Goal: Task Accomplishment & Management: Use online tool/utility

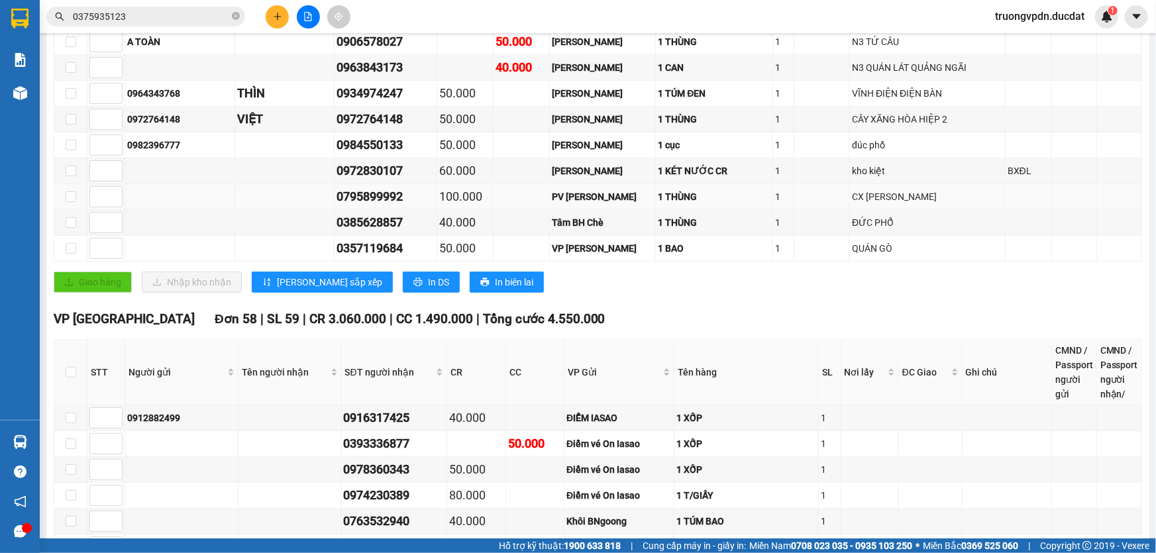
scroll to position [286, 0]
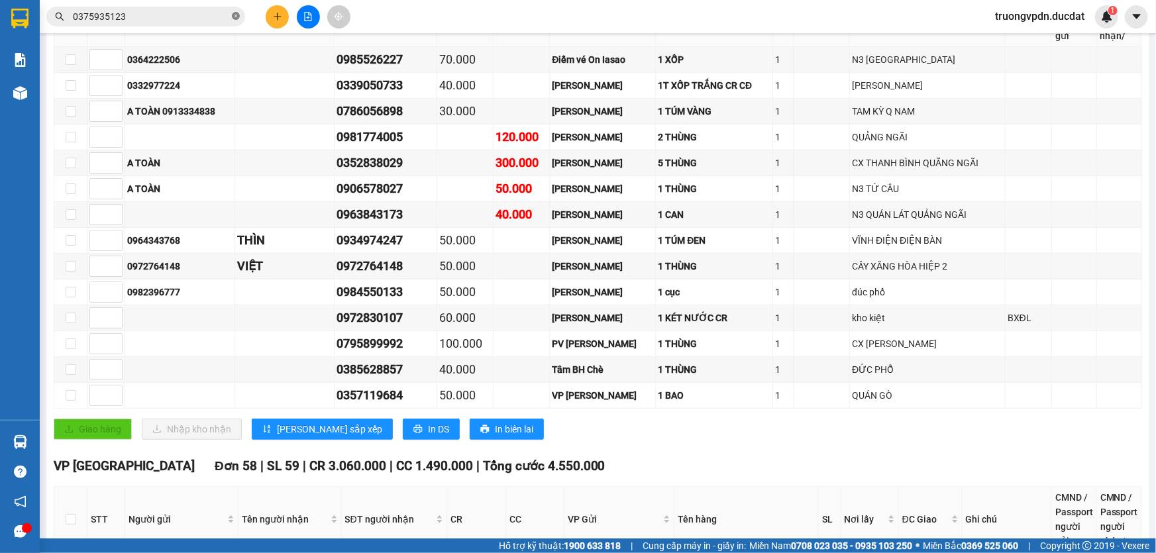
click at [235, 14] on icon "close-circle" at bounding box center [236, 16] width 8 height 8
click at [133, 19] on input "text" at bounding box center [151, 16] width 156 height 15
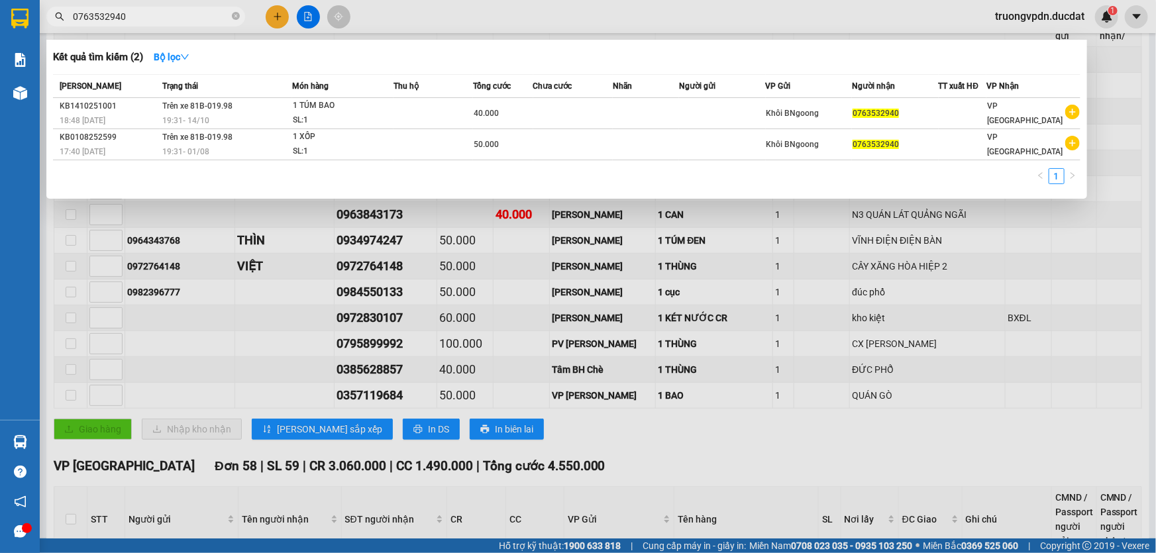
type input "0763532940"
click at [238, 15] on icon "close-circle" at bounding box center [236, 16] width 8 height 8
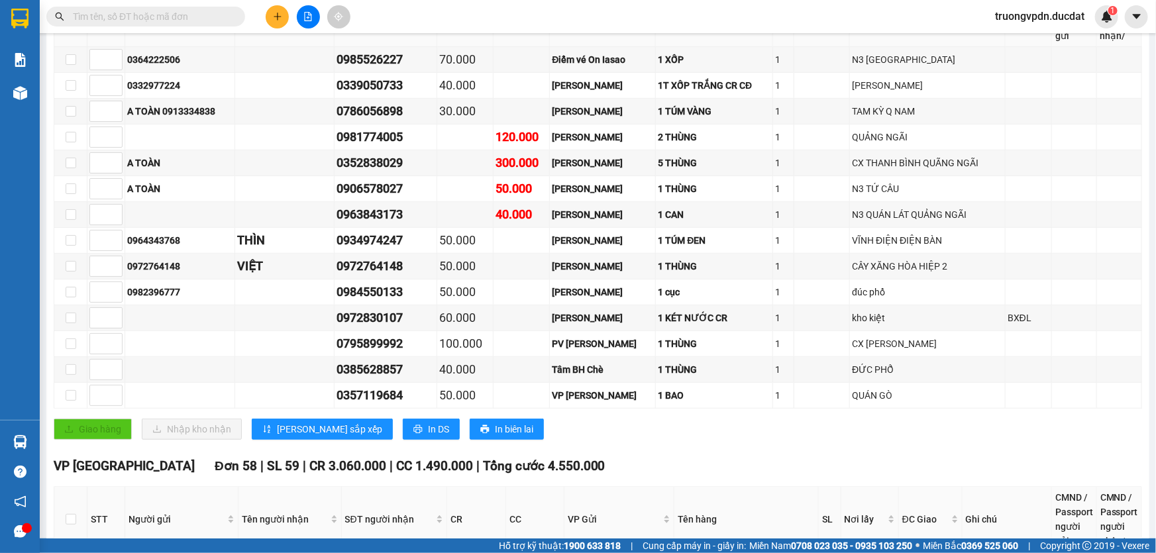
paste input "0983301566"
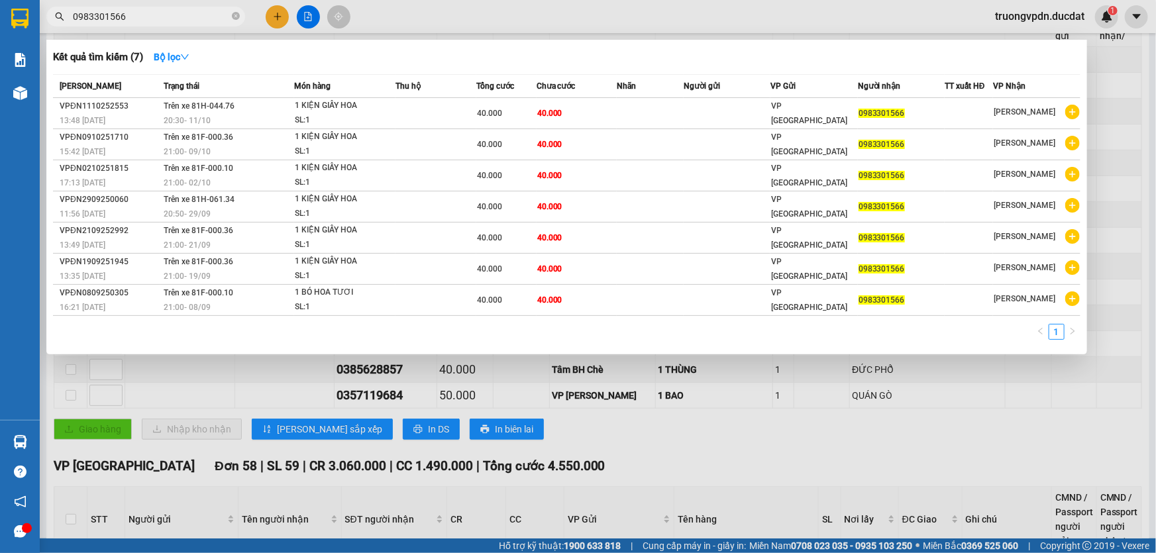
type input "0983301566"
click at [237, 15] on icon "close-circle" at bounding box center [236, 16] width 8 height 8
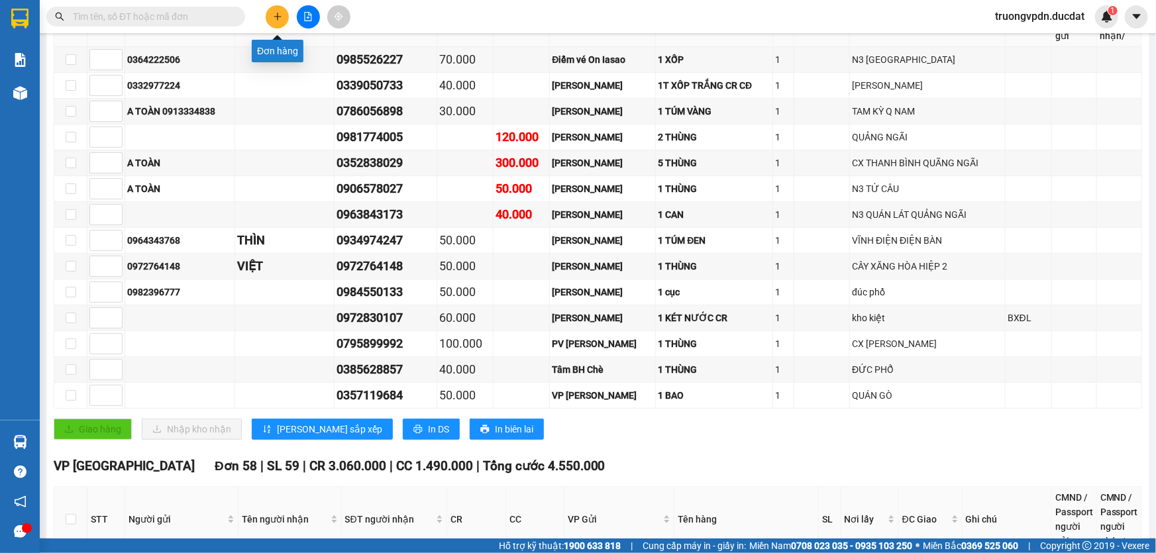
click at [276, 19] on icon "plus" at bounding box center [277, 16] width 9 height 9
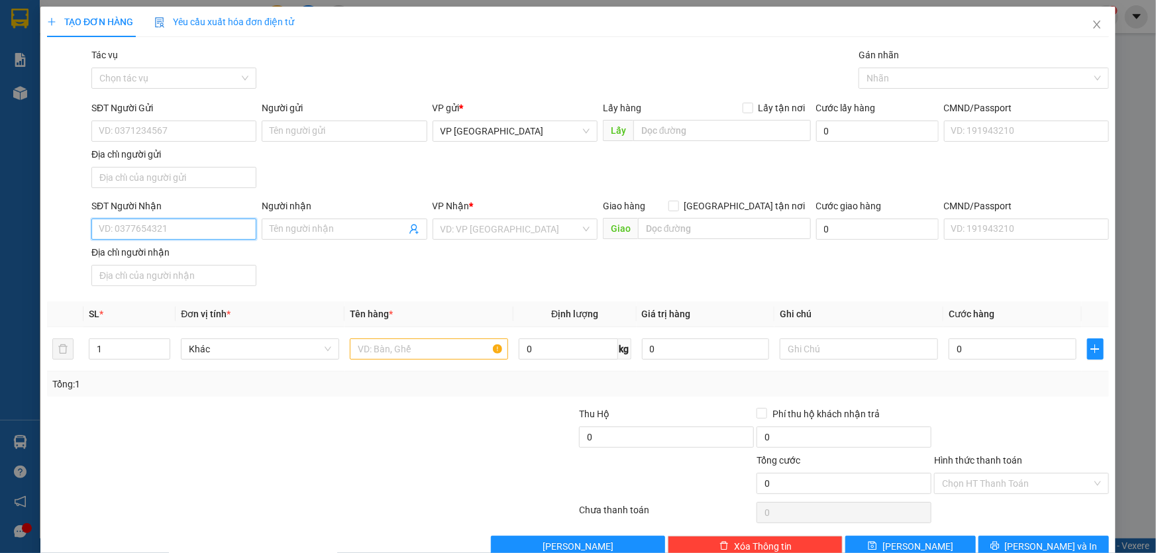
click at [234, 230] on input "SĐT Người Nhận" at bounding box center [173, 229] width 165 height 21
type input "0988531134"
click at [148, 130] on input "SĐT Người Gửi" at bounding box center [173, 131] width 165 height 21
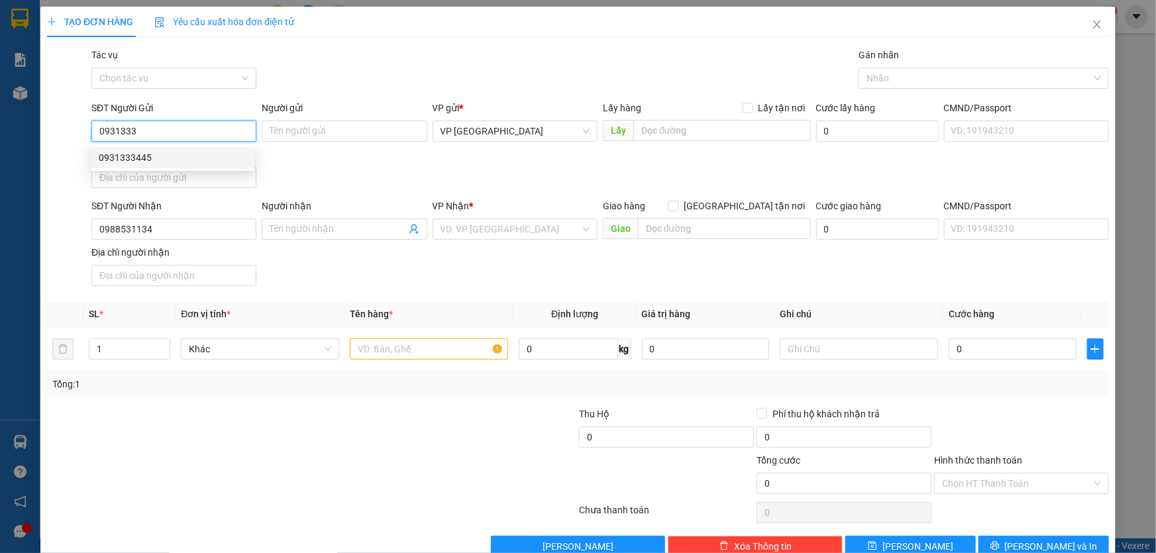
click at [236, 152] on div "0931333445" at bounding box center [173, 157] width 148 height 15
type input "0931333445"
click at [376, 355] on input "text" at bounding box center [429, 348] width 158 height 21
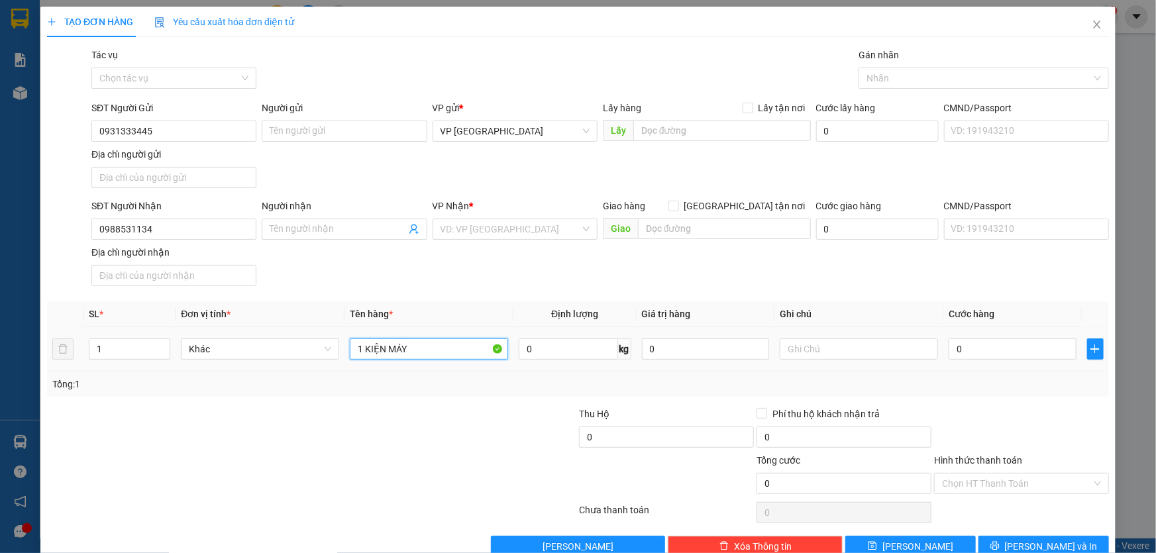
type input "1 KIỆN MÁY"
type input "CC"
type input "4"
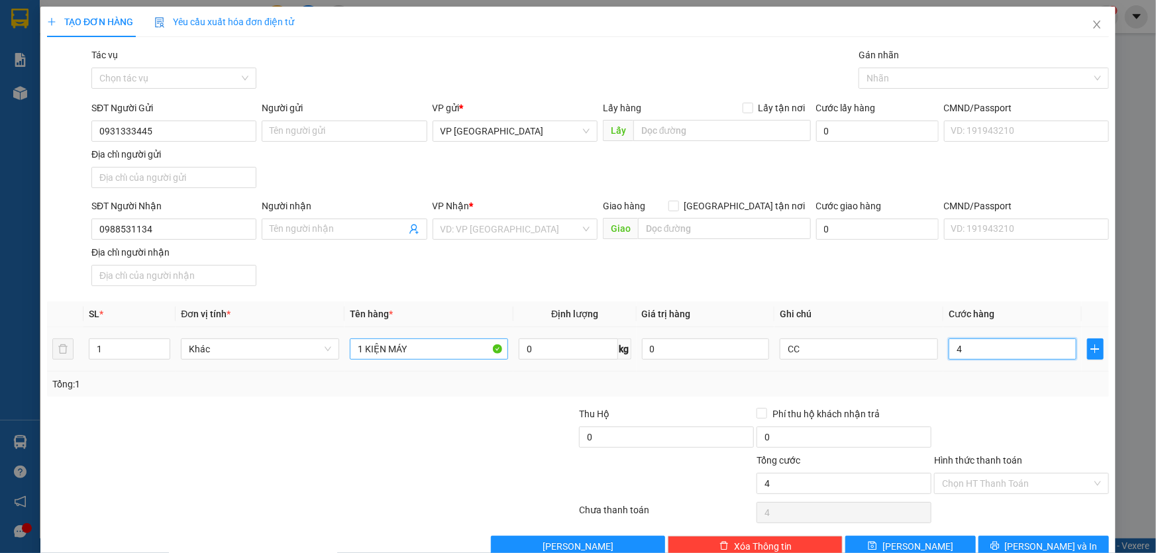
type input "40"
type input "400"
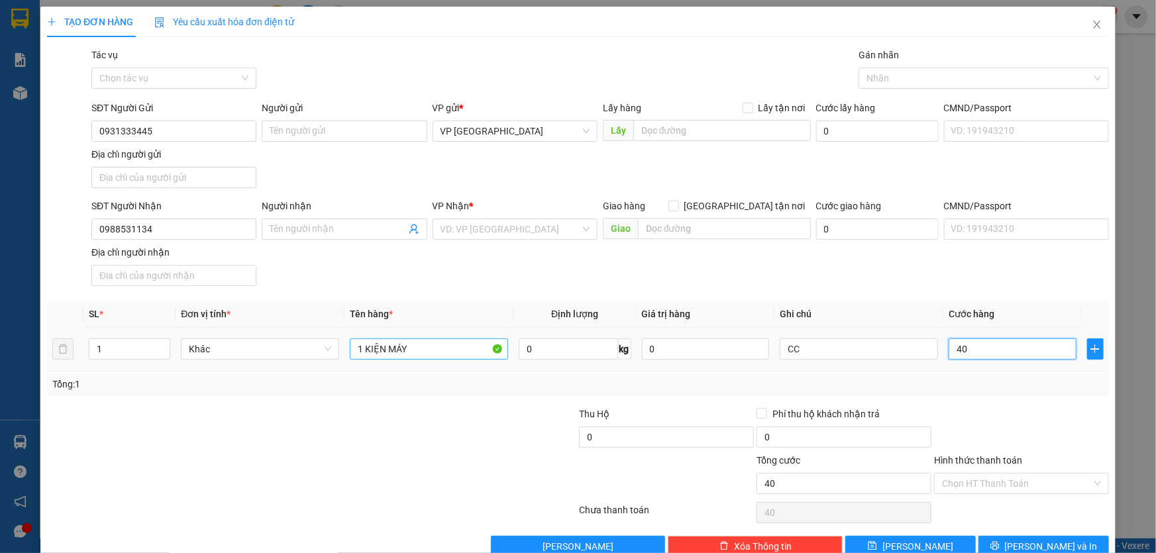
type input "400"
type input "4.000"
type input "40.000"
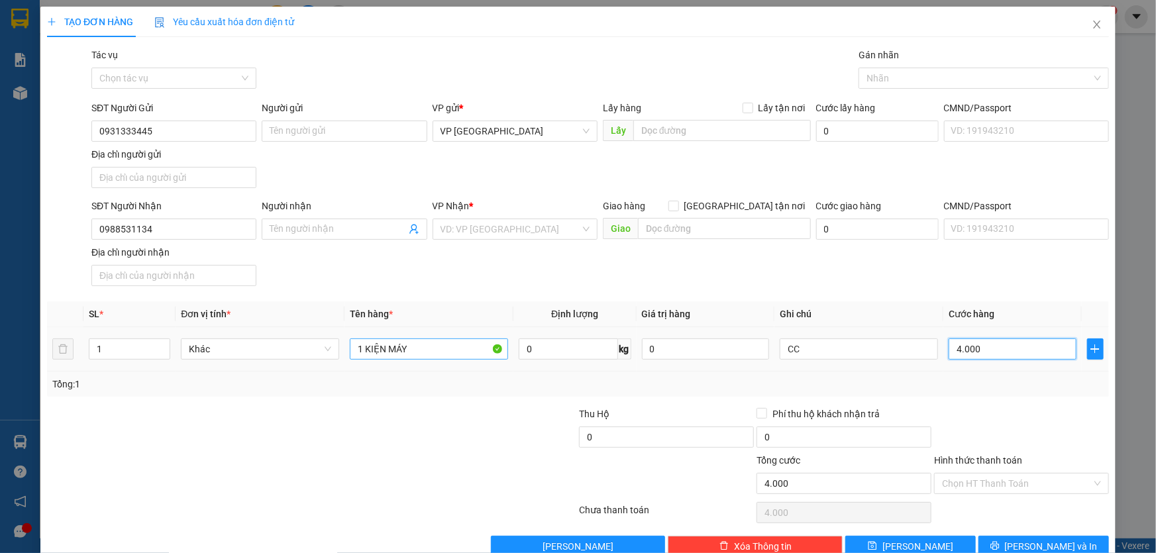
type input "40.000"
type input "400.000"
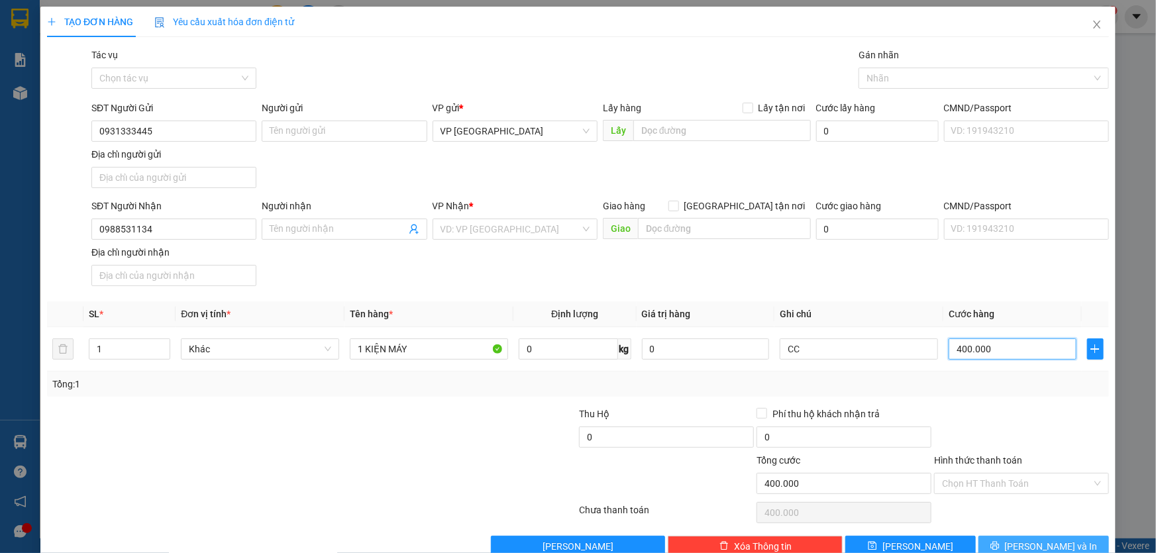
type input "400.000"
click at [1033, 542] on span "Lưu và In" at bounding box center [1051, 546] width 93 height 15
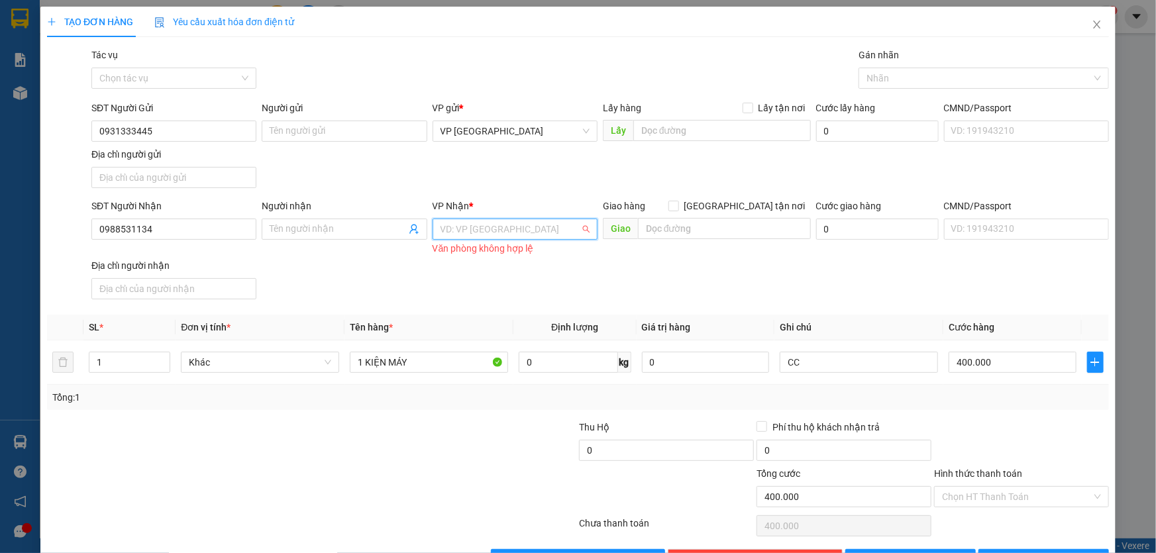
click at [507, 229] on input "search" at bounding box center [510, 229] width 140 height 20
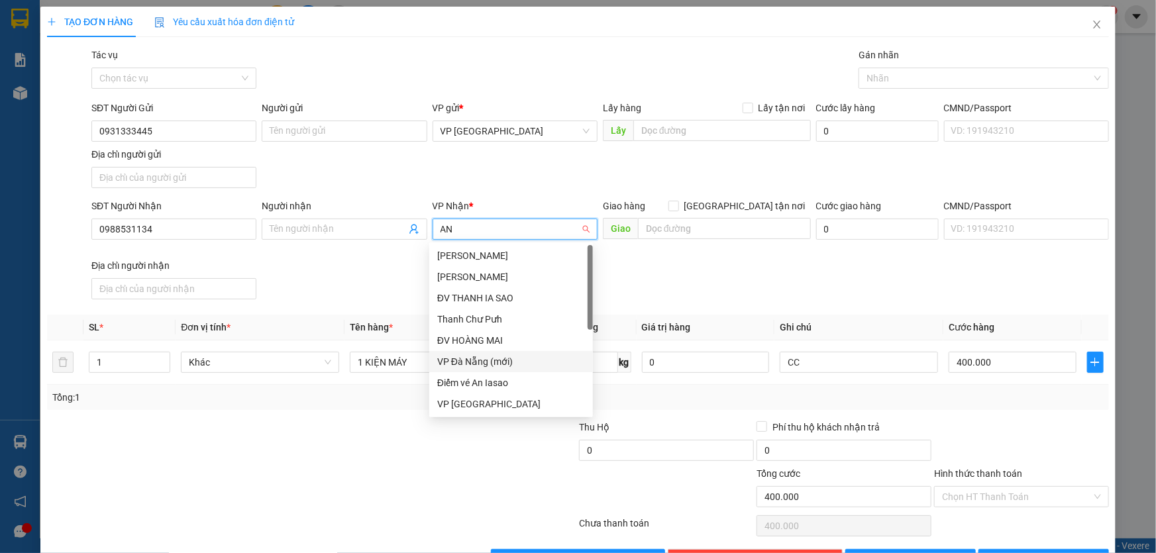
type input "AN"
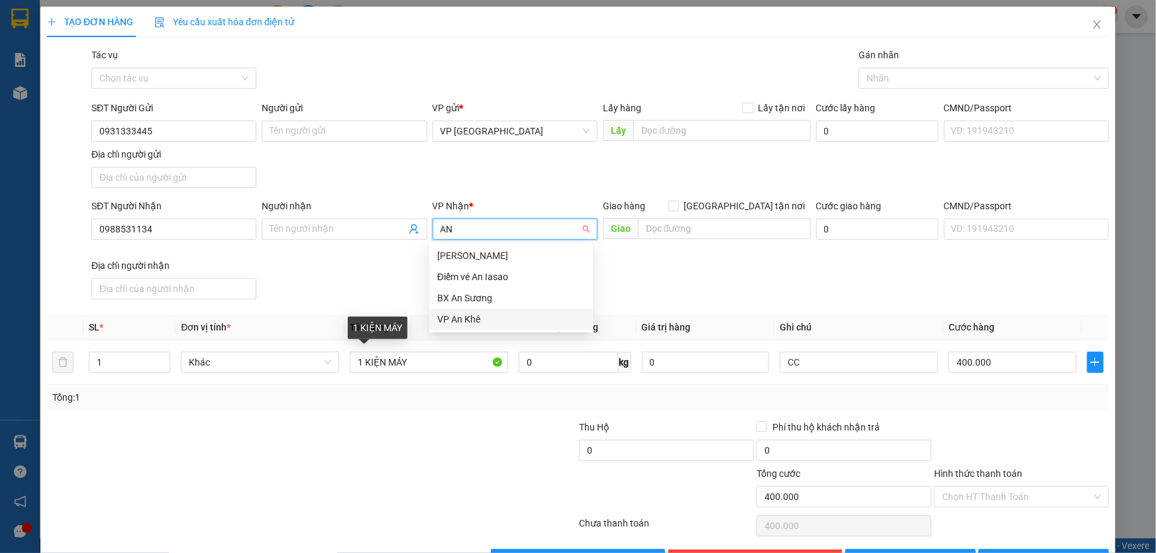
click at [482, 319] on div "VP An Khê" at bounding box center [511, 319] width 148 height 15
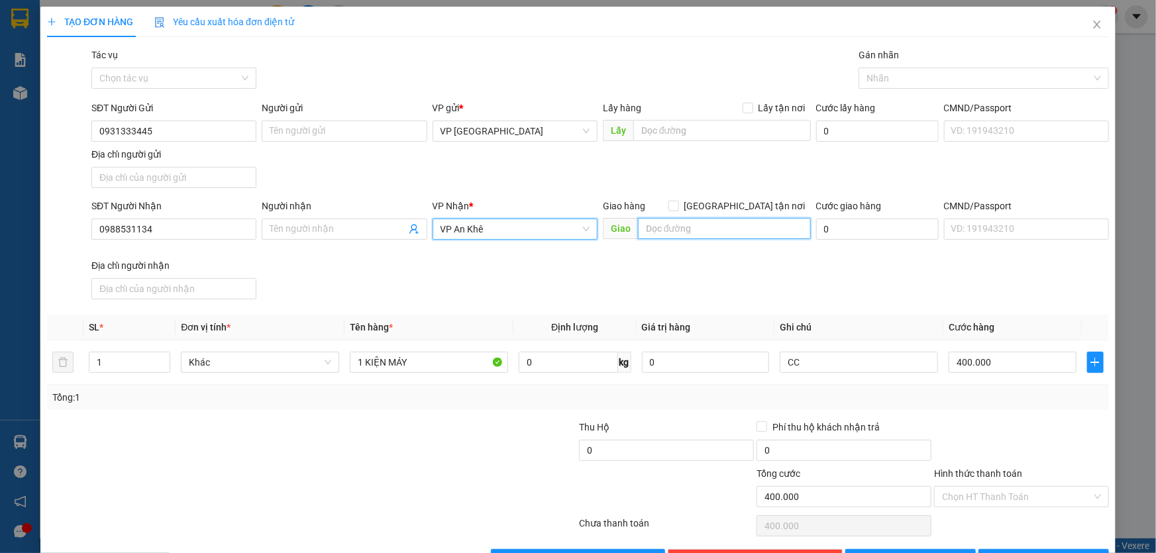
click at [674, 226] on input "text" at bounding box center [724, 228] width 173 height 21
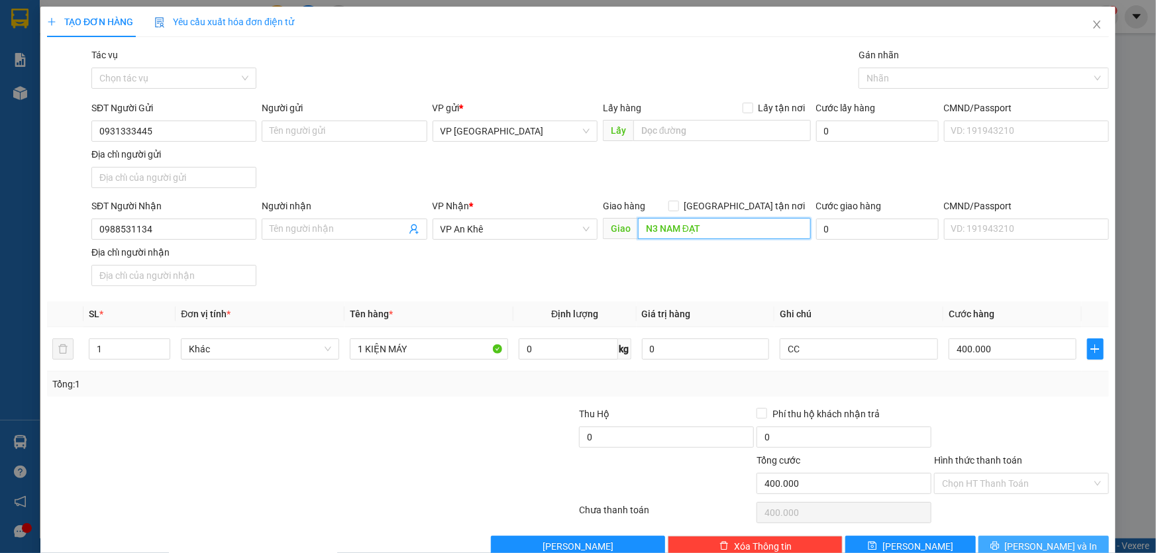
type input "N3 NAM ĐẠT"
click at [1027, 545] on span "Lưu và In" at bounding box center [1051, 546] width 93 height 15
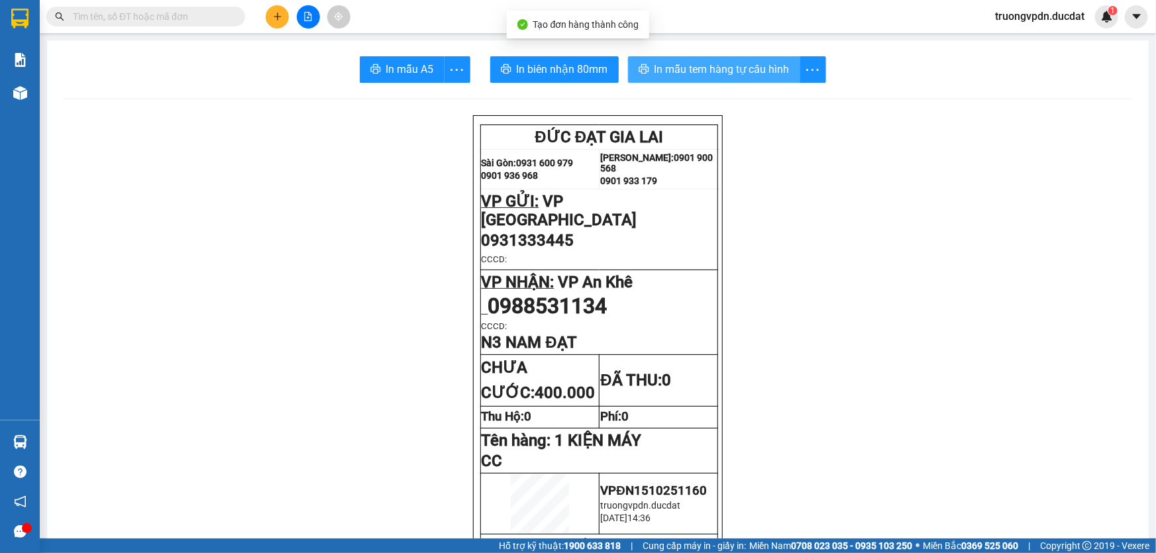
click at [702, 64] on span "In mẫu tem hàng tự cấu hình" at bounding box center [721, 69] width 135 height 17
click at [276, 10] on button at bounding box center [277, 16] width 23 height 23
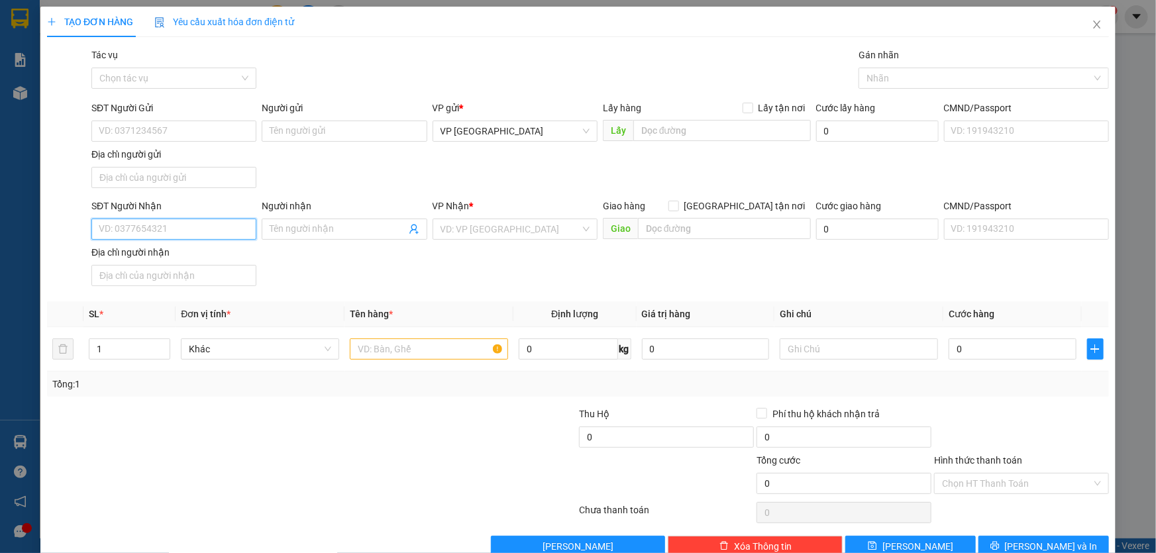
drag, startPoint x: 152, startPoint y: 233, endPoint x: 964, endPoint y: 156, distance: 815.7
click at [166, 233] on input "SĐT Người Nhận" at bounding box center [173, 229] width 165 height 21
type input "0"
click at [168, 248] on div "0968698879" at bounding box center [173, 255] width 148 height 15
type input "0968698879"
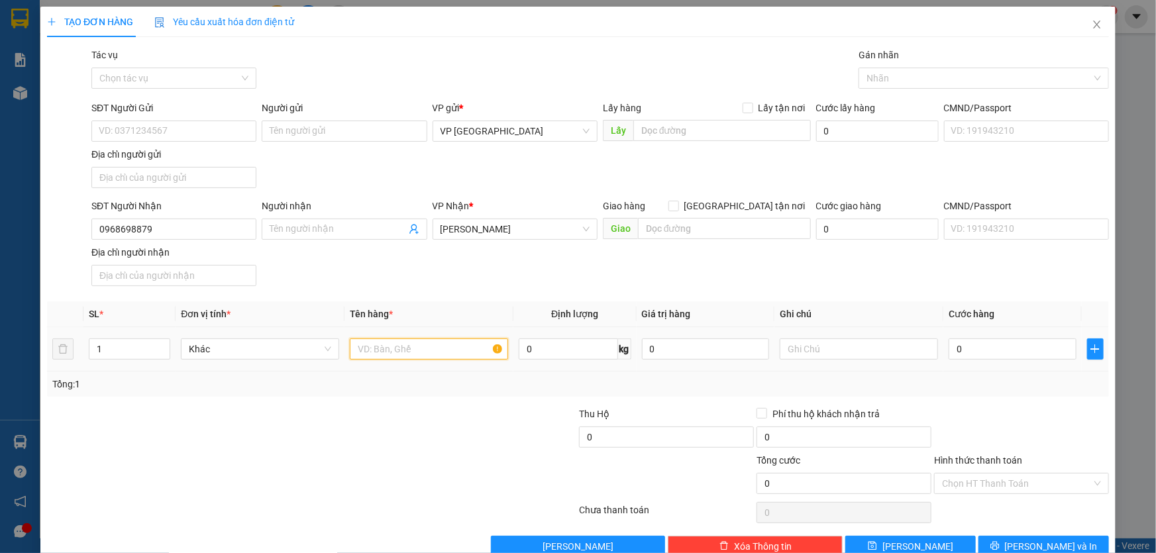
click at [471, 351] on input "text" at bounding box center [429, 348] width 158 height 21
click at [522, 221] on span "[PERSON_NAME]" at bounding box center [514, 229] width 149 height 20
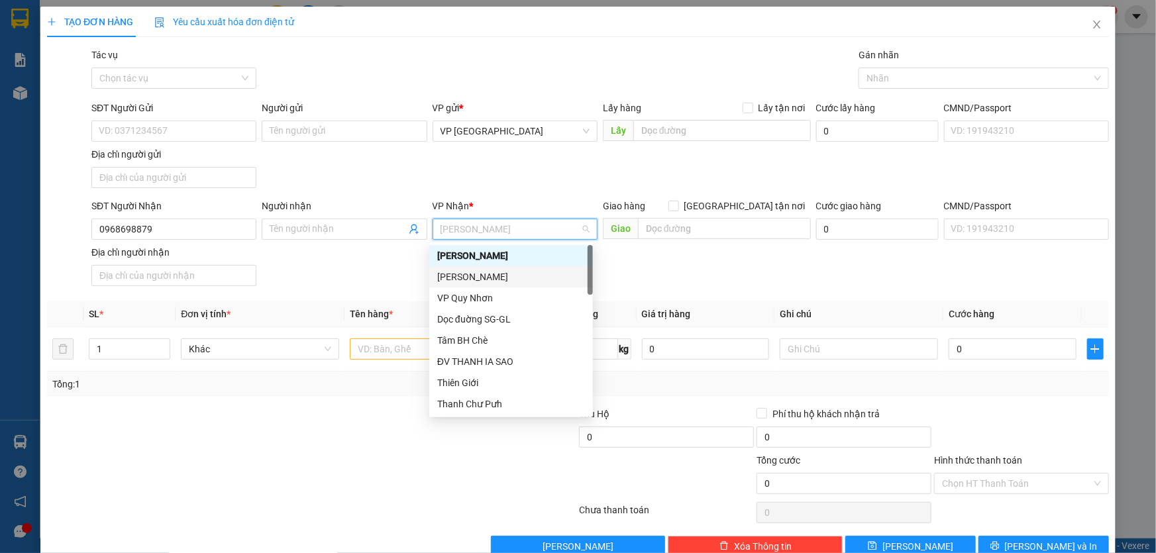
click at [483, 282] on div "[PERSON_NAME]" at bounding box center [511, 277] width 148 height 15
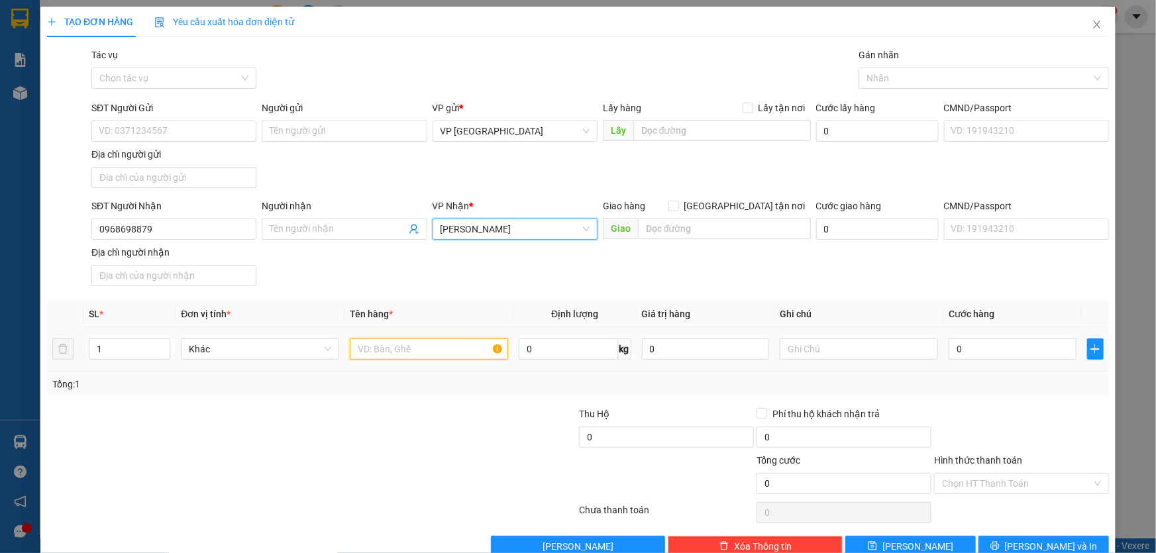
click at [379, 355] on input "text" at bounding box center [429, 348] width 158 height 21
type input "5 XÔ SƠN"
type input "CC"
type input "1"
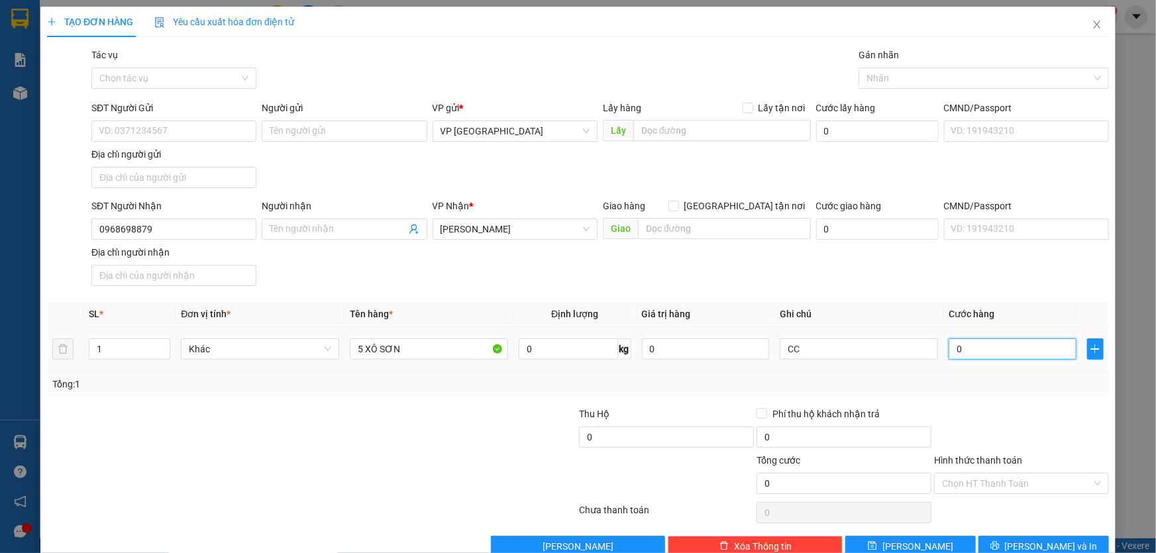
type input "1"
type input "15"
type input "150"
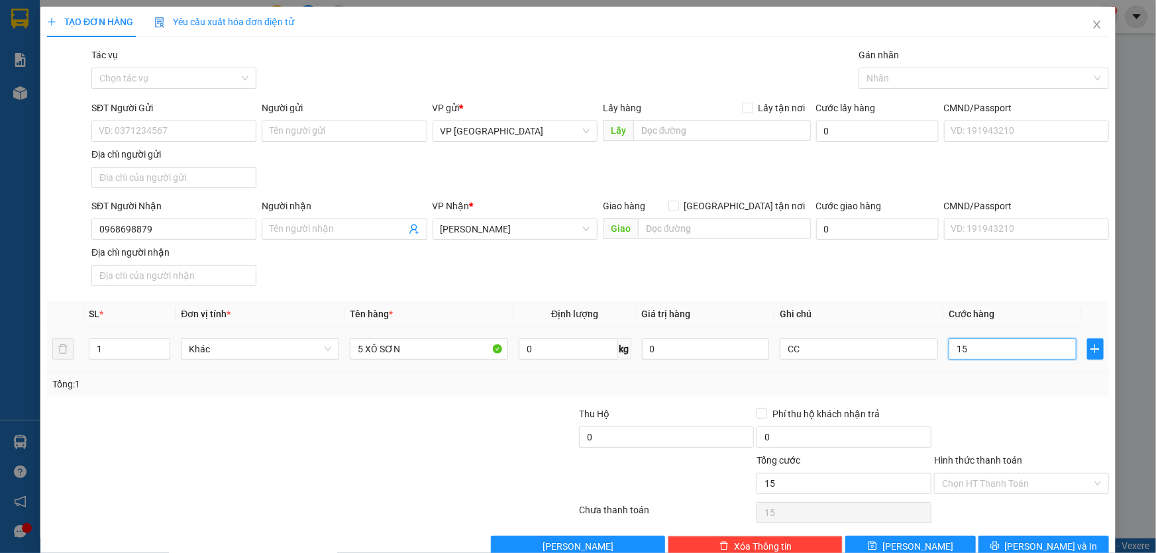
type input "150"
type input "1.500"
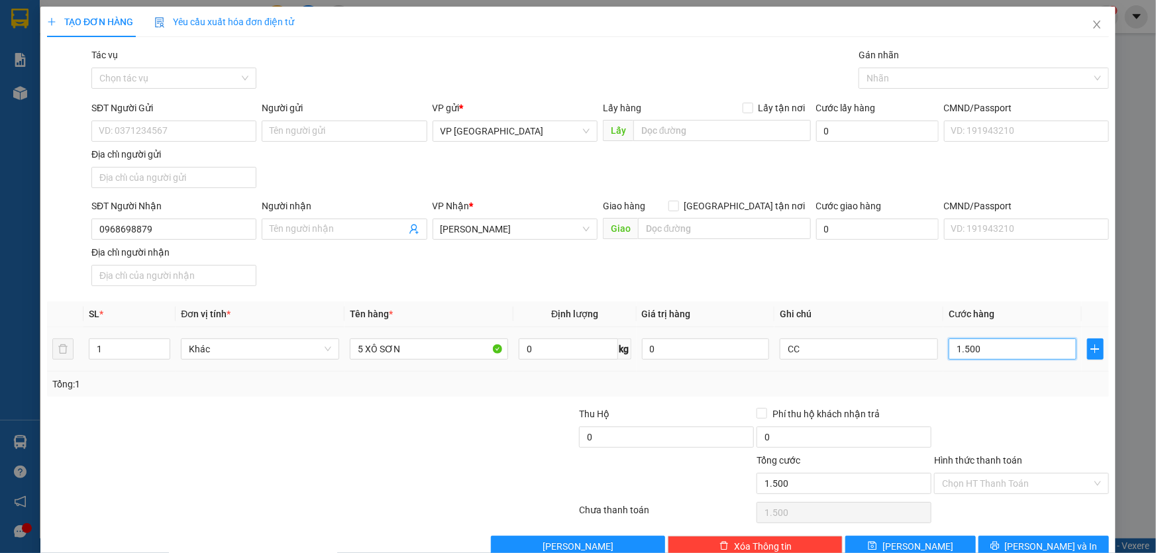
type input "15.000"
type input "150.000"
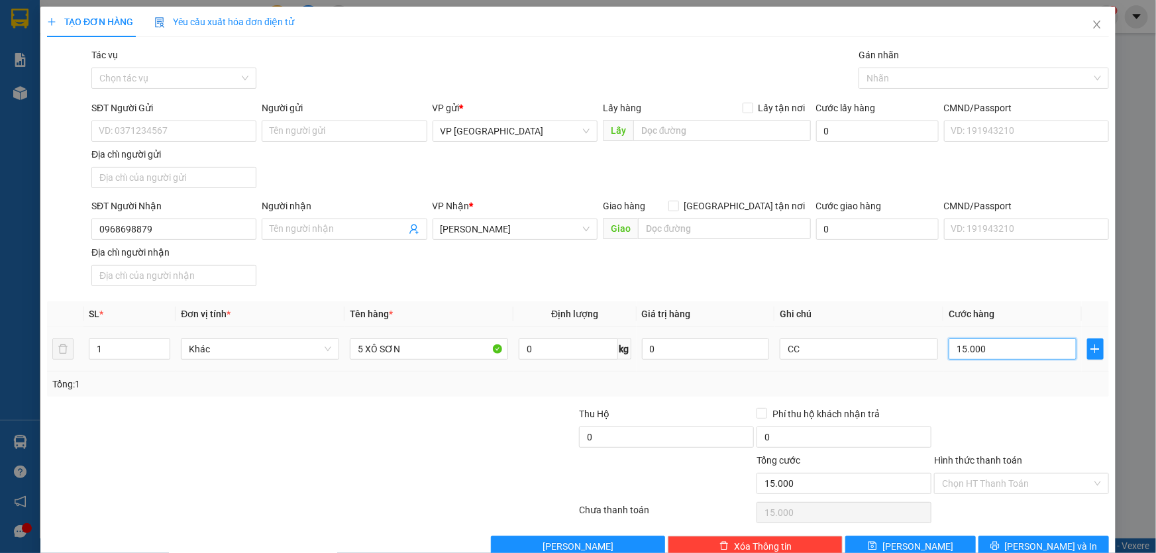
type input "150.000"
click at [1025, 550] on span "Lưu và In" at bounding box center [1051, 546] width 93 height 15
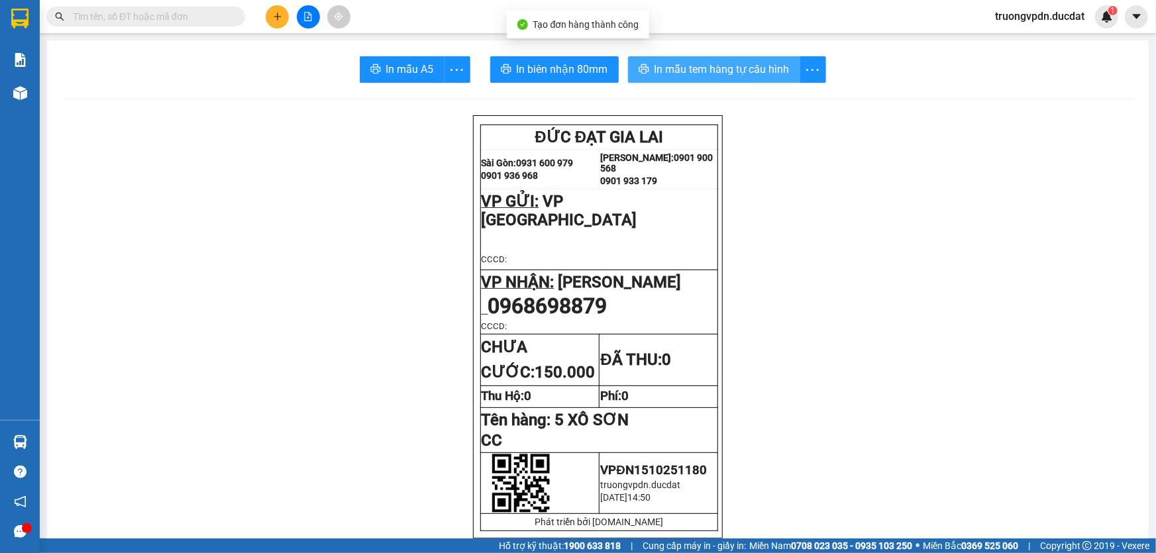
click at [715, 69] on span "In mẫu tem hàng tự cấu hình" at bounding box center [721, 69] width 135 height 17
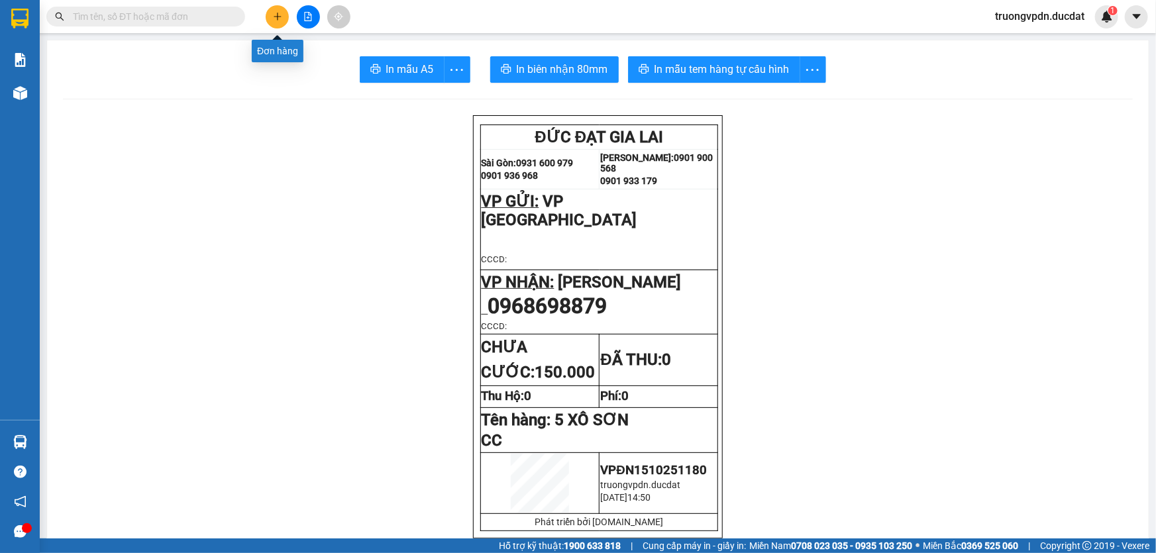
click at [275, 16] on icon "plus" at bounding box center [277, 16] width 7 height 1
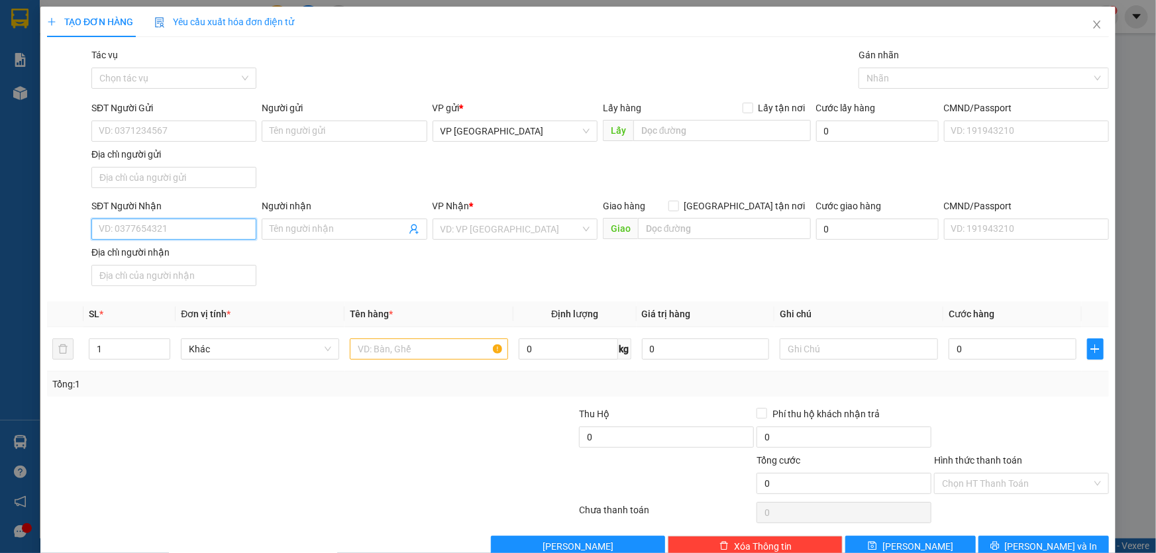
drag, startPoint x: 232, startPoint y: 232, endPoint x: 539, endPoint y: 176, distance: 312.4
click at [231, 232] on input "SĐT Người Nhận" at bounding box center [173, 229] width 165 height 21
click at [140, 254] on div "0988323728" at bounding box center [173, 255] width 148 height 15
drag, startPoint x: 167, startPoint y: 232, endPoint x: 35, endPoint y: 248, distance: 132.8
click at [37, 248] on div "TẠO ĐƠN HÀNG Yêu cầu xuất hóa đơn điện tử Transit Pickup Surcharge Ids Transit …" at bounding box center [578, 276] width 1156 height 553
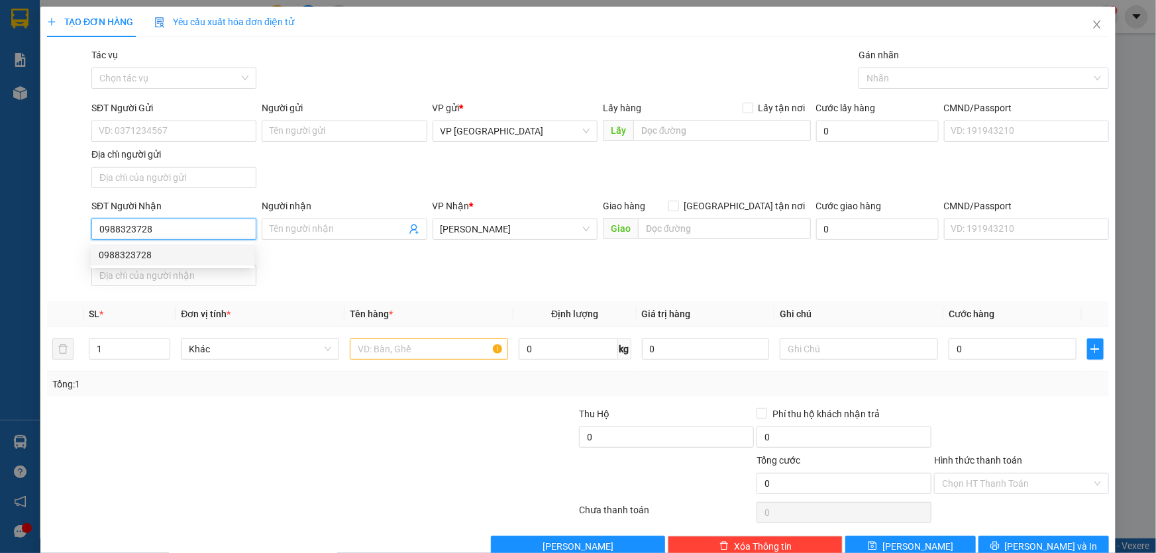
type input "0988323728"
click at [390, 346] on input "text" at bounding box center [429, 348] width 158 height 21
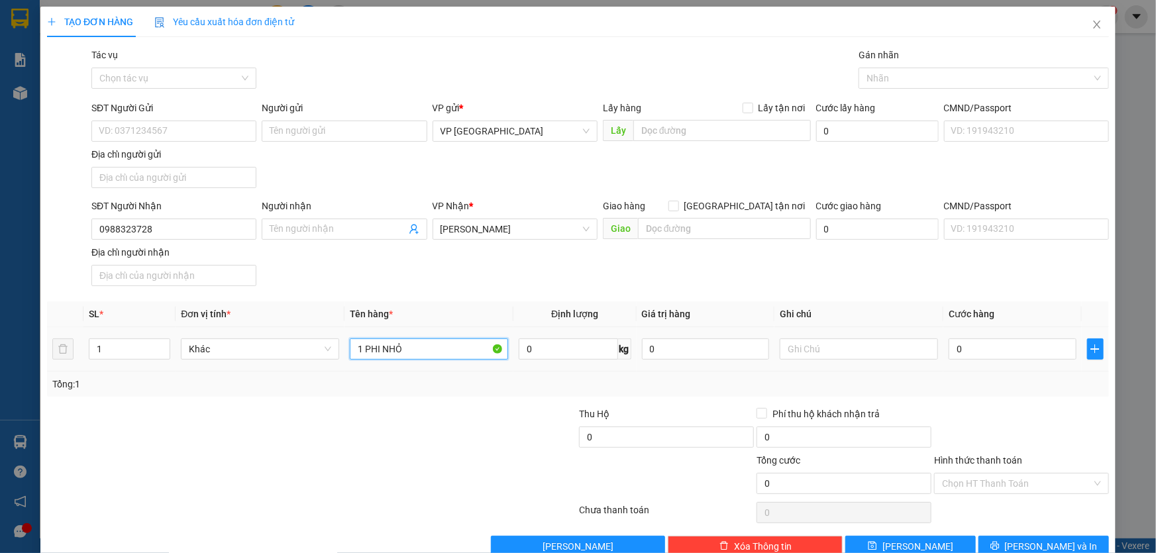
type input "1 PHI NHỎ"
type input "7"
type input "70"
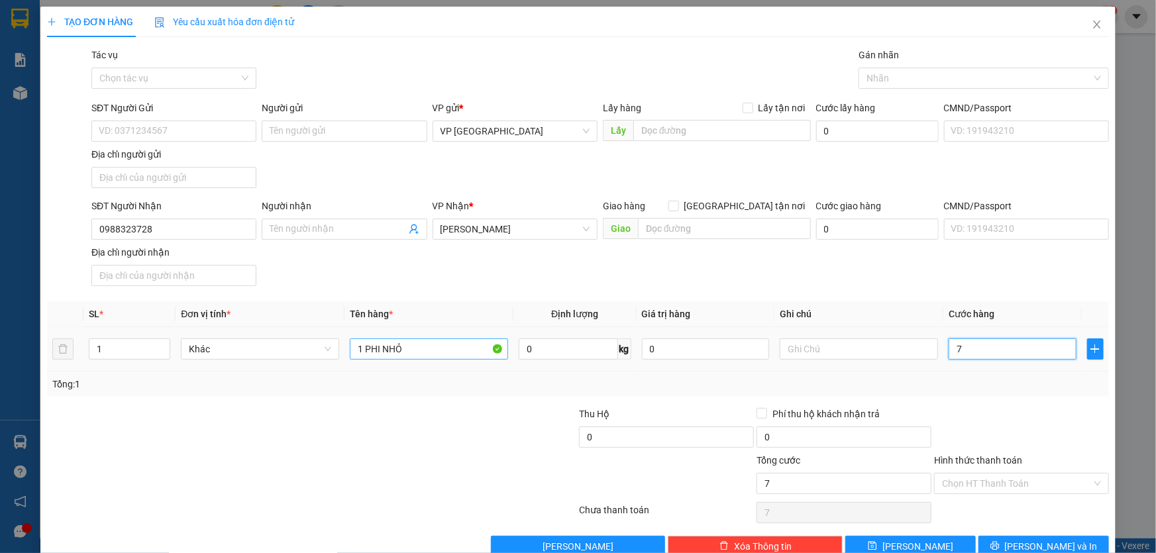
type input "70"
type input "700"
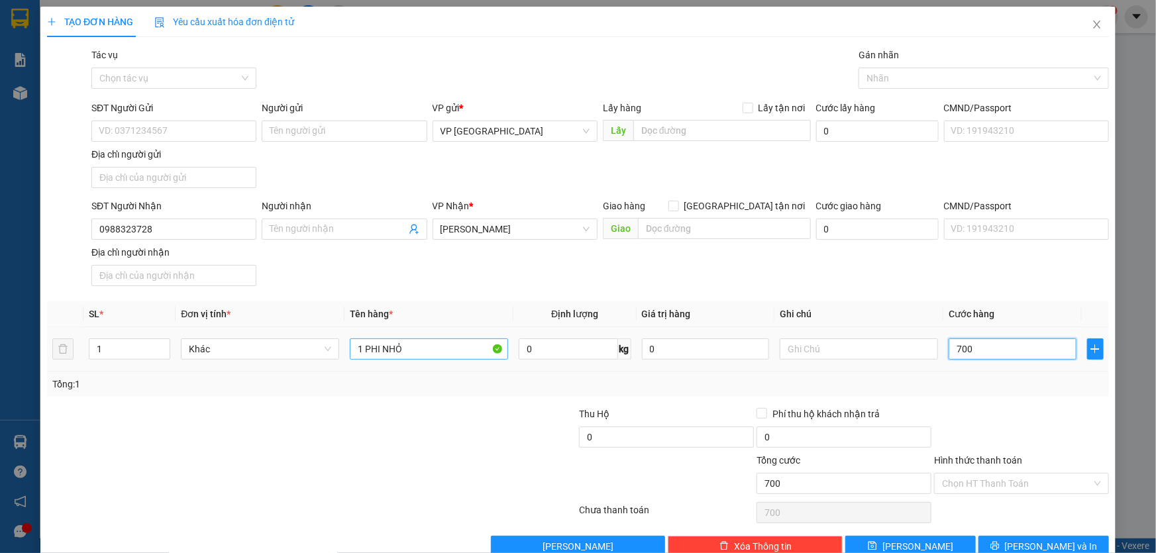
type input "7.000"
type input "70.000"
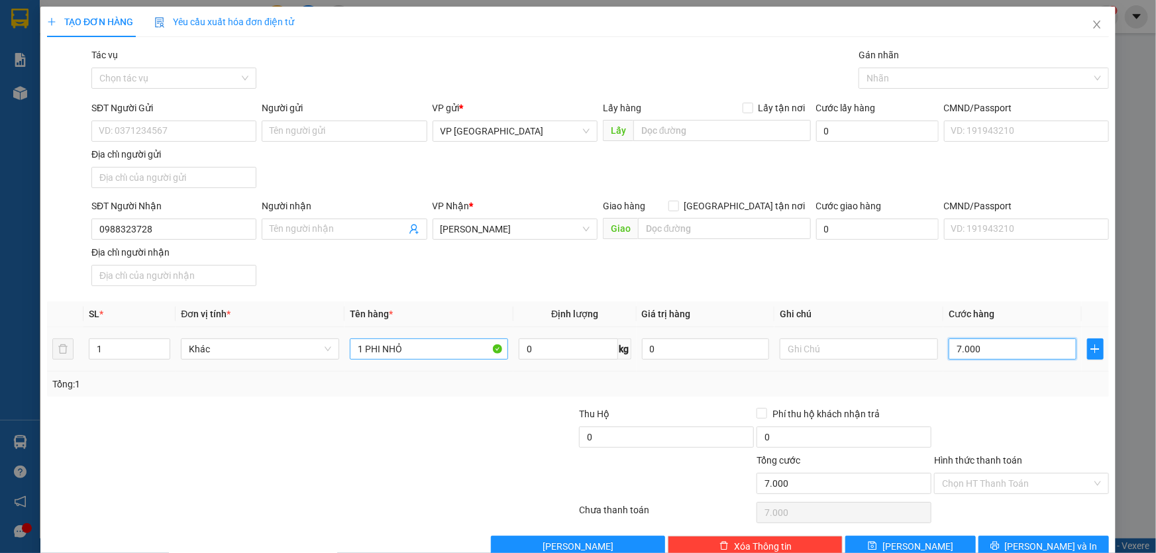
type input "70.000"
click at [1032, 490] on input "Hình thức thanh toán" at bounding box center [1017, 484] width 150 height 20
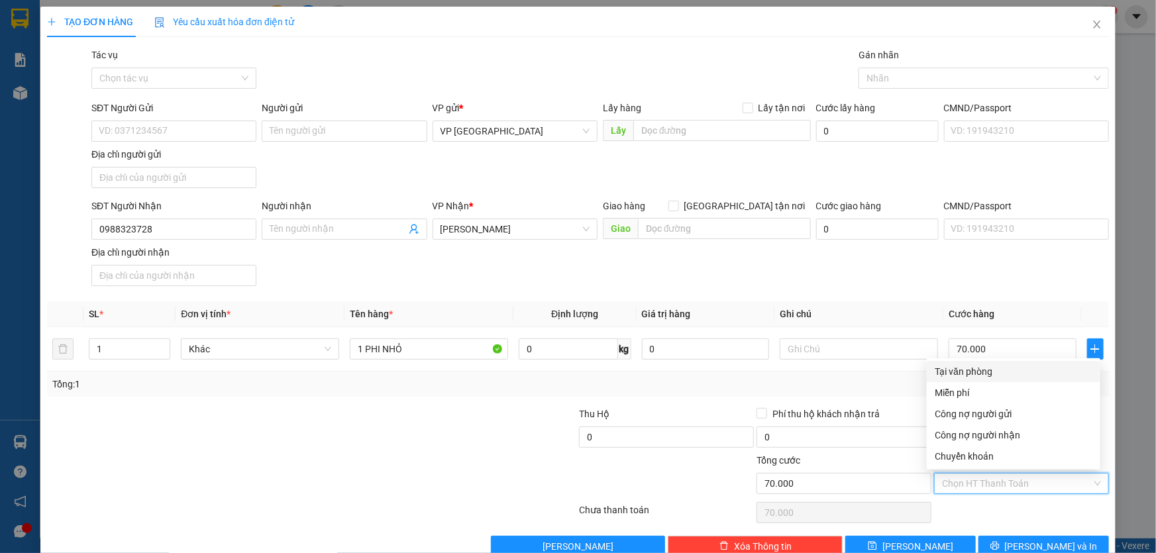
click at [983, 370] on div "Tại văn phòng" at bounding box center [1014, 371] width 158 height 15
type input "0"
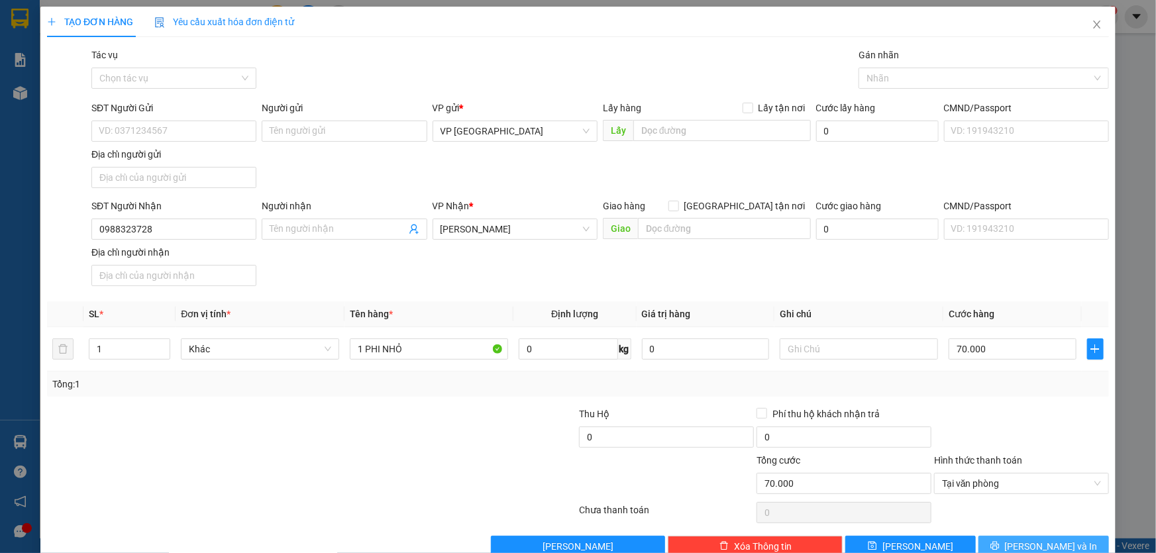
click at [1029, 546] on span "Lưu và In" at bounding box center [1051, 546] width 93 height 15
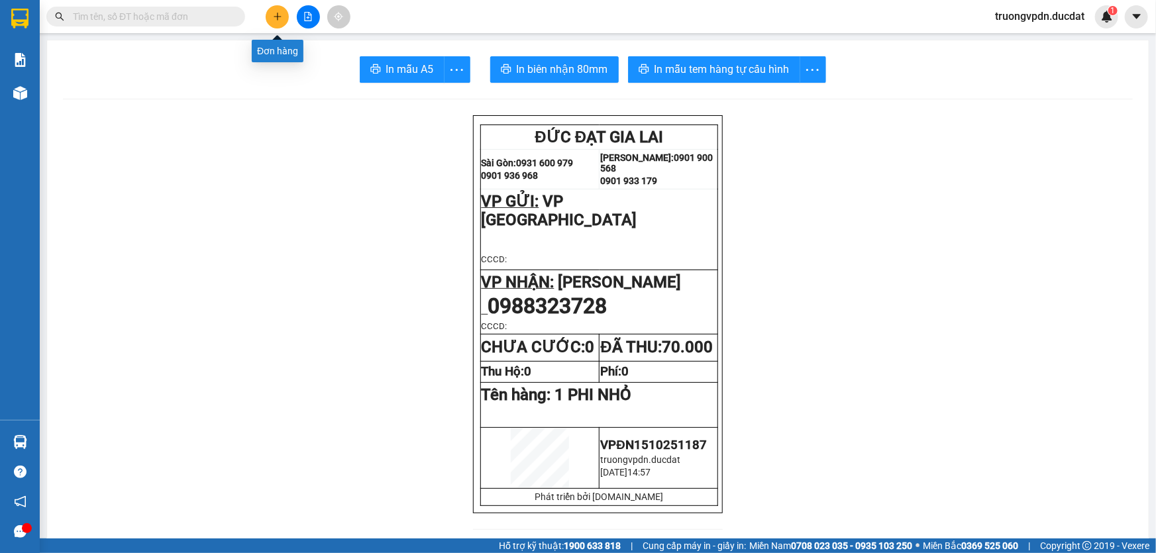
click at [275, 13] on icon "plus" at bounding box center [277, 16] width 9 height 9
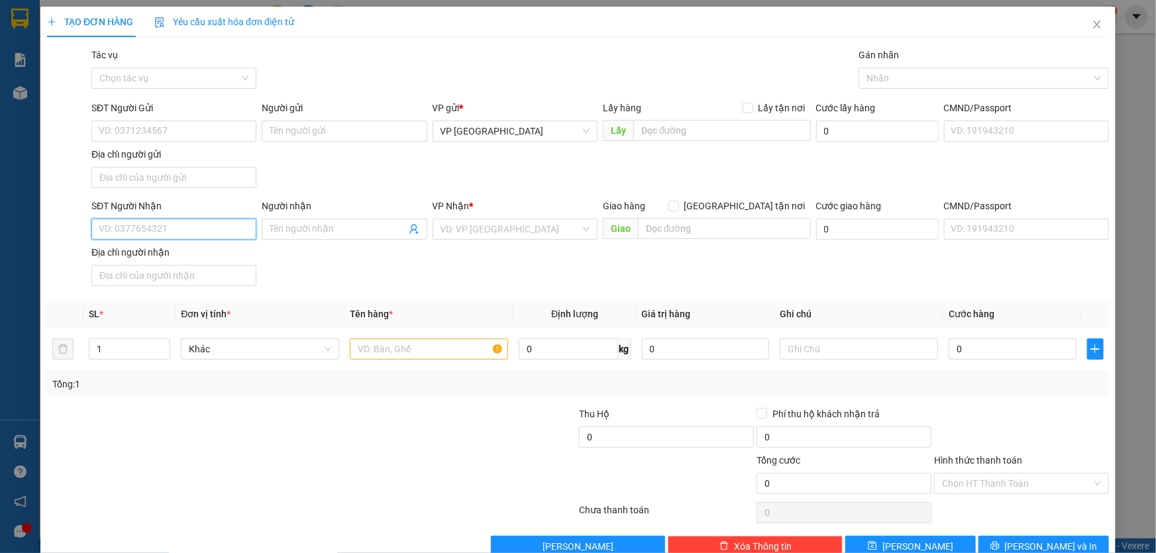
click at [164, 231] on input "SĐT Người Nhận" at bounding box center [173, 229] width 165 height 21
click at [194, 253] on div "0772501330" at bounding box center [173, 255] width 148 height 15
type input "0772501330"
click at [395, 352] on input "text" at bounding box center [429, 348] width 158 height 21
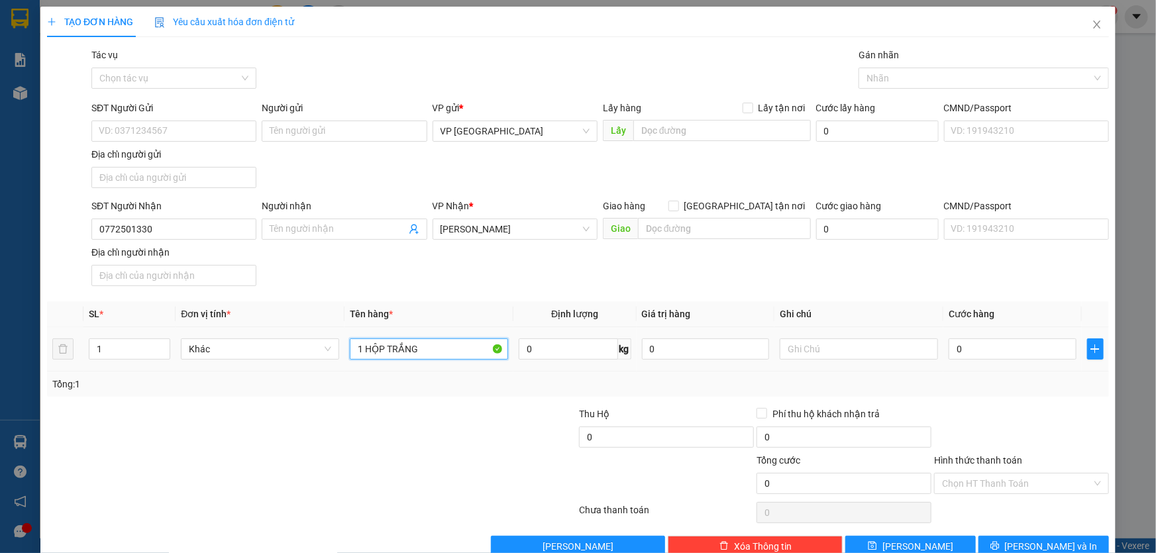
type input "1 HỘP TRẮNG"
type input "3"
type input "30"
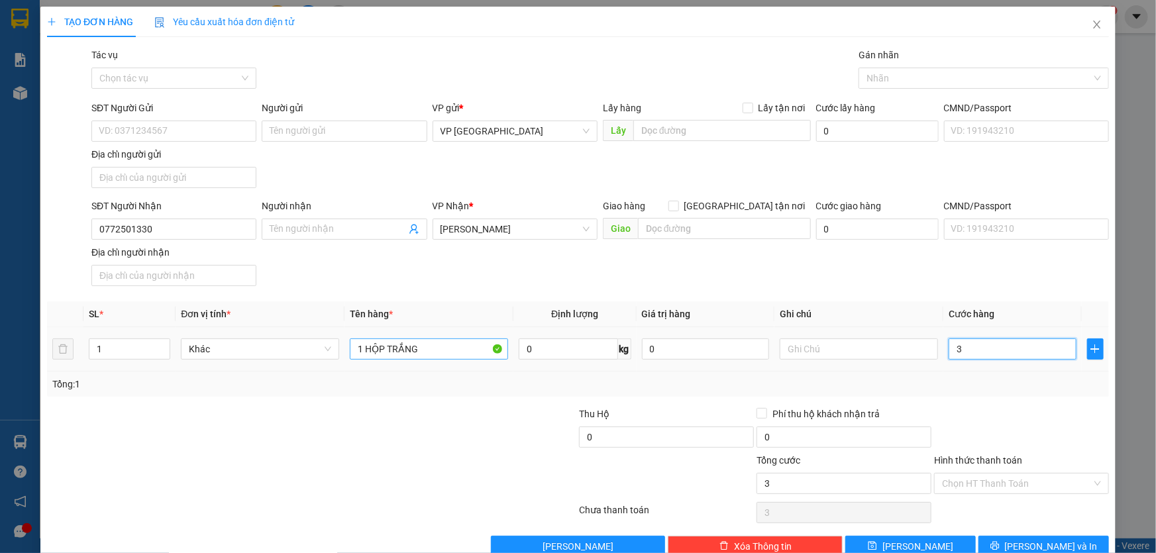
type input "30"
type input "300"
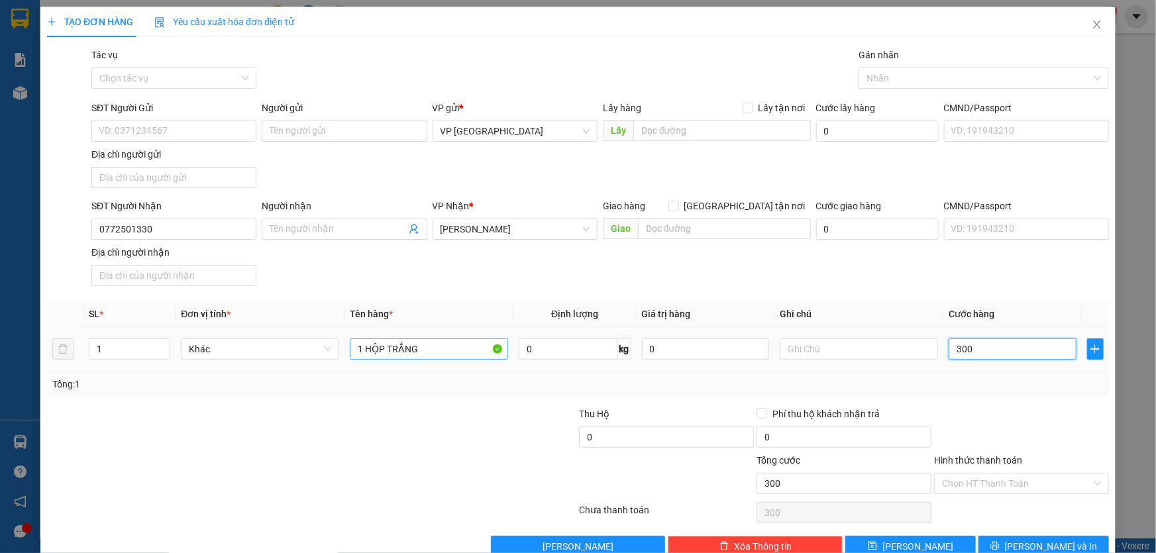
type input "3.000"
type input "30.000"
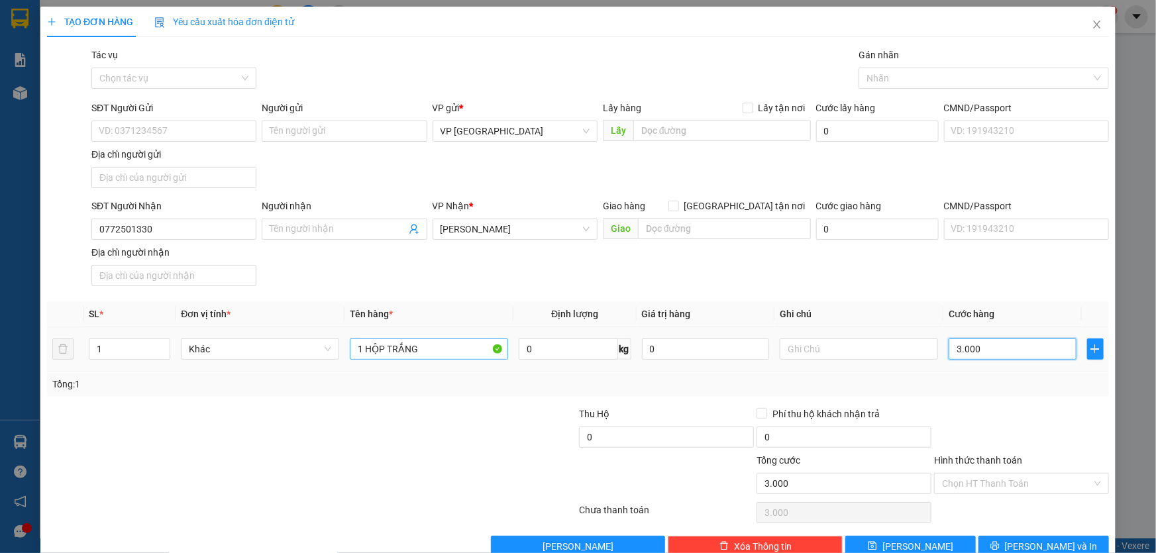
type input "30.000"
click at [1029, 480] on input "Hình thức thanh toán" at bounding box center [1017, 484] width 150 height 20
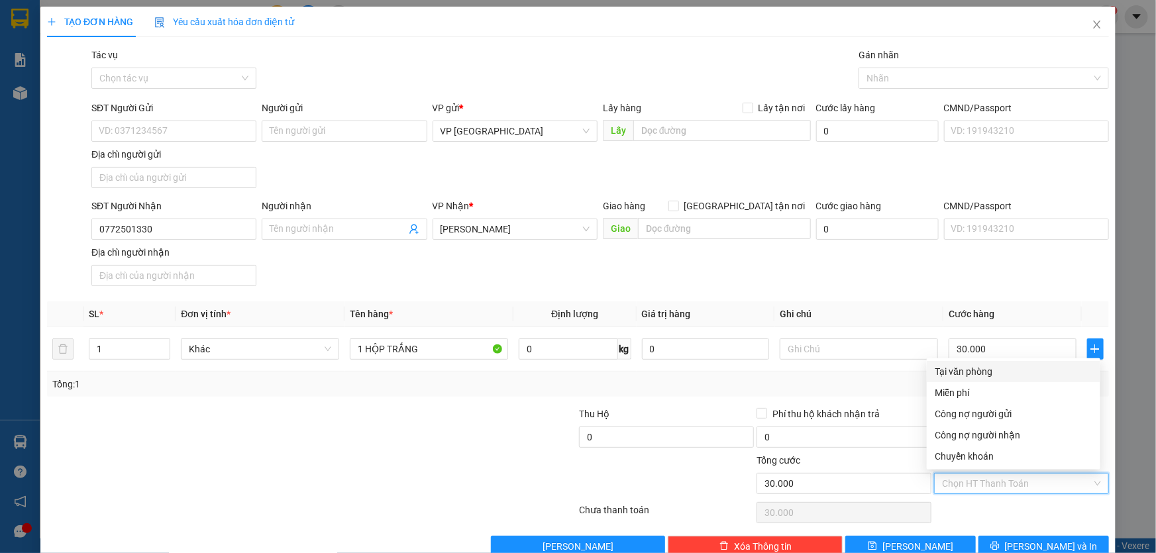
click at [980, 370] on div "Tại văn phòng" at bounding box center [1014, 371] width 158 height 15
type input "0"
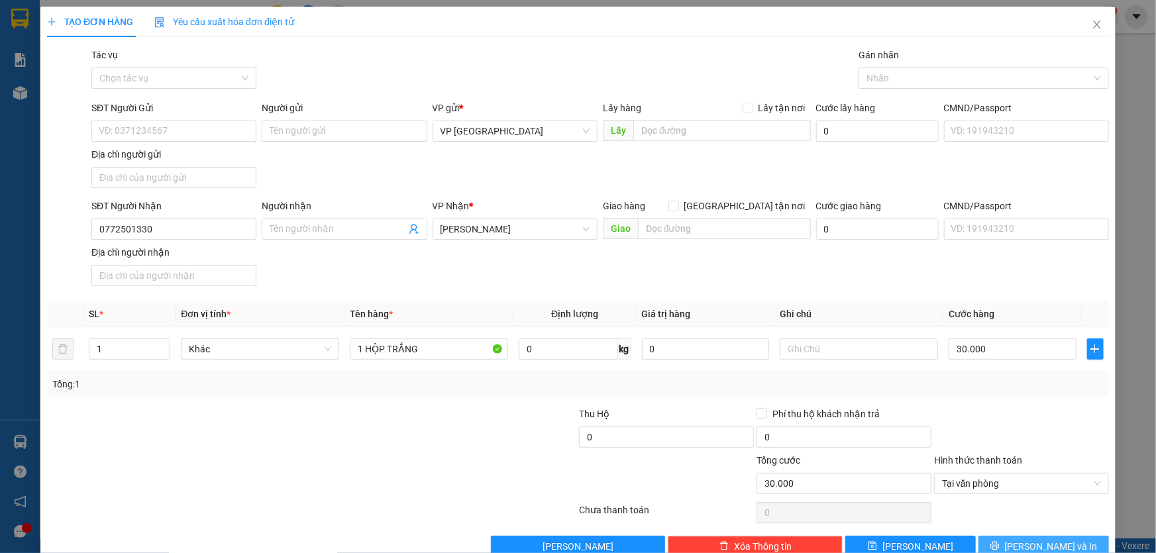
click at [1053, 544] on span "Lưu và In" at bounding box center [1051, 546] width 93 height 15
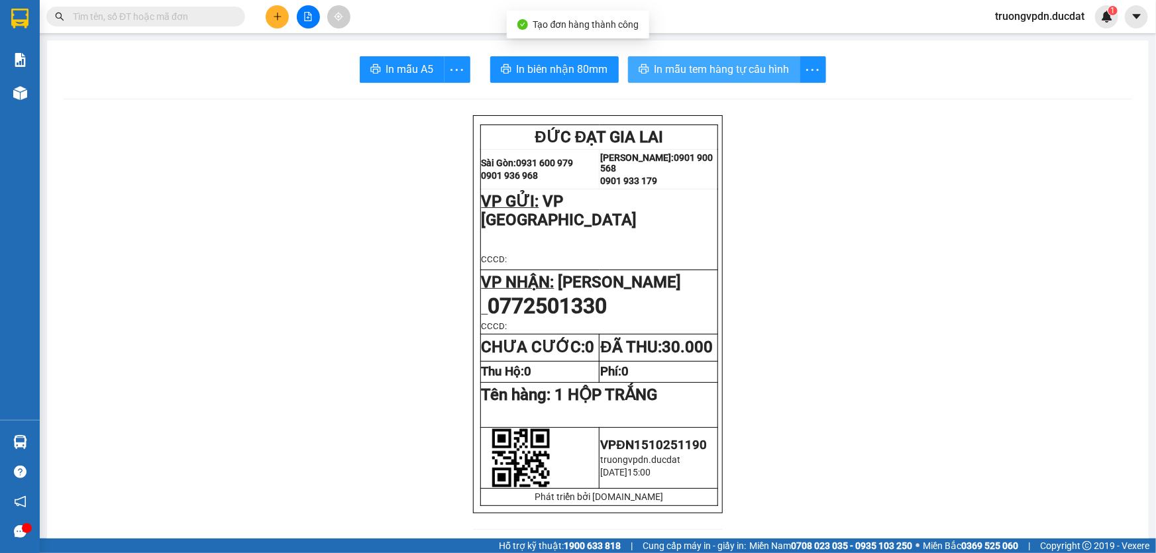
click at [774, 66] on span "In mẫu tem hàng tự cấu hình" at bounding box center [721, 69] width 135 height 17
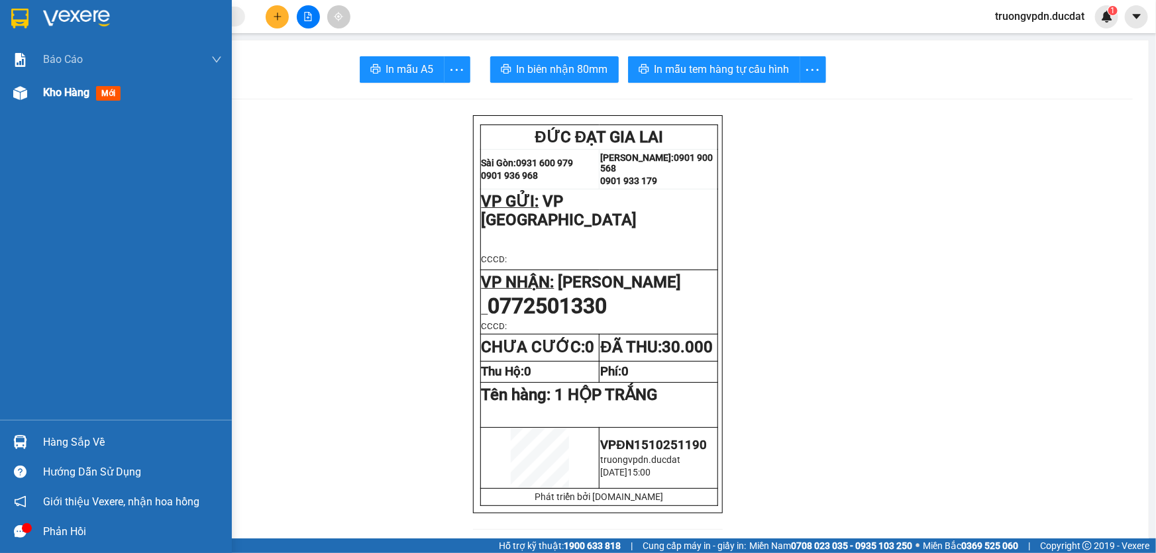
click at [74, 90] on span "Kho hàng" at bounding box center [66, 92] width 46 height 13
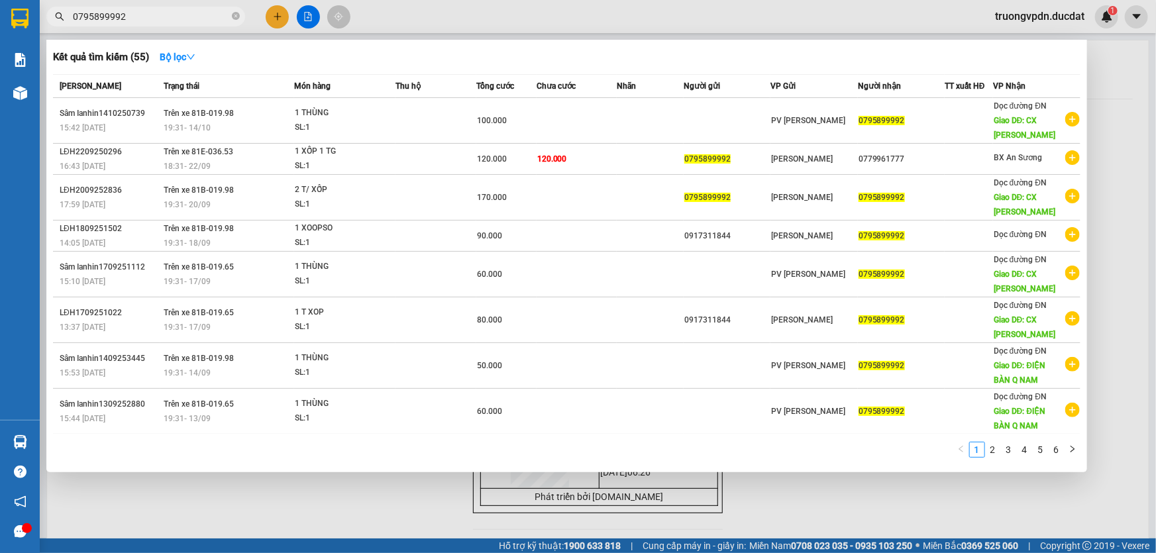
click at [234, 8] on span "0795899992" at bounding box center [145, 17] width 199 height 20
click at [234, 14] on icon "close-circle" at bounding box center [236, 16] width 8 height 8
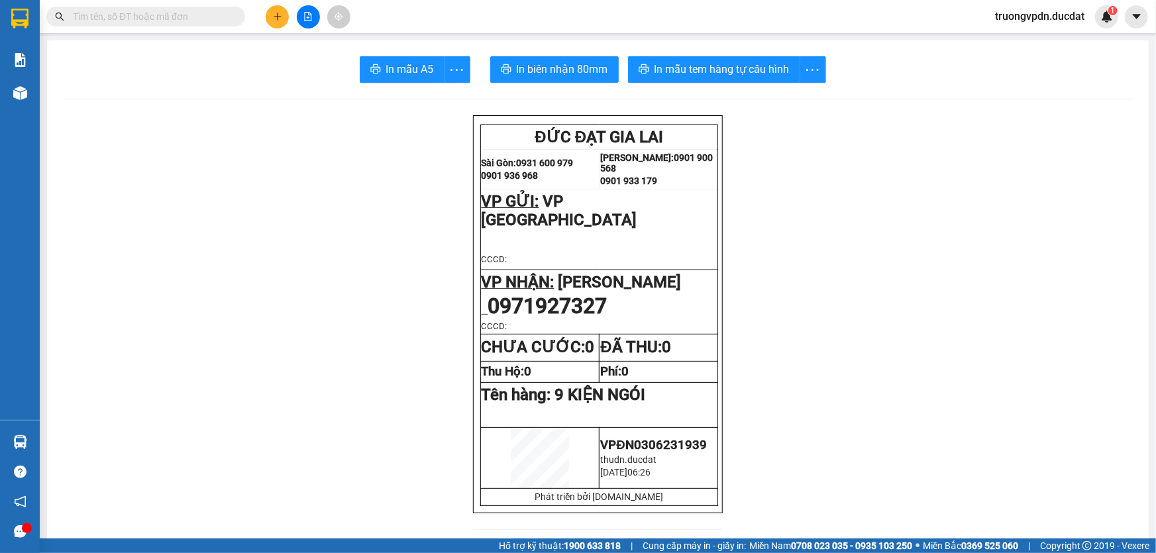
click at [173, 17] on input "text" at bounding box center [151, 16] width 156 height 15
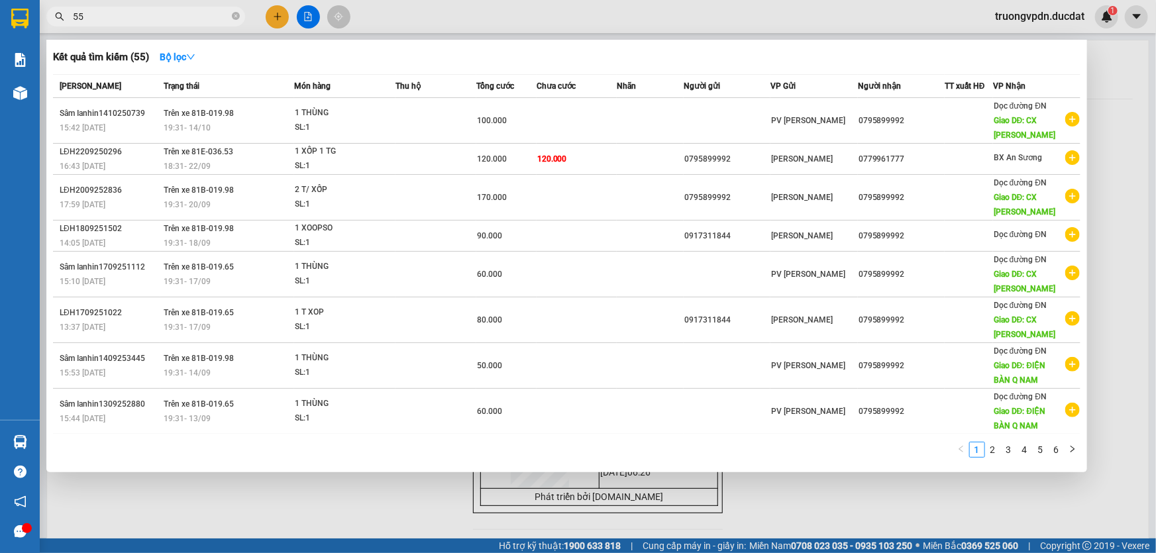
type input "556"
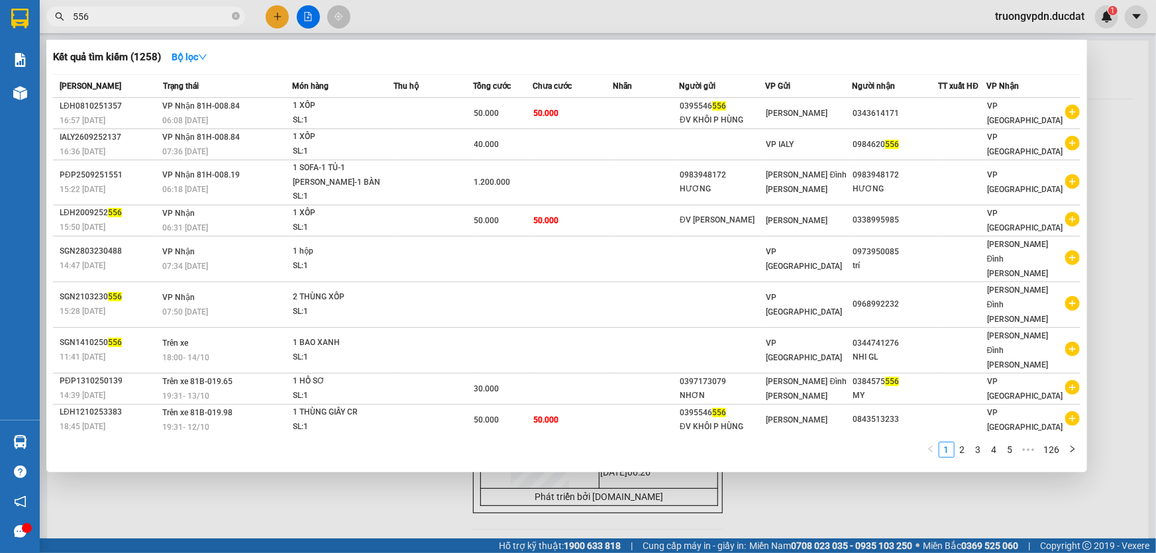
drag, startPoint x: 239, startPoint y: 15, endPoint x: 162, endPoint y: 14, distance: 77.5
click at [238, 15] on icon "close-circle" at bounding box center [236, 16] width 8 height 8
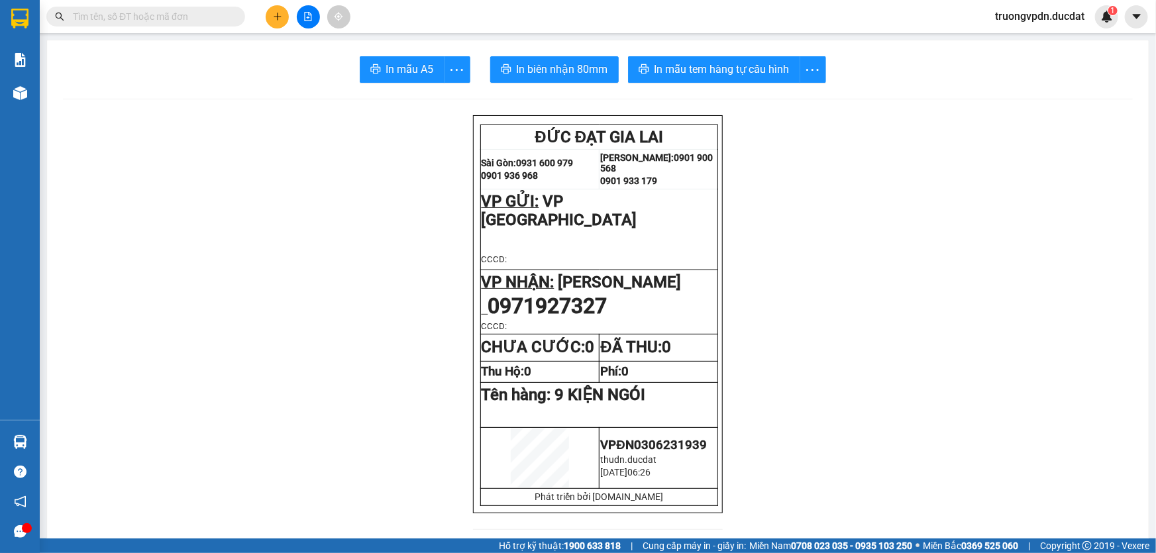
click at [270, 26] on button at bounding box center [277, 16] width 23 height 23
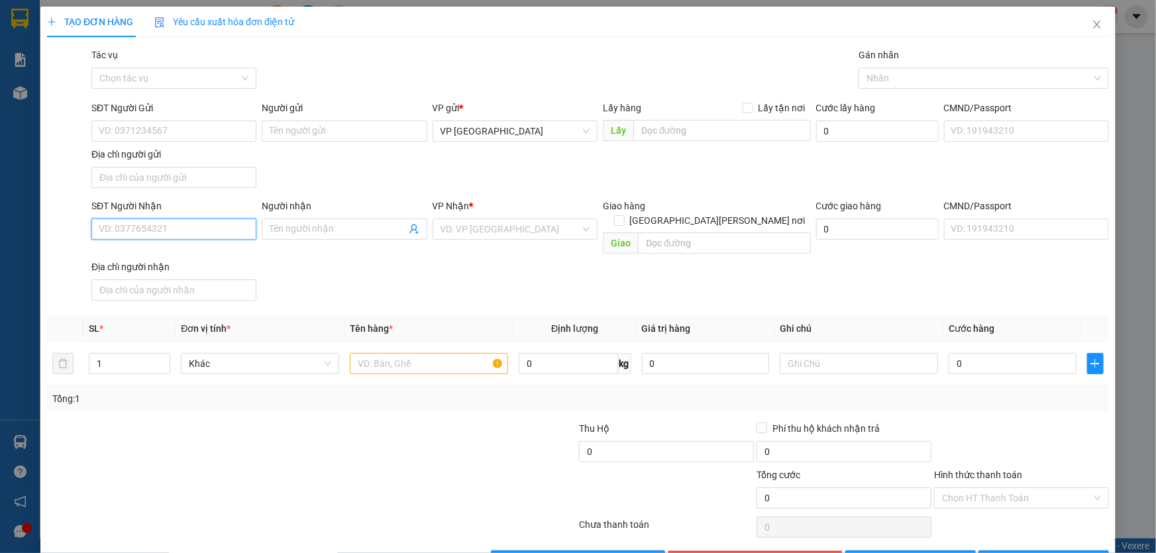
click at [197, 222] on input "SĐT Người Nhận" at bounding box center [173, 229] width 165 height 21
type input "556"
drag, startPoint x: 132, startPoint y: 236, endPoint x: 67, endPoint y: 249, distance: 66.2
click at [67, 249] on div "SĐT Người Nhận 556 Người nhận Tên người nhận VP Nhận * VD: VP Sài Gòn Giao hàng…" at bounding box center [578, 252] width 1064 height 107
click at [181, 256] on div "0983301566" at bounding box center [173, 255] width 148 height 15
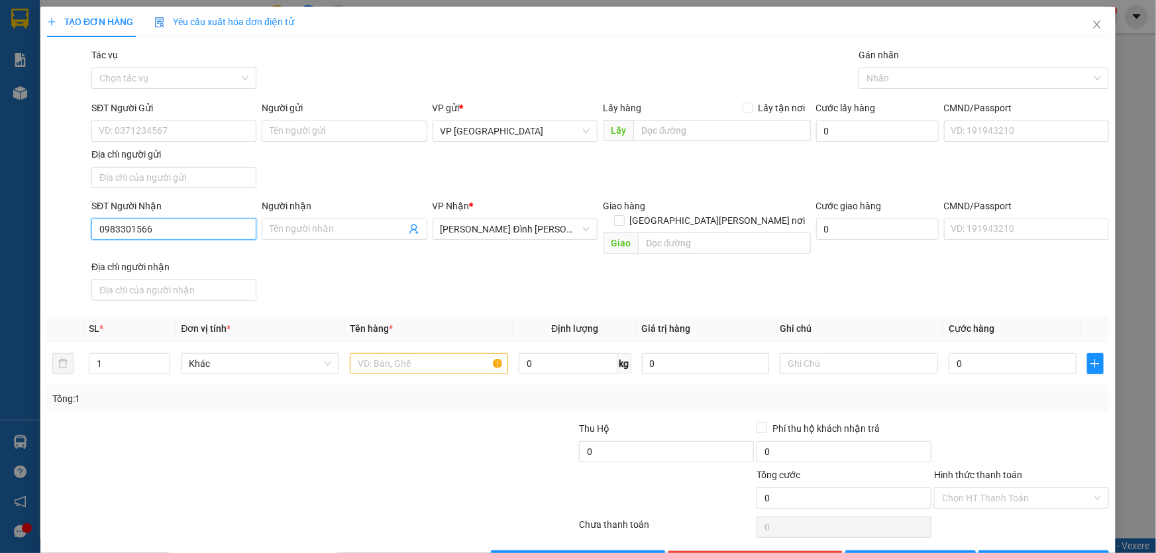
drag, startPoint x: 48, startPoint y: 240, endPoint x: 0, endPoint y: 243, distance: 47.8
click at [0, 243] on div "TẠO ĐƠN HÀNG Yêu cầu xuất hóa đơn điện tử Transit Pickup Surcharge Ids Transit …" at bounding box center [578, 276] width 1156 height 553
type input "0983301566"
click at [413, 353] on input "text" at bounding box center [429, 363] width 158 height 21
type input "1 KIỆN GIẤY HOA"
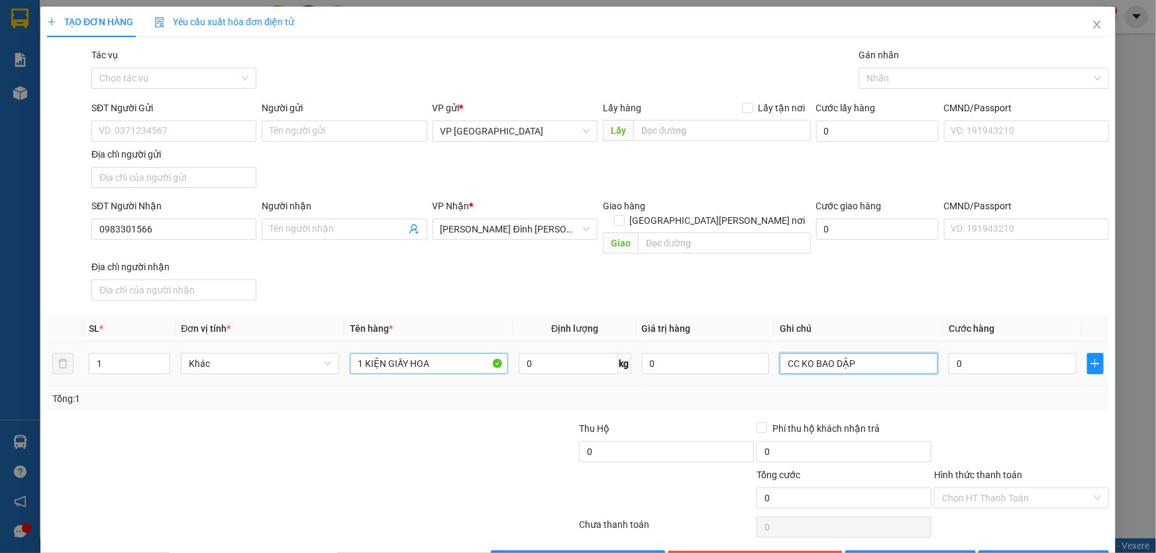
type input "CC KO BAO DẬP"
type input "5"
type input "50"
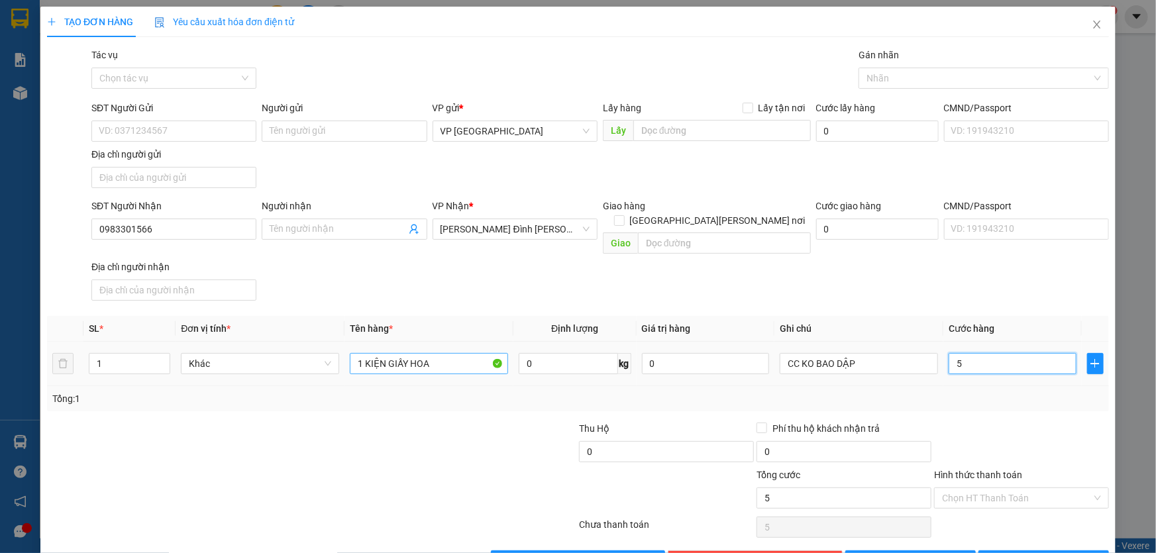
type input "50"
type input "500"
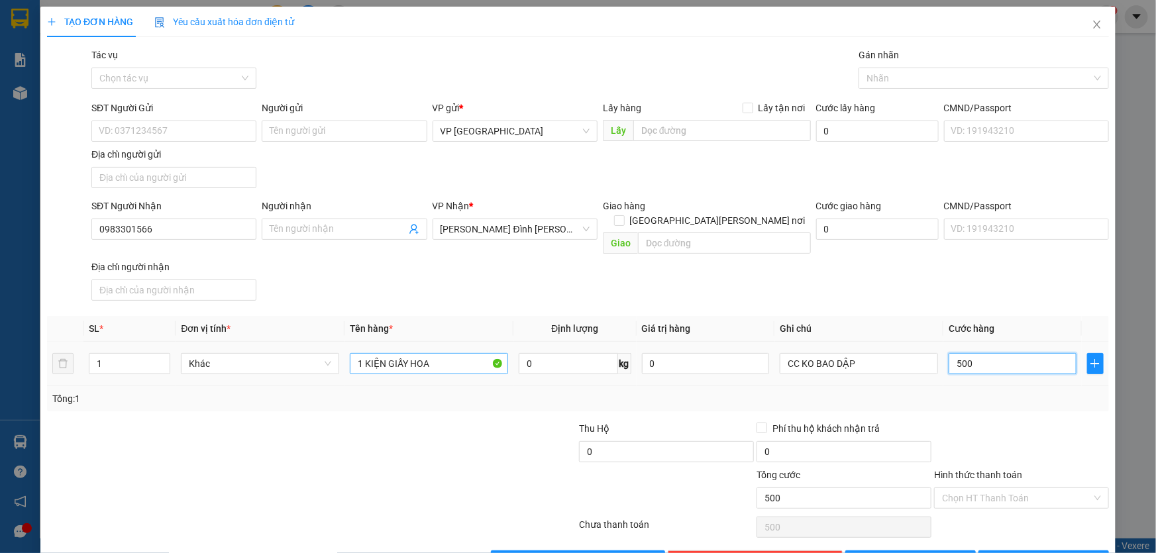
type input "5.000"
type input "50.000"
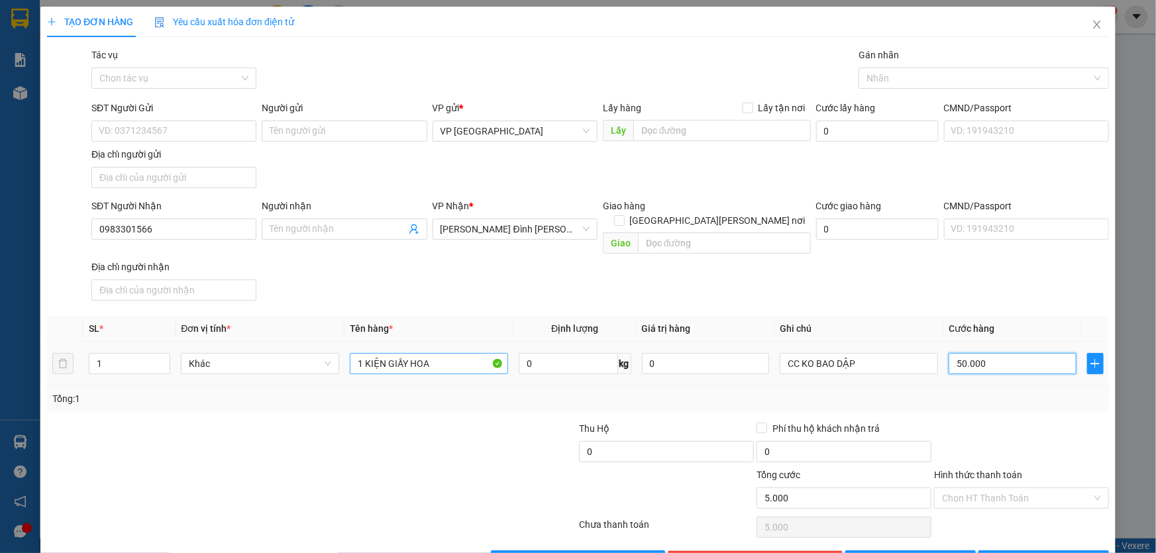
type input "50.000"
click at [1015, 550] on button "[PERSON_NAME] và In" at bounding box center [1043, 560] width 130 height 21
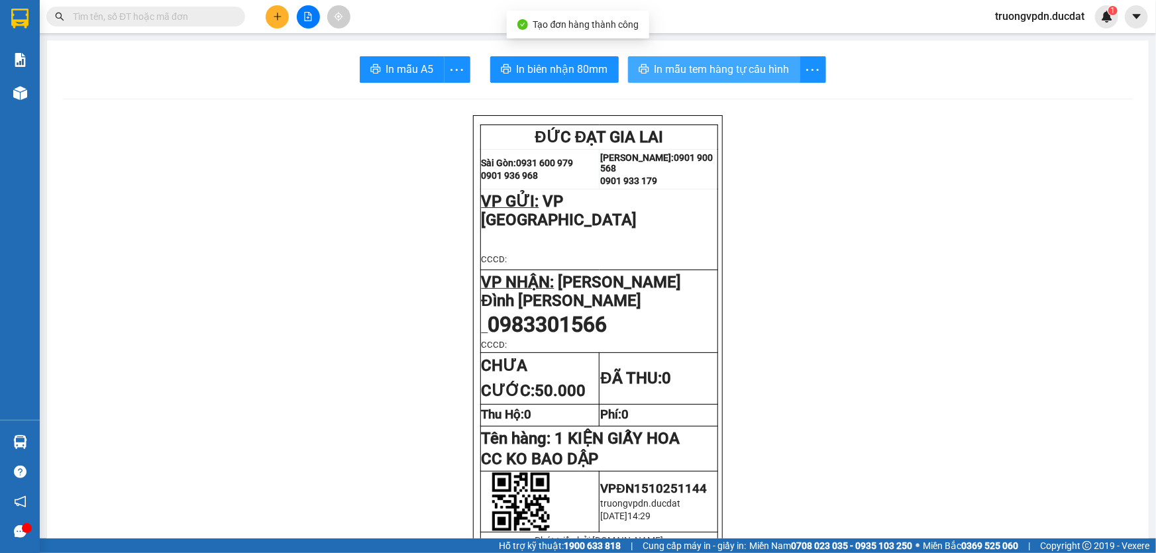
click at [731, 64] on span "In mẫu tem hàng tự cấu hình" at bounding box center [721, 69] width 135 height 17
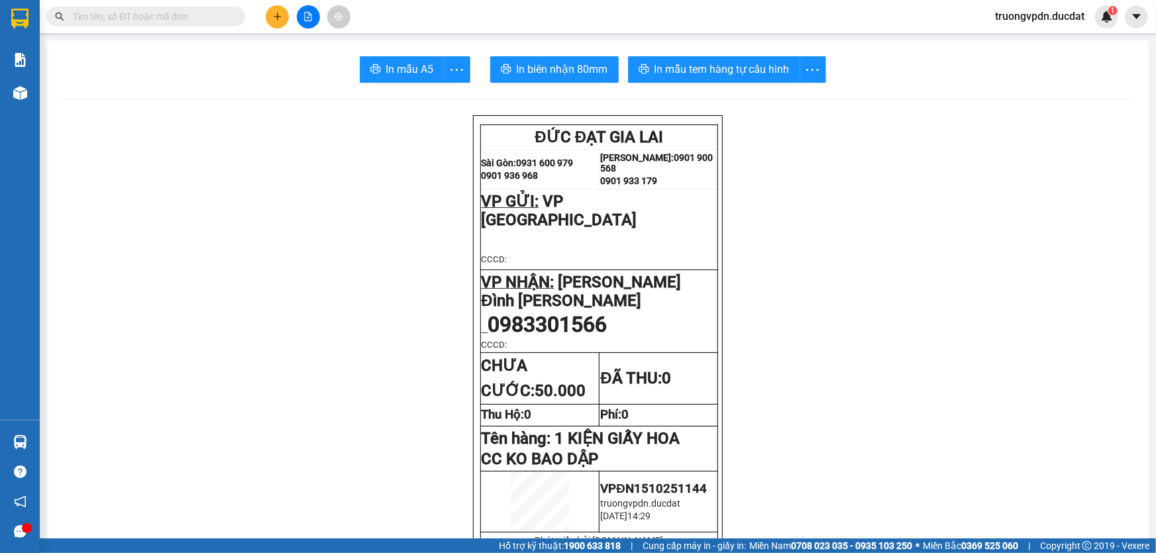
click at [278, 21] on button at bounding box center [277, 16] width 23 height 23
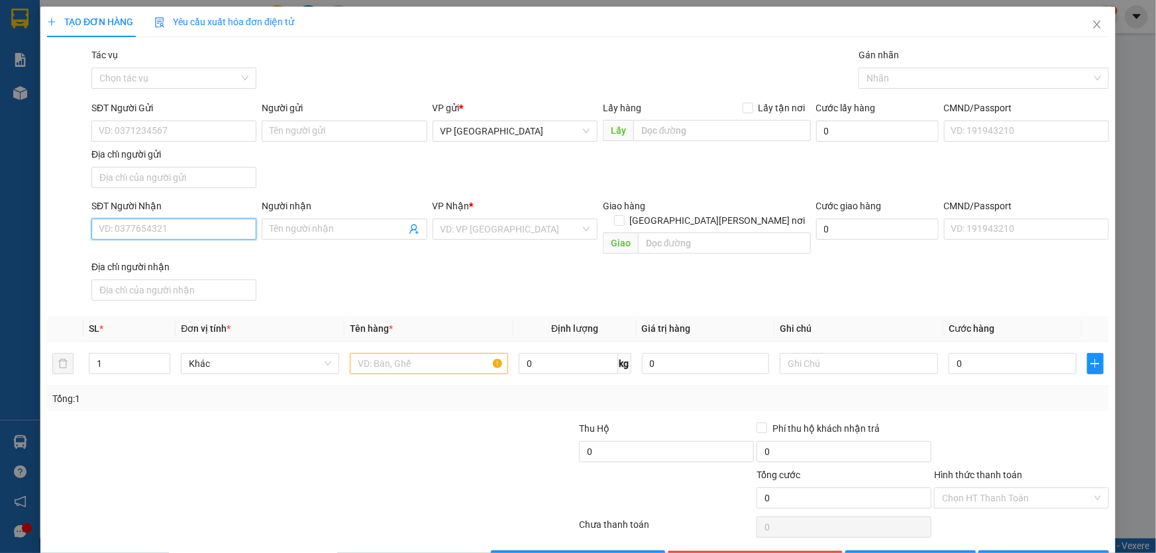
click at [194, 228] on input "SĐT Người Nhận" at bounding box center [173, 229] width 165 height 21
drag, startPoint x: 193, startPoint y: 254, endPoint x: 379, endPoint y: 301, distance: 191.2
click at [193, 254] on div "0935531195" at bounding box center [173, 255] width 148 height 15
type input "0935531195"
click at [393, 353] on input "text" at bounding box center [429, 363] width 158 height 21
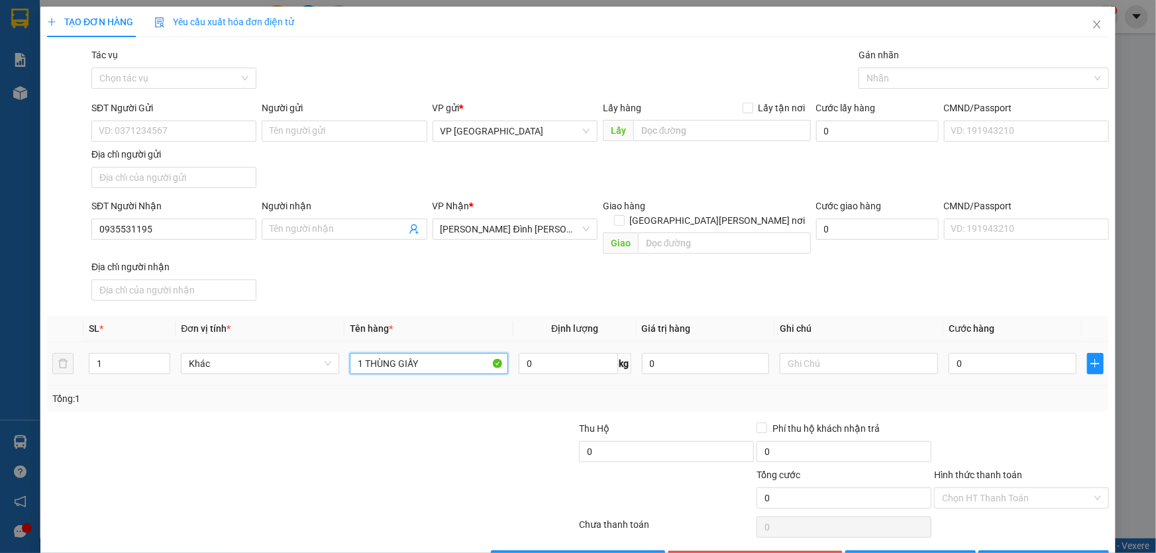
type input "1 THÙNG GIẤY"
type input "4"
type input "40"
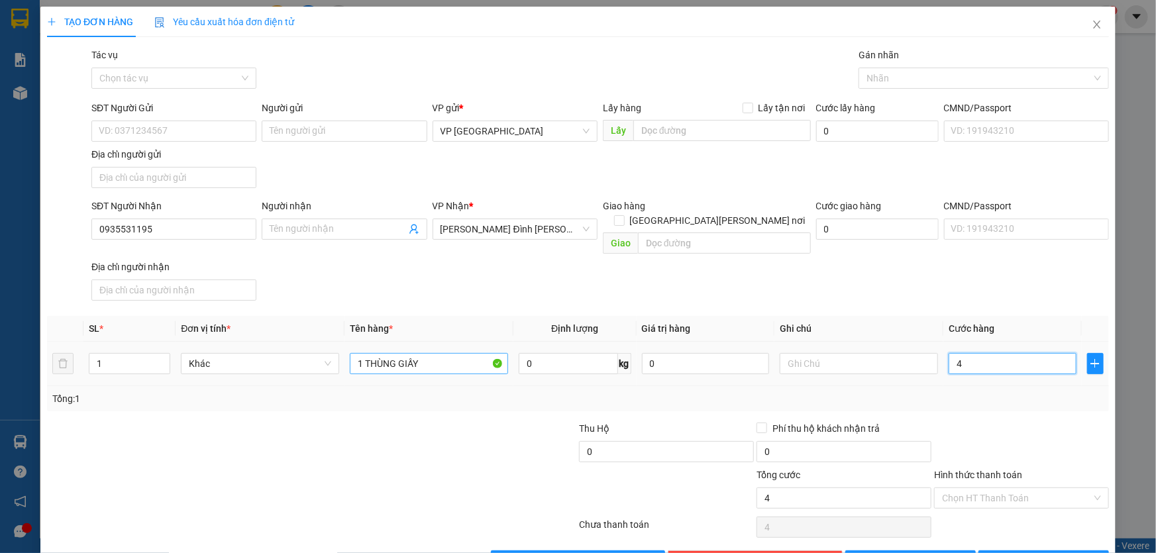
type input "40"
type input "400"
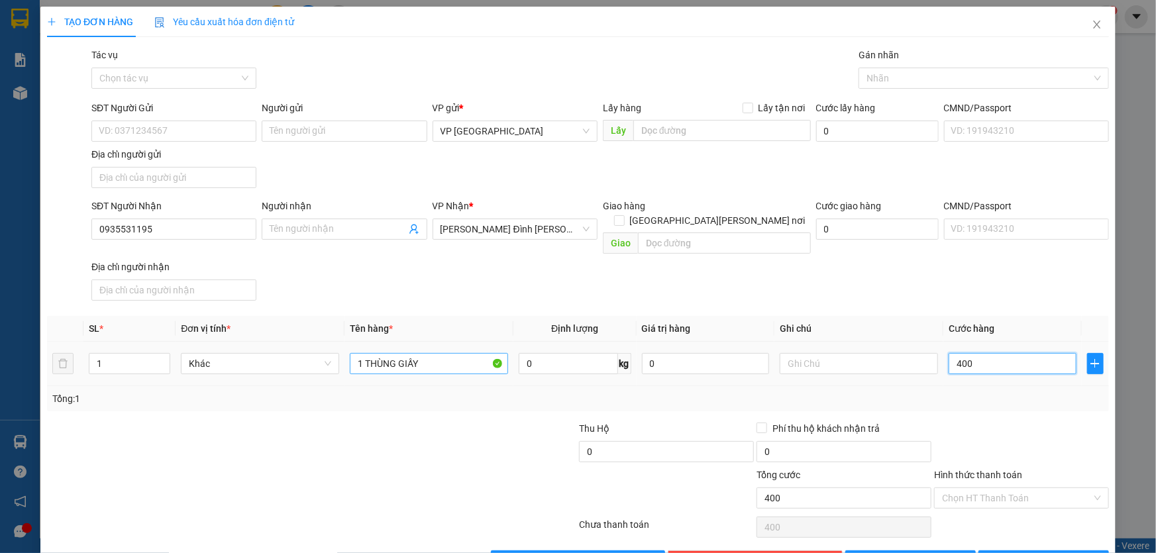
type input "4.000"
type input "40.000"
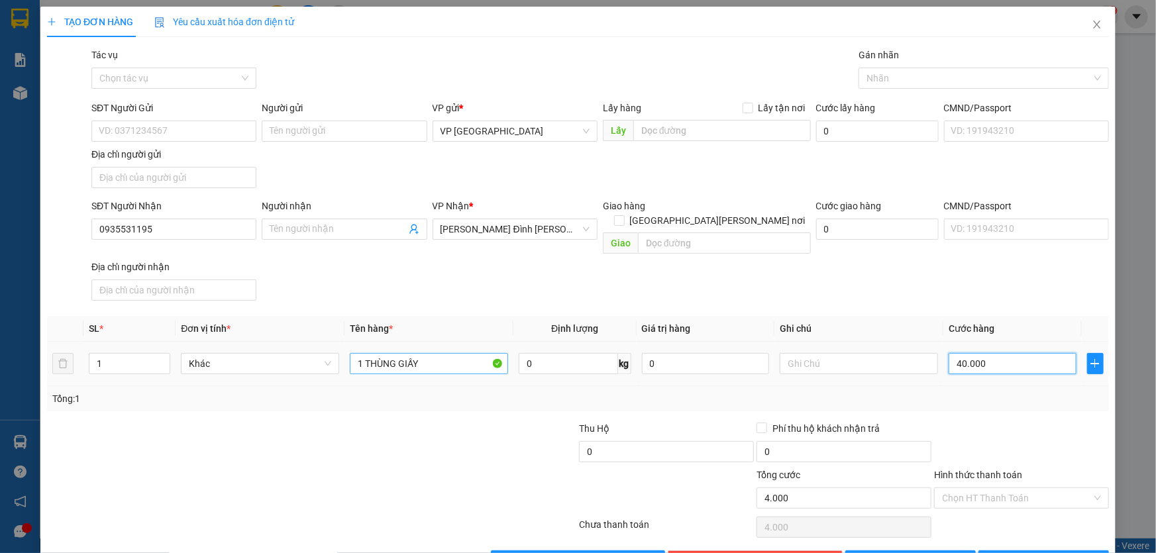
type input "40.000"
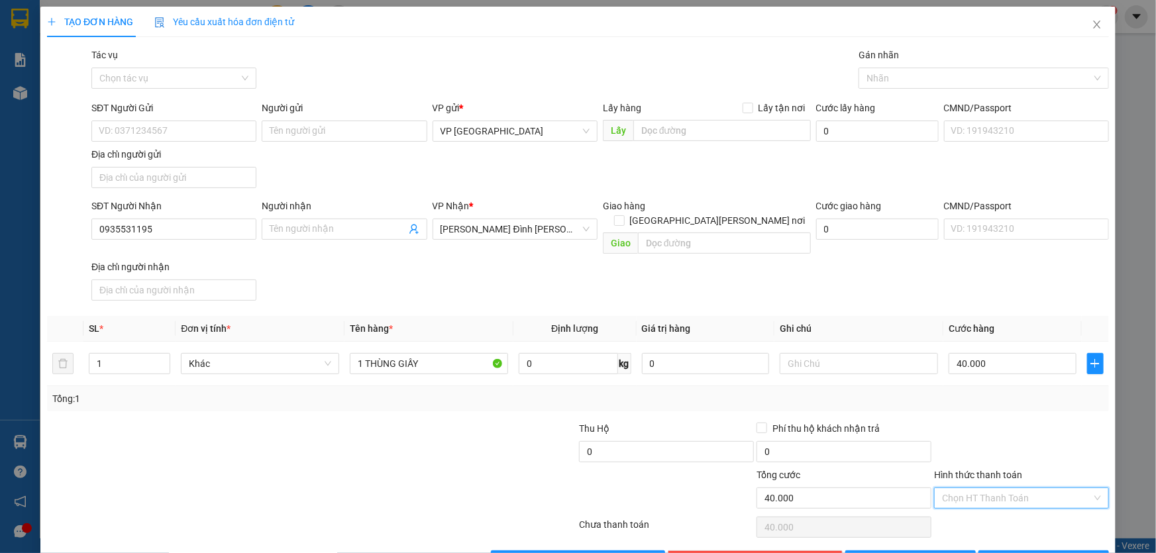
click at [950, 488] on input "Hình thức thanh toán" at bounding box center [1017, 498] width 150 height 20
click at [967, 367] on div "Tại văn phòng" at bounding box center [1014, 371] width 158 height 15
type input "0"
click at [1032, 552] on span "[PERSON_NAME] và In" at bounding box center [1051, 561] width 93 height 15
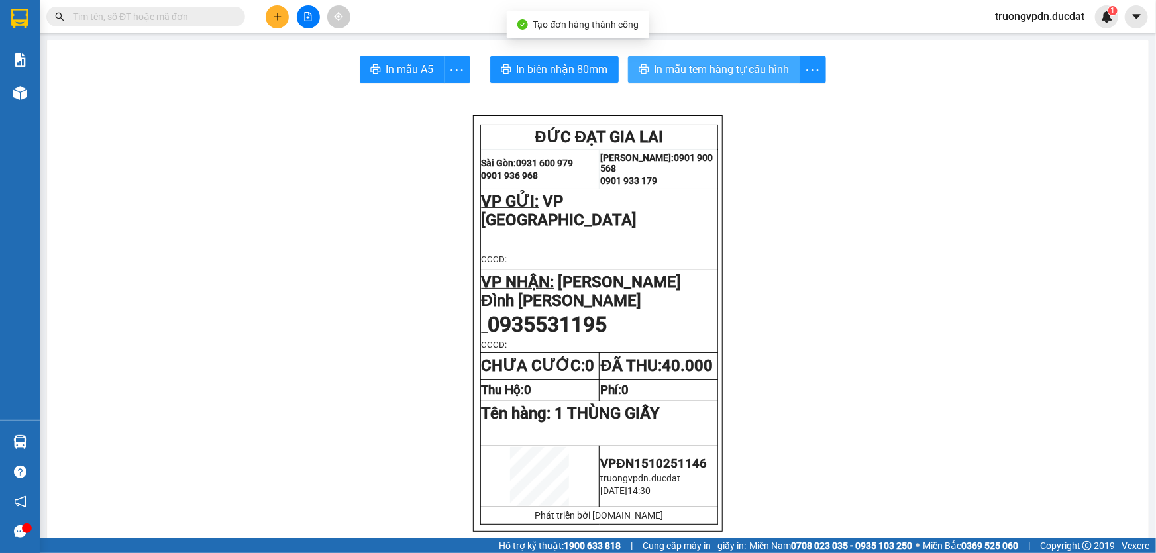
click at [719, 68] on span "In mẫu tem hàng tự cấu hình" at bounding box center [721, 69] width 135 height 17
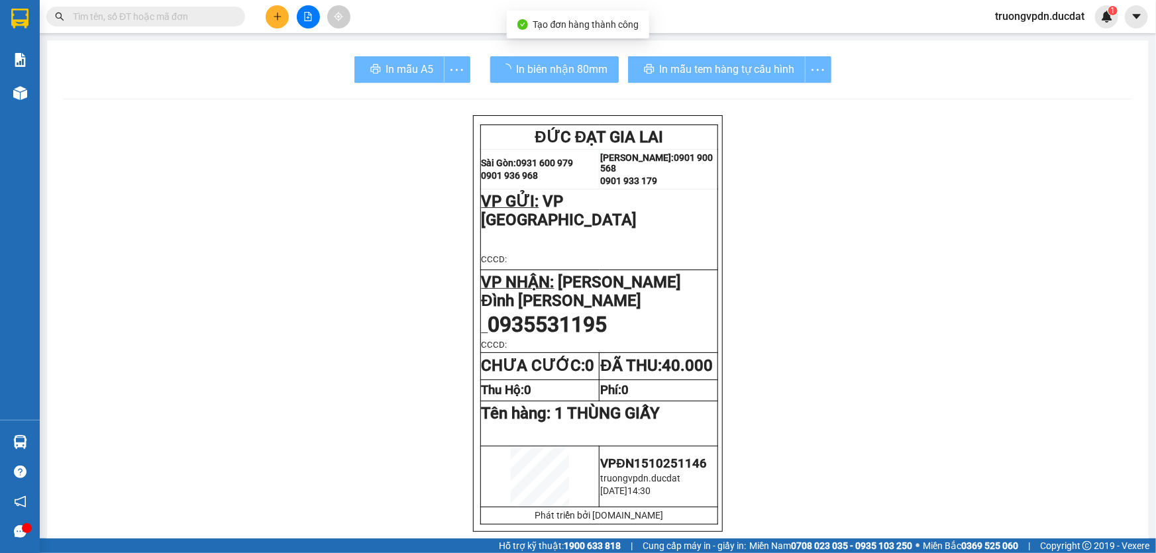
click at [271, 22] on button at bounding box center [277, 16] width 23 height 23
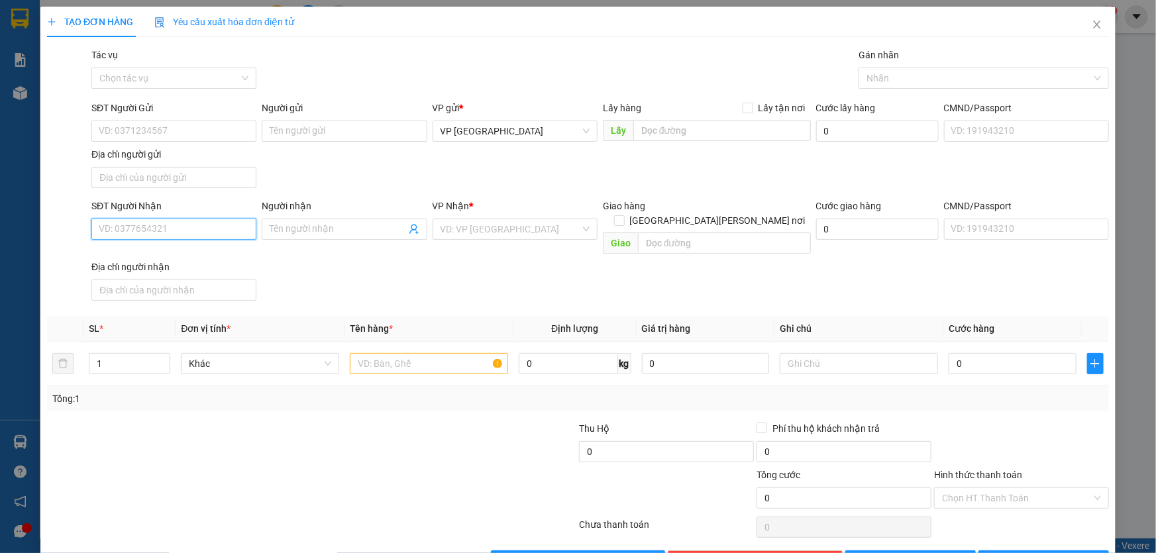
click at [224, 232] on input "SĐT Người Nhận" at bounding box center [173, 229] width 165 height 21
click at [128, 258] on div "0375935123" at bounding box center [173, 255] width 148 height 15
type input "0375935123"
click at [360, 353] on input "text" at bounding box center [429, 363] width 158 height 21
type input "6 THÙNG"
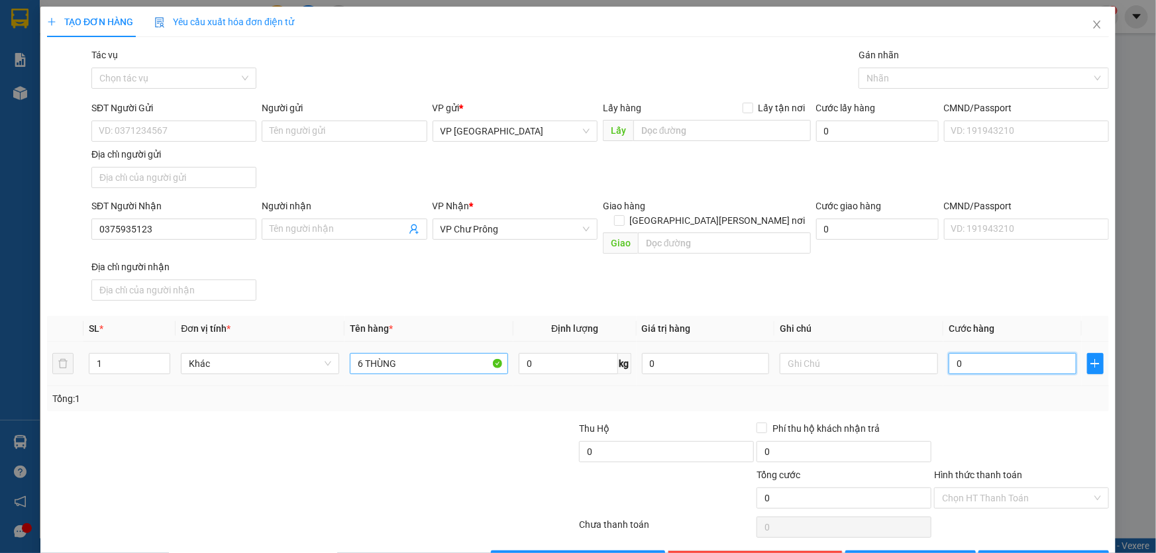
type input "2"
type input "24"
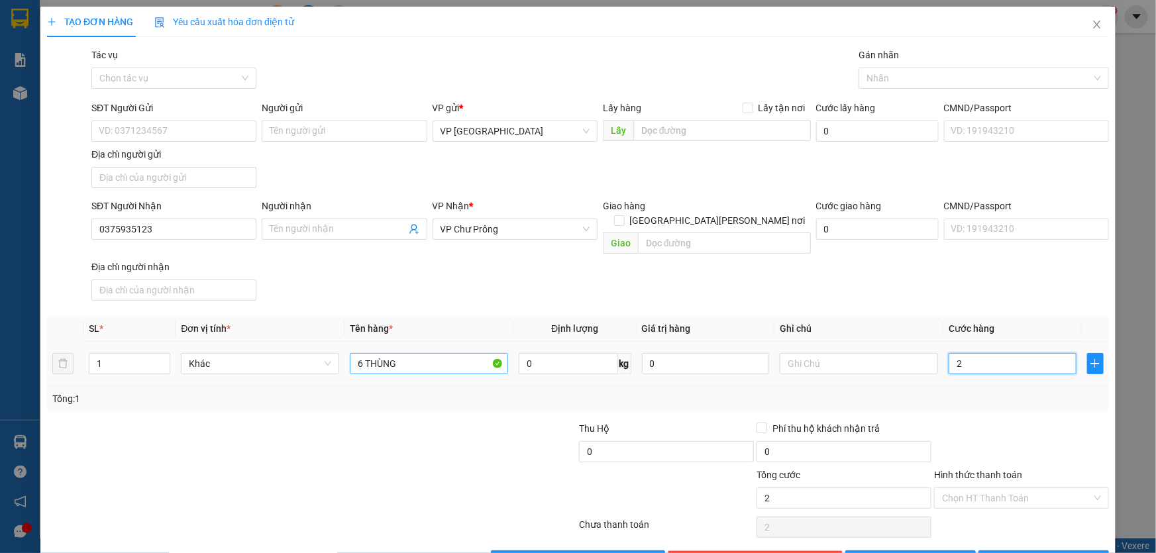
type input "24"
type input "240"
type input "2.400"
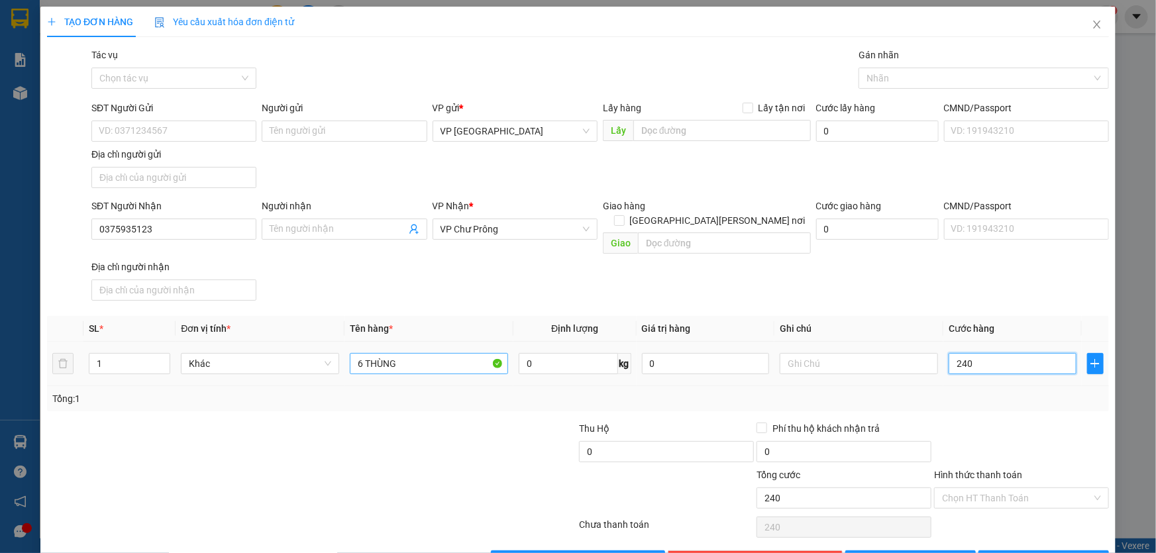
type input "2.400"
type input "24.000"
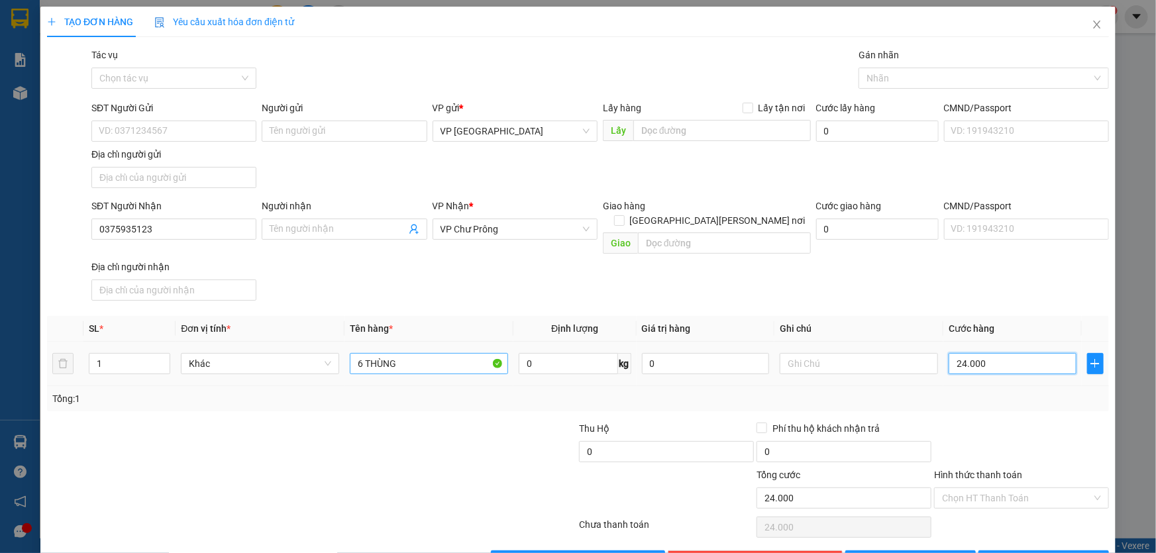
type input "240.000"
click at [1025, 488] on input "Hình thức thanh toán" at bounding box center [1017, 498] width 150 height 20
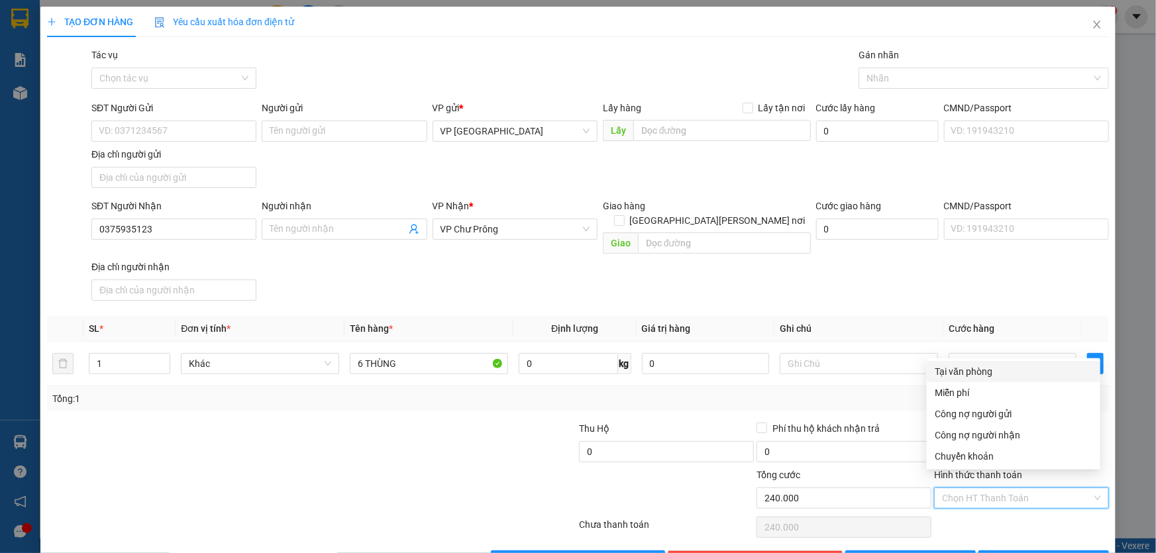
click at [983, 370] on div "Tại văn phòng" at bounding box center [1014, 371] width 158 height 15
type input "0"
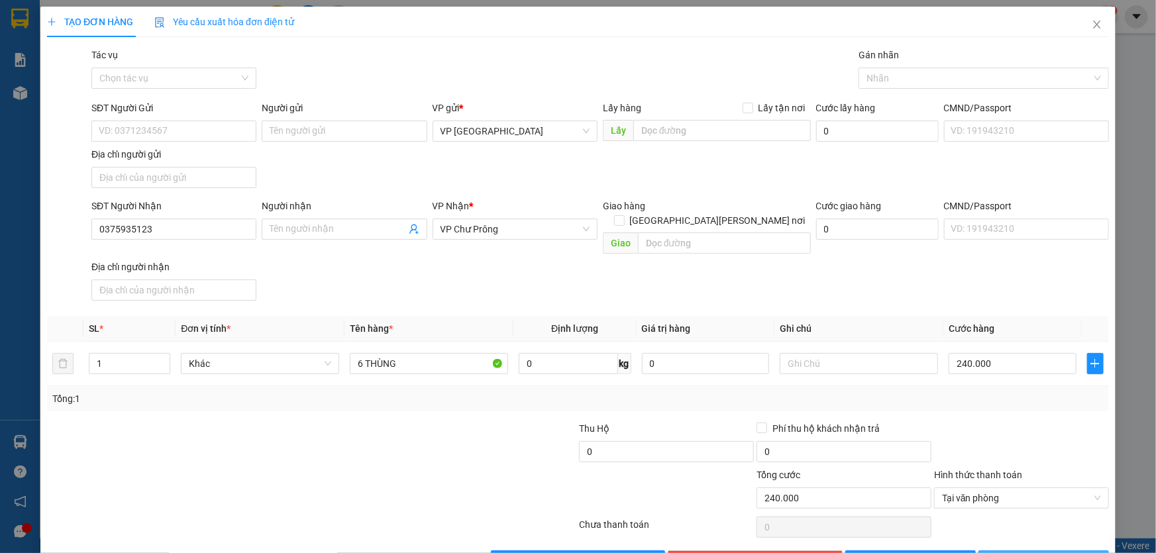
click at [1037, 552] on span "[PERSON_NAME] và In" at bounding box center [1051, 561] width 93 height 15
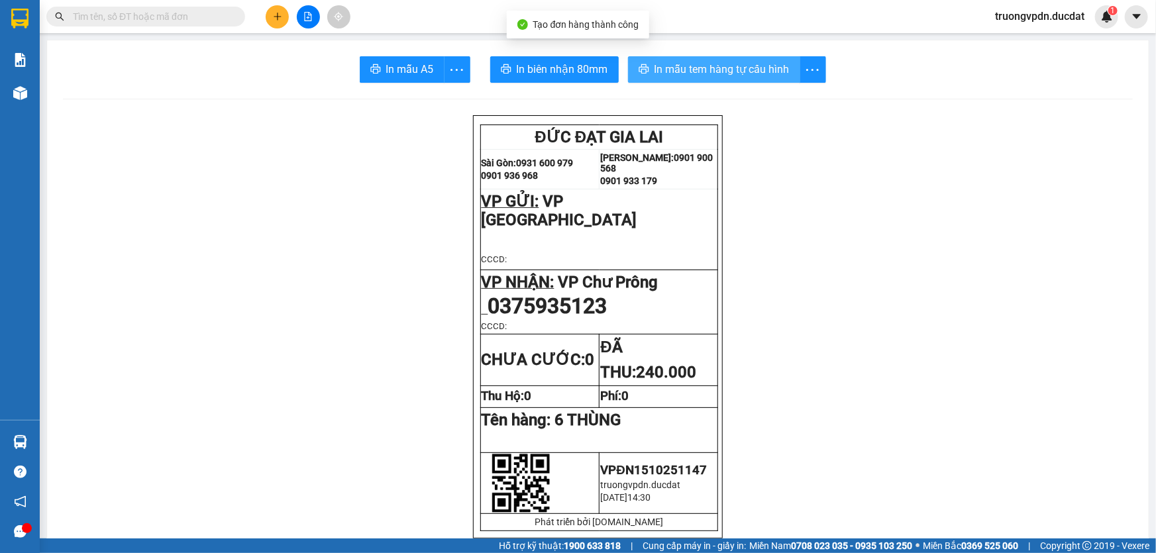
click at [768, 81] on button "In mẫu tem hàng tự cấu hình" at bounding box center [714, 69] width 172 height 26
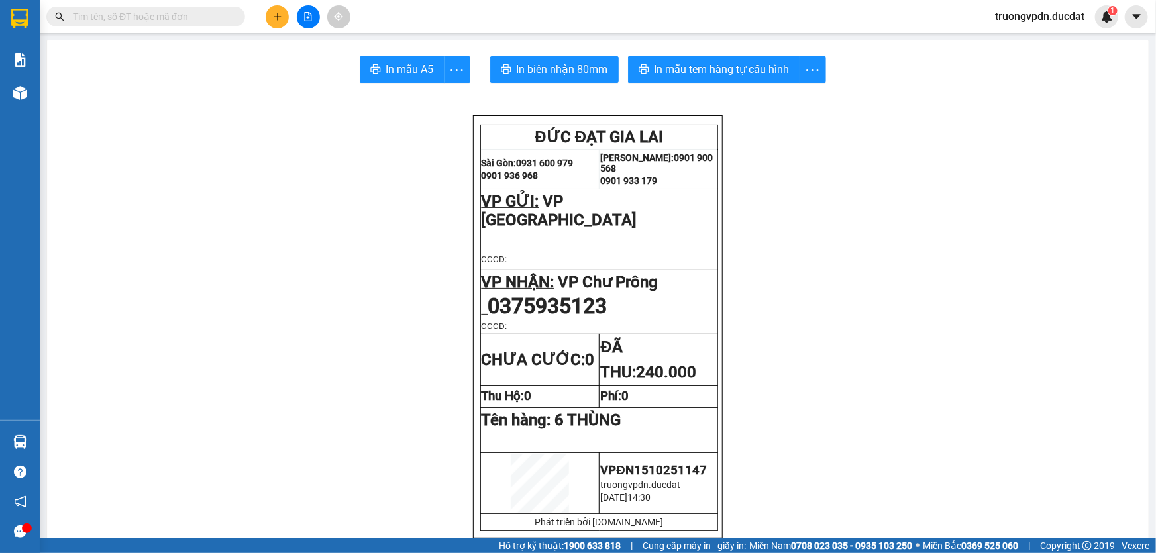
click at [208, 19] on input "text" at bounding box center [151, 16] width 156 height 15
paste input "0988323728"
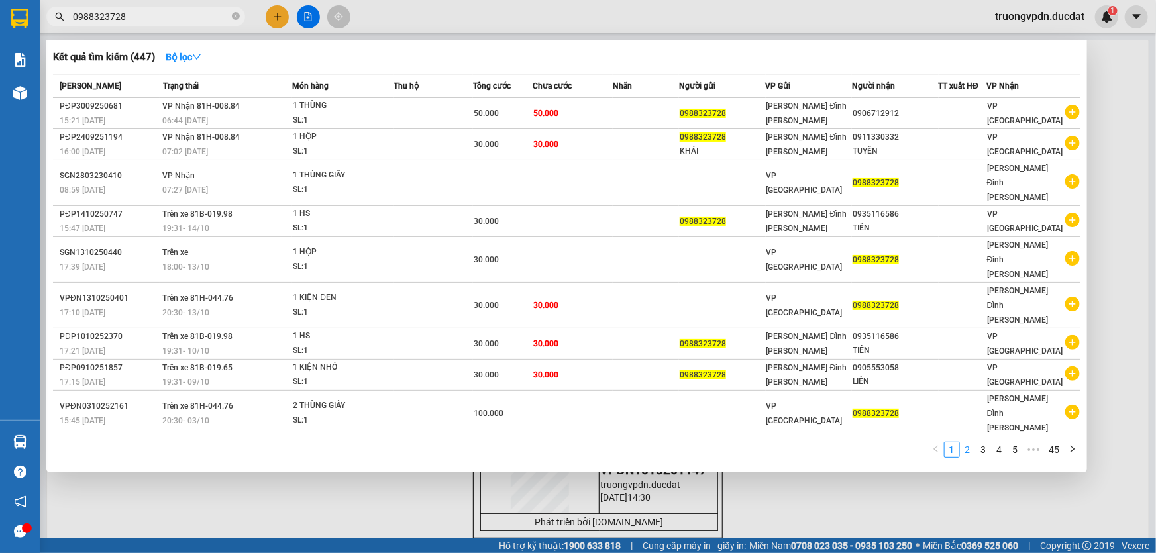
type input "0988323728"
click at [972, 442] on link "2" at bounding box center [967, 449] width 15 height 15
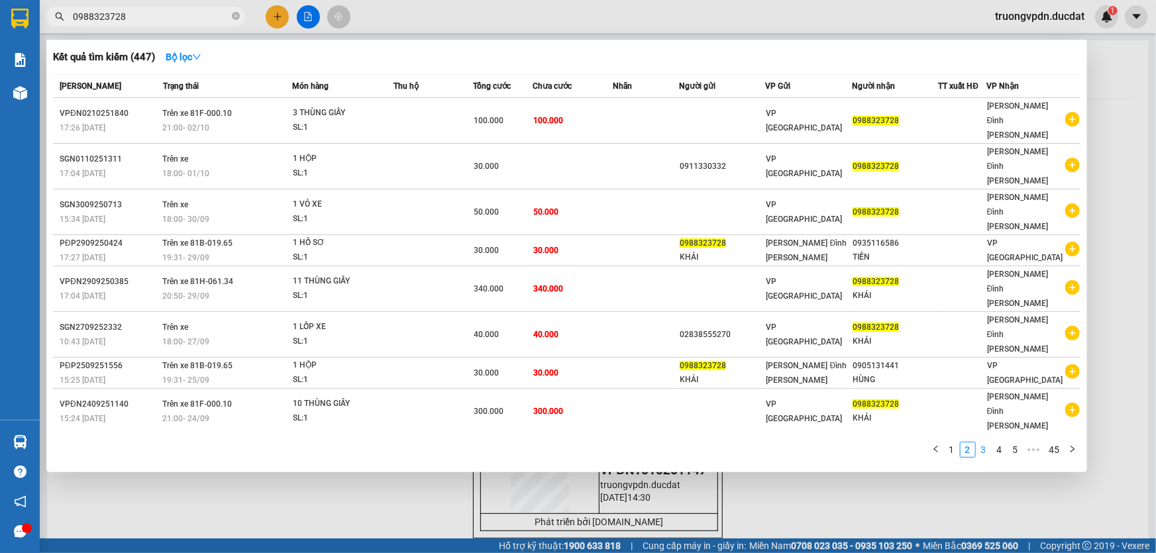
click at [981, 442] on link "3" at bounding box center [983, 449] width 15 height 15
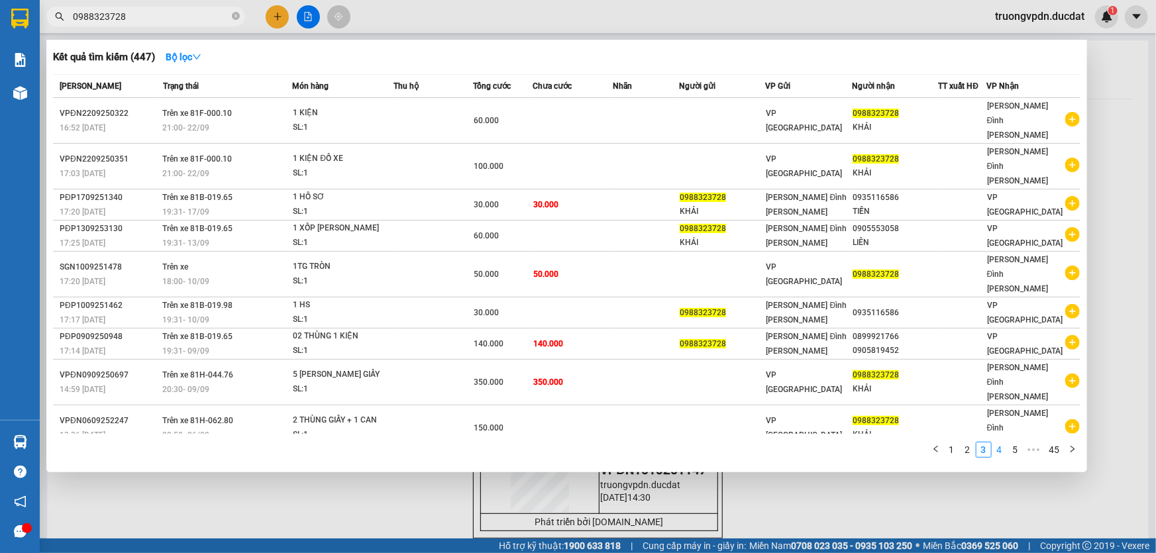
click at [1002, 442] on link "4" at bounding box center [999, 449] width 15 height 15
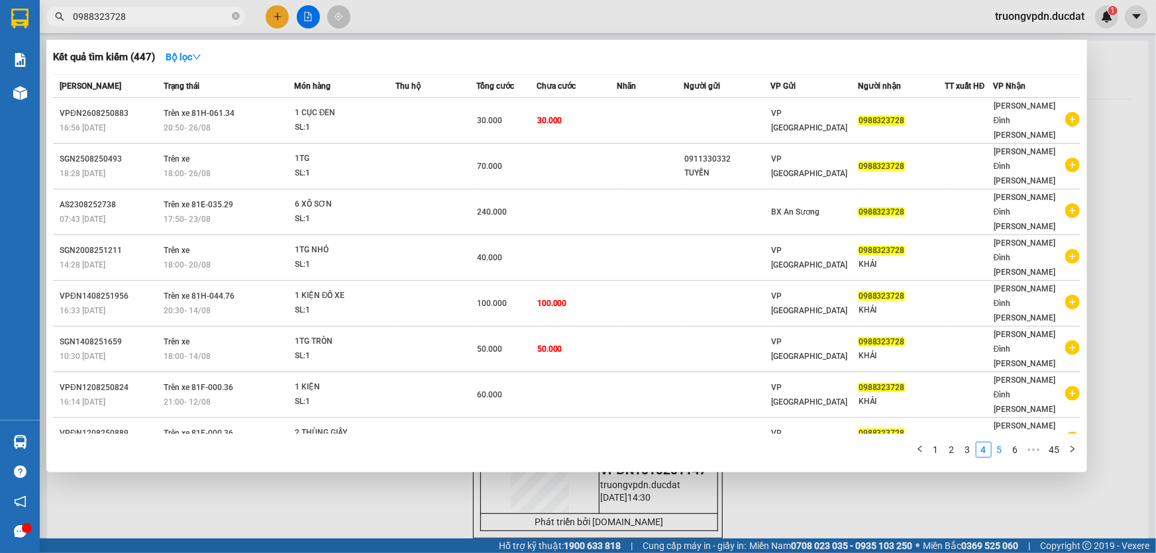
click at [997, 442] on link "5" at bounding box center [999, 449] width 15 height 15
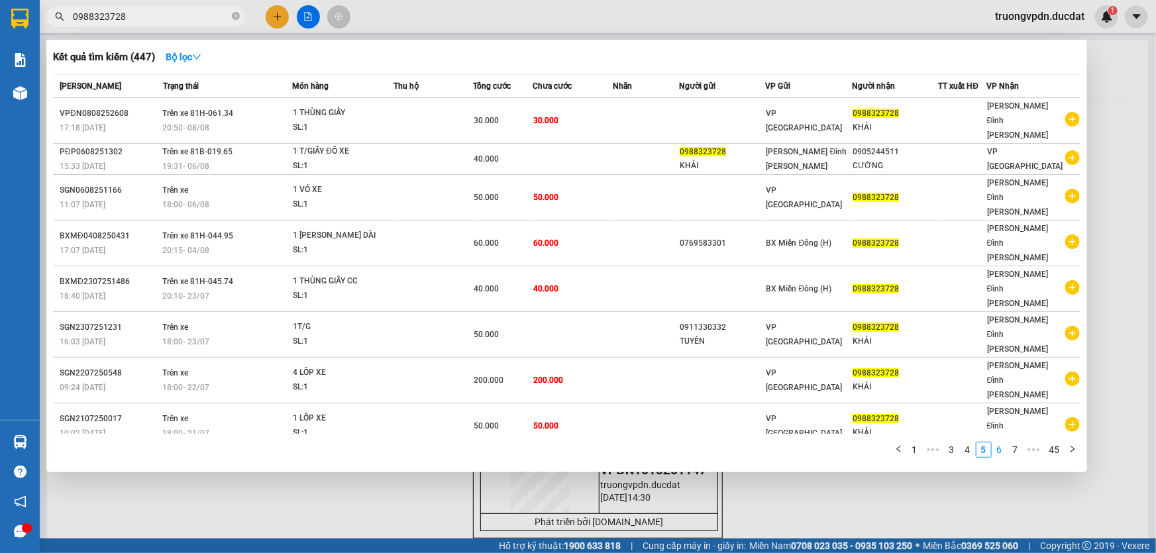
click at [994, 442] on link "6" at bounding box center [999, 449] width 15 height 15
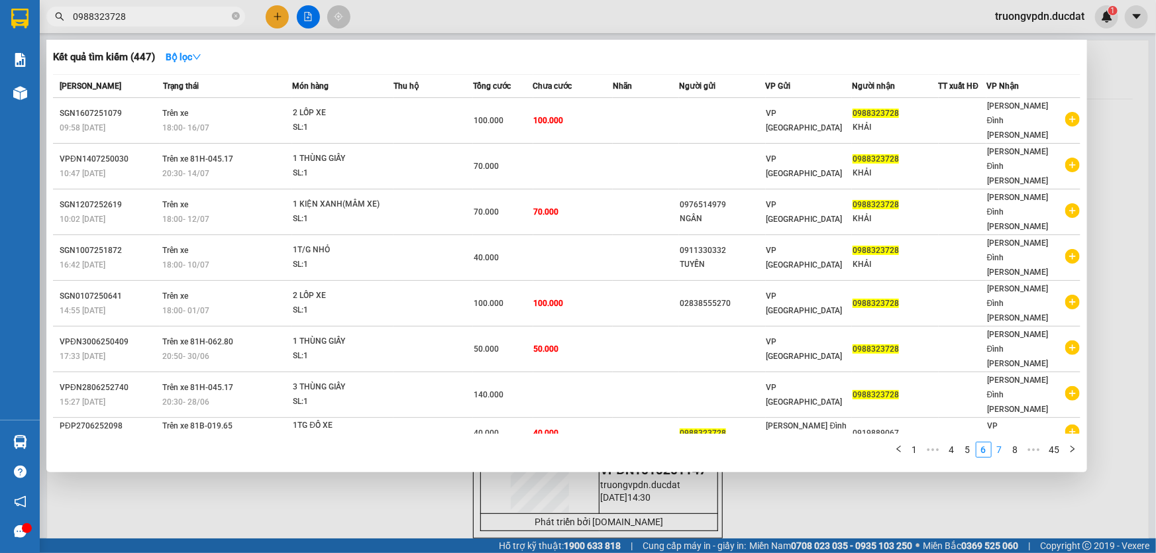
click at [1003, 442] on link "7" at bounding box center [999, 449] width 15 height 15
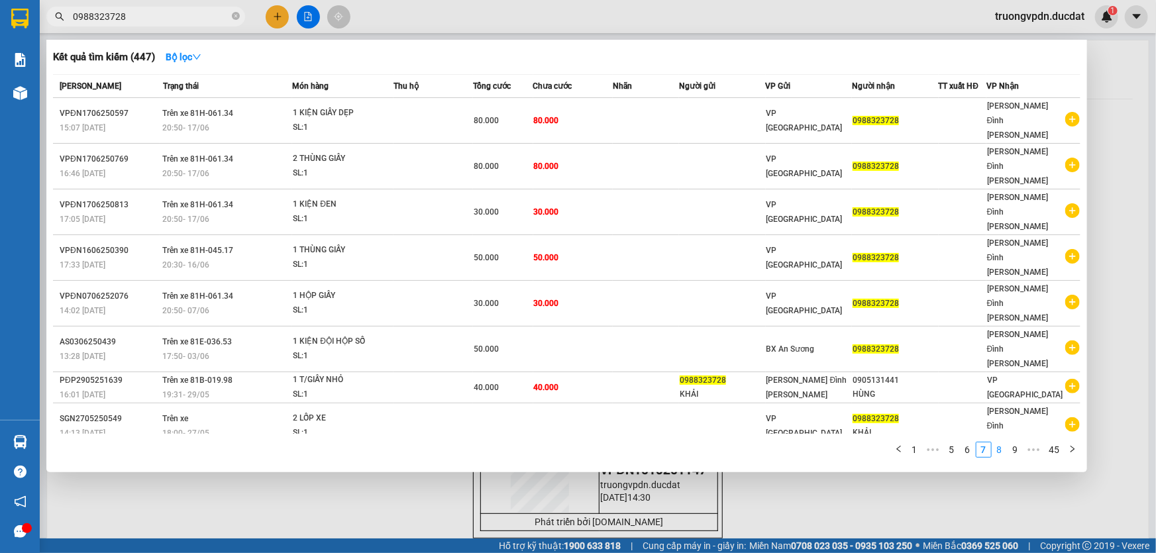
click at [1001, 442] on link "8" at bounding box center [999, 449] width 15 height 15
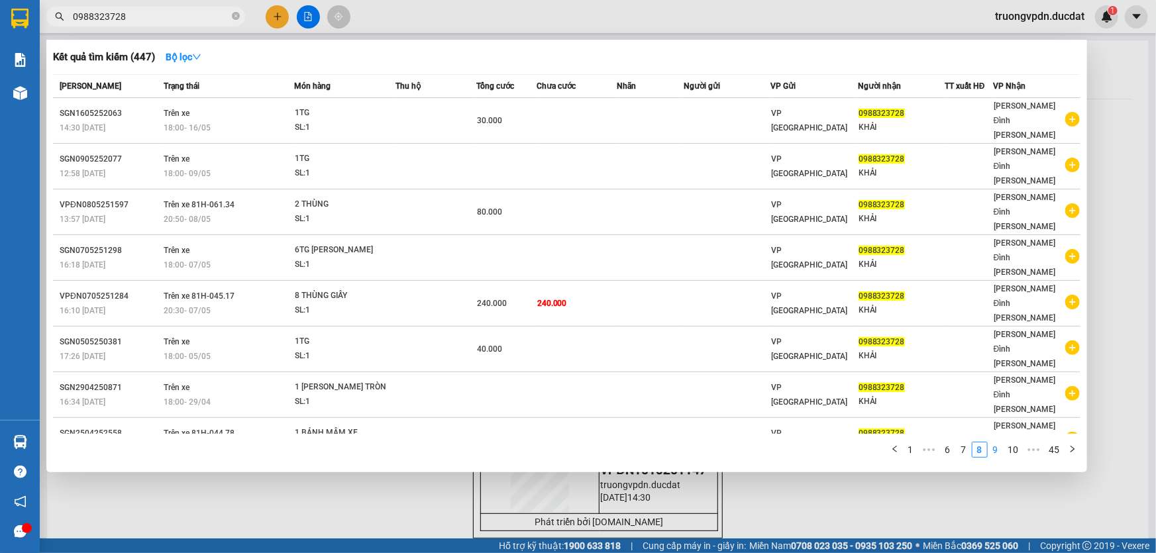
click at [997, 442] on link "9" at bounding box center [995, 449] width 15 height 15
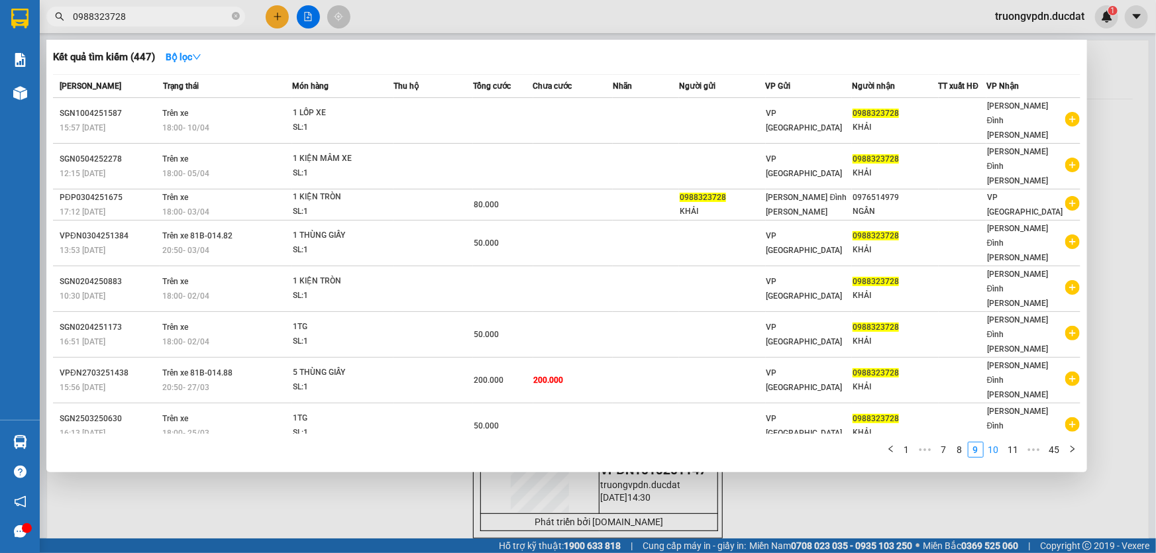
click at [994, 442] on link "10" at bounding box center [993, 449] width 19 height 15
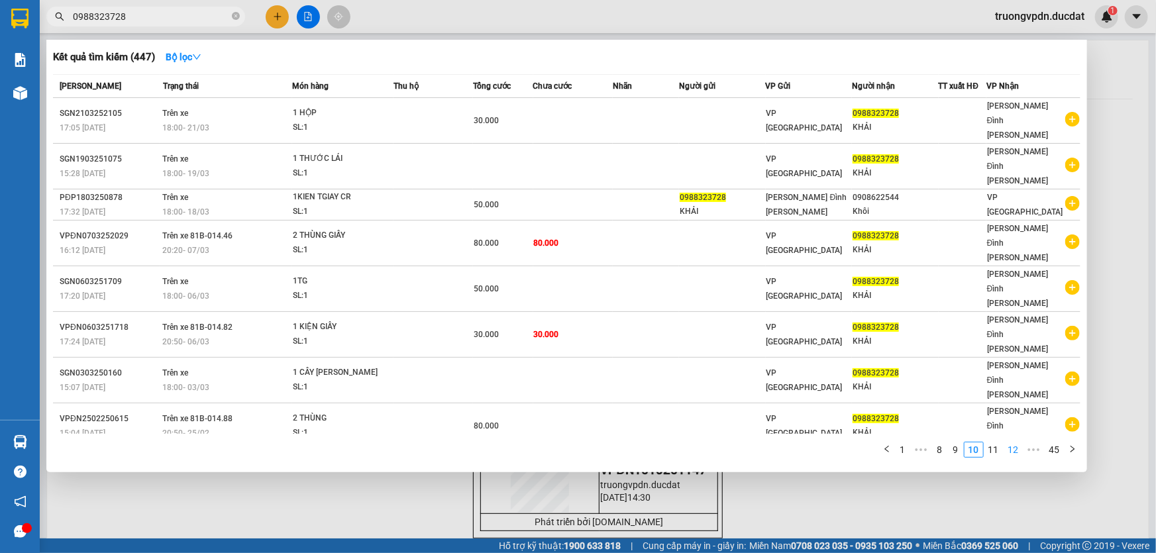
click at [1008, 442] on link "12" at bounding box center [1013, 449] width 19 height 15
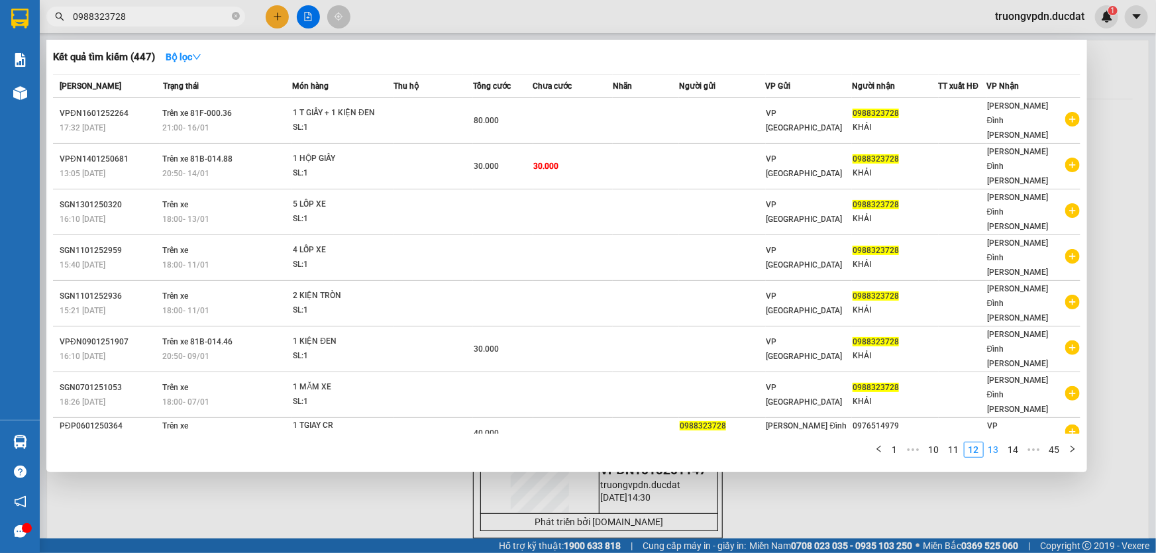
click at [995, 442] on link "13" at bounding box center [993, 449] width 19 height 15
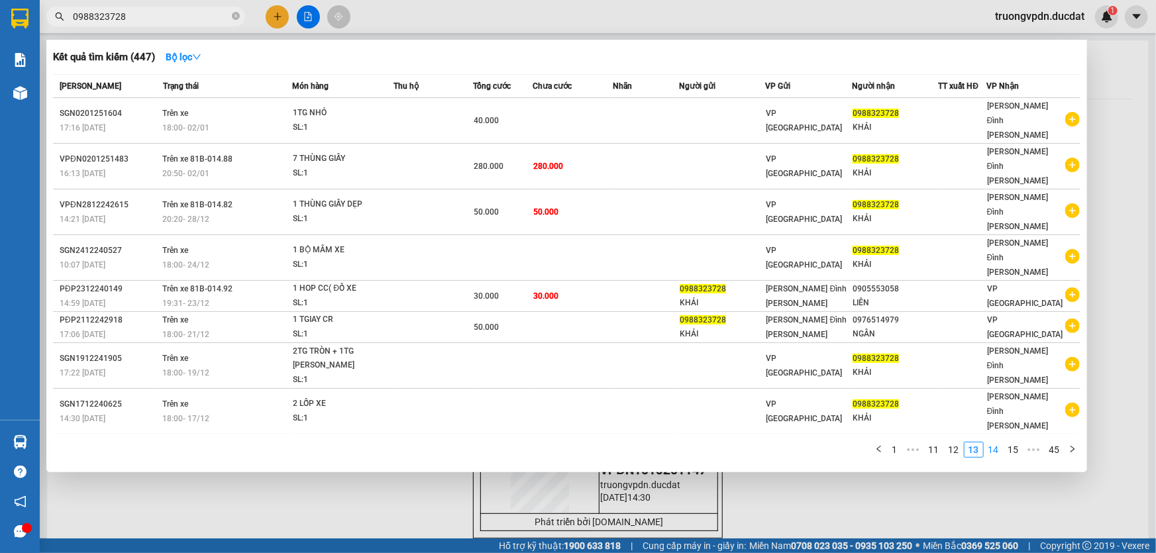
click at [993, 442] on link "14" at bounding box center [993, 449] width 19 height 15
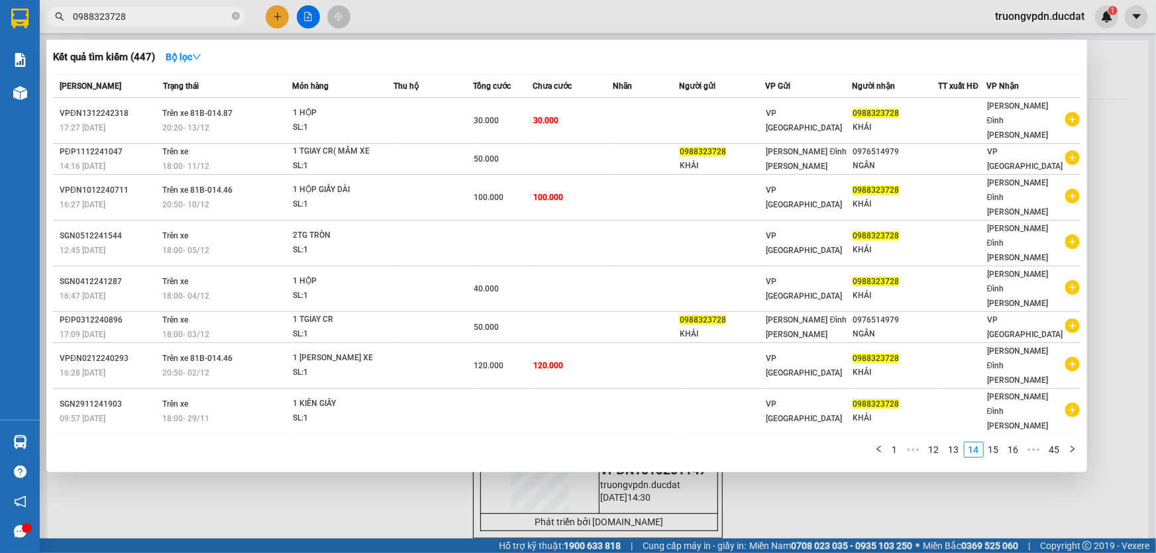
click at [1001, 442] on link "15" at bounding box center [993, 449] width 19 height 15
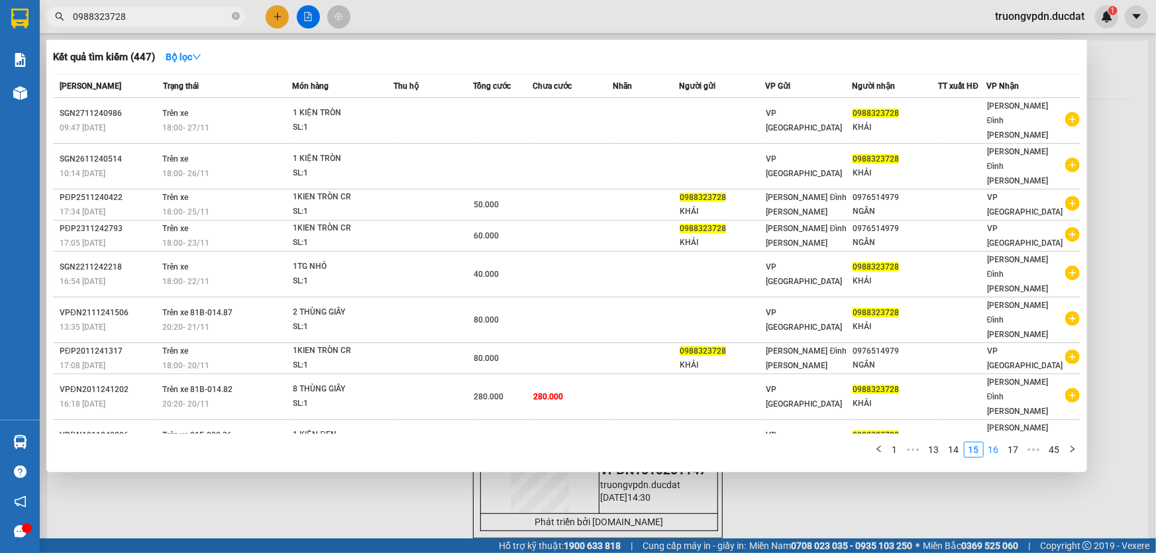
click at [999, 442] on link "16" at bounding box center [993, 449] width 19 height 15
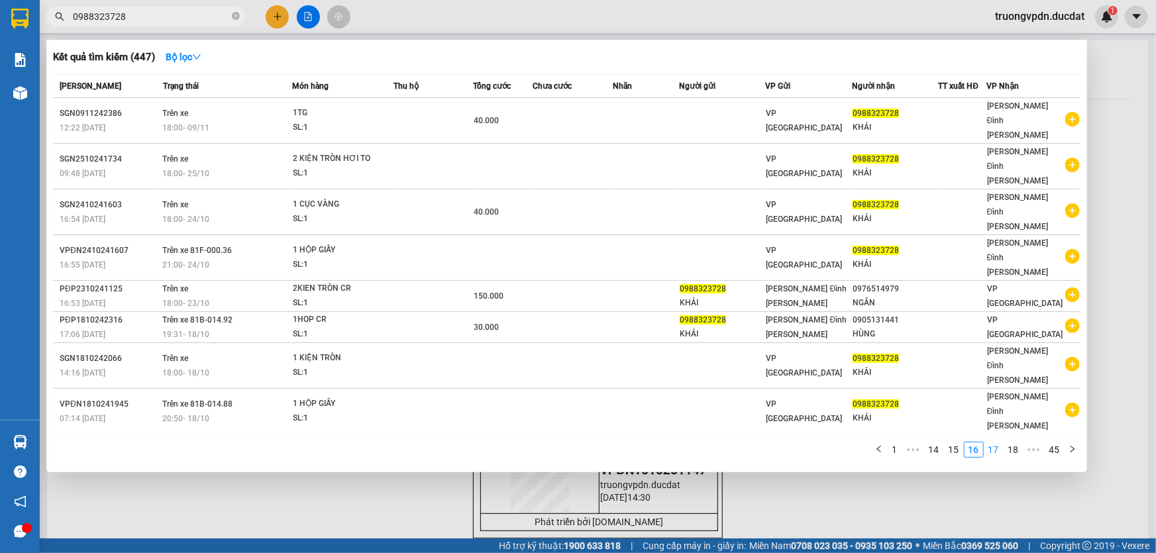
click at [995, 442] on link "17" at bounding box center [993, 449] width 19 height 15
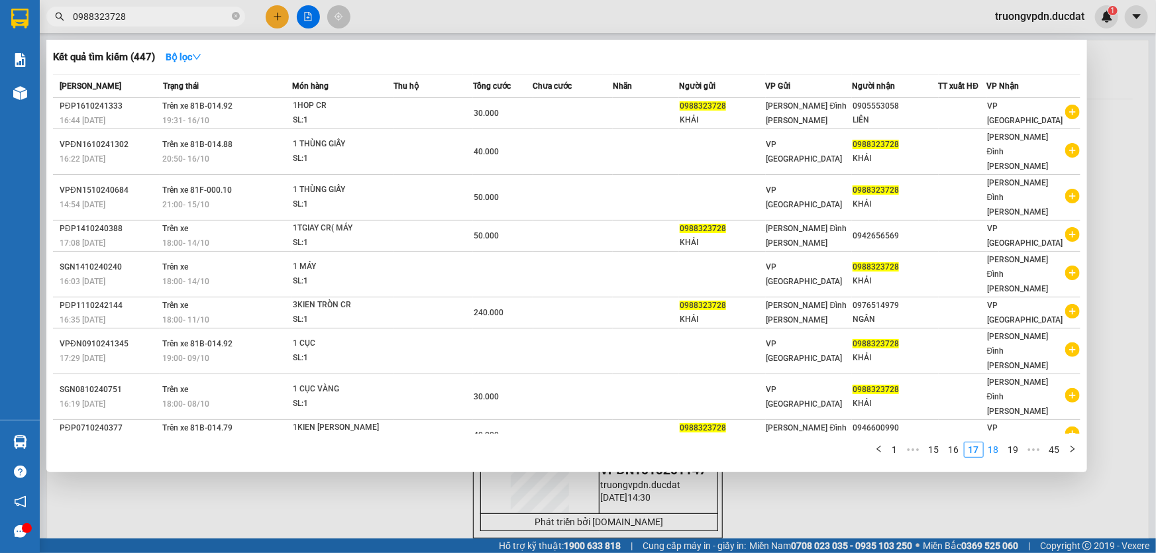
click at [995, 442] on link "18" at bounding box center [993, 449] width 19 height 15
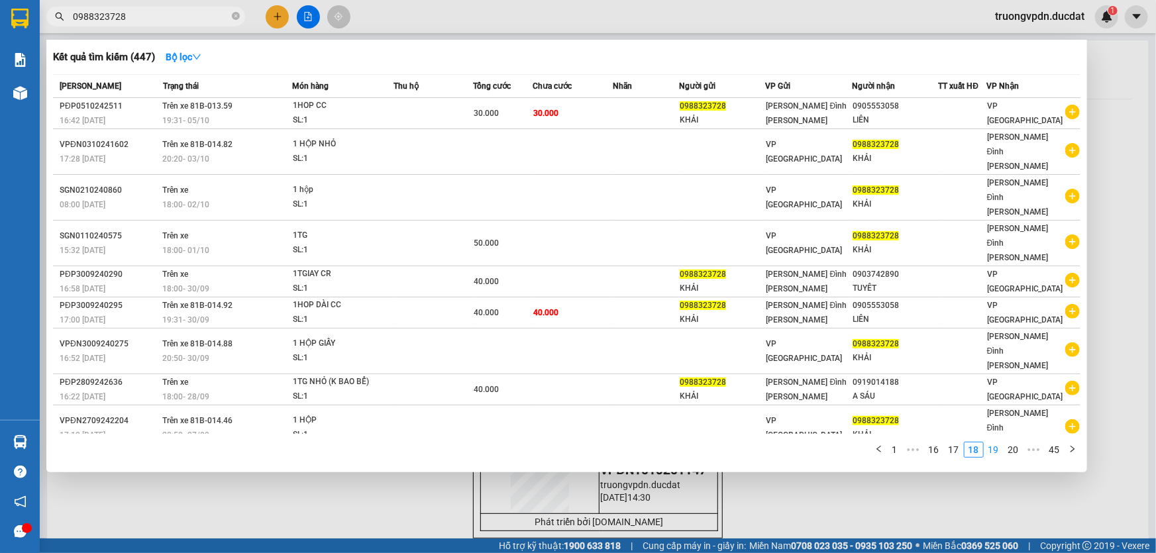
click at [993, 442] on link "19" at bounding box center [993, 449] width 19 height 15
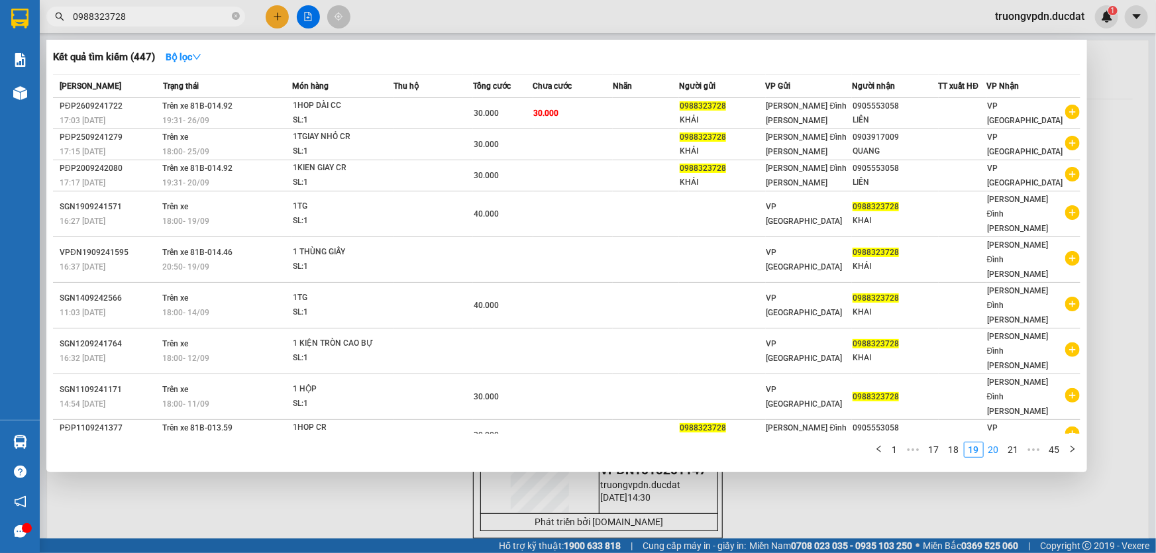
click at [997, 442] on link "20" at bounding box center [993, 449] width 19 height 15
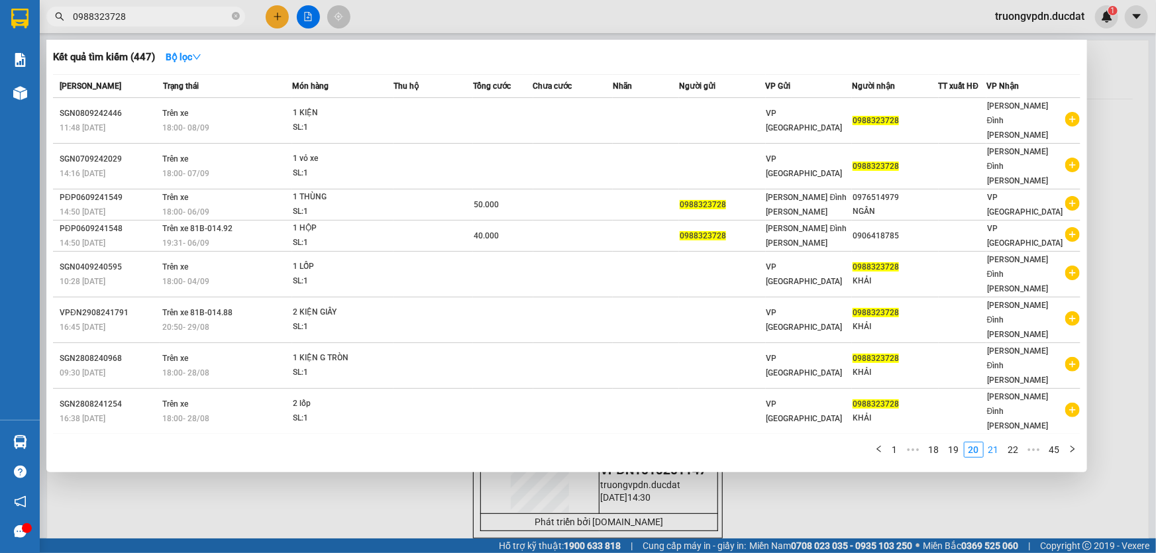
click at [991, 442] on link "21" at bounding box center [993, 449] width 19 height 15
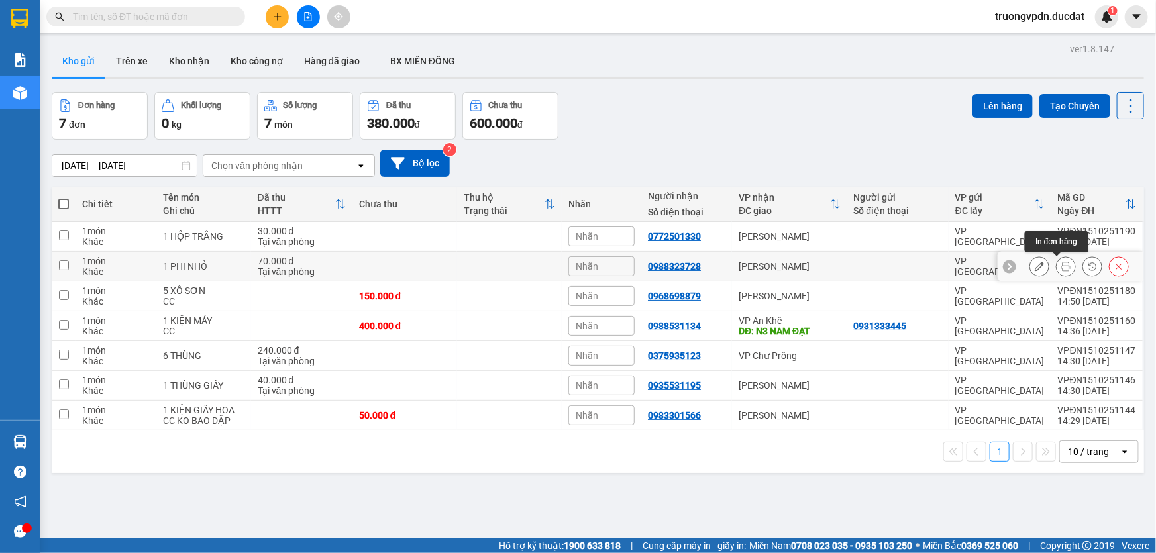
click at [1061, 266] on icon at bounding box center [1065, 266] width 9 height 9
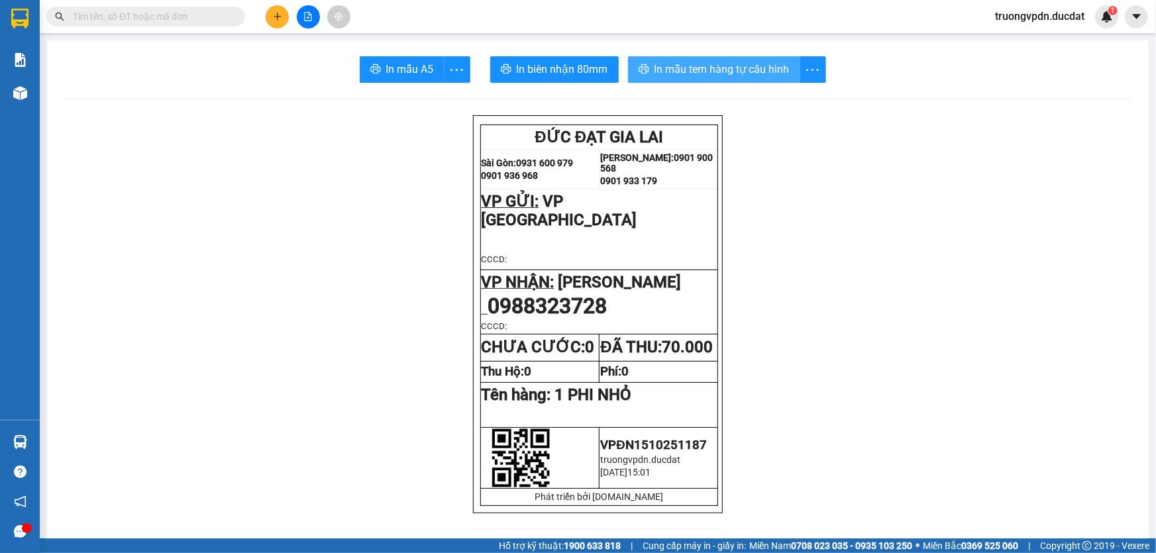
click at [696, 57] on button "In mẫu tem hàng tự cấu hình" at bounding box center [714, 69] width 172 height 26
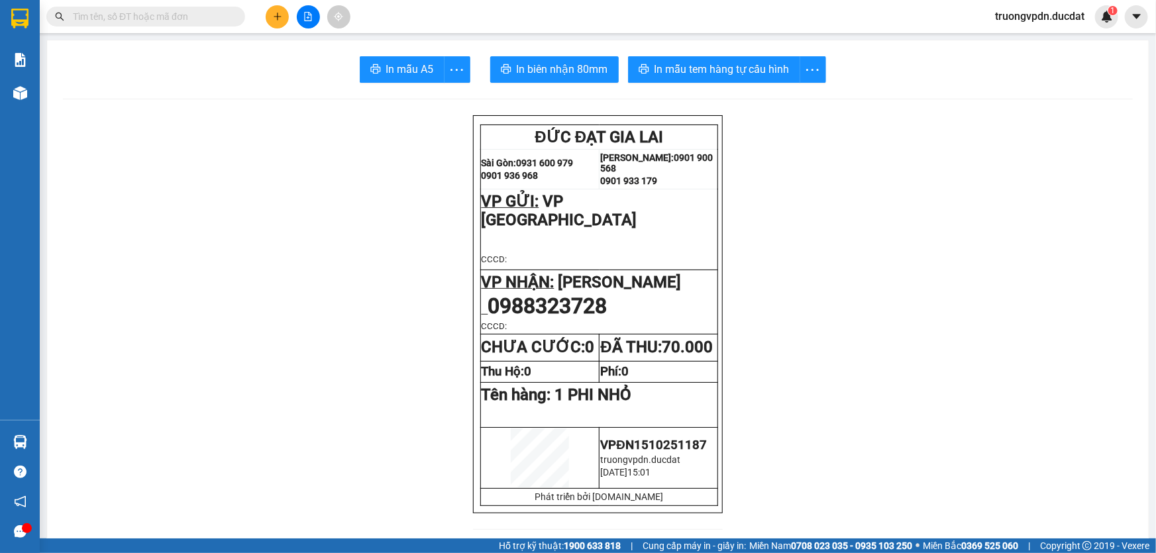
scroll to position [471, 0]
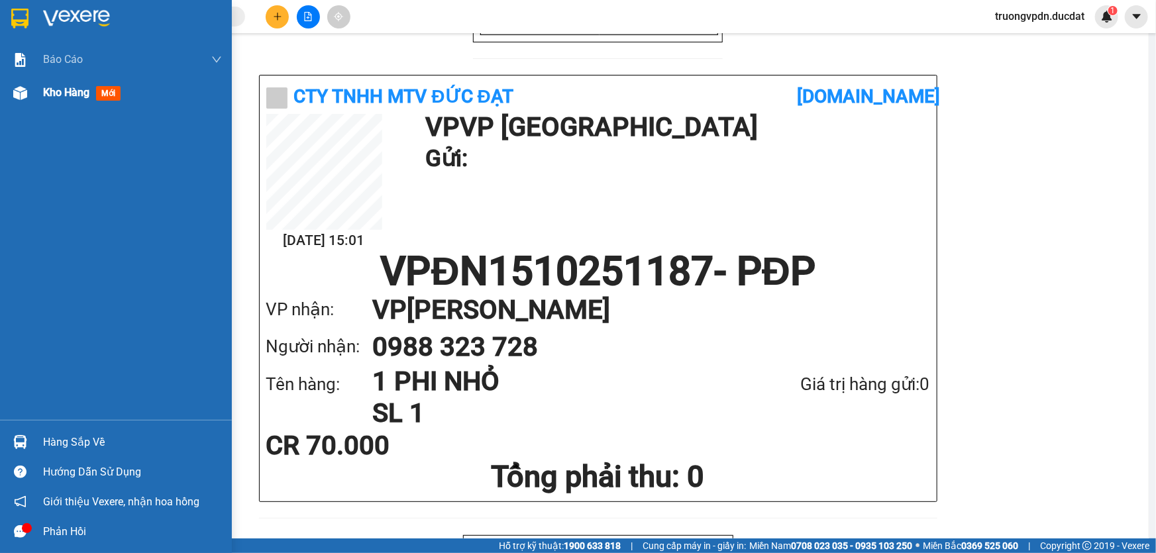
click at [47, 99] on span "Kho hàng" at bounding box center [66, 92] width 46 height 13
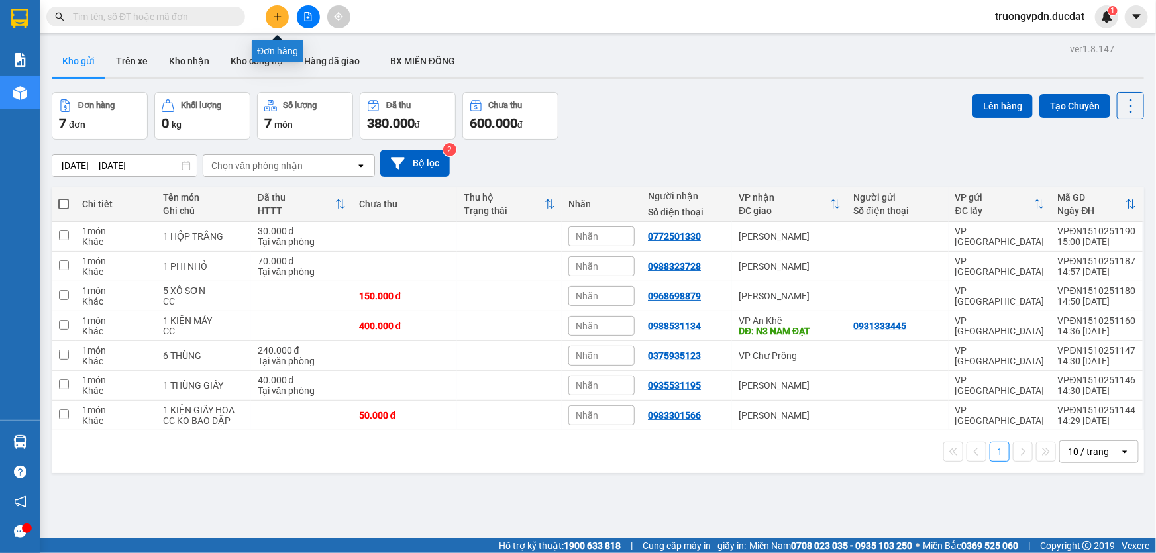
click at [283, 19] on button at bounding box center [277, 16] width 23 height 23
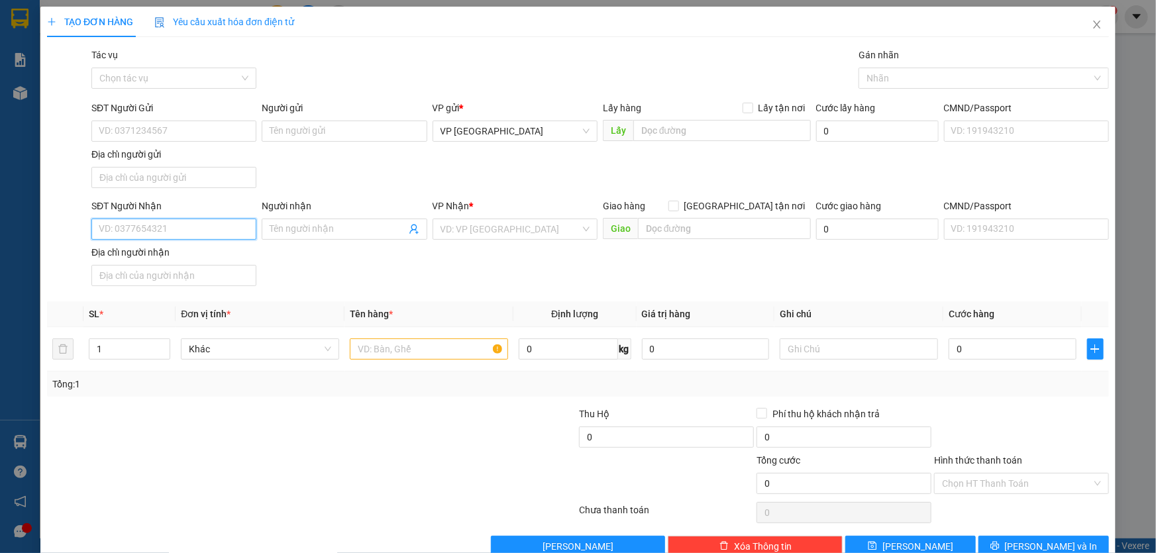
click at [201, 221] on input "SĐT Người Nhận" at bounding box center [173, 229] width 165 height 21
type input "0967656824"
click at [458, 232] on input "search" at bounding box center [510, 229] width 140 height 20
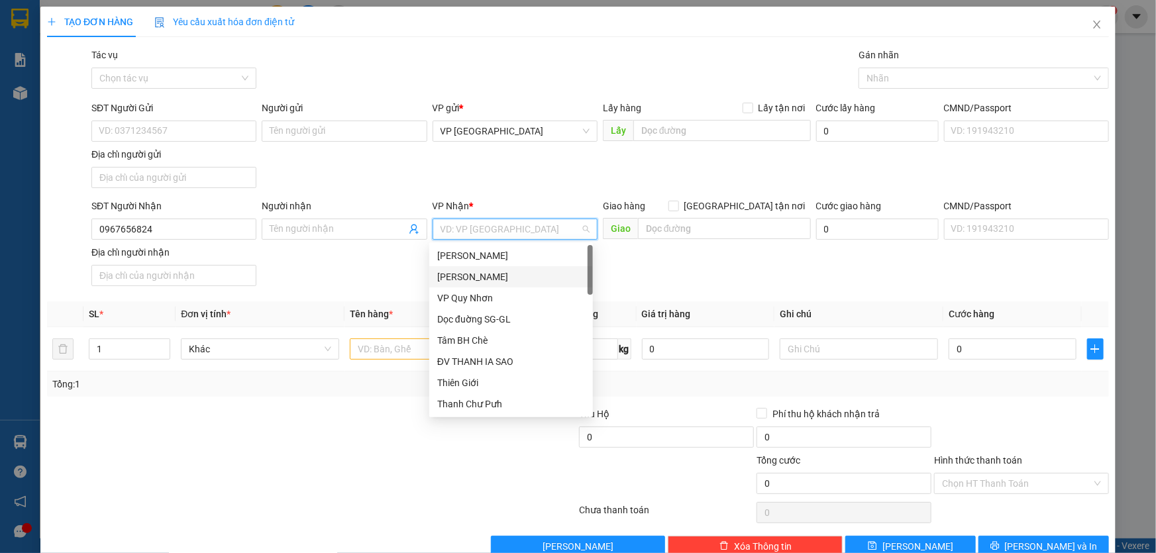
click at [472, 273] on div "[PERSON_NAME]" at bounding box center [511, 277] width 148 height 15
click at [497, 278] on div "[PERSON_NAME]" at bounding box center [511, 277] width 148 height 15
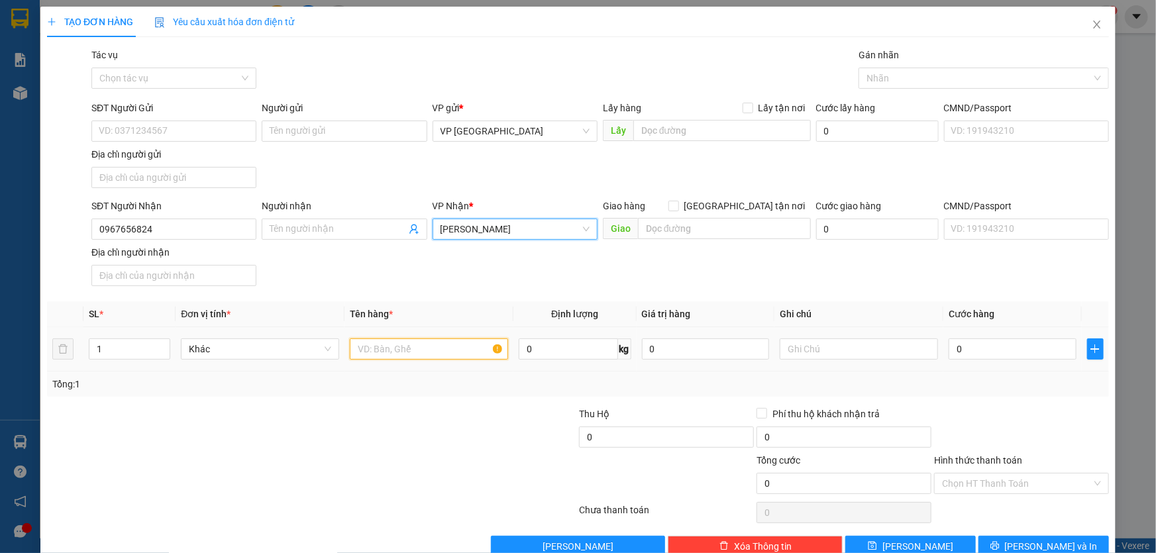
click at [384, 344] on input "text" at bounding box center [429, 348] width 158 height 21
type input "7 THÙNG GIẤY"
type input "CC"
type input "2"
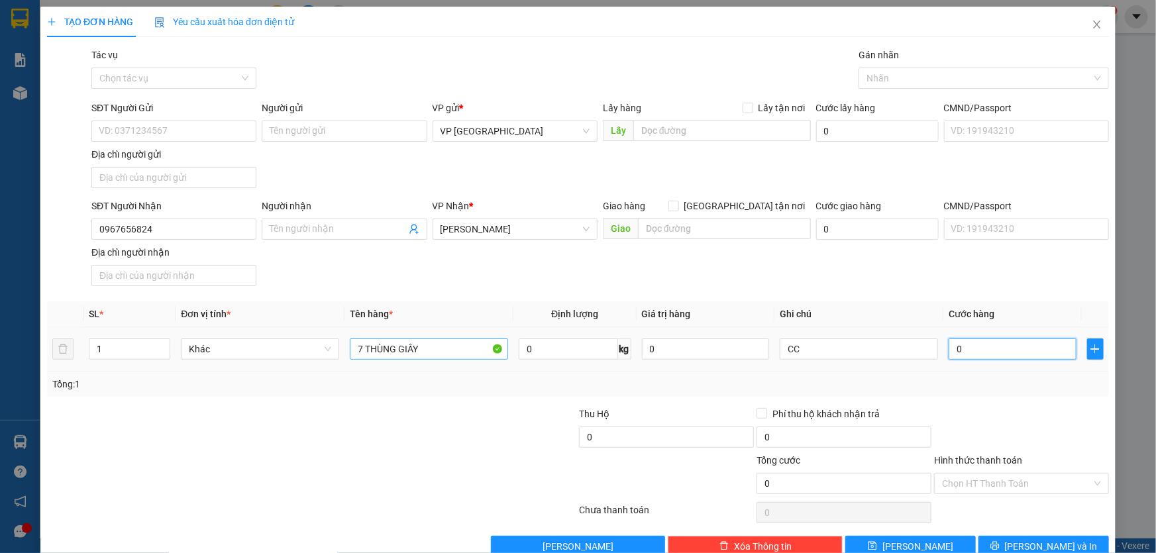
type input "2"
type input "28"
type input "280"
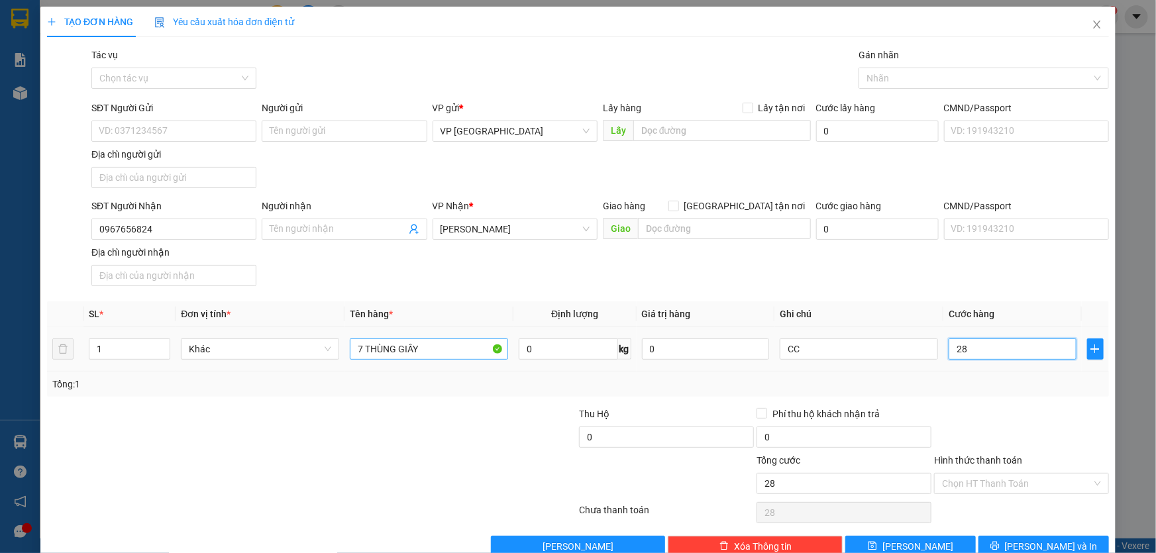
type input "280"
type input "2.800"
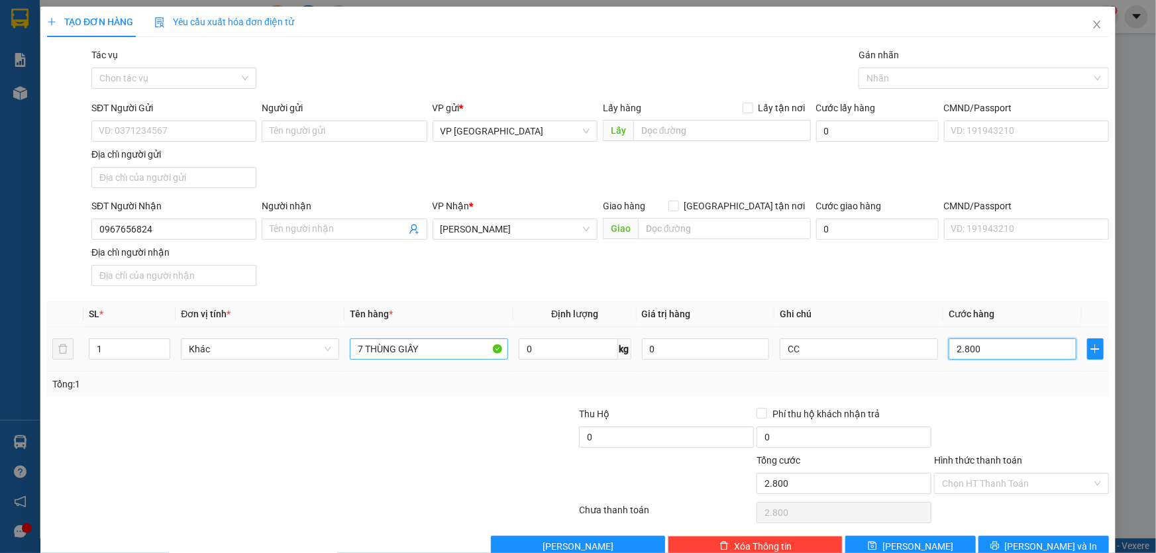
type input "28.000"
type input "280.000"
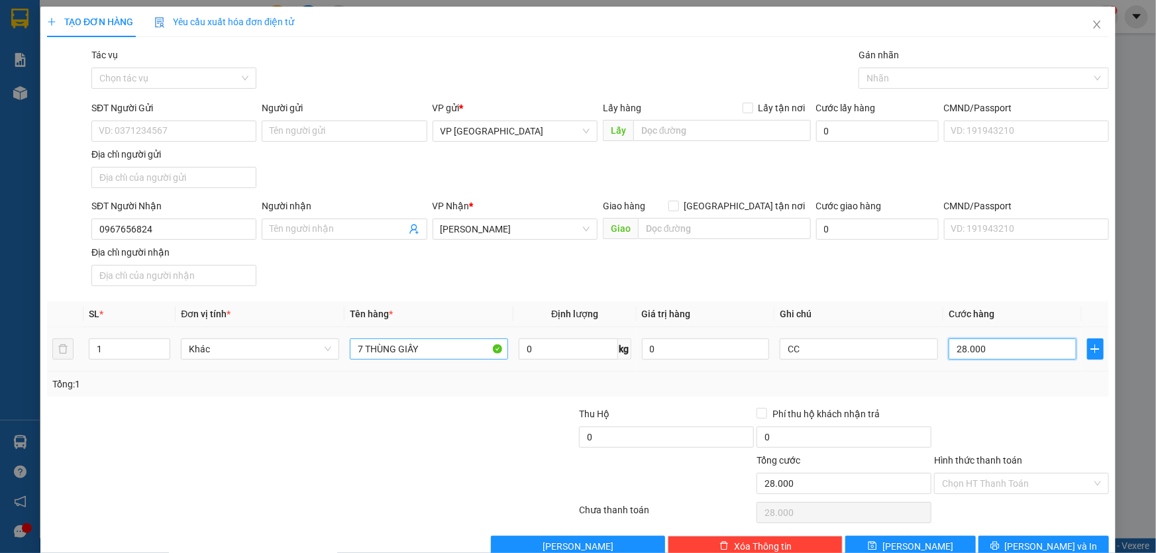
type input "280.000"
click at [1034, 539] on span "[PERSON_NAME] và In" at bounding box center [1051, 546] width 93 height 15
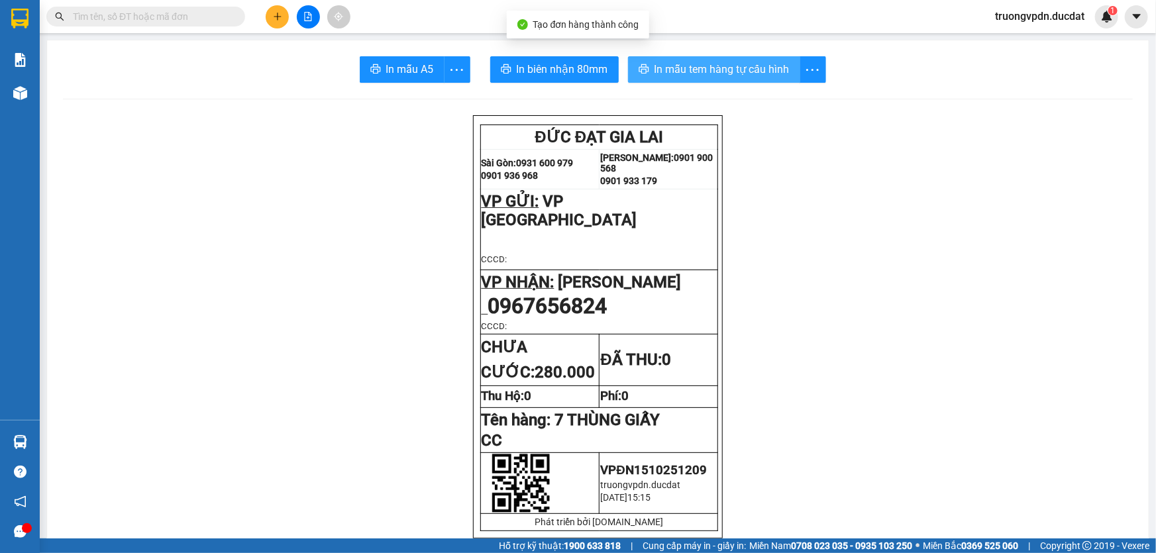
click at [697, 70] on span "In mẫu tem hàng tự cấu hình" at bounding box center [721, 69] width 135 height 17
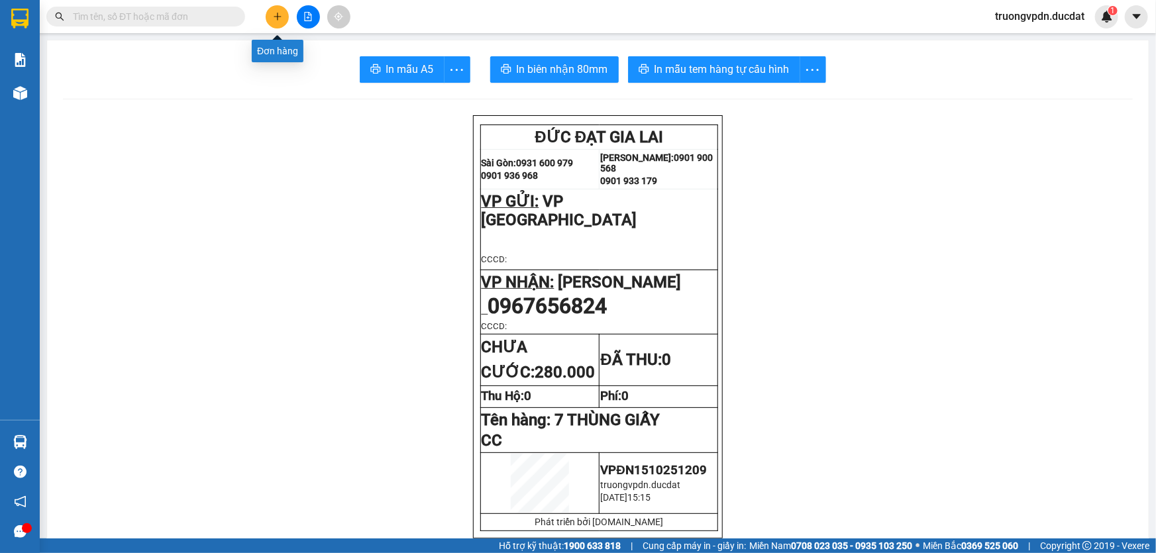
click at [272, 8] on button at bounding box center [277, 16] width 23 height 23
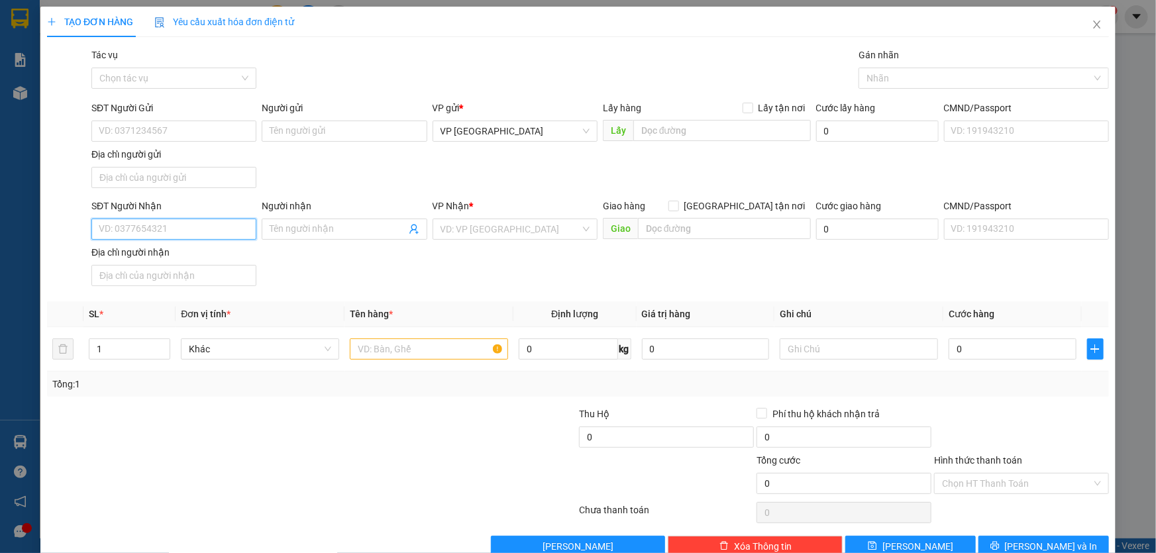
click at [179, 238] on input "SĐT Người Nhận" at bounding box center [173, 229] width 165 height 21
type input "0961605"
drag, startPoint x: 152, startPoint y: 232, endPoint x: 53, endPoint y: 240, distance: 99.7
click at [54, 240] on div "SĐT Người Nhận 0961605 0961605 Người nhận Tên người nhận VP Nhận * VD: VP Sài G…" at bounding box center [578, 245] width 1064 height 93
click at [141, 228] on input "SĐT Người Nhận" at bounding box center [173, 229] width 165 height 21
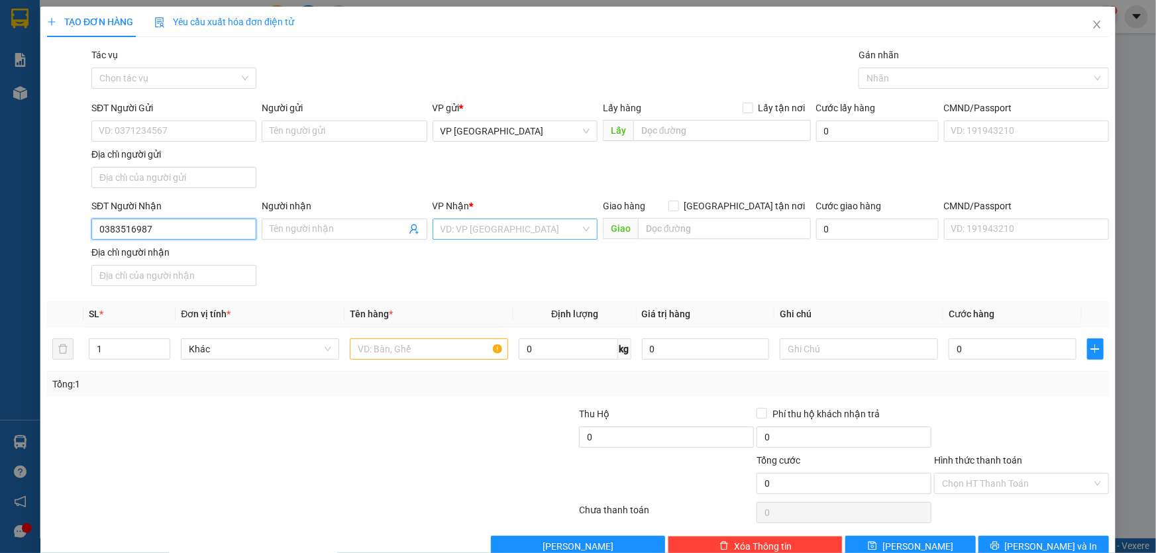
type input "0383516987"
click at [494, 223] on input "search" at bounding box center [510, 229] width 140 height 20
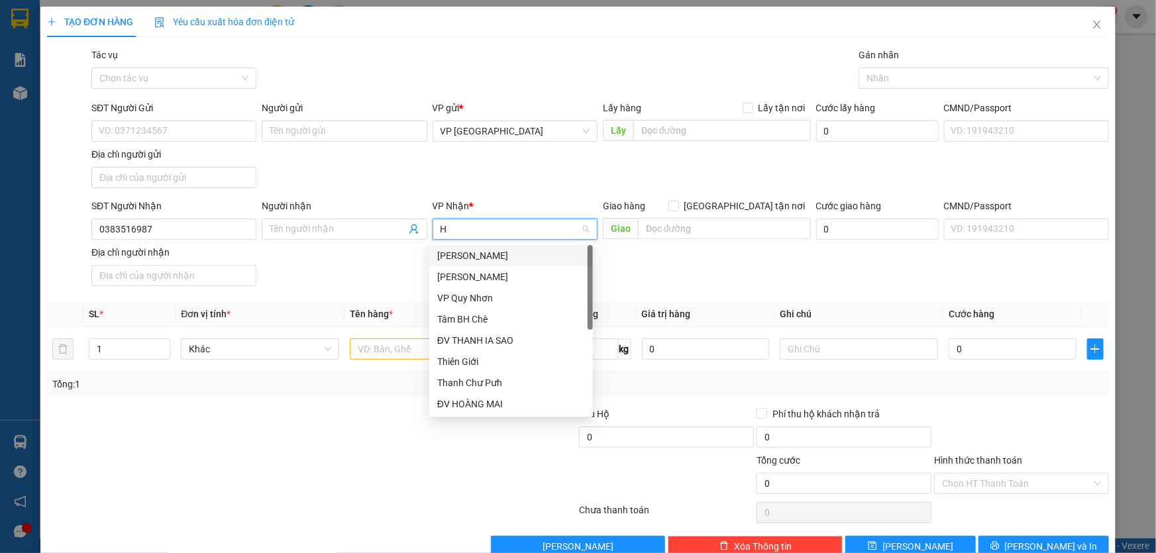
type input "H"
type input "LE"
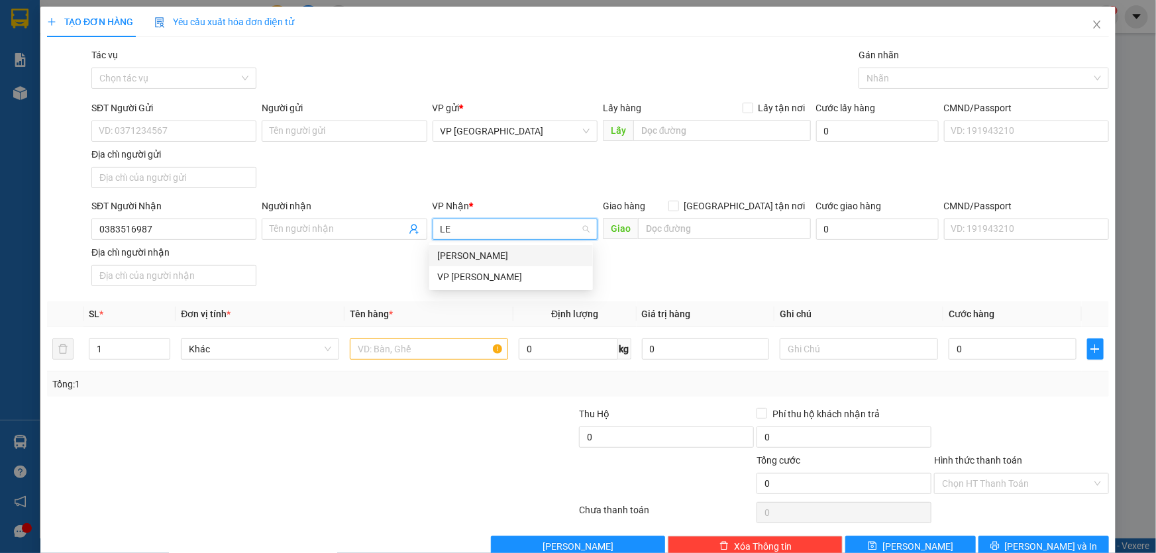
click at [470, 253] on div "[PERSON_NAME]" at bounding box center [511, 255] width 148 height 15
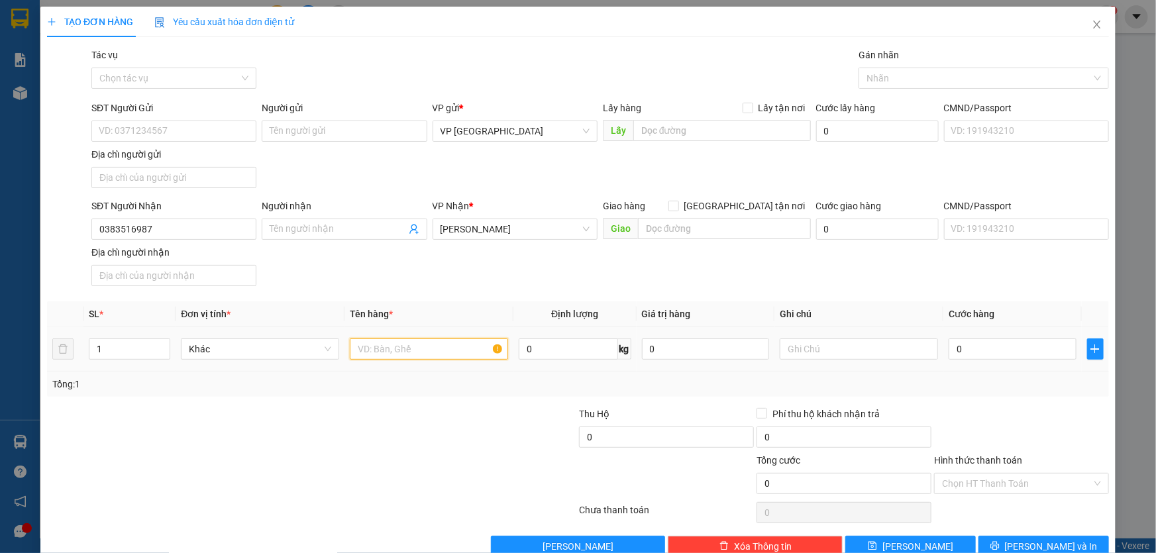
click at [425, 342] on input "text" at bounding box center [429, 348] width 158 height 21
type input "U"
click at [678, 226] on input "text" at bounding box center [724, 228] width 173 height 21
type input "UỶ BAN TIÊN SƠN"
click at [399, 344] on input "text" at bounding box center [429, 348] width 158 height 21
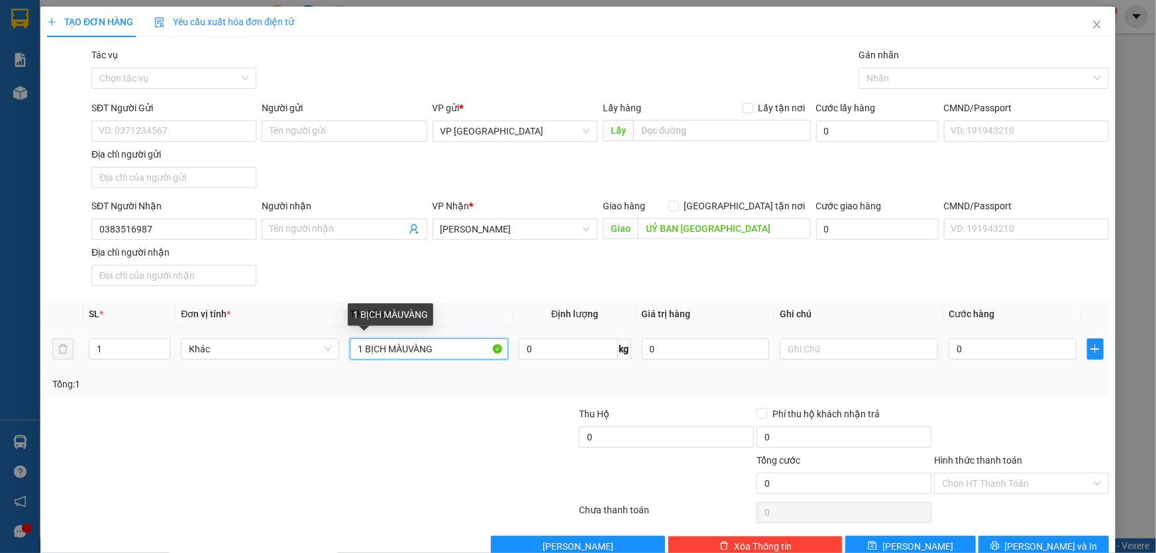
click at [405, 347] on input "1 BỊCH MÀUVÀNG" at bounding box center [429, 348] width 158 height 21
type input "1 BỊCH MÀU VÀNG"
click at [1008, 351] on input "0" at bounding box center [1012, 348] width 128 height 21
type input "3"
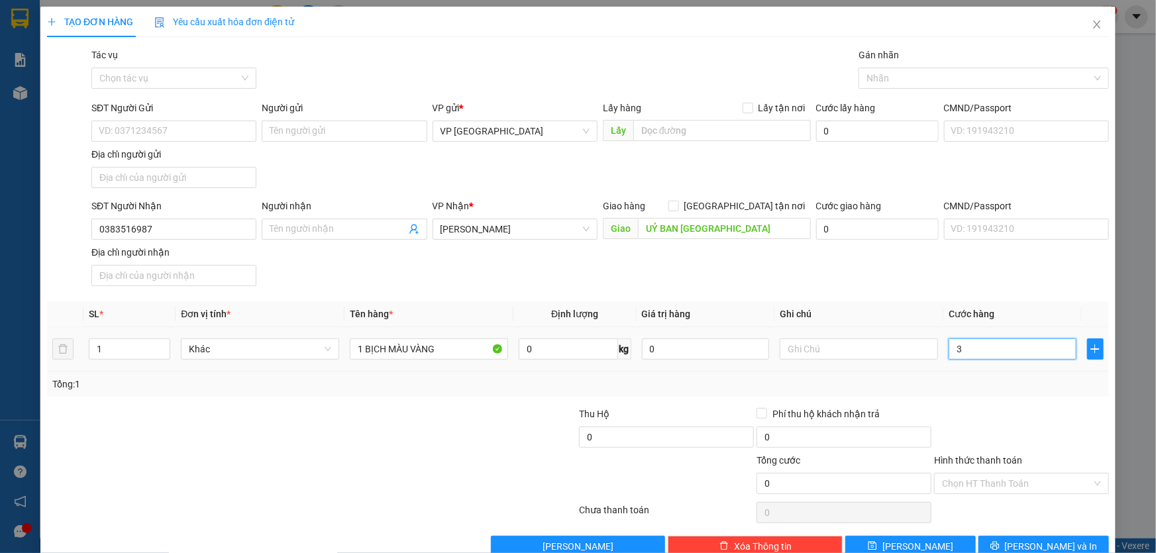
type input "3"
type input "30"
type input "300"
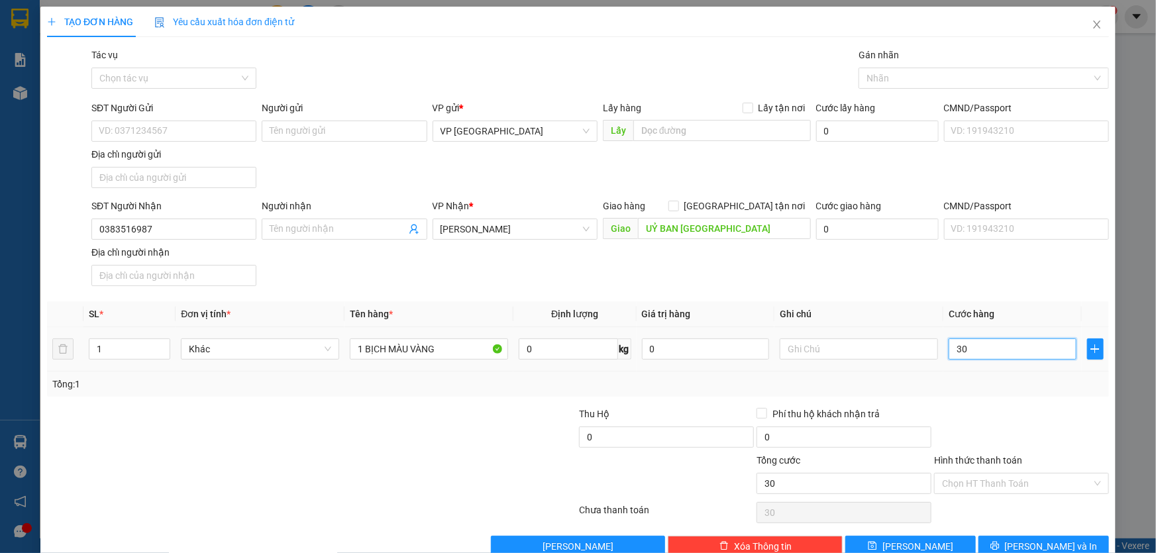
type input "300"
type input "3.000"
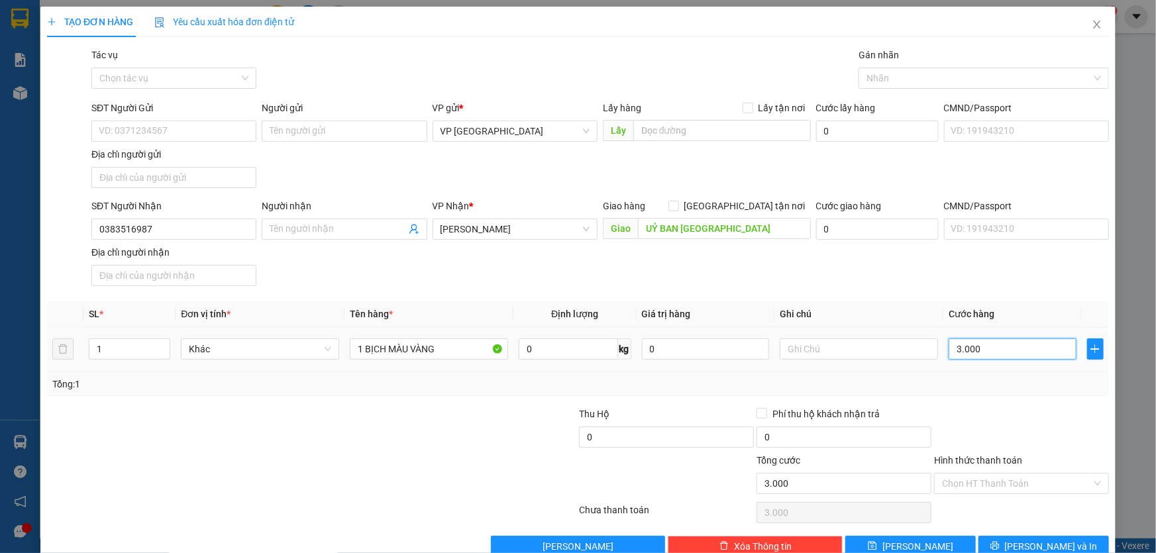
type input "30.000"
click at [995, 482] on input "Hình thức thanh toán" at bounding box center [1017, 484] width 150 height 20
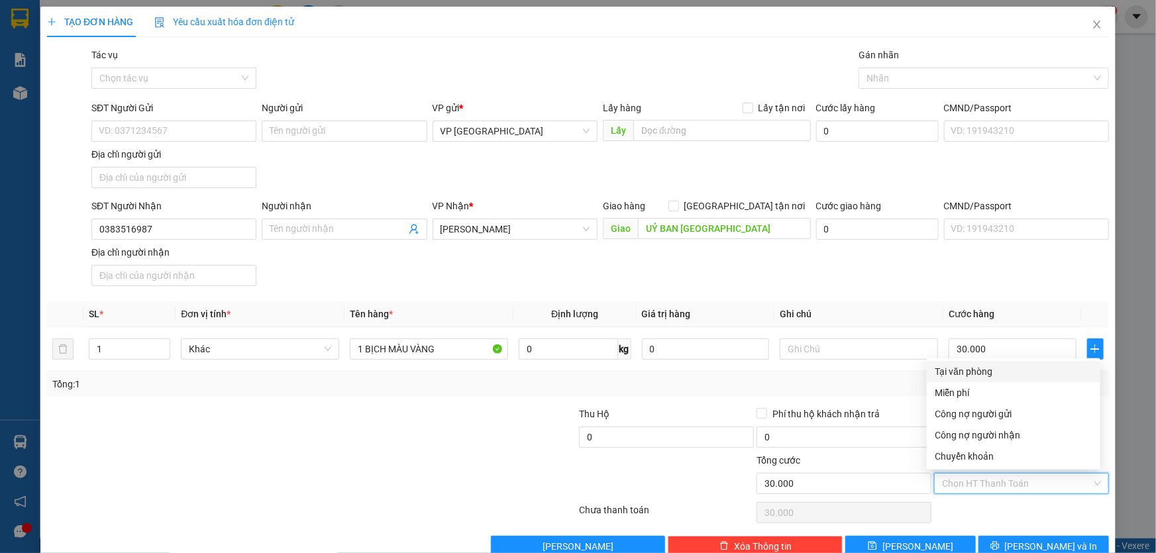
click at [980, 372] on div "Tại văn phòng" at bounding box center [1014, 371] width 158 height 15
type input "0"
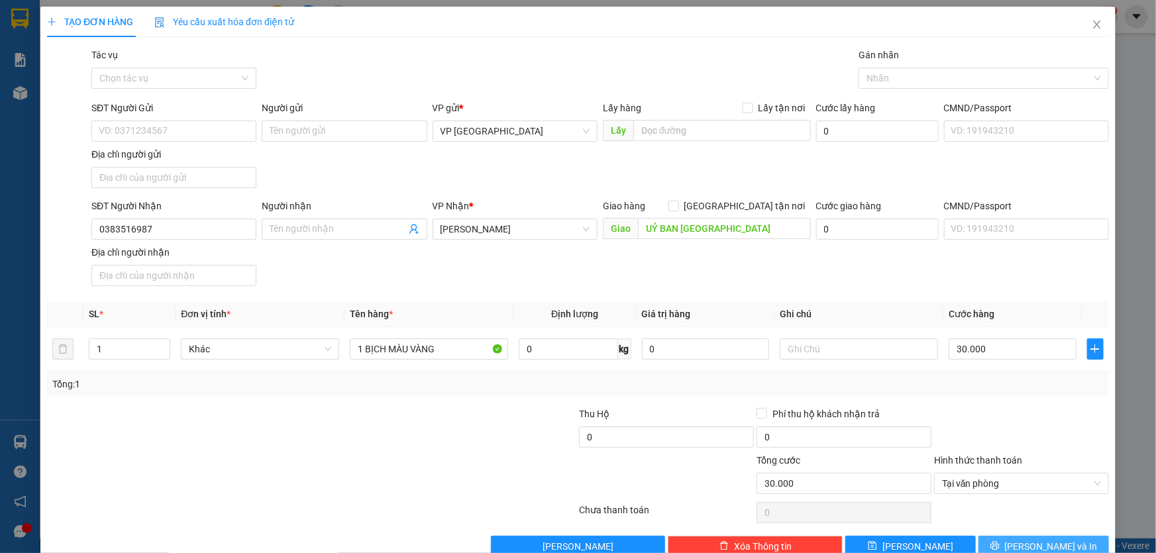
click at [1020, 536] on button "[PERSON_NAME] và In" at bounding box center [1043, 546] width 130 height 21
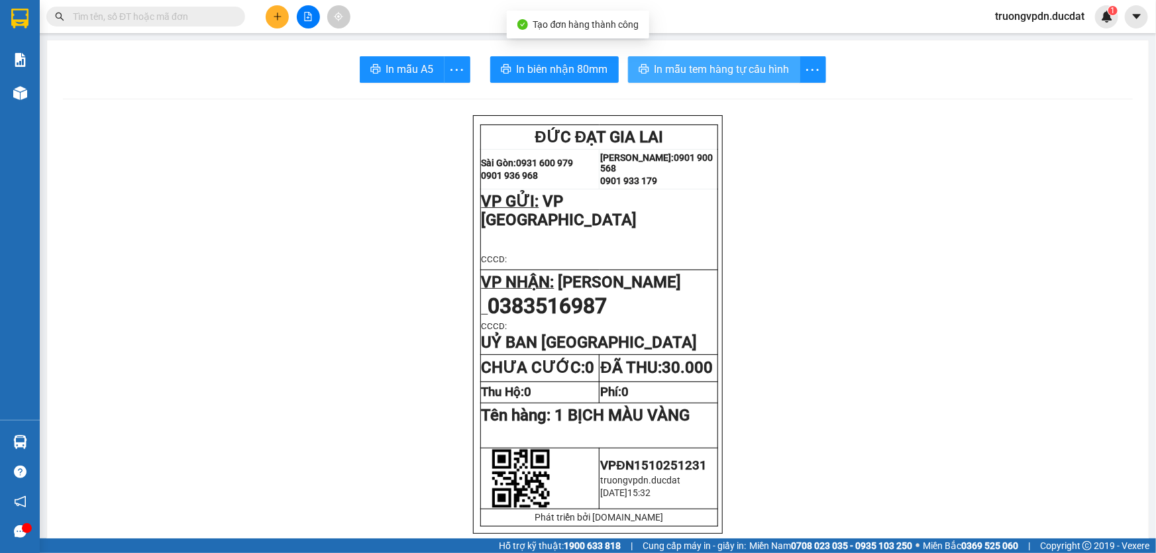
click at [668, 76] on span "In mẫu tem hàng tự cấu hình" at bounding box center [721, 69] width 135 height 17
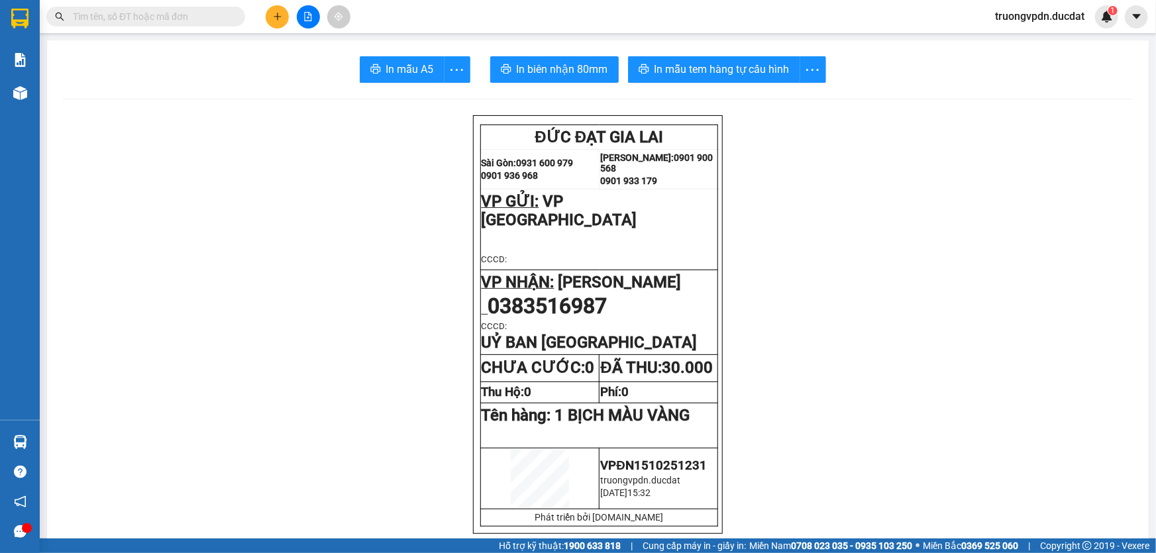
click at [285, 19] on button at bounding box center [277, 16] width 23 height 23
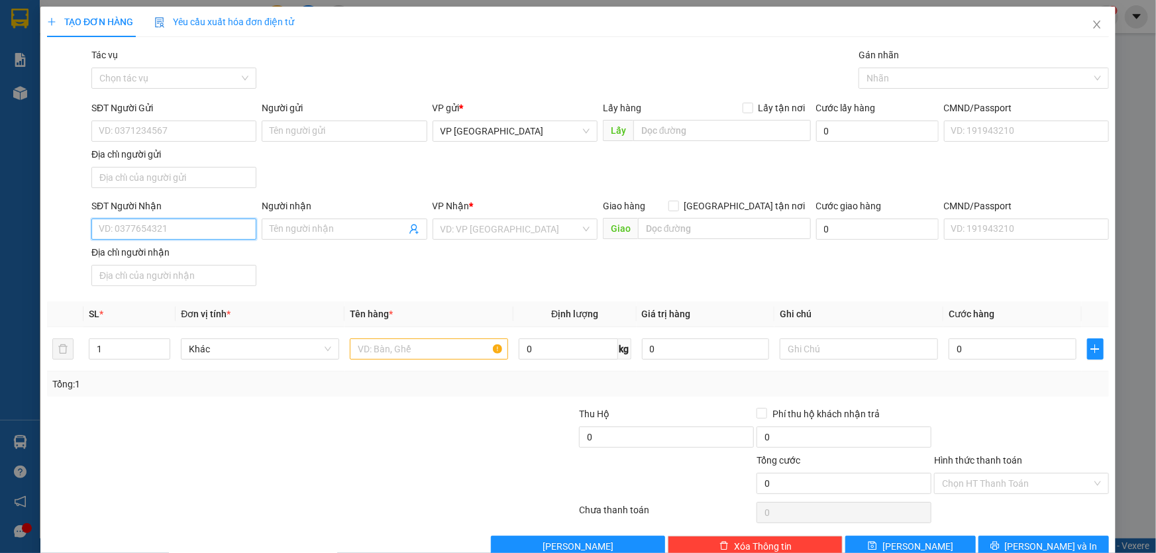
click at [160, 228] on input "SĐT Người Nhận" at bounding box center [173, 229] width 165 height 21
drag, startPoint x: 165, startPoint y: 254, endPoint x: 424, endPoint y: 358, distance: 278.8
click at [165, 254] on div "0949628008 - HUY VŨ" at bounding box center [173, 255] width 148 height 15
type input "0949628008"
type input "HUY VŨ"
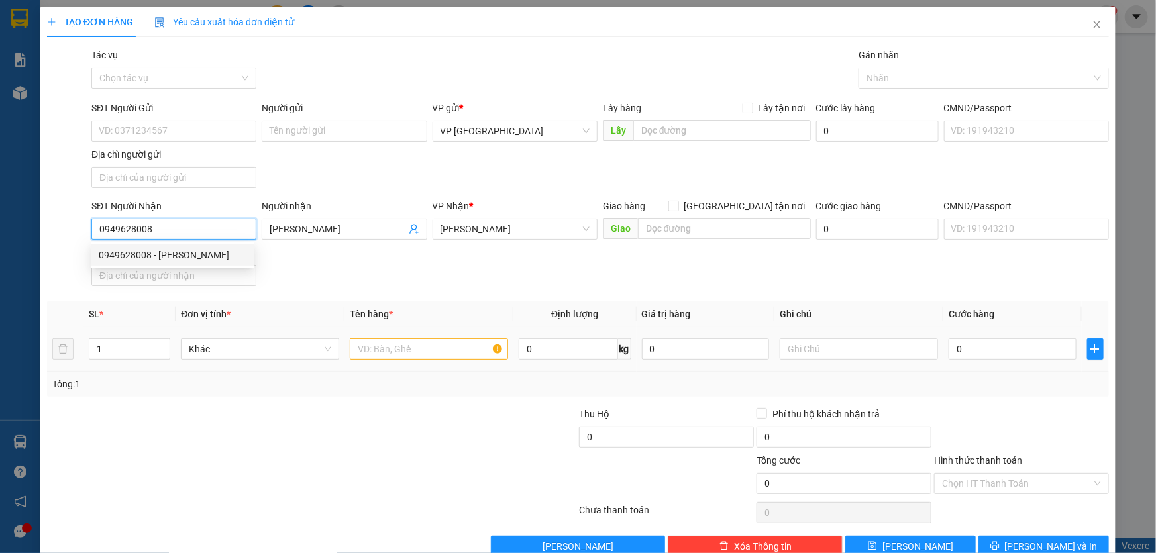
type input "0949628008"
click at [417, 353] on input "text" at bounding box center [429, 348] width 158 height 21
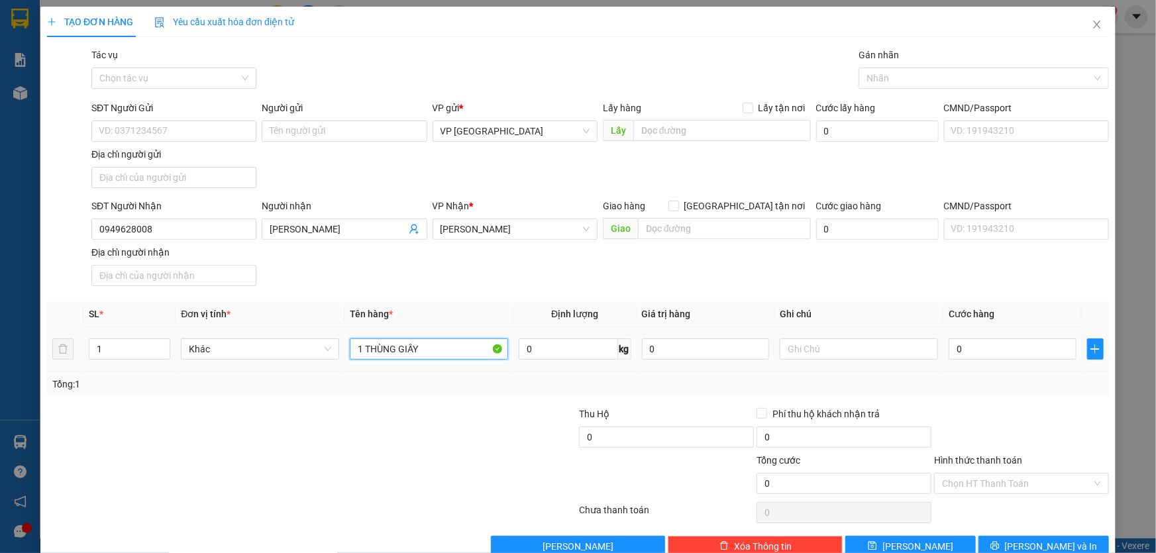
type input "1 THÙNG GIẤY"
type input "CC"
type input "4"
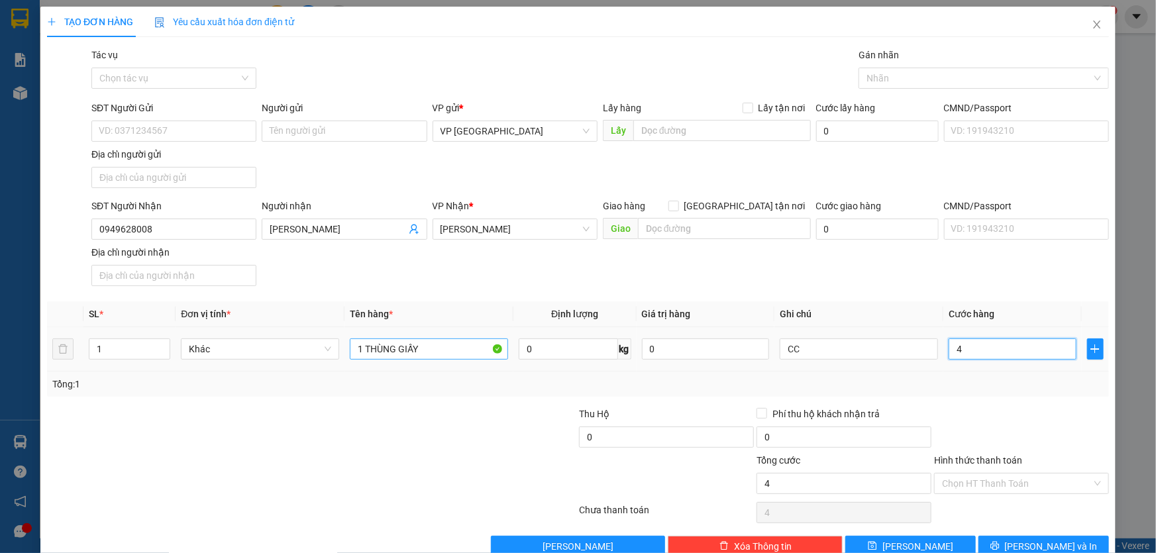
type input "40"
type input "400"
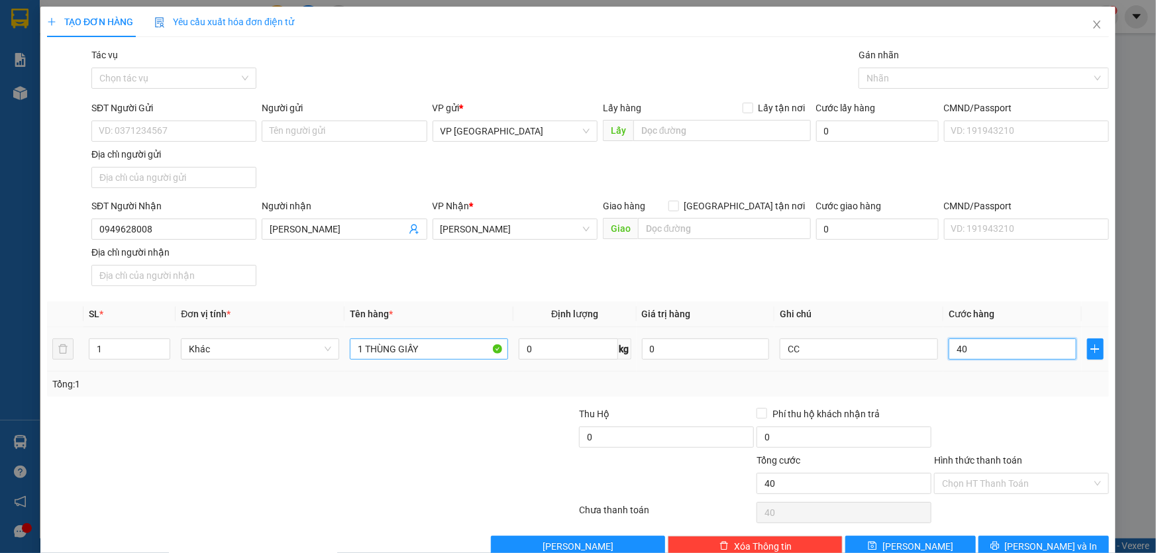
type input "400"
type input "4.000"
type input "40.000"
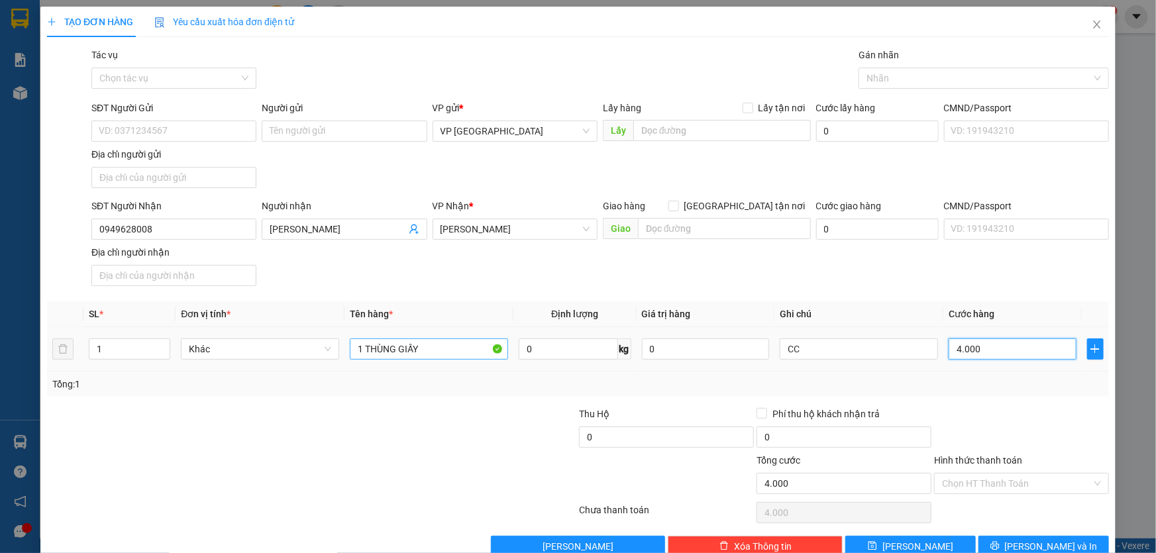
type input "40.000"
click at [1010, 536] on button "Lưu và In" at bounding box center [1043, 546] width 130 height 21
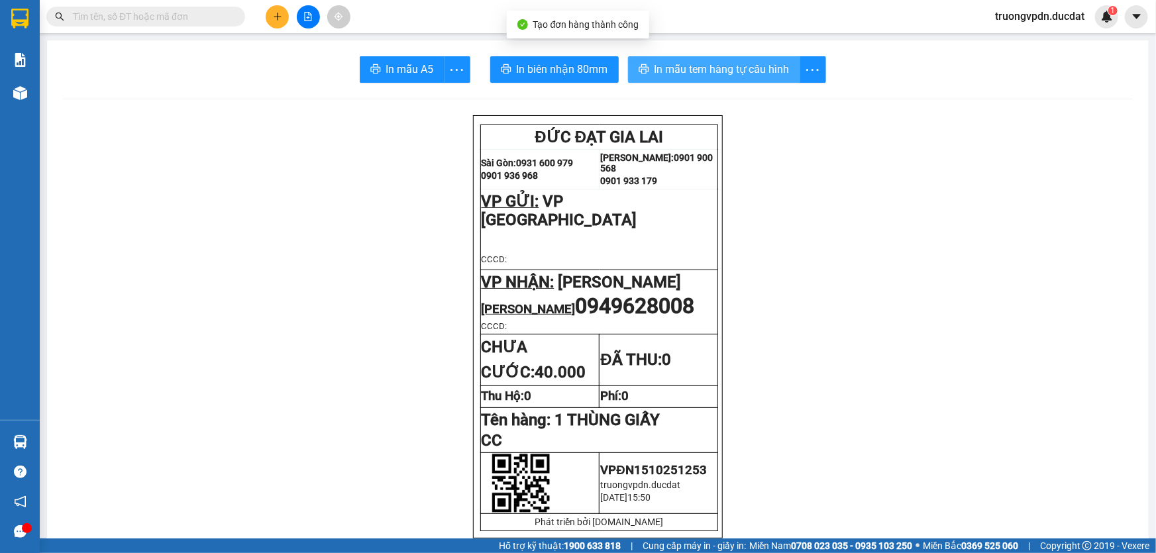
click at [738, 73] on span "In mẫu tem hàng tự cấu hình" at bounding box center [721, 69] width 135 height 17
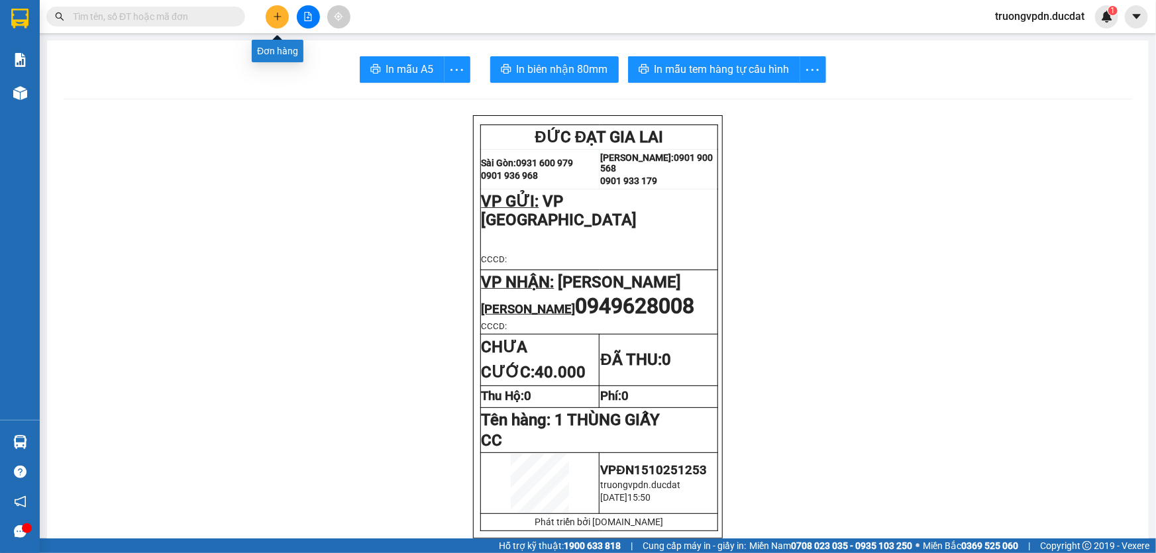
click at [271, 13] on button at bounding box center [277, 16] width 23 height 23
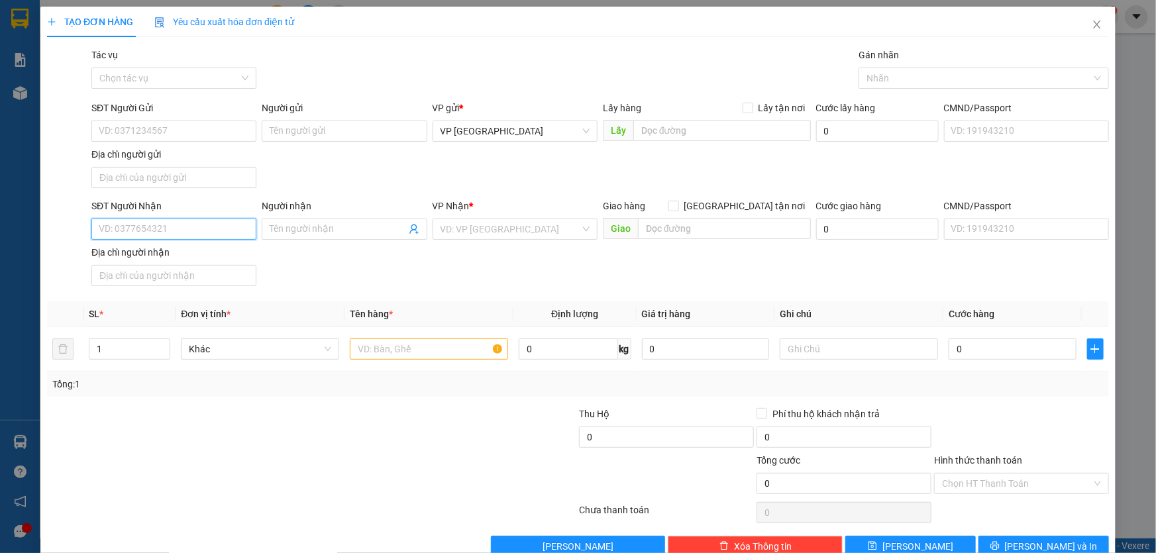
click at [168, 229] on input "SĐT Người Nhận" at bounding box center [173, 229] width 165 height 21
click at [183, 254] on div "0933121456 - HOÀNG CHÂN" at bounding box center [173, 255] width 148 height 15
type input "0933121456"
type input "HOÀNG CHÂN"
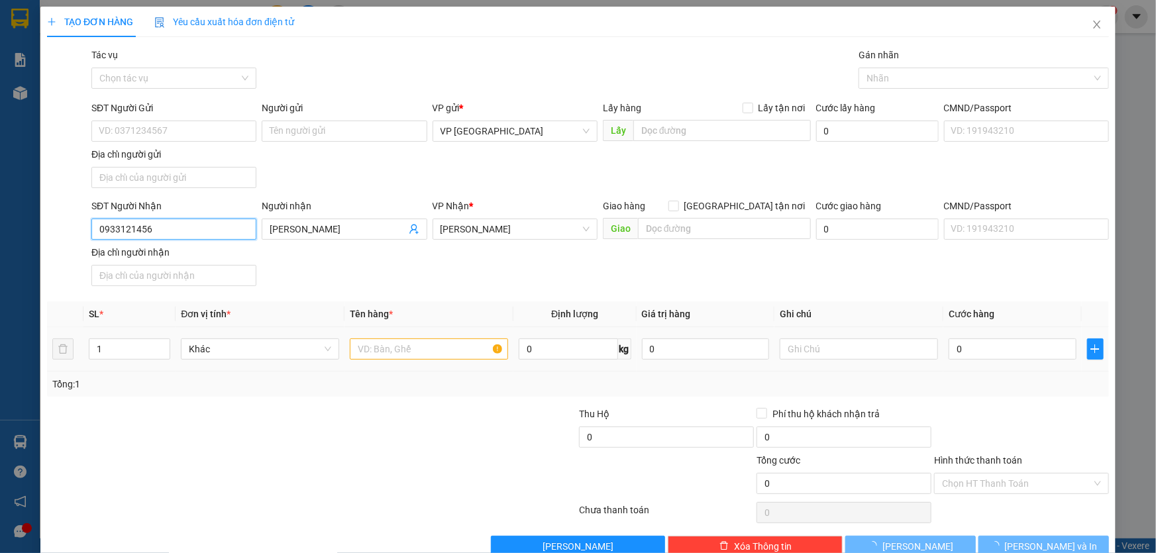
type input "0933121456"
click at [375, 350] on input "text" at bounding box center [429, 348] width 158 height 21
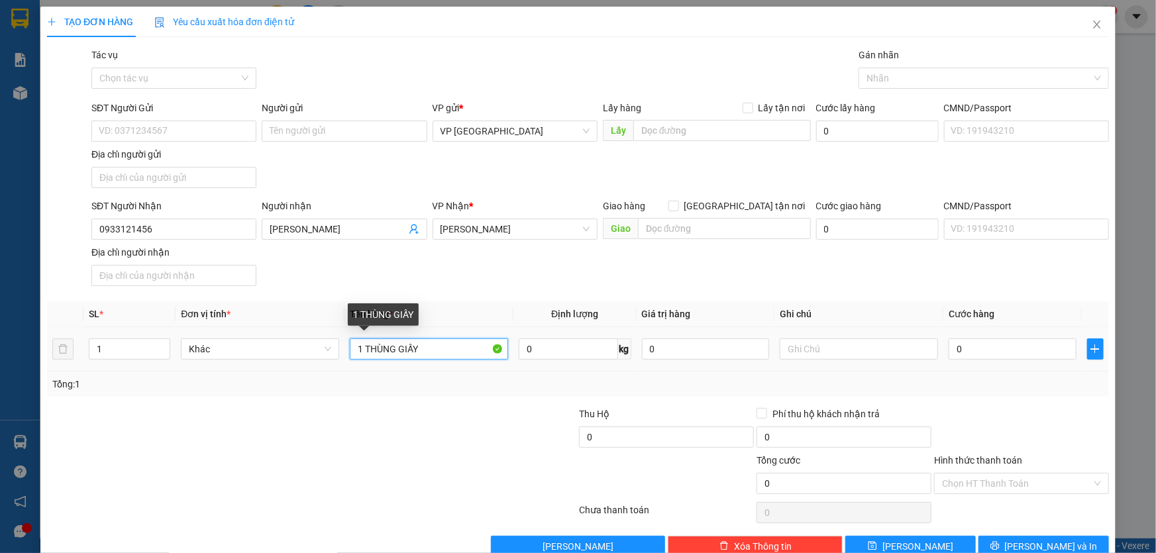
type input "1 THÙNG GIẤY"
type input "CC"
type input "4"
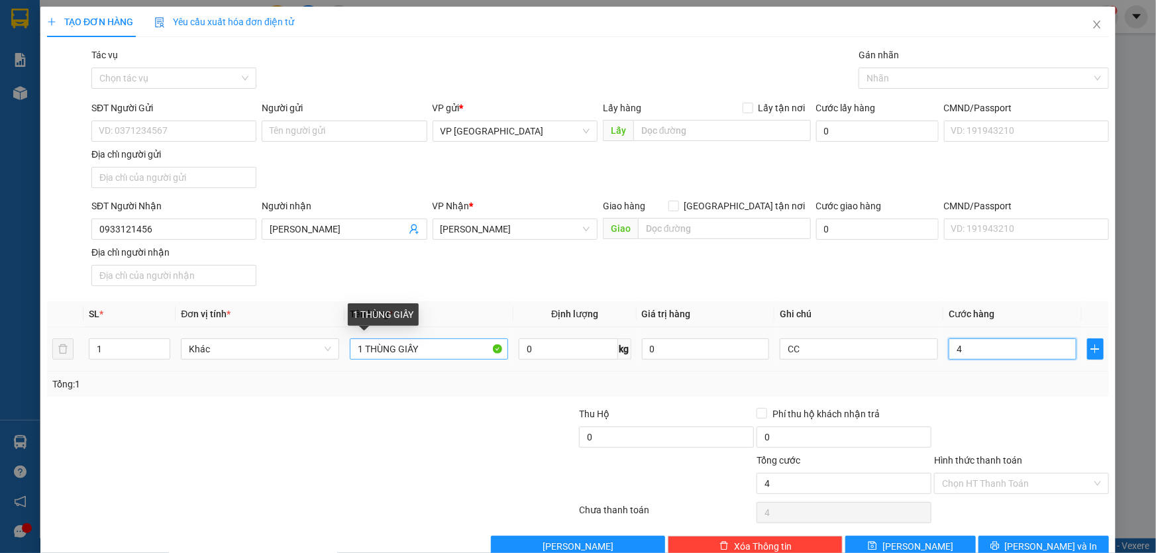
type input "40"
type input "400"
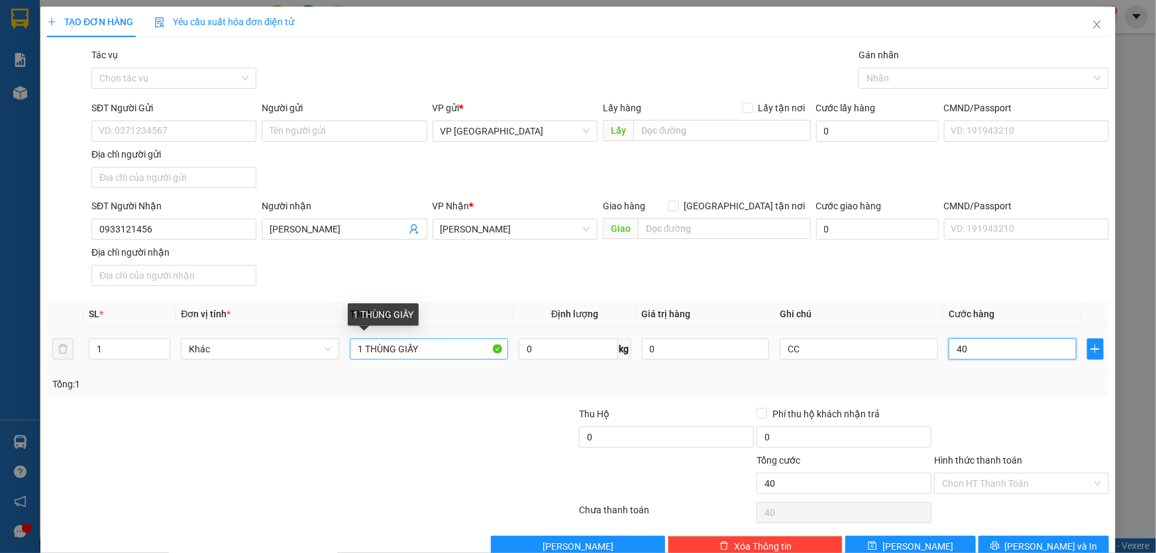
type input "400"
type input "4.000"
type input "40.000"
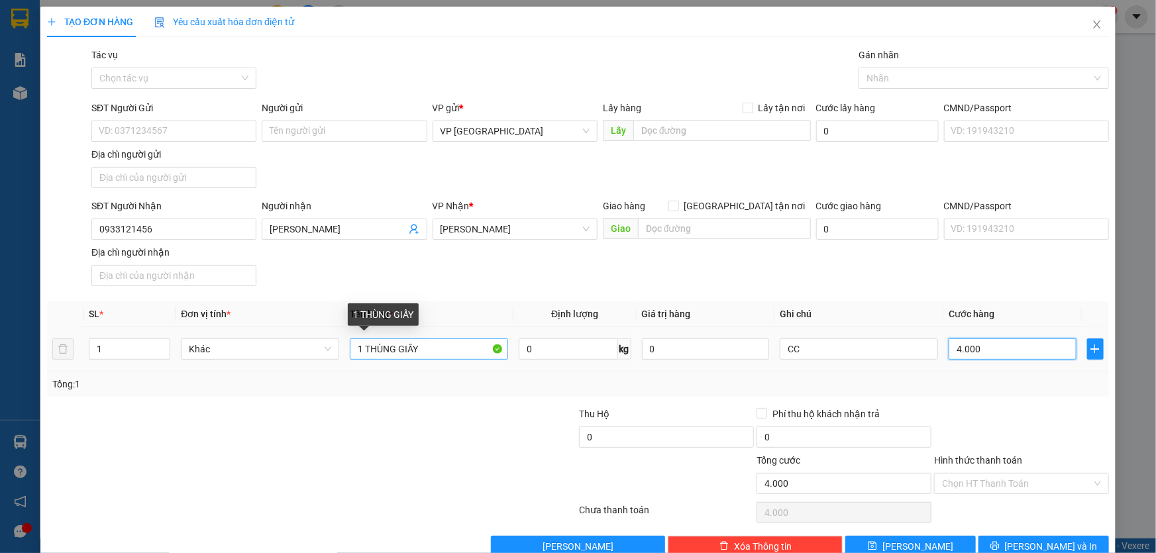
type input "40.000"
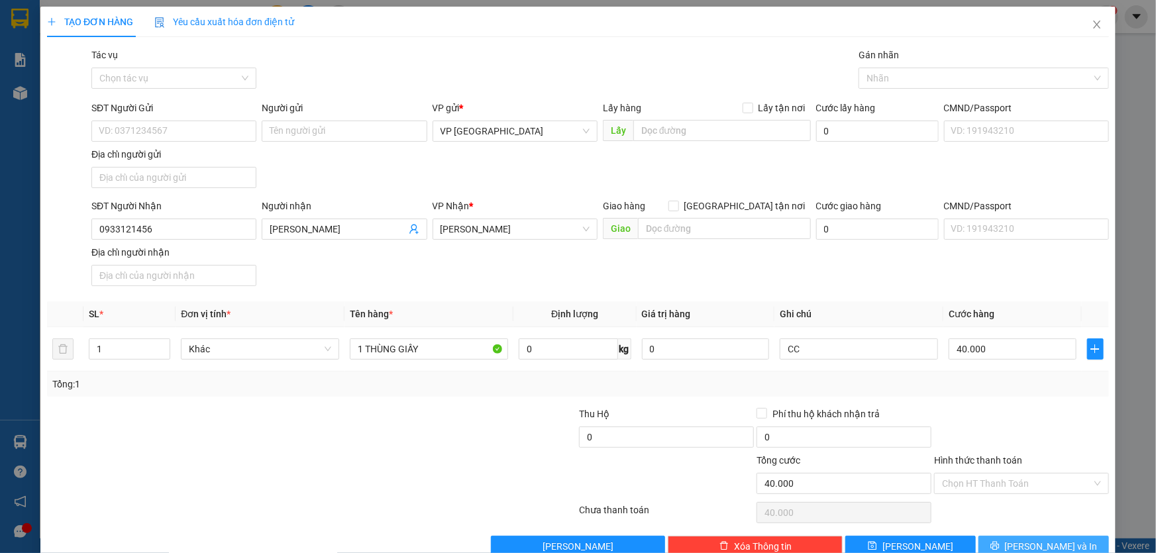
click at [1073, 539] on button "Lưu và In" at bounding box center [1043, 546] width 130 height 21
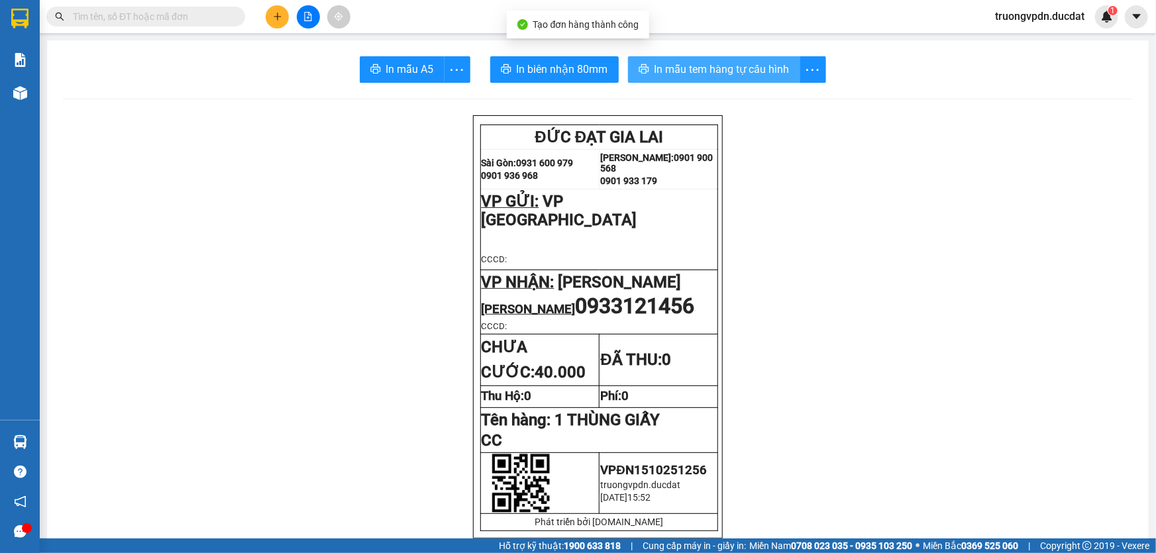
click at [727, 59] on button "In mẫu tem hàng tự cấu hình" at bounding box center [714, 69] width 172 height 26
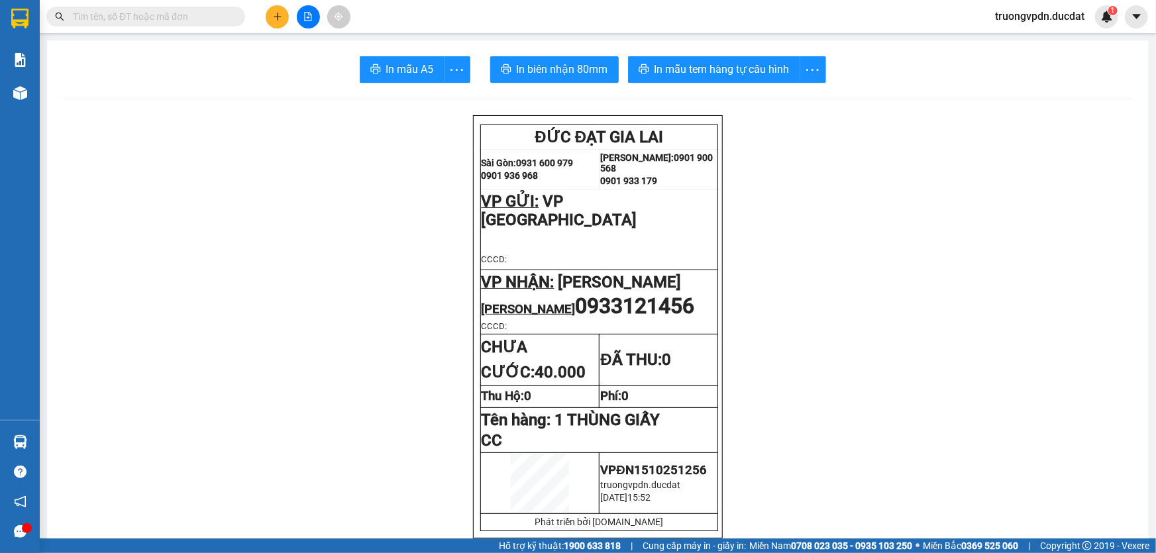
click at [279, 23] on button at bounding box center [277, 16] width 23 height 23
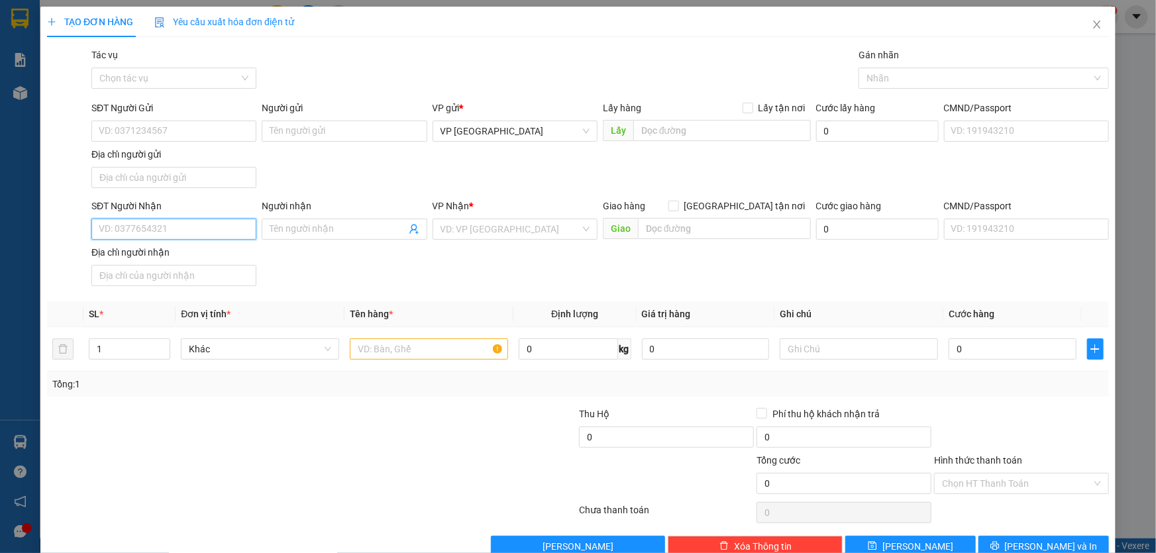
click at [184, 225] on input "SĐT Người Nhận" at bounding box center [173, 229] width 165 height 21
drag, startPoint x: 166, startPoint y: 254, endPoint x: 320, endPoint y: 260, distance: 154.4
click at [167, 253] on div "0962092224" at bounding box center [173, 255] width 148 height 15
type input "0962092224"
click at [434, 348] on input "text" at bounding box center [429, 348] width 158 height 21
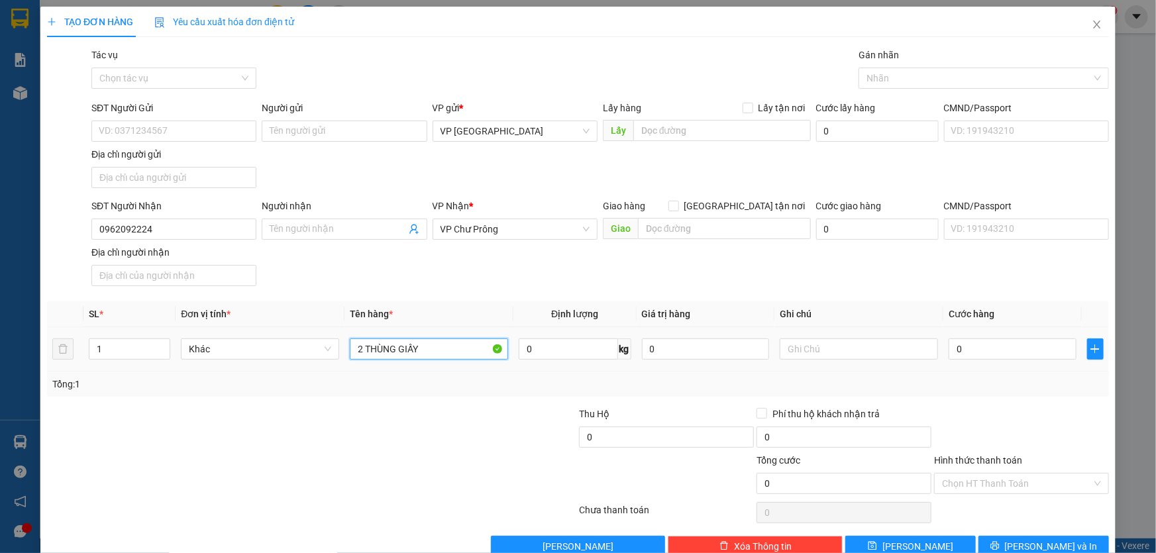
type input "2 THÙNG GIẤY"
type input "1"
type input "10"
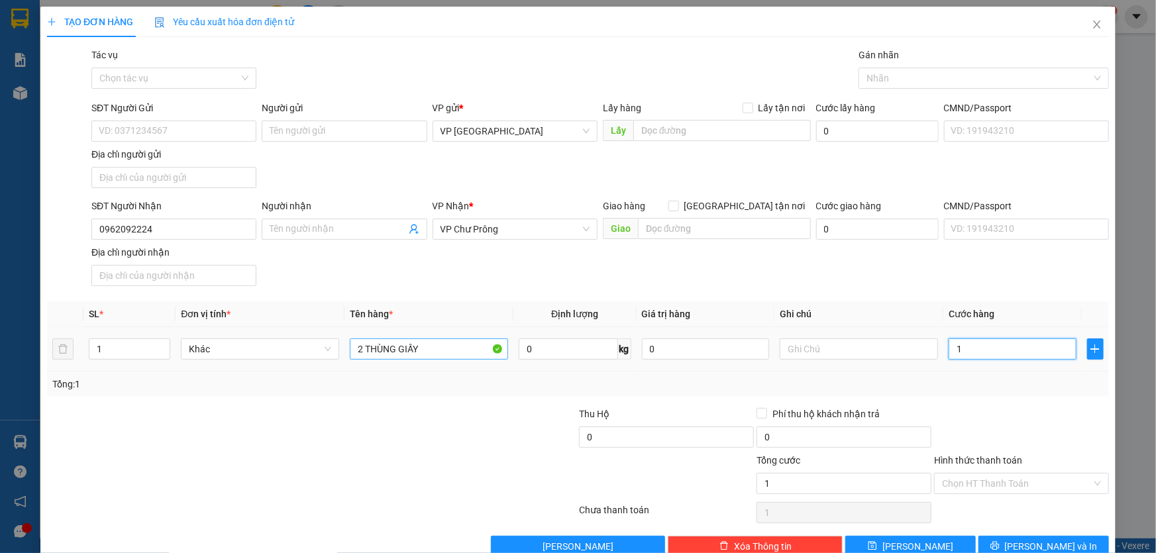
type input "10"
type input "100"
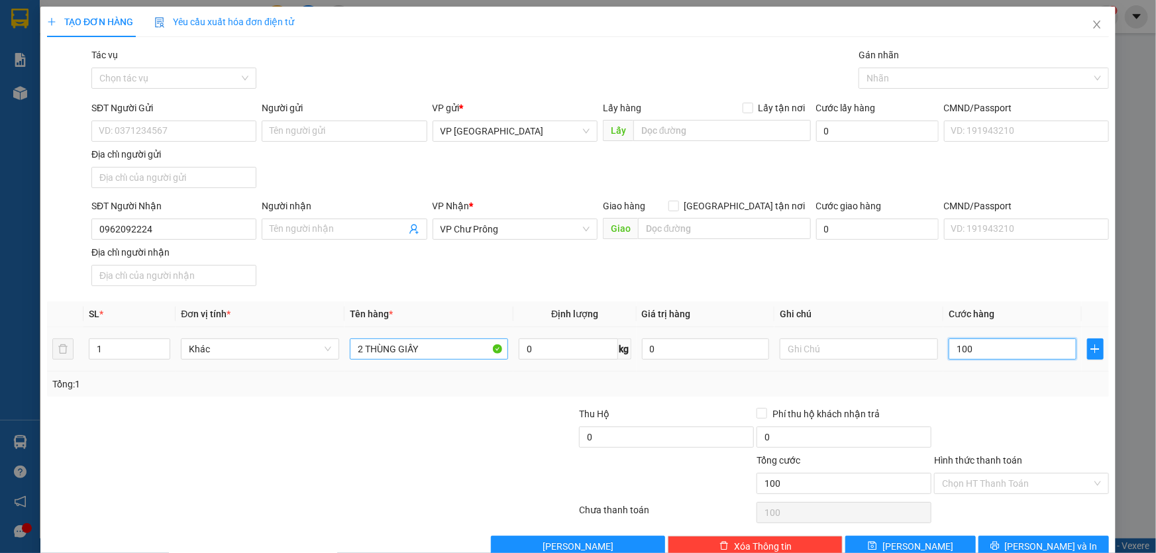
type input "1.000"
type input "10.000"
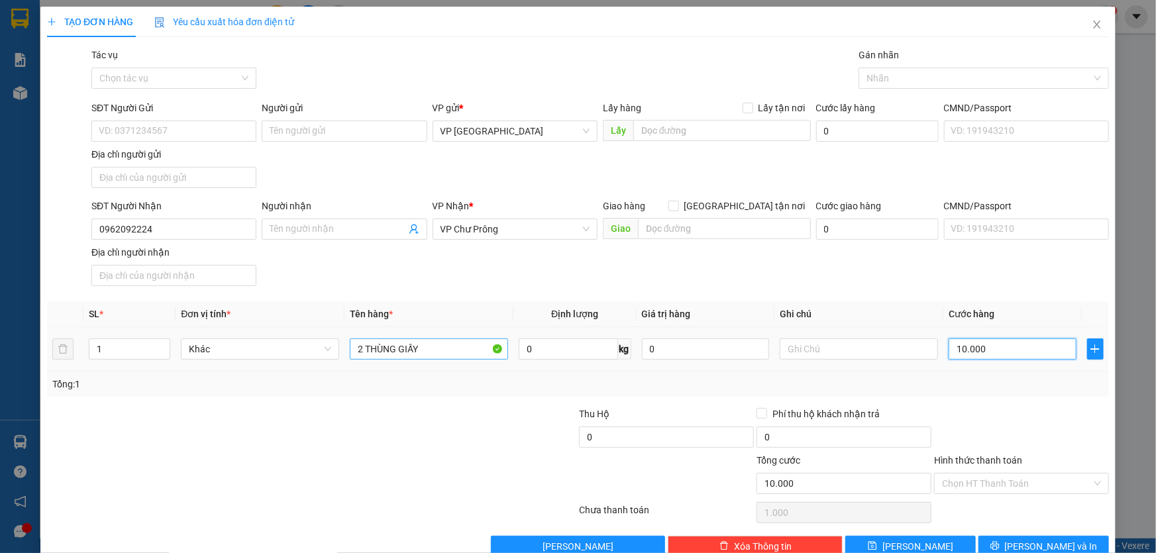
type input "10.000"
type input "100.000"
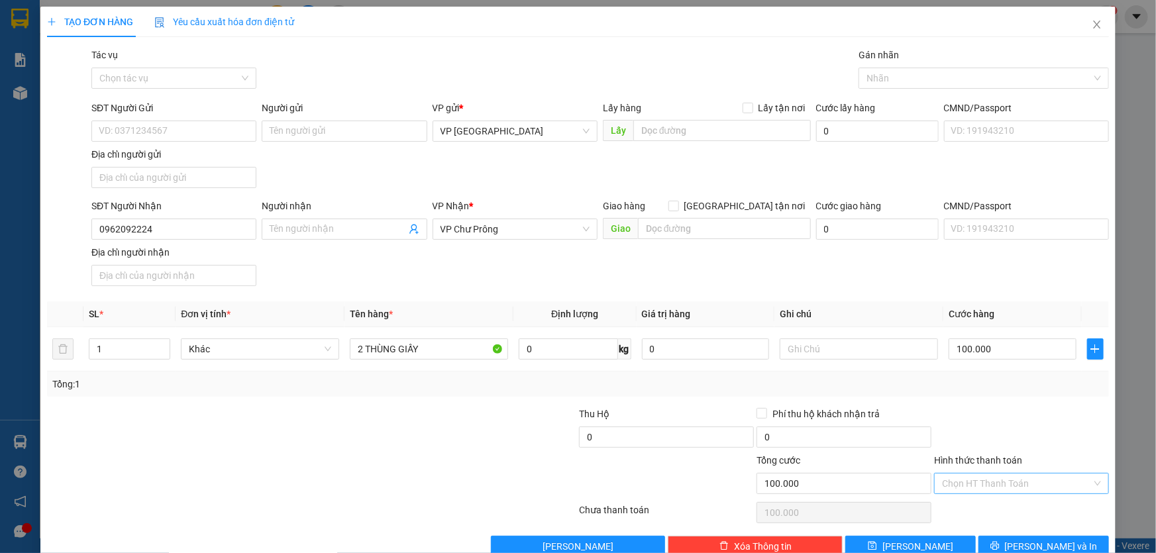
drag, startPoint x: 966, startPoint y: 482, endPoint x: 966, endPoint y: 474, distance: 7.9
click at [966, 482] on input "Hình thức thanh toán" at bounding box center [1017, 484] width 150 height 20
click at [964, 368] on div "Tại văn phòng" at bounding box center [1014, 371] width 158 height 15
type input "0"
click at [1053, 539] on span "Lưu và In" at bounding box center [1051, 546] width 93 height 15
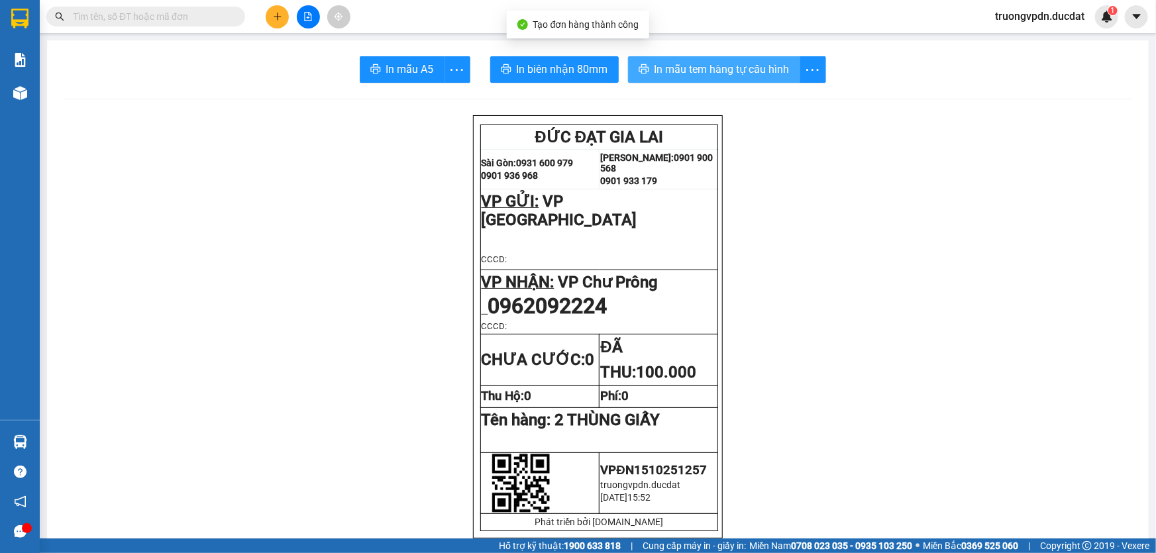
click at [744, 66] on span "In mẫu tem hàng tự cấu hình" at bounding box center [721, 69] width 135 height 17
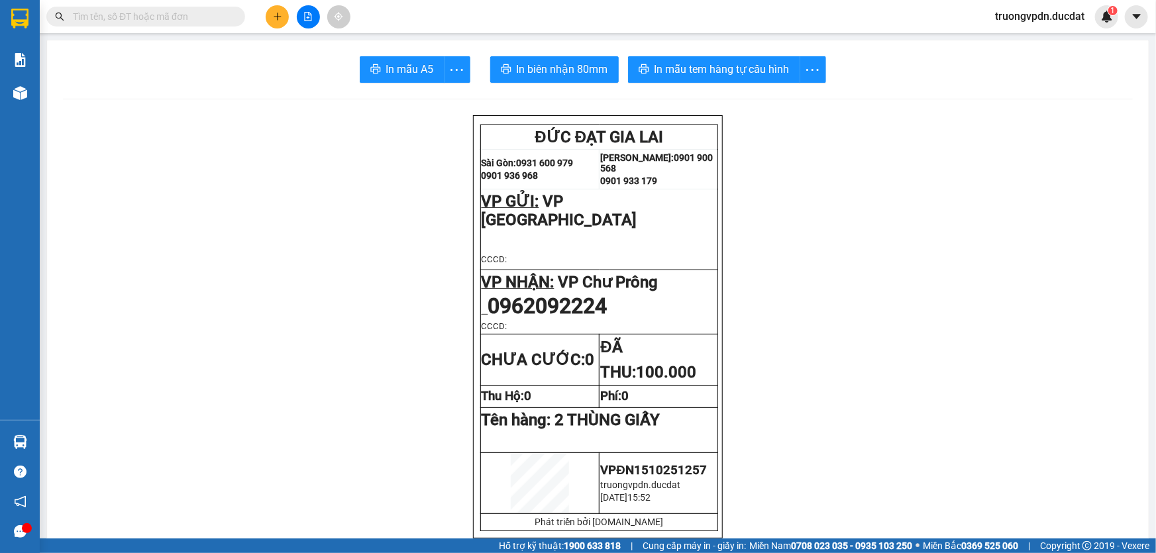
click at [283, 19] on button at bounding box center [277, 16] width 23 height 23
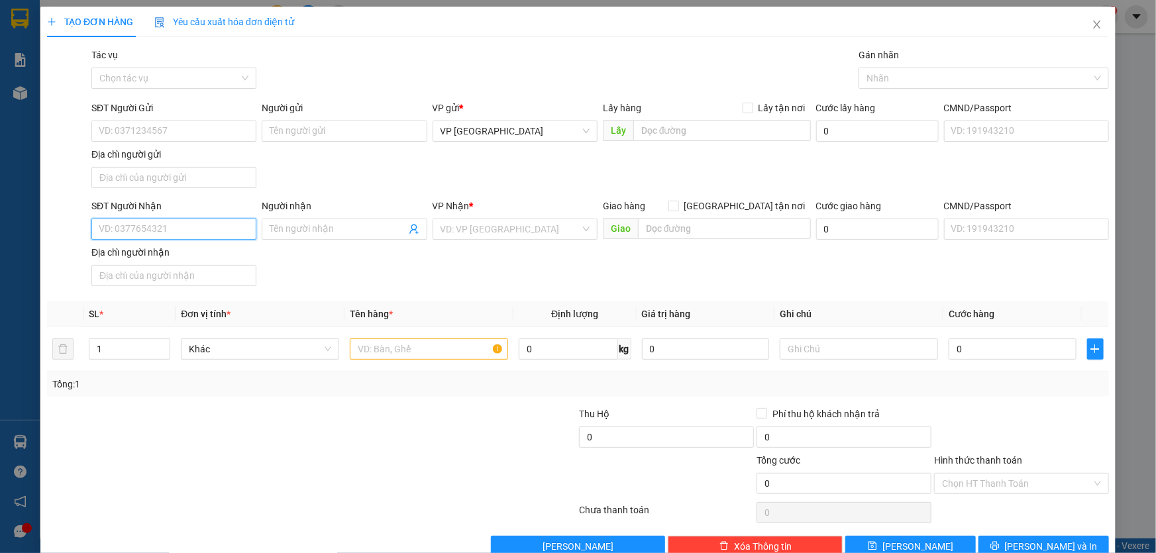
click at [135, 236] on input "SĐT Người Nhận" at bounding box center [173, 229] width 165 height 21
click at [191, 274] on div "0967808026 - CHÈ" at bounding box center [173, 276] width 148 height 15
type input "0967808026"
type input "CHÈ"
type input "0967808026"
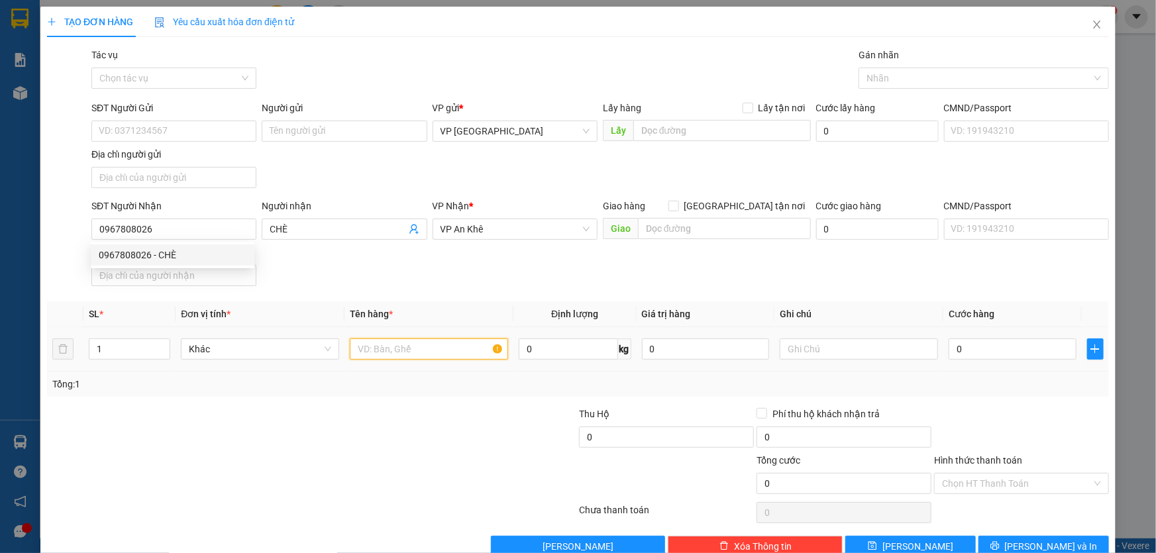
click at [434, 346] on input "text" at bounding box center [429, 348] width 158 height 21
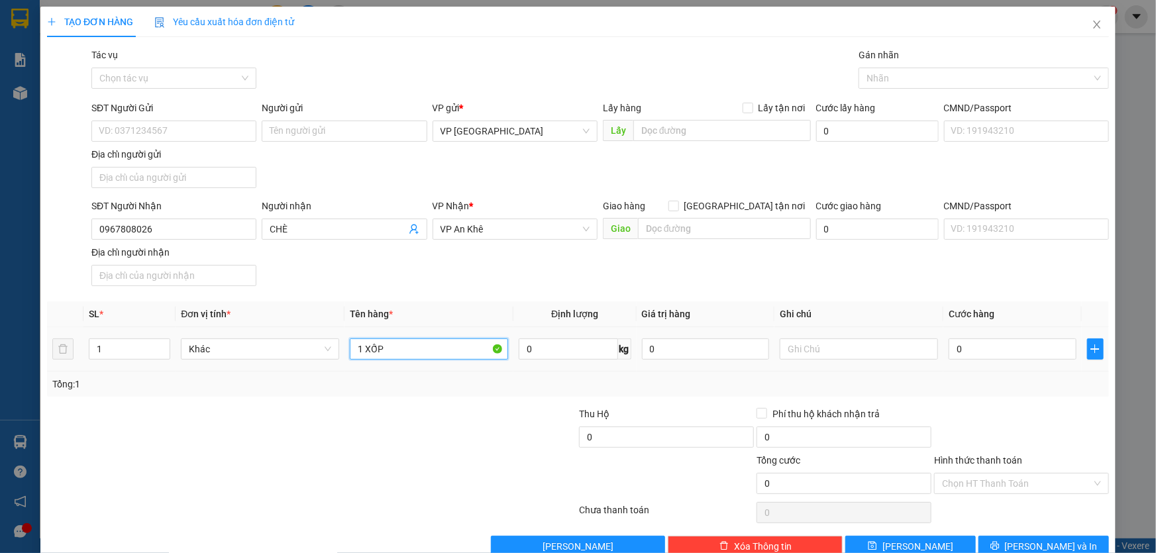
type input "1 XỐP"
type input "CC"
type input "6"
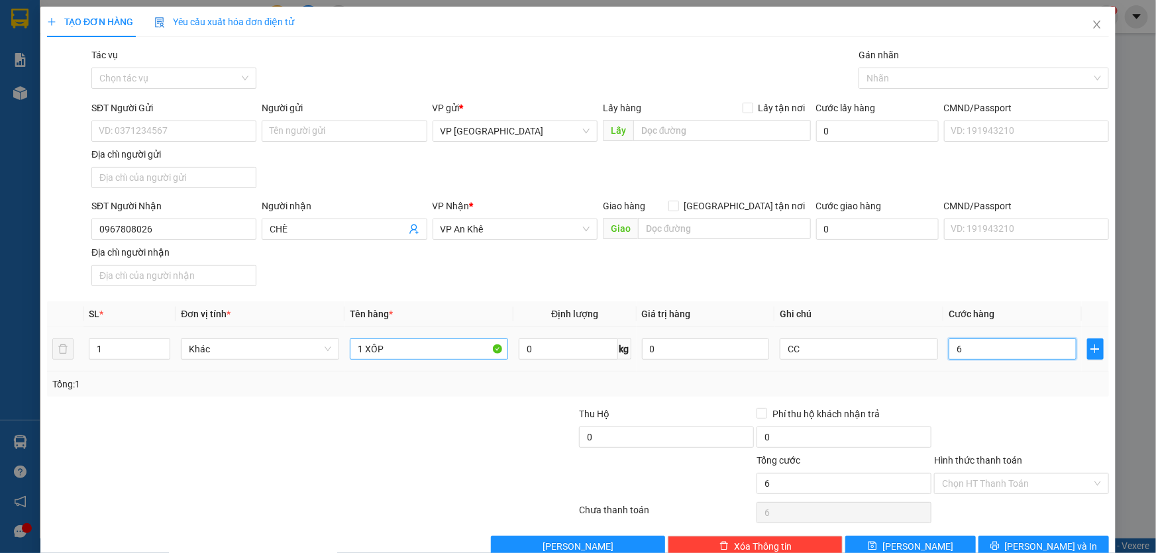
type input "60"
type input "600"
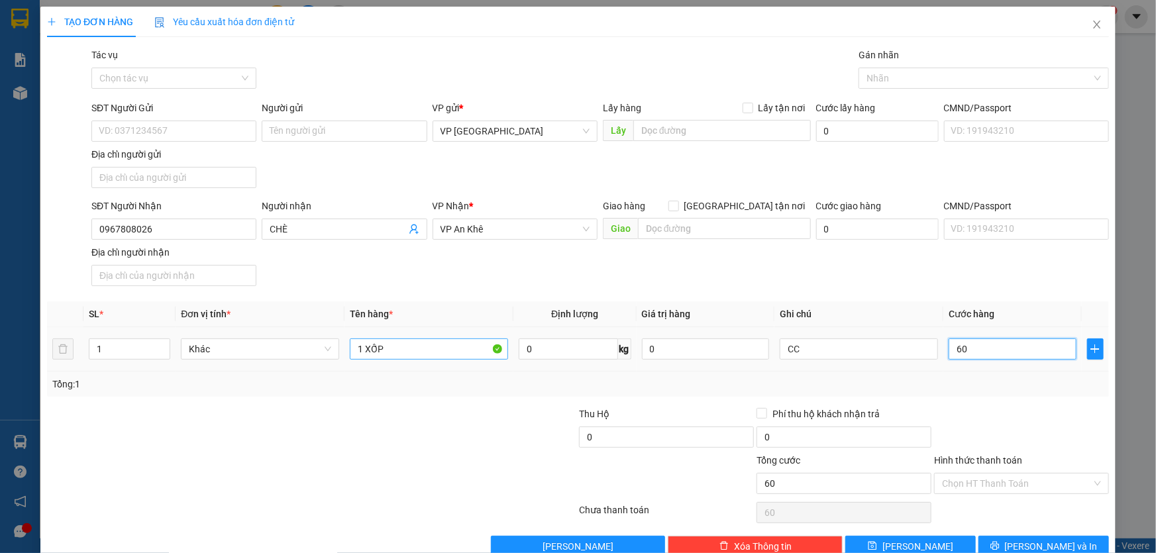
type input "600"
type input "6.000"
type input "60.000"
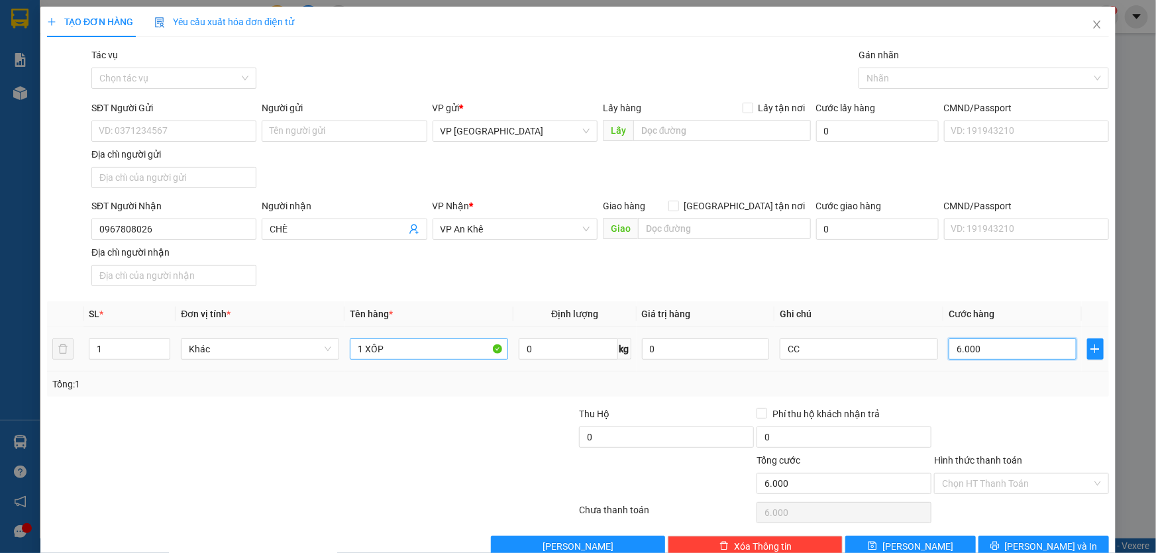
type input "60.000"
click at [1032, 546] on span "Lưu và In" at bounding box center [1051, 546] width 93 height 15
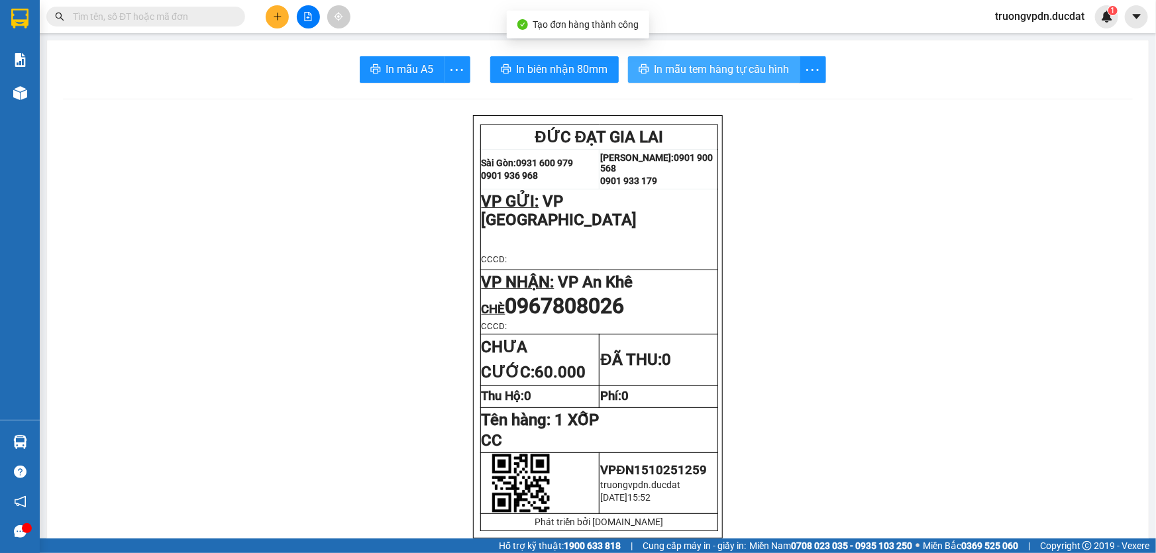
click at [717, 74] on span "In mẫu tem hàng tự cấu hình" at bounding box center [721, 69] width 135 height 17
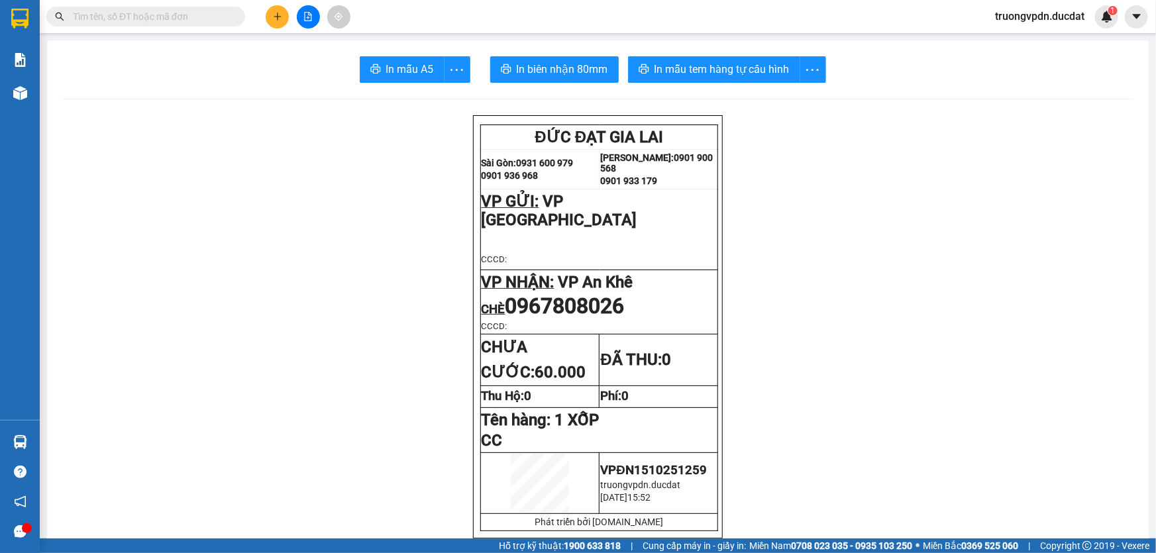
click at [281, 13] on icon "plus" at bounding box center [277, 16] width 9 height 9
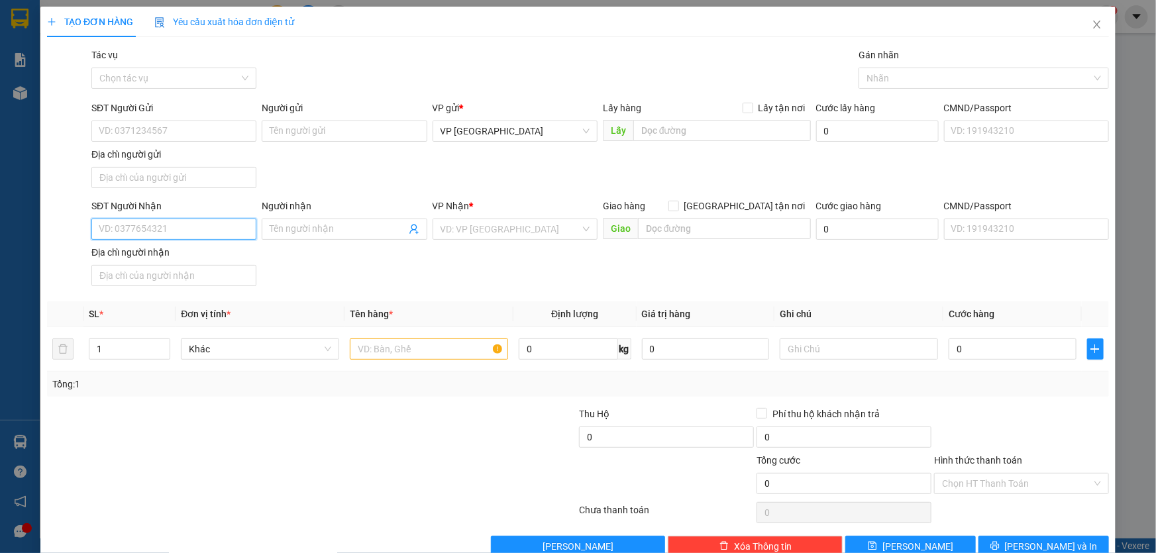
click at [159, 233] on input "SĐT Người Nhận" at bounding box center [173, 229] width 165 height 21
click at [161, 255] on div "0376199336" at bounding box center [173, 255] width 148 height 15
type input "0376199336"
type input "N3 KON TẦNG"
type input "0376199336"
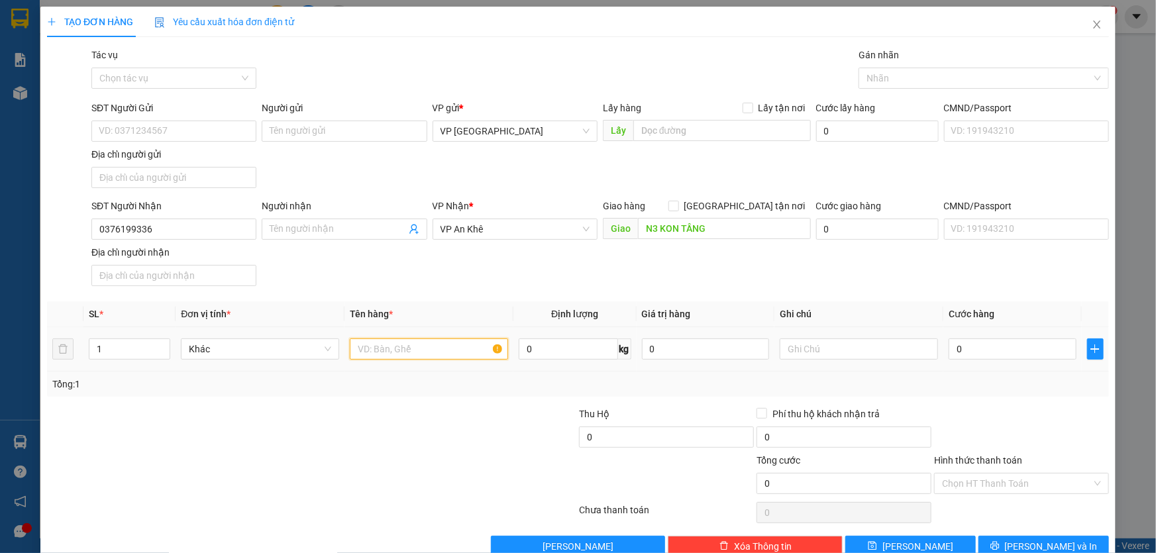
click at [382, 352] on input "text" at bounding box center [429, 348] width 158 height 21
type input "1 HỘP GIẤY"
type input "CC"
type input "5"
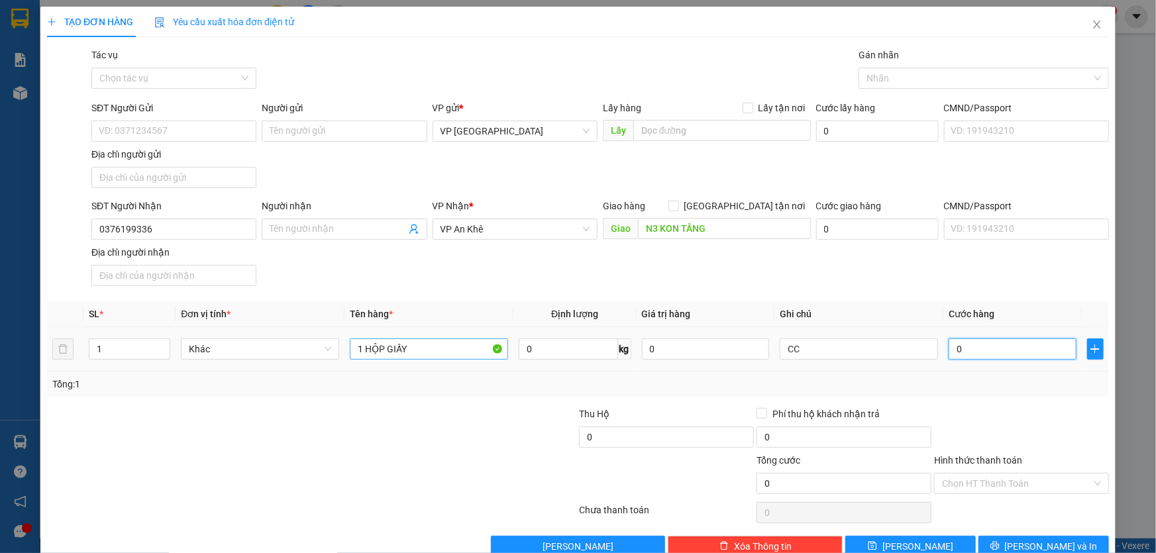
type input "5"
type input "50"
type input "500"
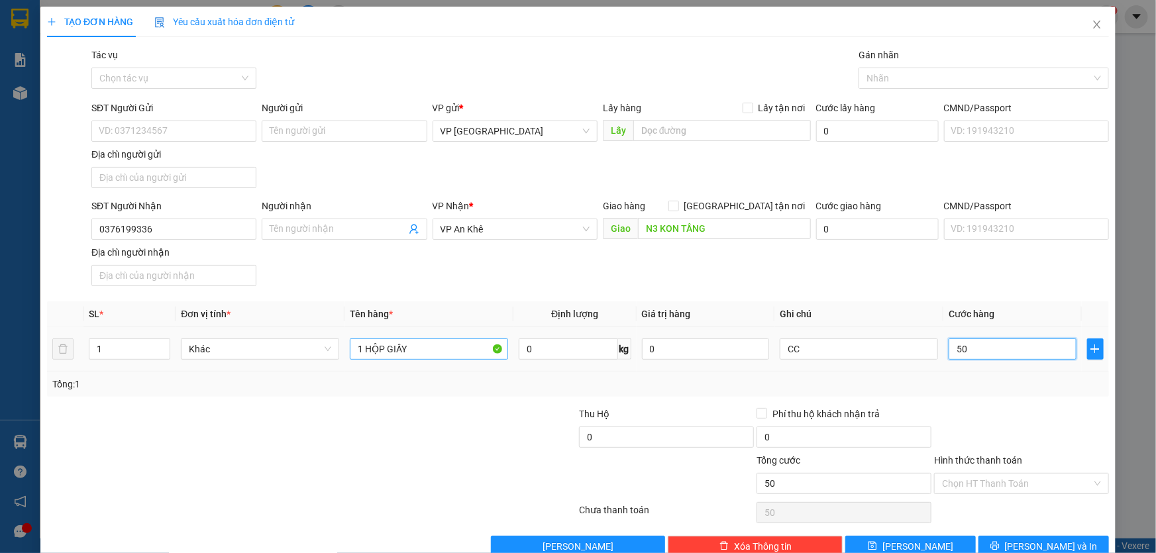
type input "500"
type input "5.000"
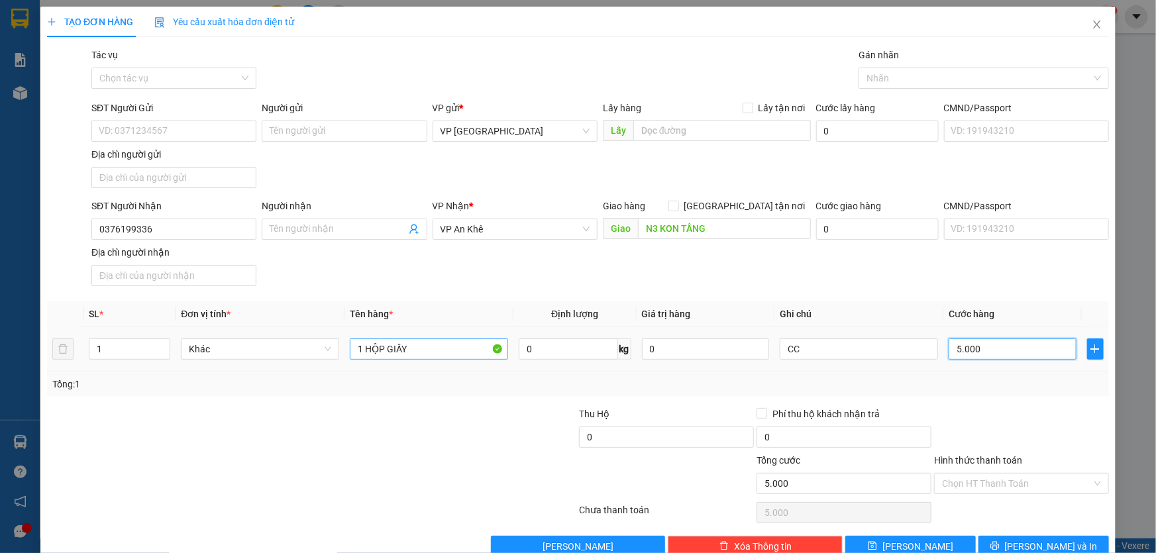
type input "50.000"
click at [1034, 548] on span "Lưu và In" at bounding box center [1051, 546] width 93 height 15
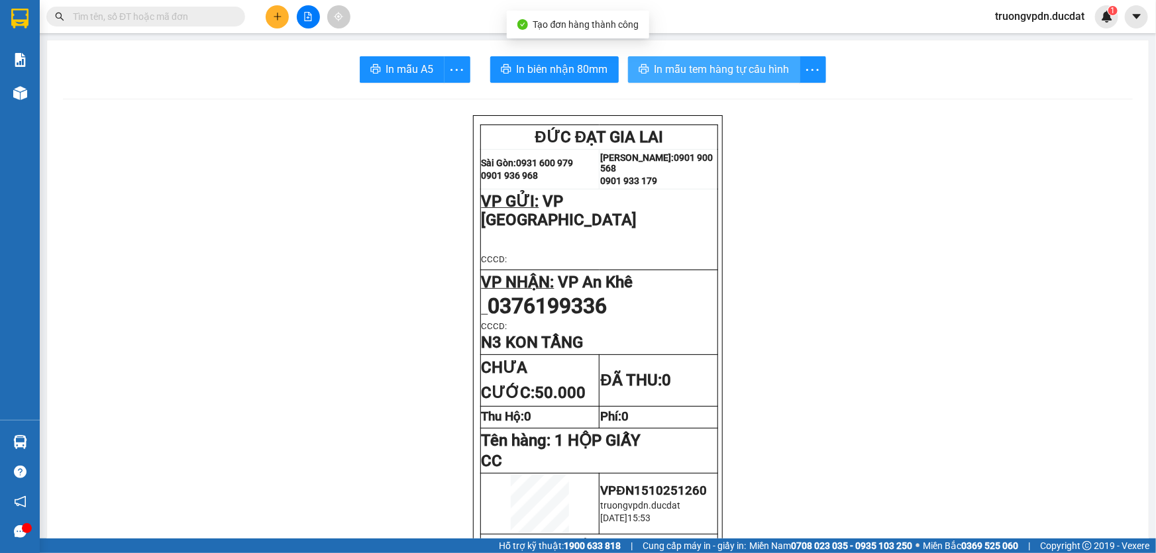
click at [704, 70] on span "In mẫu tem hàng tự cấu hình" at bounding box center [721, 69] width 135 height 17
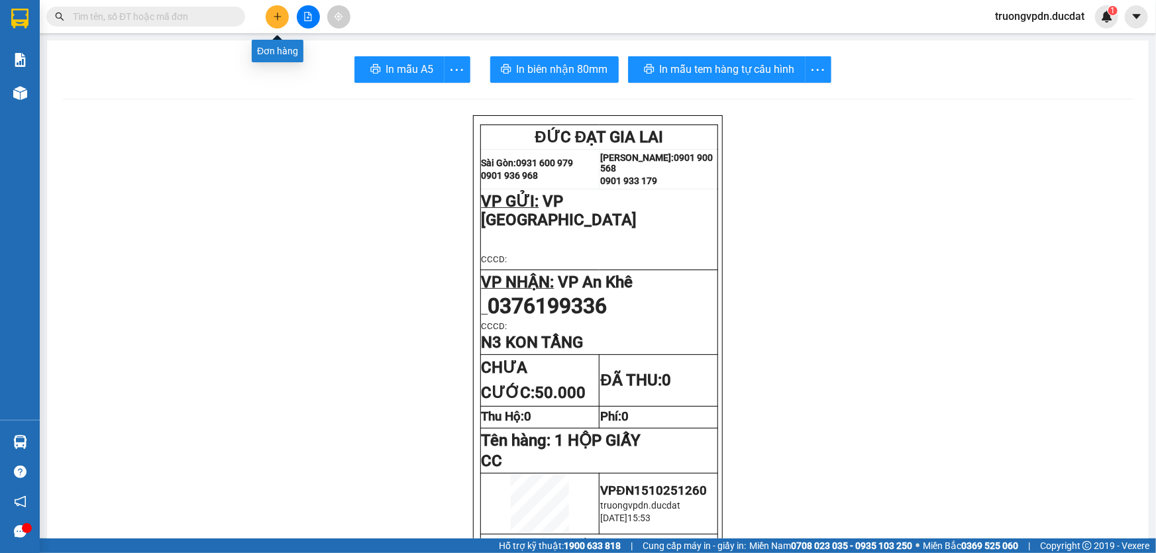
click at [282, 22] on button at bounding box center [277, 16] width 23 height 23
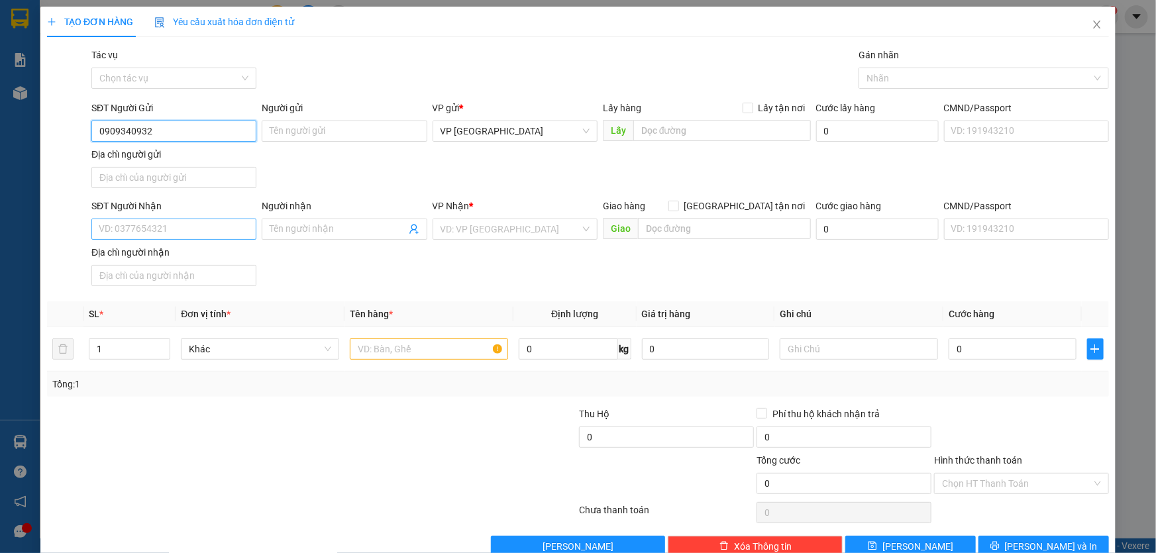
type input "0909340932"
click at [123, 223] on input "SĐT Người Nhận" at bounding box center [173, 229] width 165 height 21
type input "0396198103"
click at [507, 226] on input "search" at bounding box center [510, 229] width 140 height 20
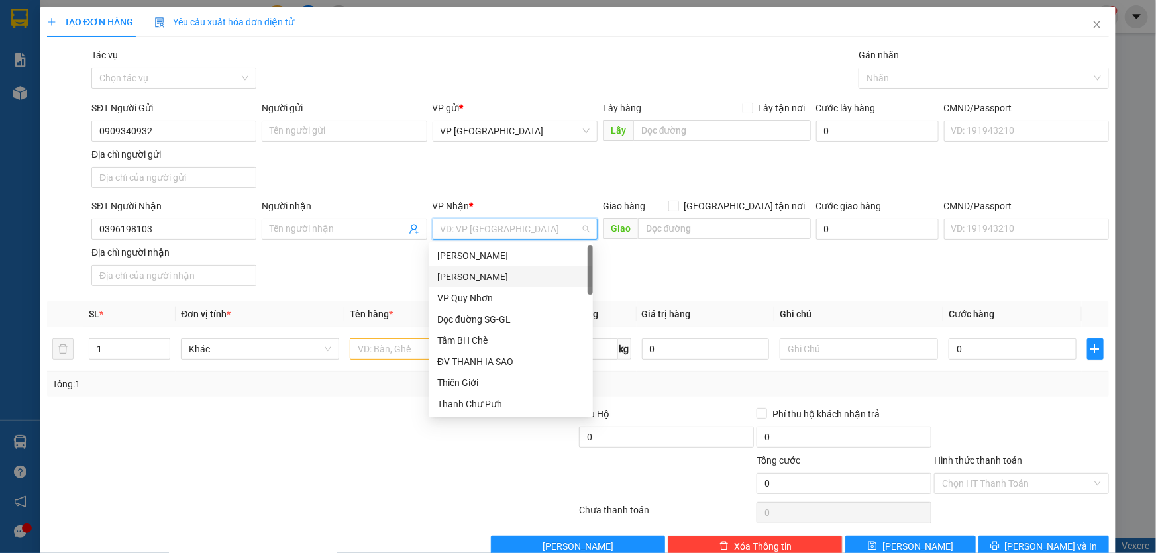
click at [482, 274] on div "[PERSON_NAME]" at bounding box center [511, 277] width 148 height 15
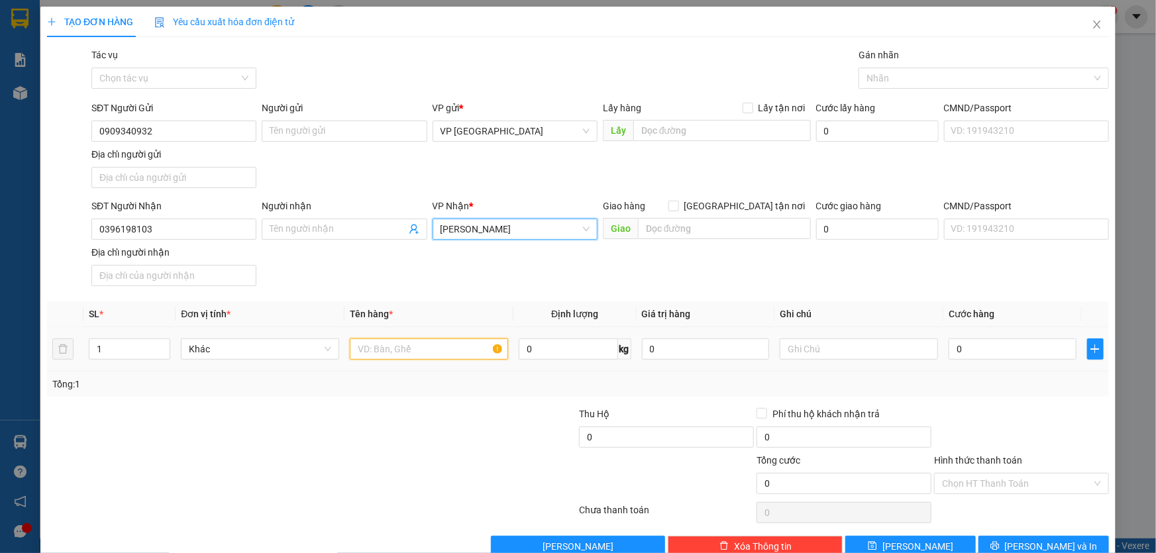
click at [393, 344] on input "text" at bounding box center [429, 348] width 158 height 21
type input "1 THÙNG GIẤY"
type input "7"
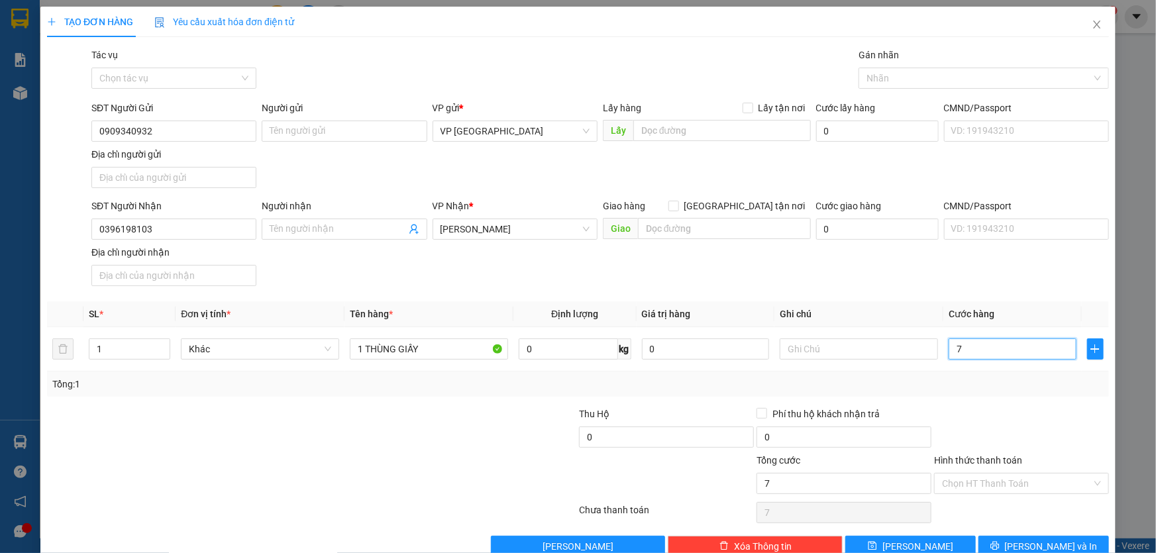
type input "70"
type input "700"
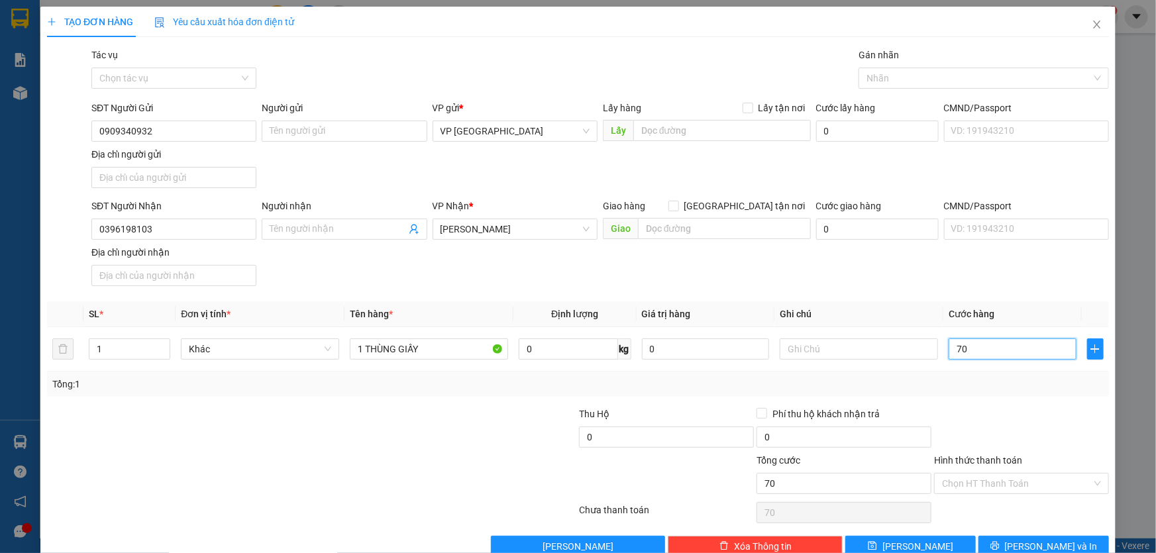
type input "700"
type input "7.000"
type input "70.000"
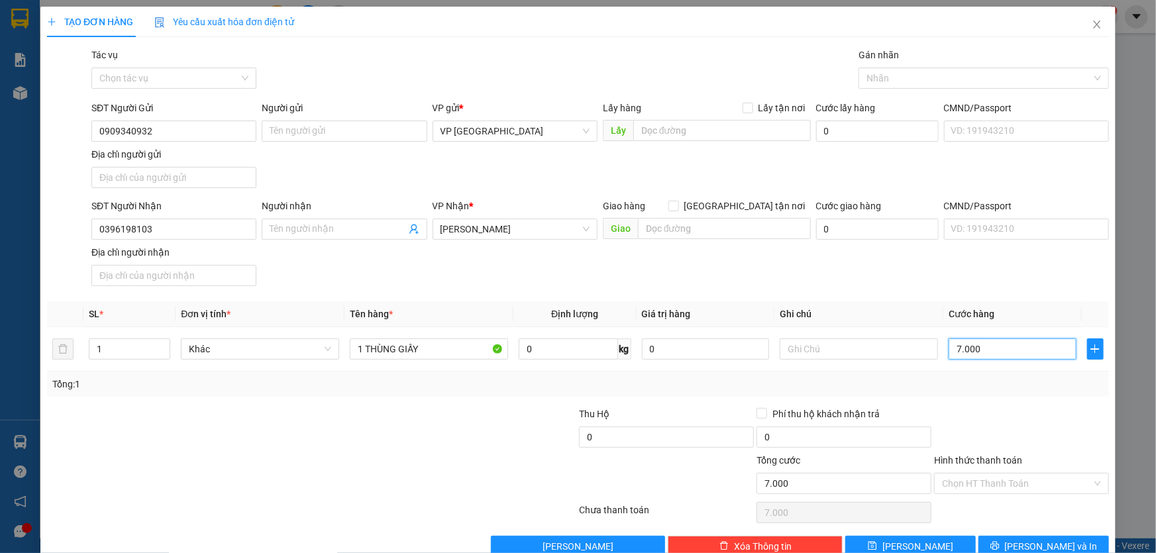
type input "70.000"
click at [1023, 477] on input "Hình thức thanh toán" at bounding box center [1017, 484] width 150 height 20
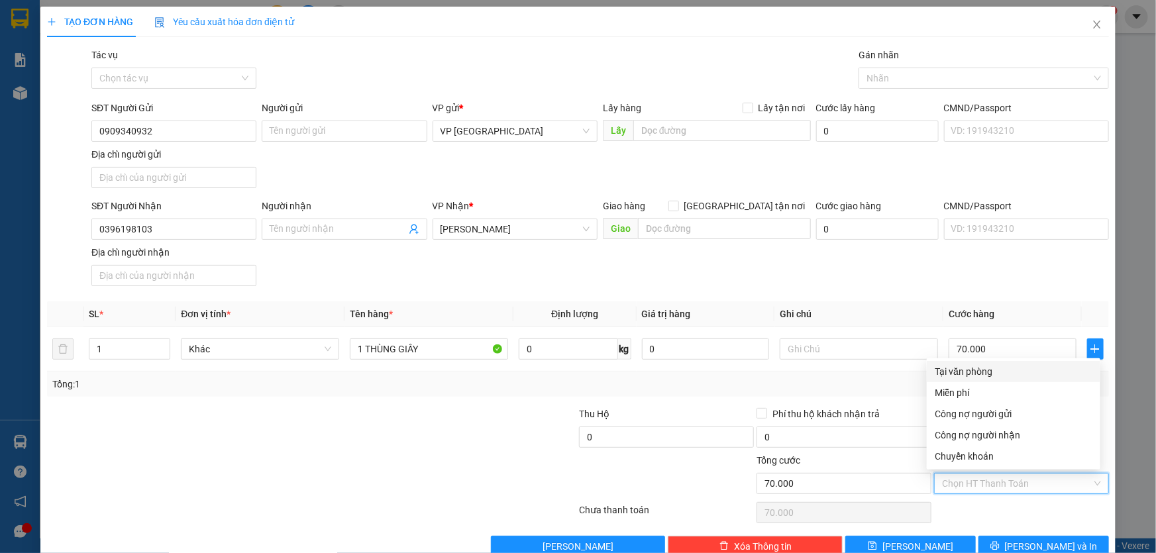
click at [981, 368] on div "Tại văn phòng" at bounding box center [1014, 371] width 158 height 15
type input "0"
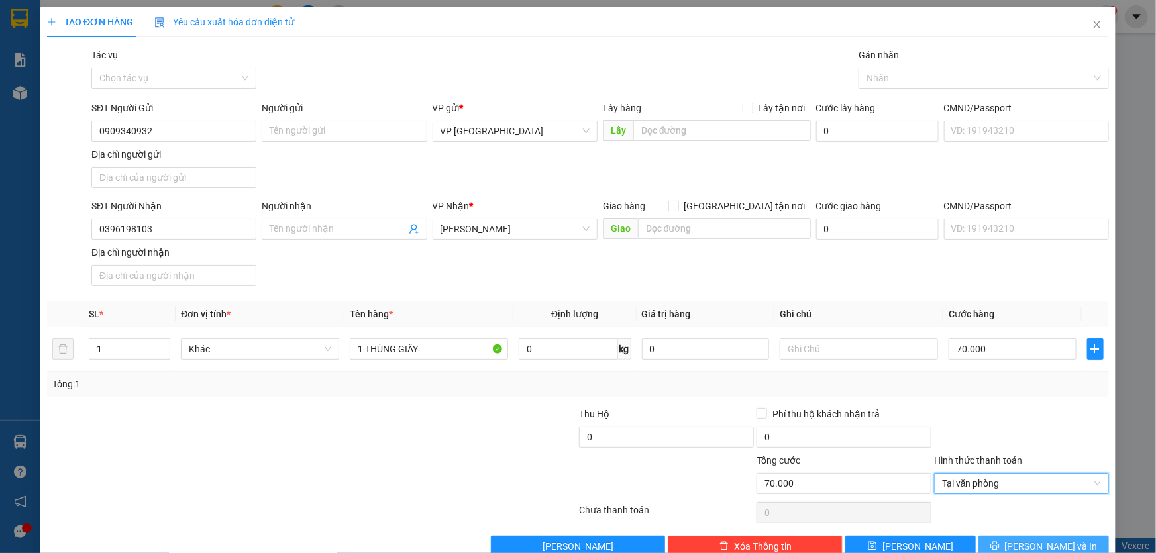
click at [1025, 543] on span "Lưu và In" at bounding box center [1051, 546] width 93 height 15
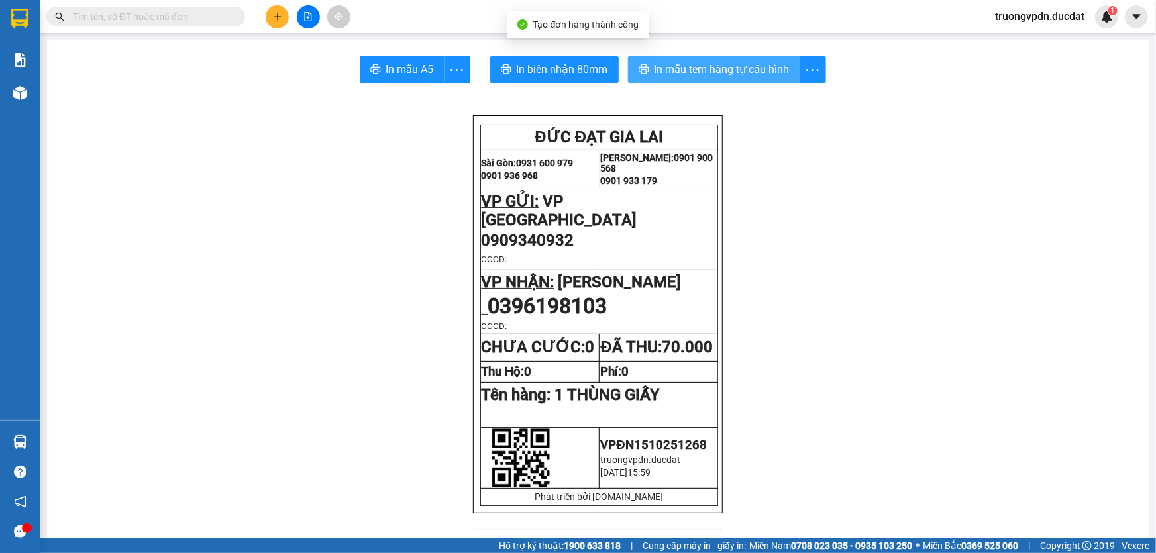
click at [699, 66] on span "In mẫu tem hàng tự cấu hình" at bounding box center [721, 69] width 135 height 17
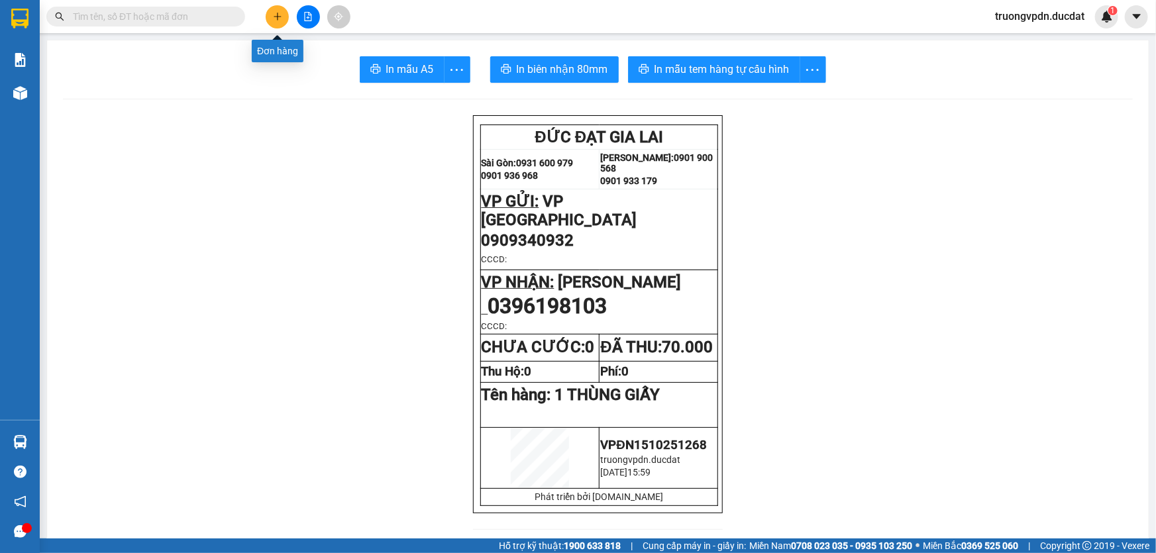
click at [283, 17] on button at bounding box center [277, 16] width 23 height 23
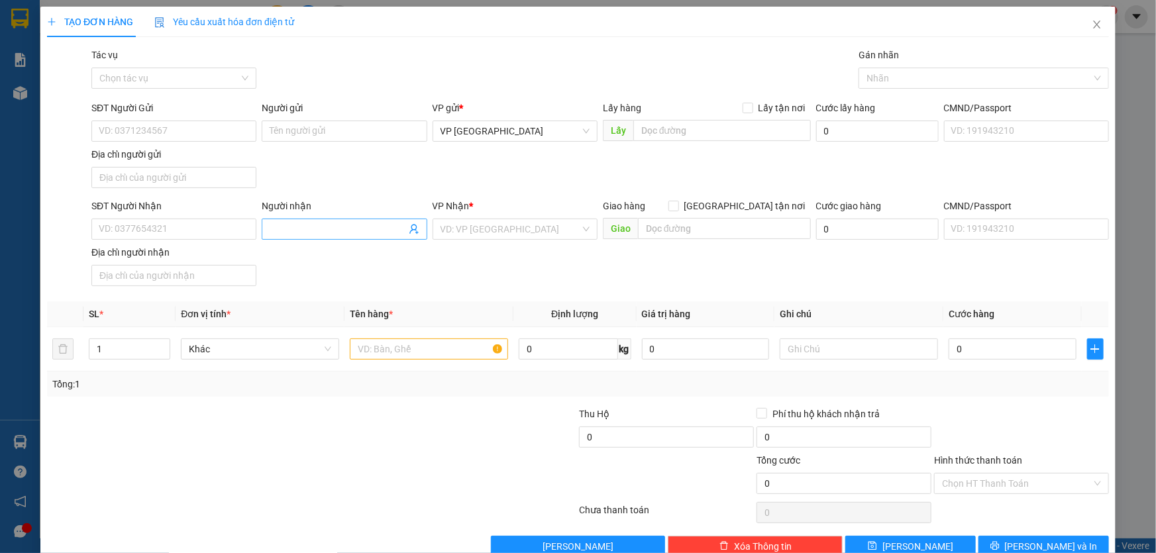
click at [330, 231] on input "Người nhận" at bounding box center [338, 229] width 136 height 15
type input "NGỌC PHÁT"
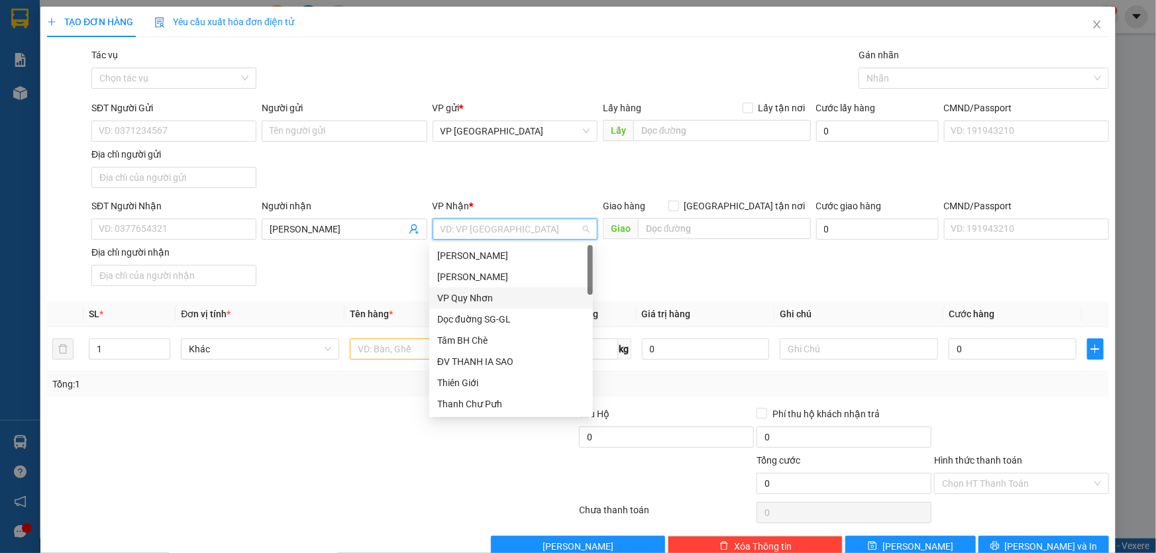
click at [463, 278] on div "[PERSON_NAME]" at bounding box center [511, 277] width 148 height 15
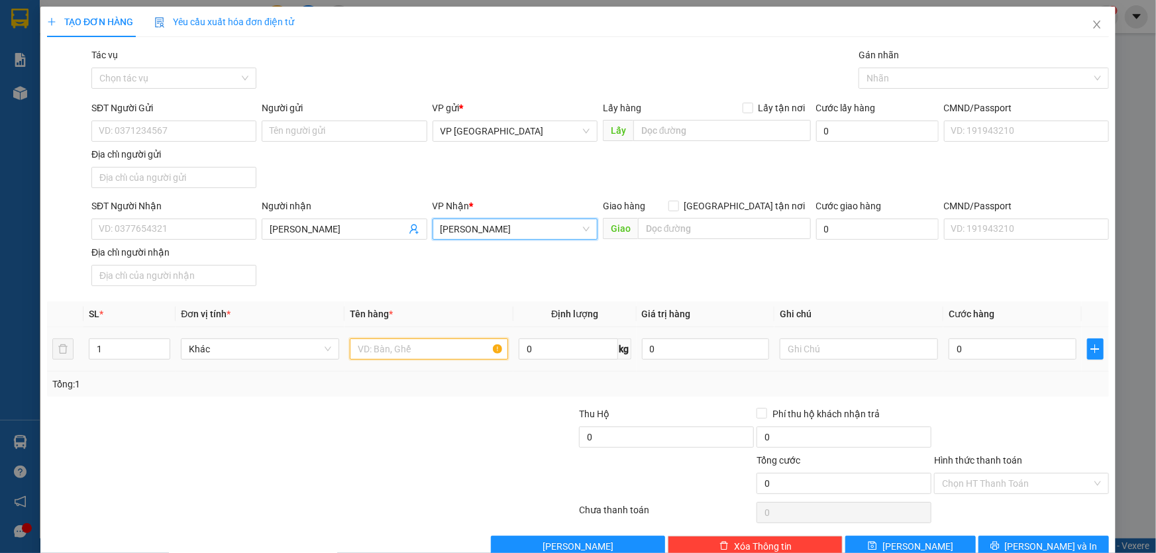
click at [403, 350] on input "text" at bounding box center [429, 348] width 158 height 21
type input "1 THÙNG GIẤY"
type input "CC"
type input "5"
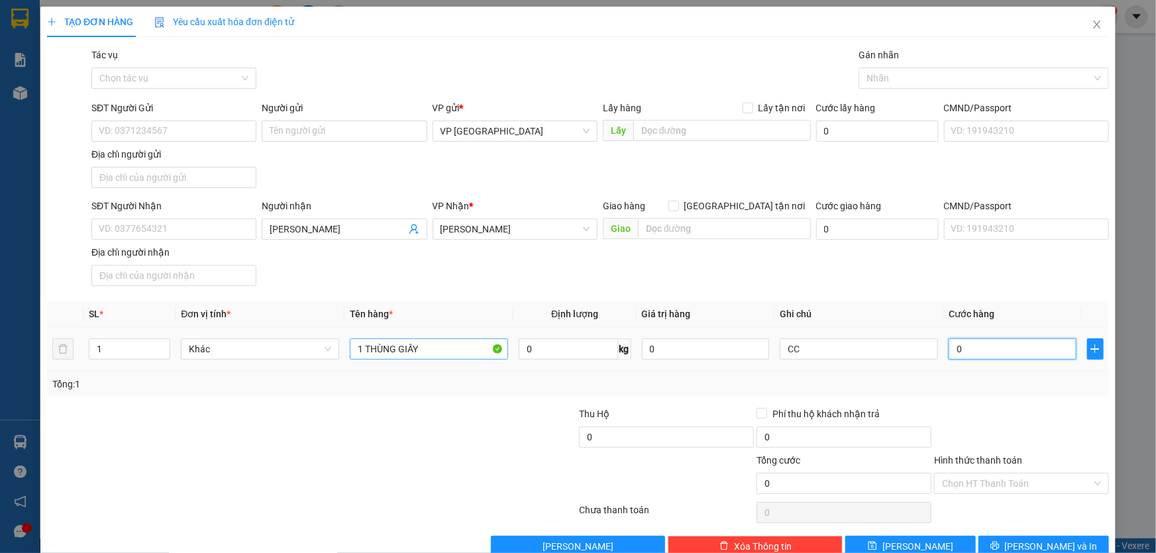
type input "5"
type input "50"
type input "500"
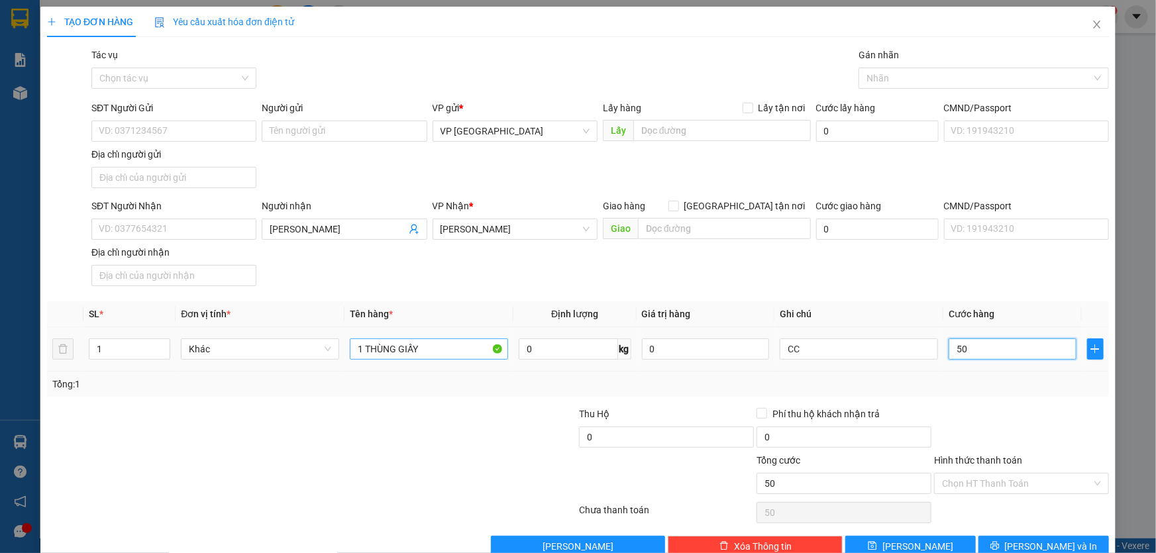
type input "500"
type input "5.000"
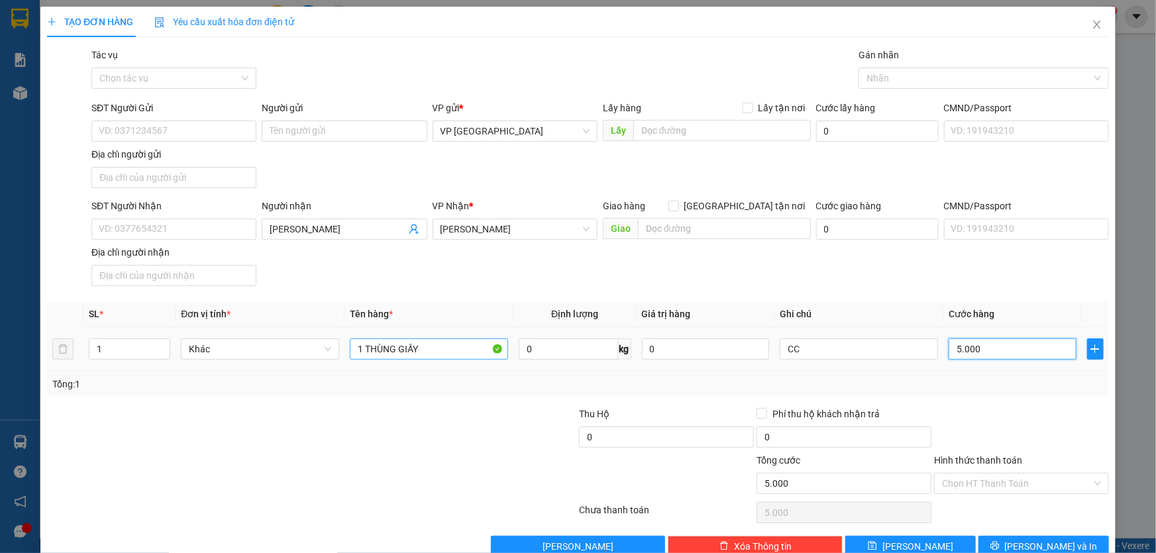
type input "50.000"
click at [1027, 539] on span "Lưu và In" at bounding box center [1051, 546] width 93 height 15
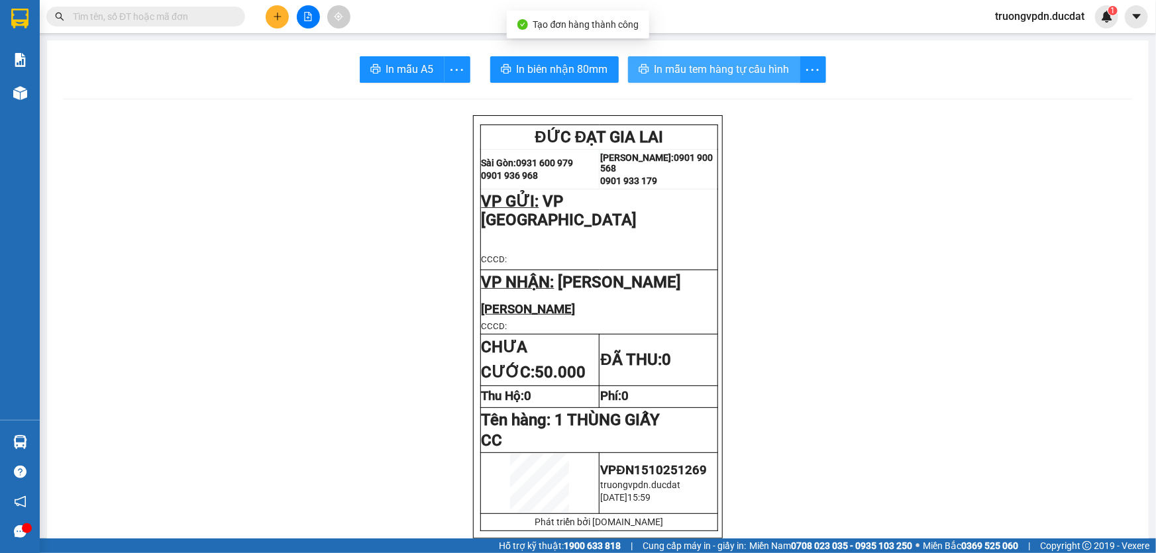
click at [768, 72] on span "In mẫu tem hàng tự cấu hình" at bounding box center [721, 69] width 135 height 17
click at [278, 20] on icon "plus" at bounding box center [277, 16] width 9 height 9
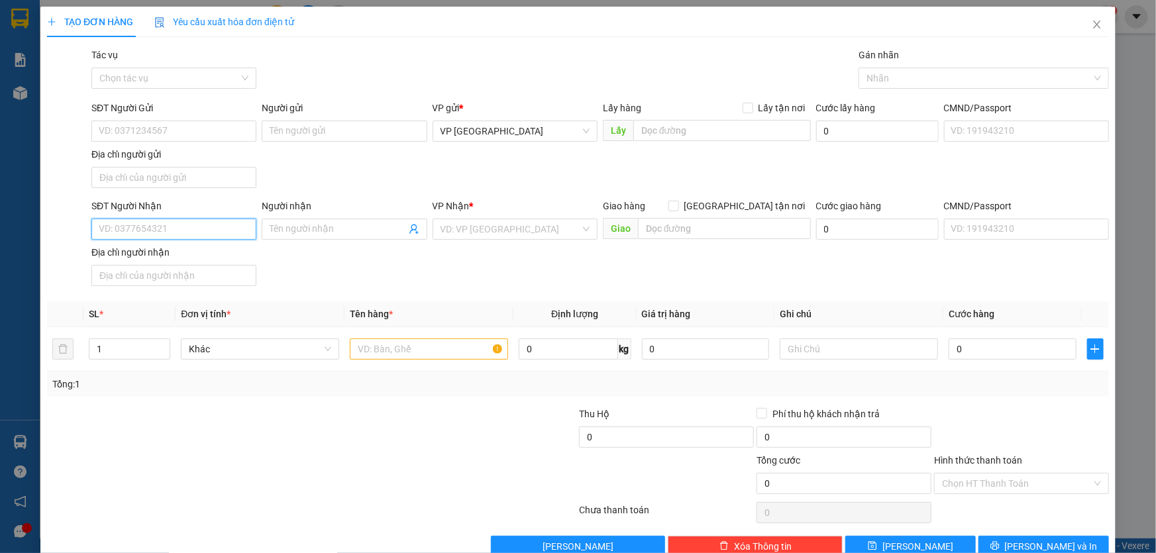
click at [185, 235] on input "SĐT Người Nhận" at bounding box center [173, 229] width 165 height 21
drag, startPoint x: 178, startPoint y: 251, endPoint x: 397, endPoint y: 334, distance: 234.3
click at [179, 250] on div "0905557417" at bounding box center [173, 255] width 148 height 15
type input "0905557417"
click at [395, 352] on input "text" at bounding box center [429, 348] width 158 height 21
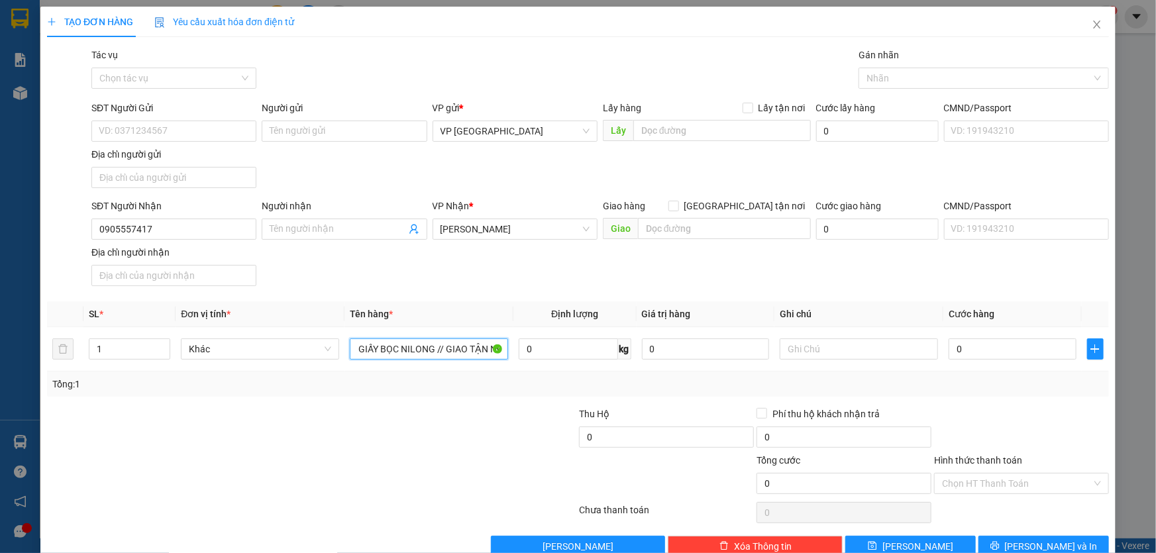
type input "1 THÙNG GIẤY BỌC NILONG // GIAO TẬN NƠI"
type input "3"
type input "30"
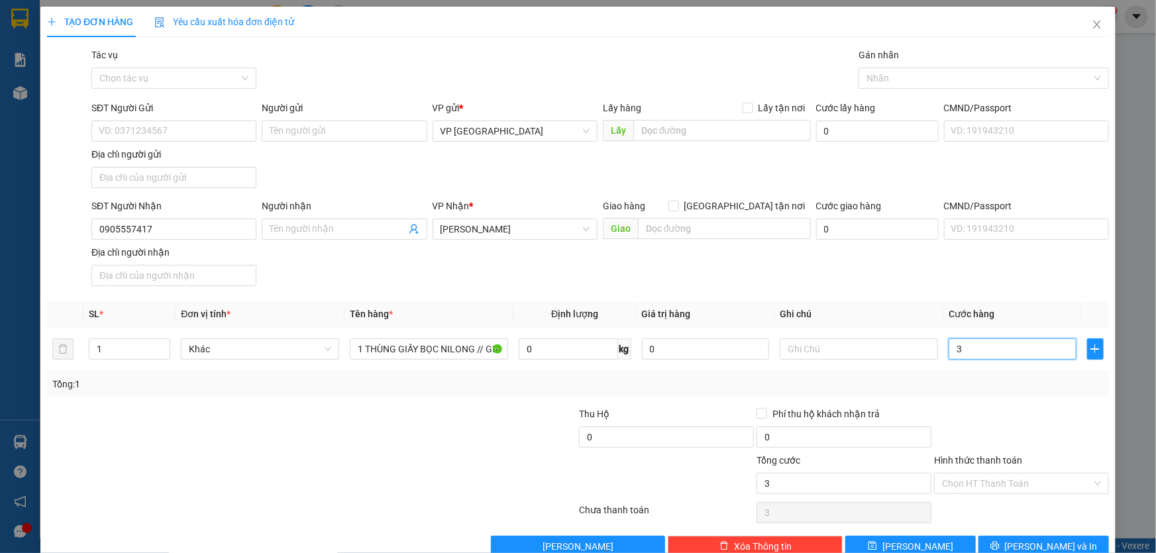
type input "30"
drag, startPoint x: 1028, startPoint y: 489, endPoint x: 1025, endPoint y: 477, distance: 12.2
click at [1027, 487] on input "Hình thức thanh toán" at bounding box center [1017, 484] width 150 height 20
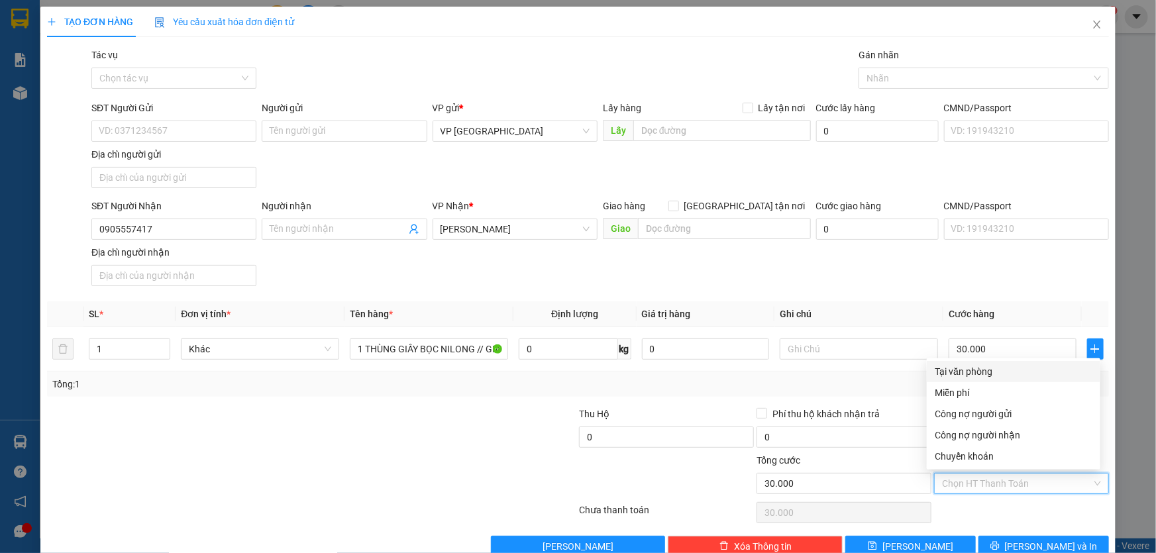
drag, startPoint x: 984, startPoint y: 364, endPoint x: 1119, endPoint y: 550, distance: 229.8
click at [983, 365] on div "Tại văn phòng" at bounding box center [1014, 371] width 158 height 15
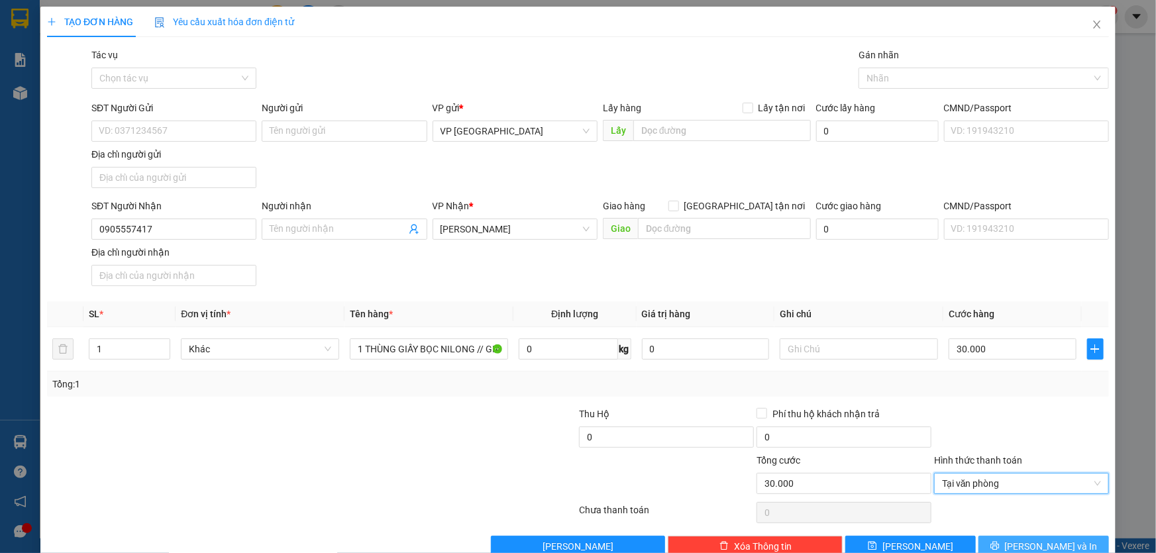
click at [1054, 544] on span "Lưu và In" at bounding box center [1051, 546] width 93 height 15
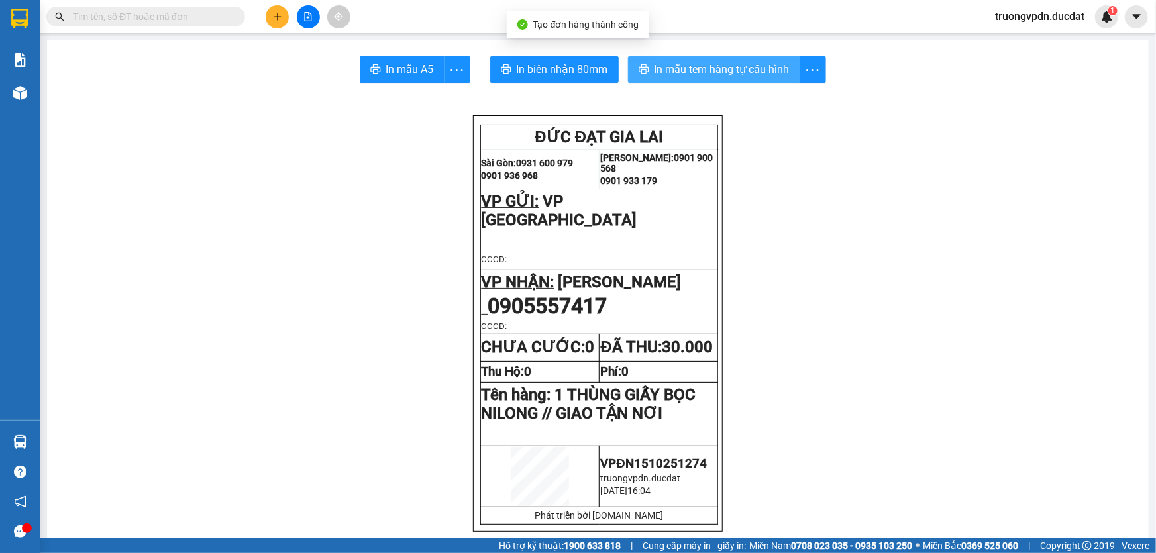
click at [721, 66] on span "In mẫu tem hàng tự cấu hình" at bounding box center [721, 69] width 135 height 17
click at [281, 8] on button at bounding box center [277, 16] width 23 height 23
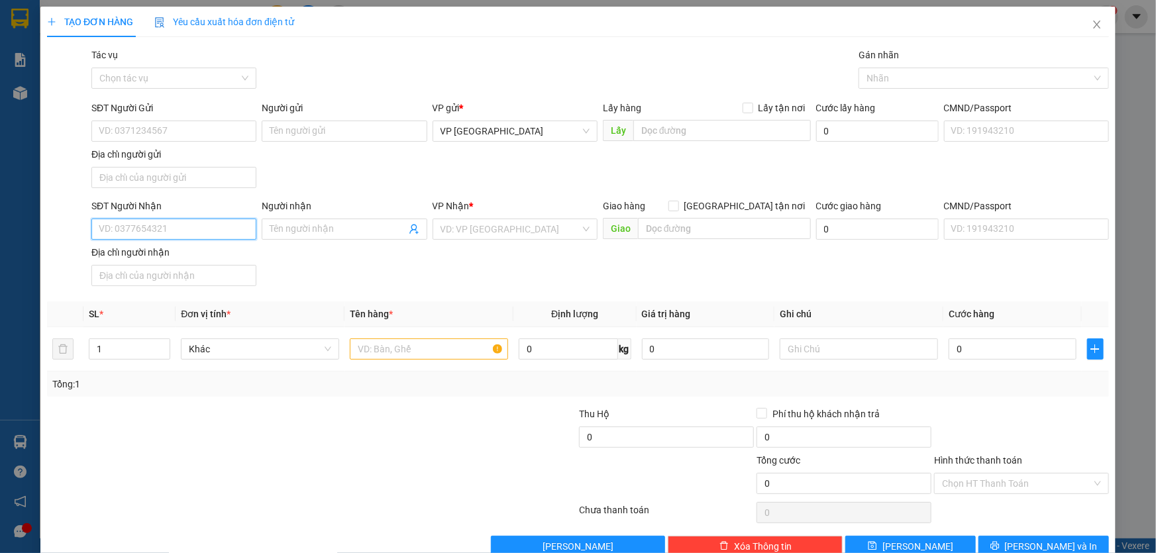
click at [185, 223] on input "SĐT Người Nhận" at bounding box center [173, 229] width 165 height 21
drag, startPoint x: 528, startPoint y: 223, endPoint x: 526, endPoint y: 231, distance: 8.2
click at [527, 223] on input "search" at bounding box center [510, 229] width 140 height 20
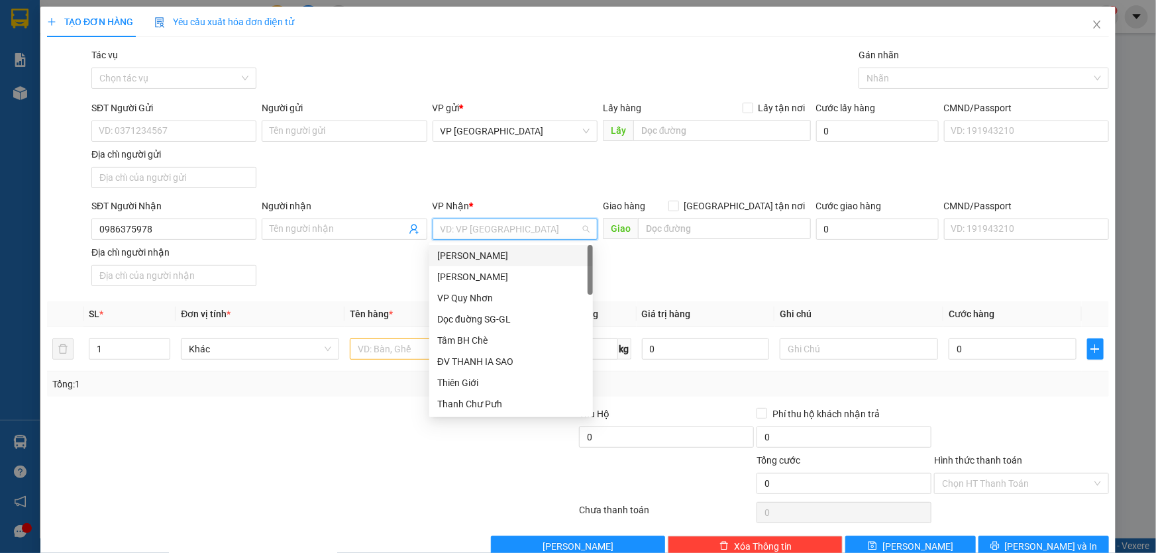
click at [499, 258] on div "[PERSON_NAME]" at bounding box center [511, 255] width 148 height 15
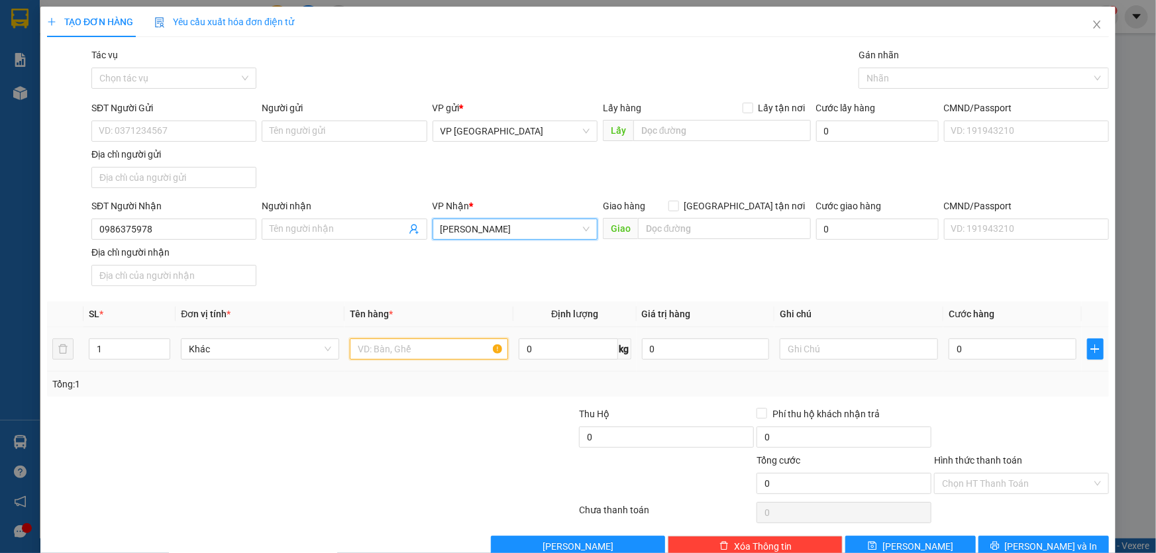
click at [434, 350] on input "text" at bounding box center [429, 348] width 158 height 21
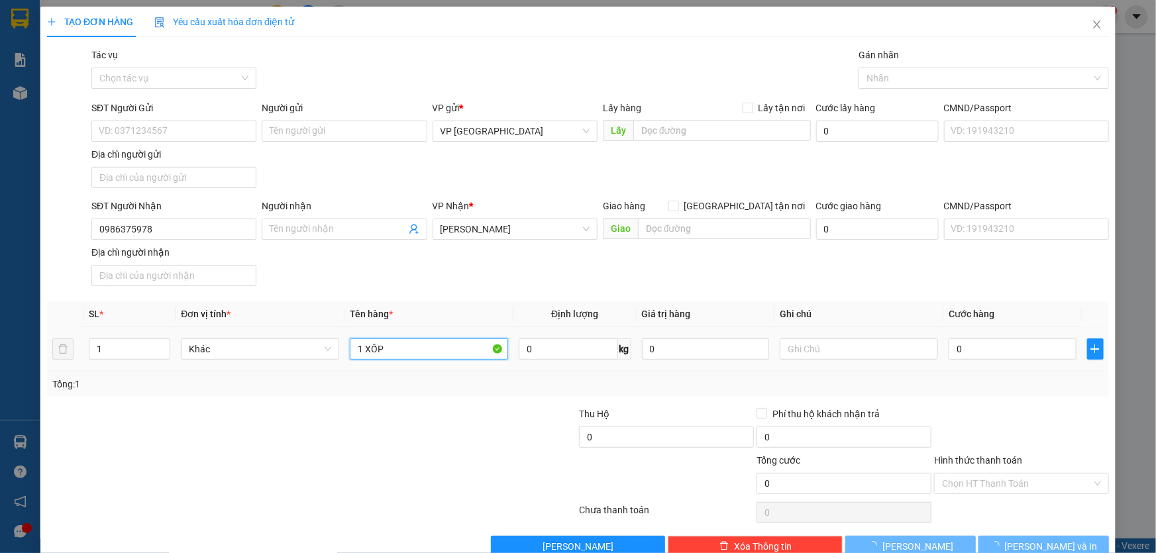
click at [434, 350] on input "1 XỐP" at bounding box center [429, 348] width 158 height 21
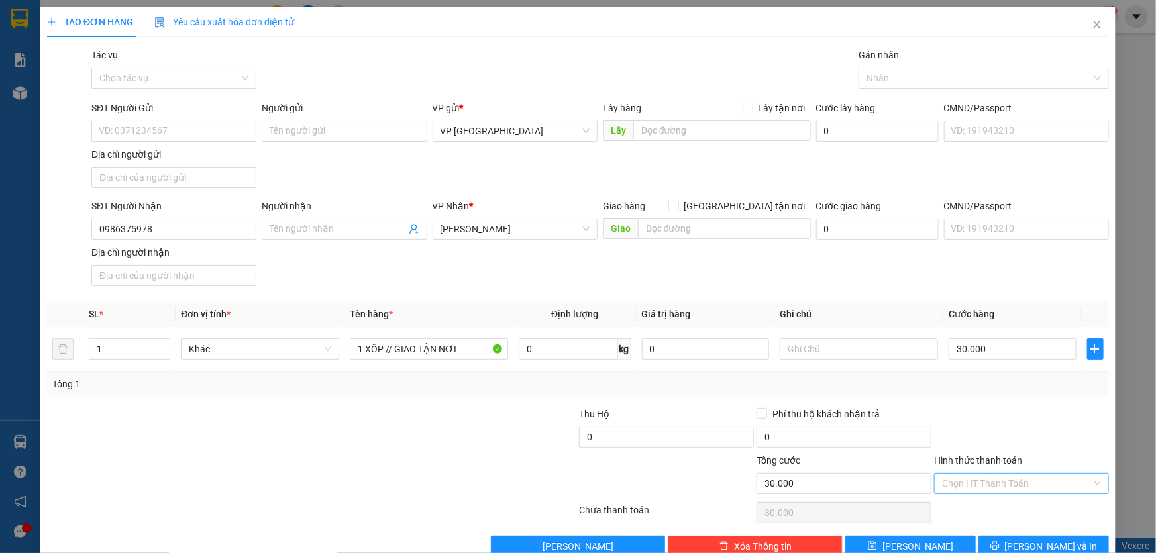
click at [962, 474] on input "Hình thức thanh toán" at bounding box center [1017, 484] width 150 height 20
click at [982, 374] on div "Tại văn phòng" at bounding box center [1014, 371] width 158 height 15
drag, startPoint x: 1016, startPoint y: 538, endPoint x: 998, endPoint y: 517, distance: 28.2
click at [1015, 538] on button "Lưu và In" at bounding box center [1043, 546] width 130 height 21
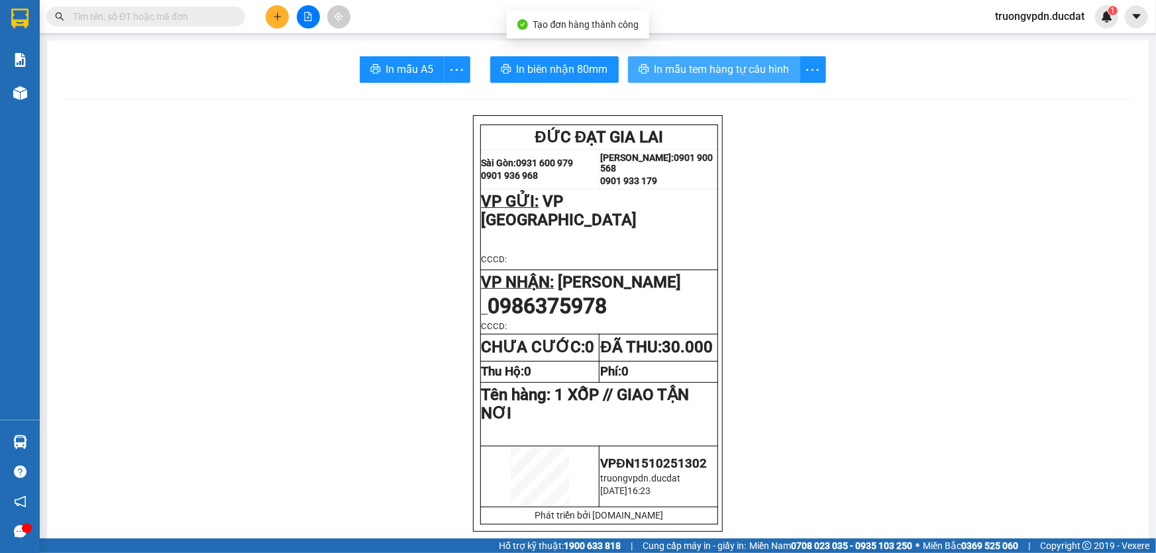
click at [737, 78] on button "In mẫu tem hàng tự cấu hình" at bounding box center [714, 69] width 172 height 26
click at [260, 15] on div at bounding box center [307, 16] width 99 height 23
click at [271, 18] on button at bounding box center [277, 16] width 23 height 23
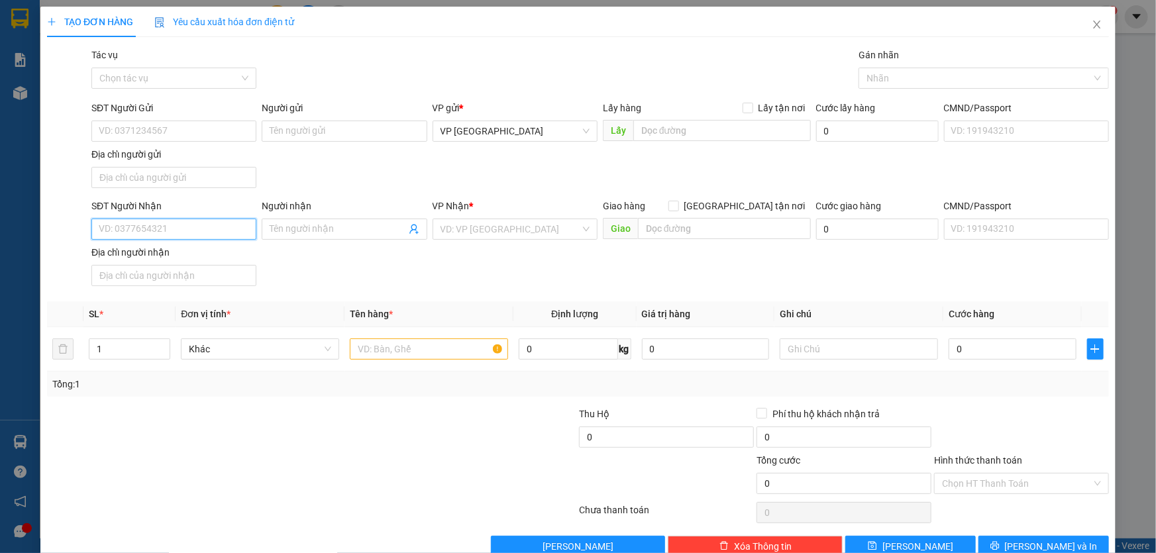
click at [187, 225] on input "SĐT Người Nhận" at bounding box center [173, 229] width 165 height 21
drag, startPoint x: 193, startPoint y: 260, endPoint x: 319, endPoint y: 255, distance: 126.0
click at [193, 260] on div "0905830455 - NHUNG" at bounding box center [173, 255] width 148 height 15
click at [364, 348] on input "text" at bounding box center [429, 348] width 158 height 21
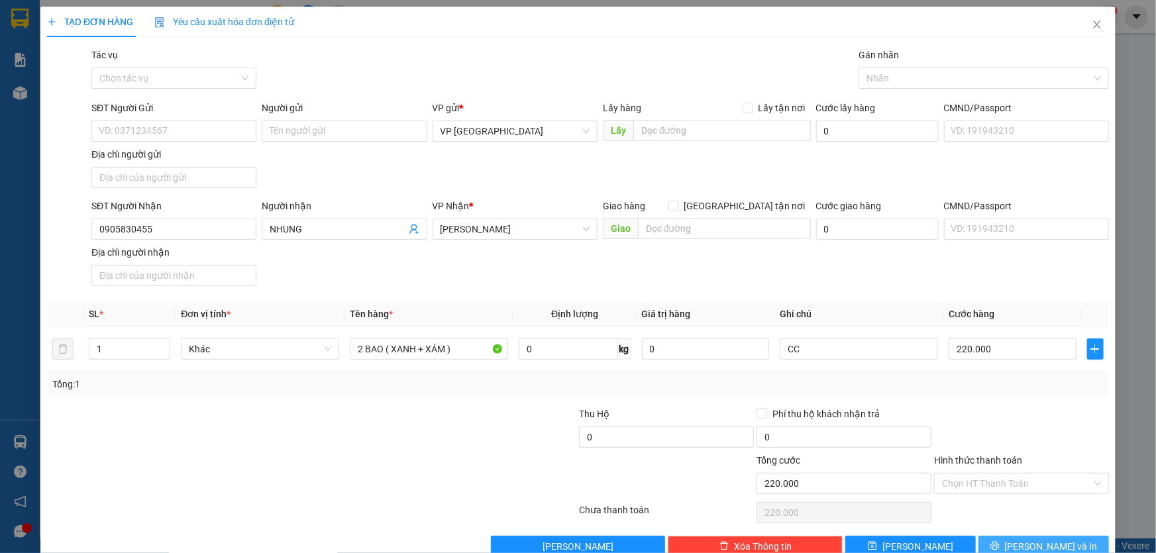
click at [1042, 536] on button "Lưu và In" at bounding box center [1043, 546] width 130 height 21
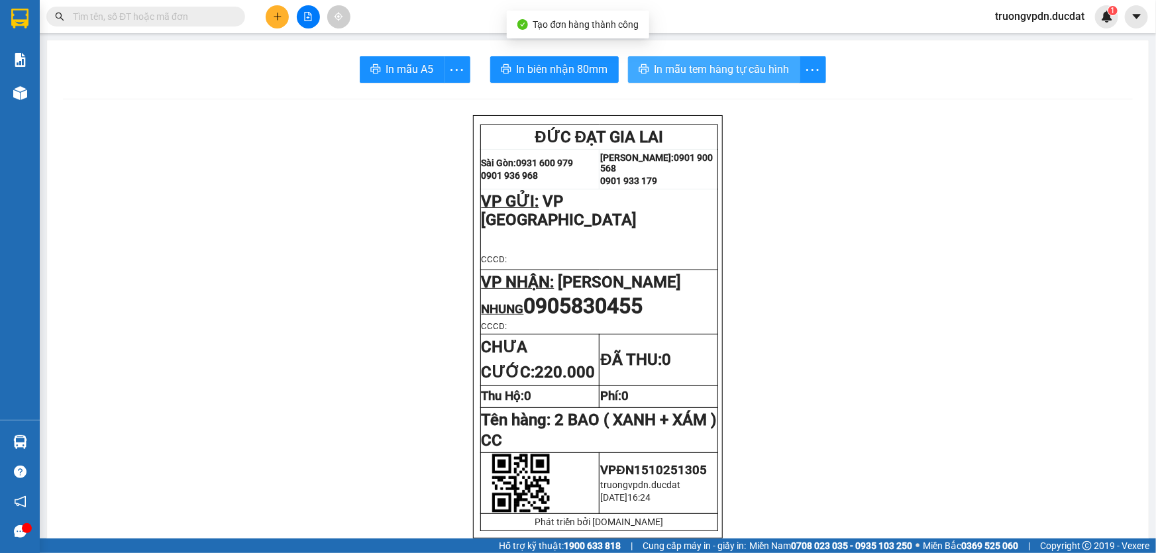
click at [720, 70] on span "In mẫu tem hàng tự cấu hình" at bounding box center [721, 69] width 135 height 17
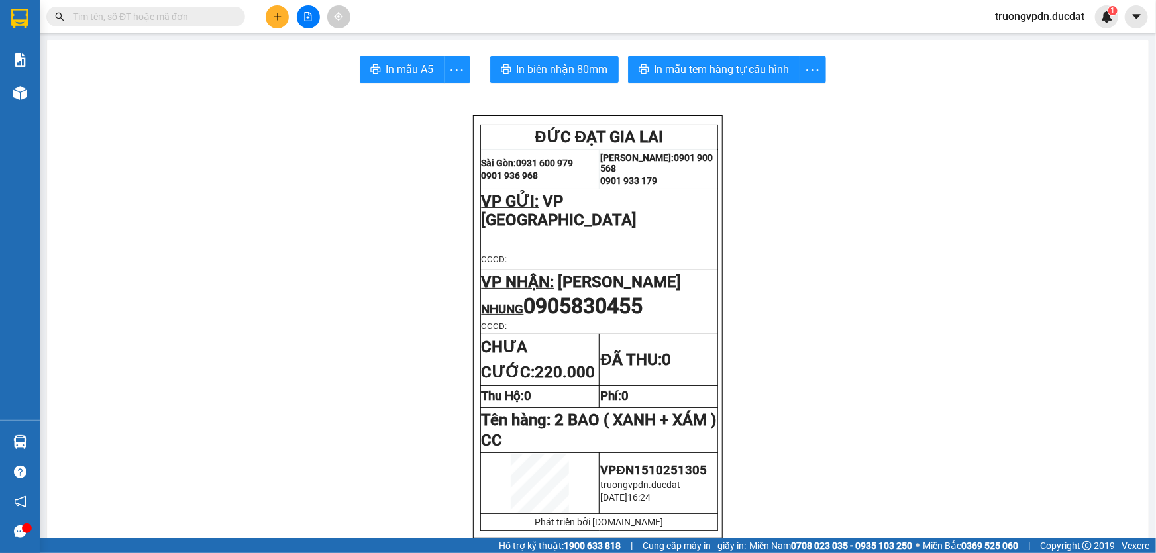
click at [278, 21] on button at bounding box center [277, 16] width 23 height 23
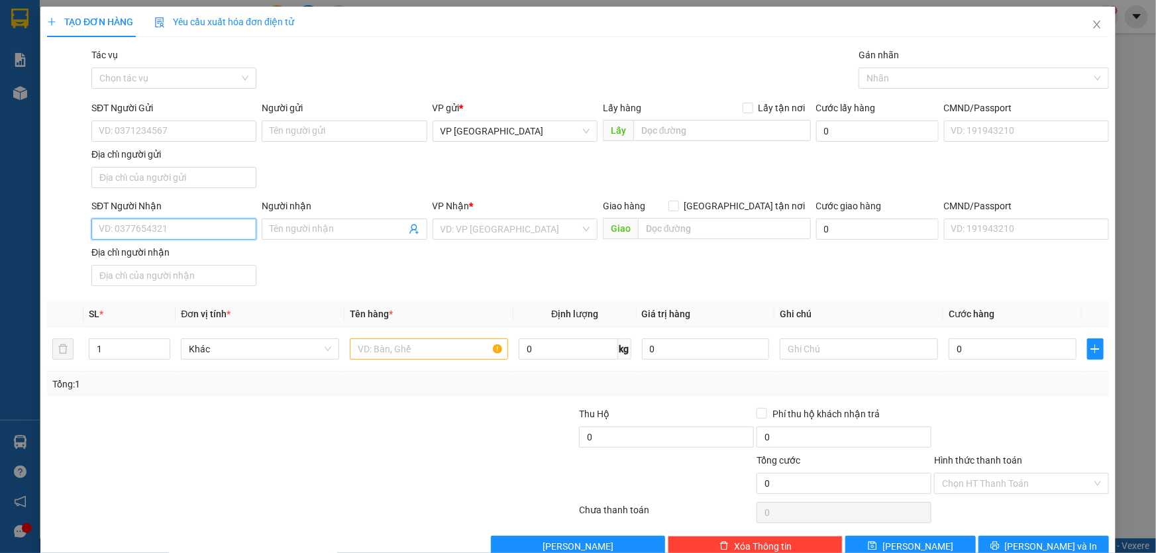
click at [203, 230] on input "SĐT Người Nhận" at bounding box center [173, 229] width 165 height 21
click at [217, 254] on div "0987902962" at bounding box center [173, 255] width 148 height 15
click at [423, 343] on input "text" at bounding box center [429, 348] width 158 height 21
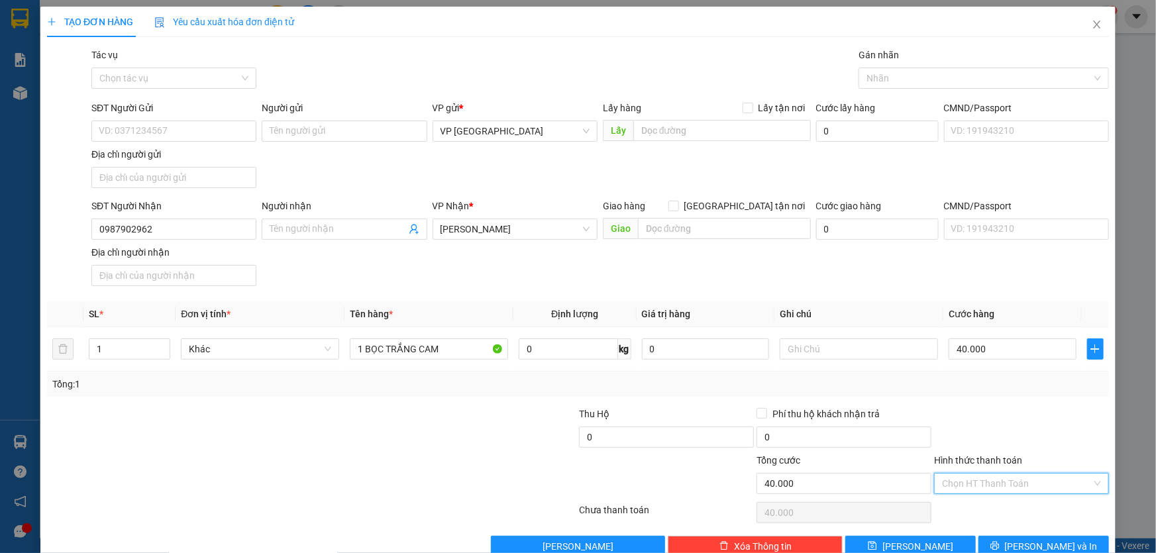
click at [1040, 479] on input "Hình thức thanh toán" at bounding box center [1017, 484] width 150 height 20
click at [971, 368] on div "Tại văn phòng" at bounding box center [1014, 371] width 158 height 15
click at [1050, 541] on span "Lưu và In" at bounding box center [1051, 546] width 93 height 15
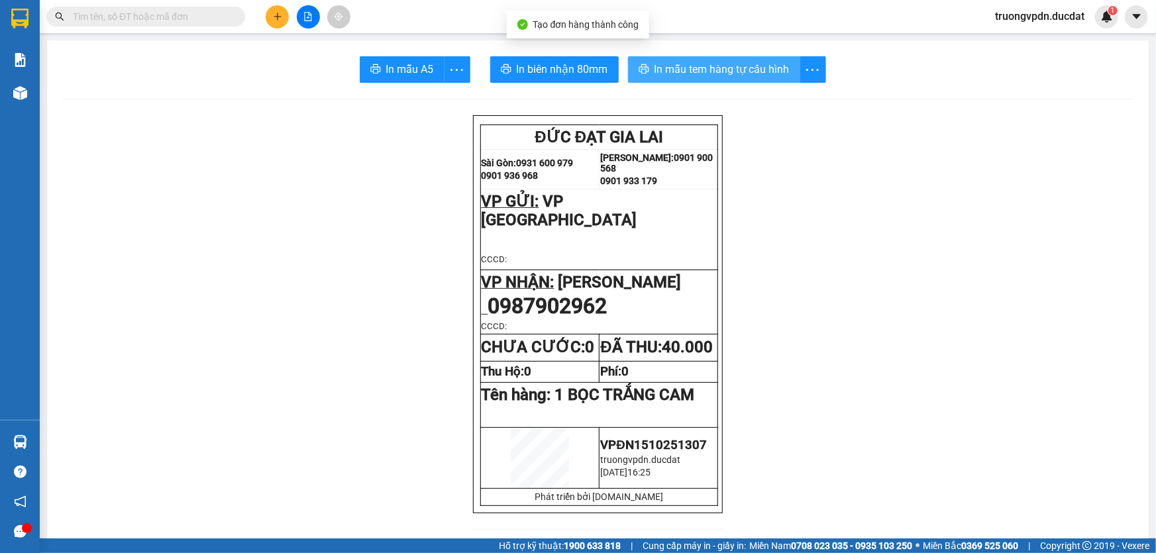
click at [711, 74] on span "In mẫu tem hàng tự cấu hình" at bounding box center [721, 69] width 135 height 17
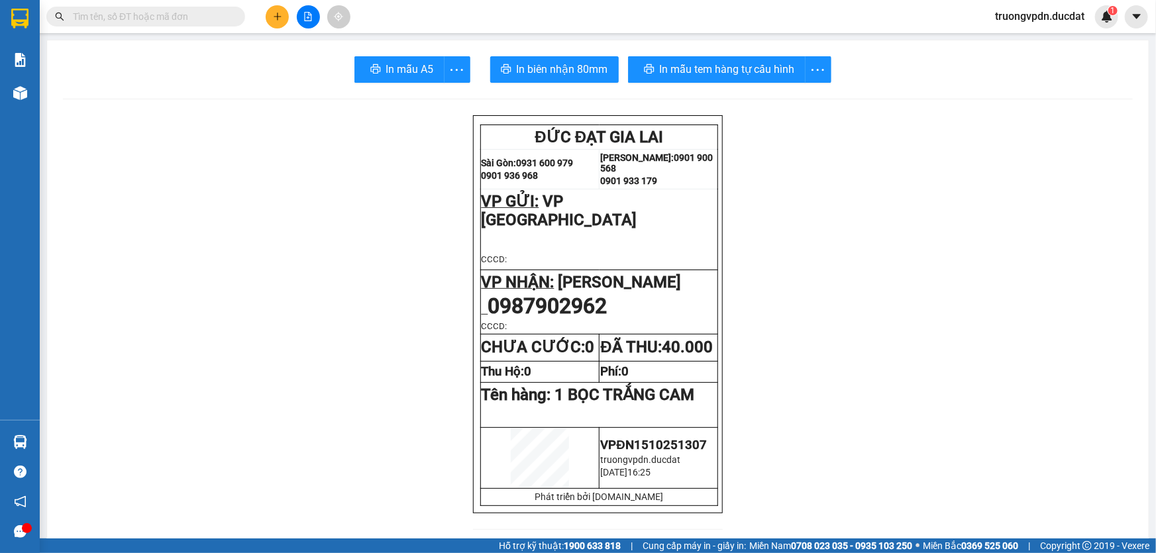
click at [274, 17] on icon "plus" at bounding box center [277, 16] width 9 height 9
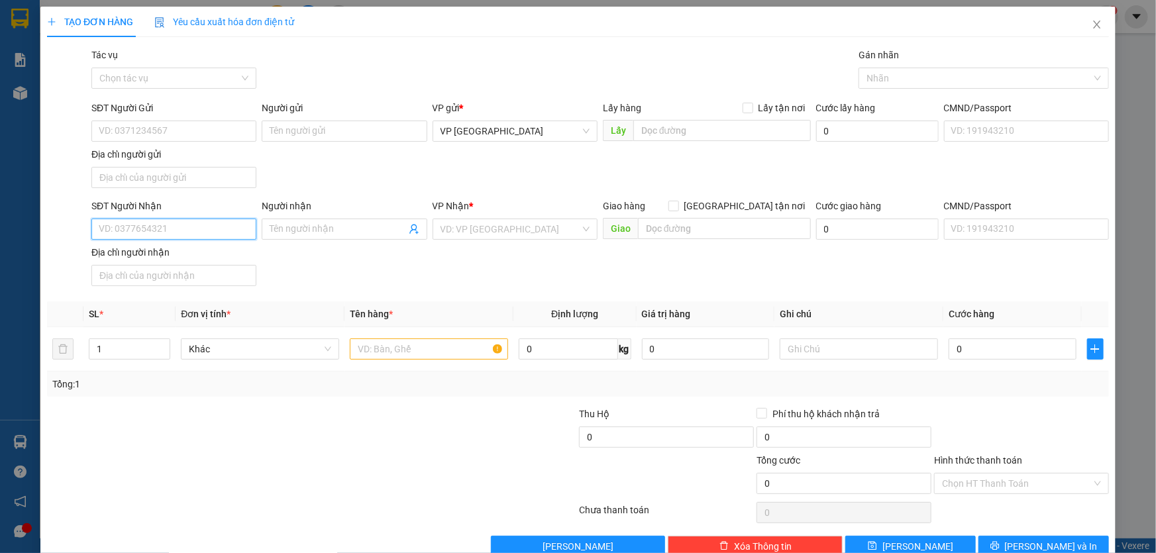
click at [182, 234] on input "SĐT Người Nhận" at bounding box center [173, 229] width 165 height 21
click at [165, 261] on div "0963820779" at bounding box center [173, 255] width 148 height 15
drag, startPoint x: 151, startPoint y: 223, endPoint x: 0, endPoint y: 256, distance: 154.7
click at [0, 256] on div "TẠO ĐƠN HÀNG Yêu cầu xuất hóa đơn điện tử Transit Pickup Surcharge Ids Transit …" at bounding box center [578, 276] width 1156 height 553
click at [427, 351] on input "text" at bounding box center [429, 348] width 158 height 21
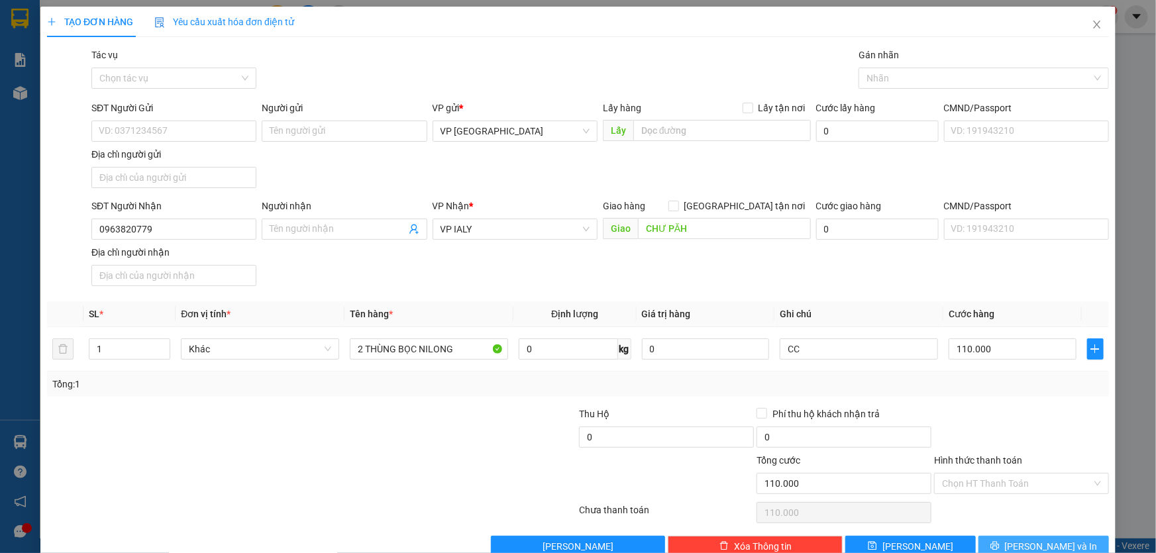
click at [1034, 536] on button "Lưu và In" at bounding box center [1043, 546] width 130 height 21
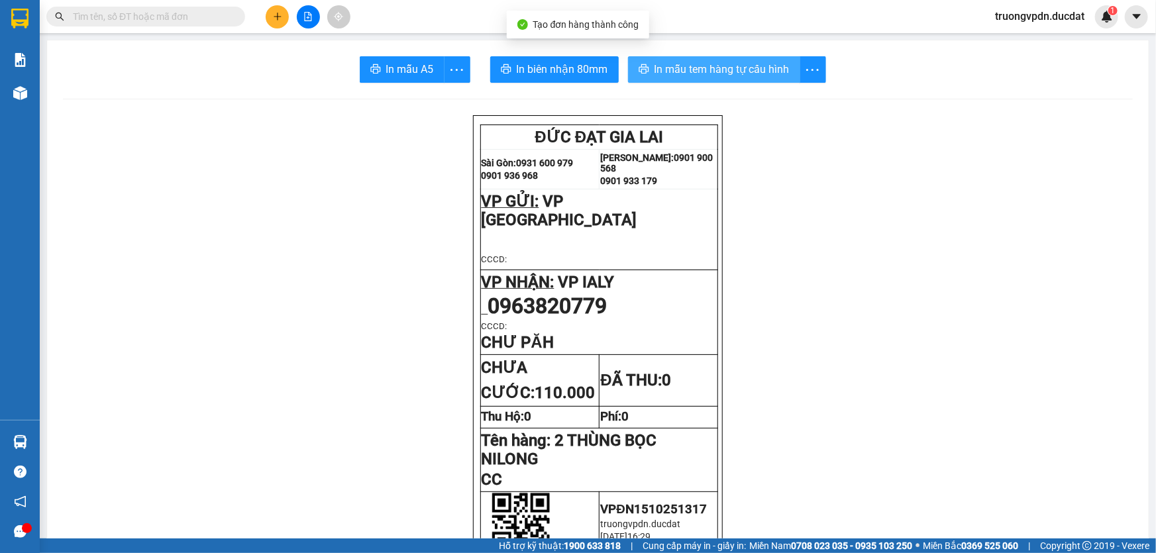
click at [740, 69] on span "In mẫu tem hàng tự cấu hình" at bounding box center [721, 69] width 135 height 17
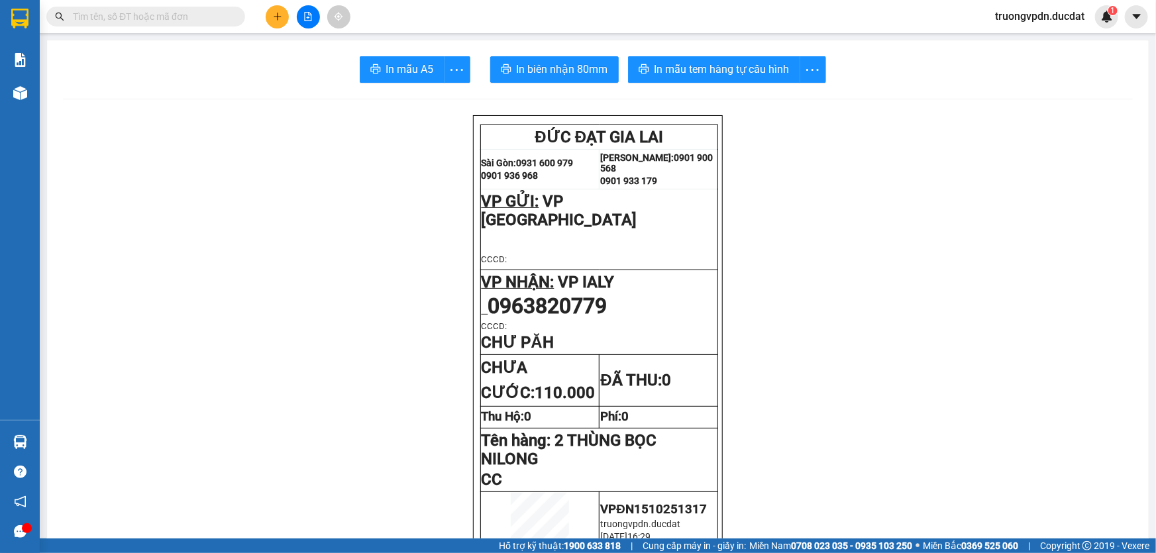
click at [278, 19] on icon "plus" at bounding box center [277, 16] width 1 height 7
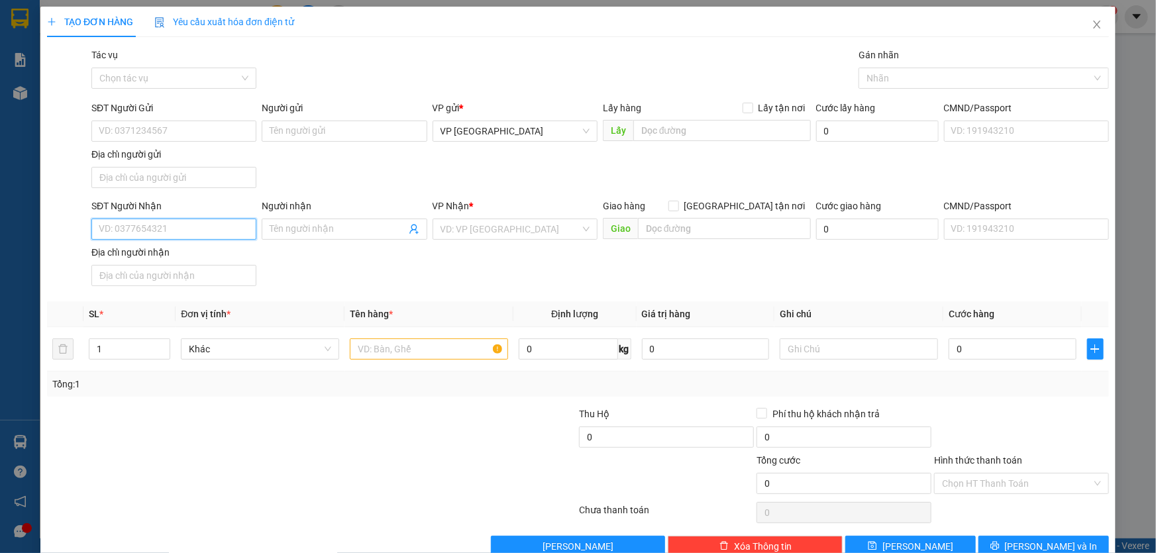
click at [160, 223] on input "SĐT Người Nhận" at bounding box center [173, 229] width 165 height 21
click at [171, 246] on div "0972286280" at bounding box center [173, 254] width 164 height 21
click at [439, 352] on input "text" at bounding box center [429, 348] width 158 height 21
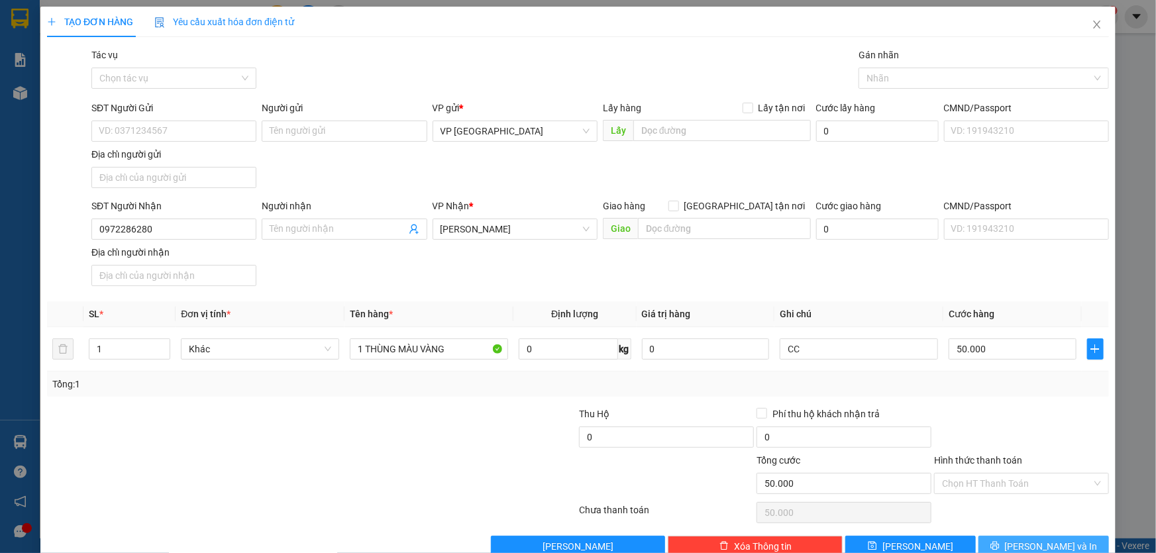
click at [1058, 542] on span "Lưu và In" at bounding box center [1051, 546] width 93 height 15
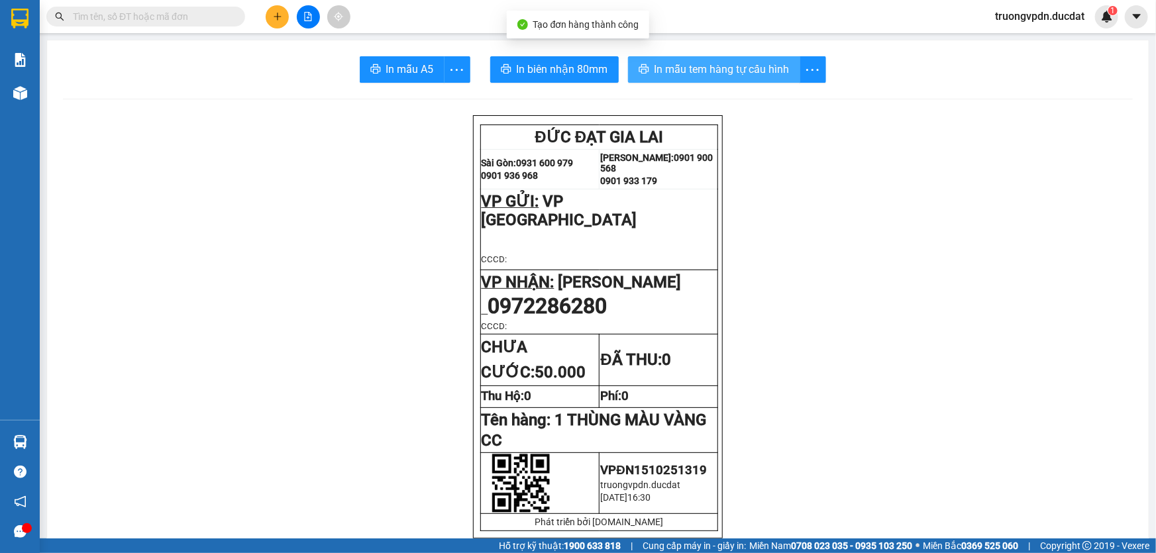
click at [729, 68] on span "In mẫu tem hàng tự cấu hình" at bounding box center [721, 69] width 135 height 17
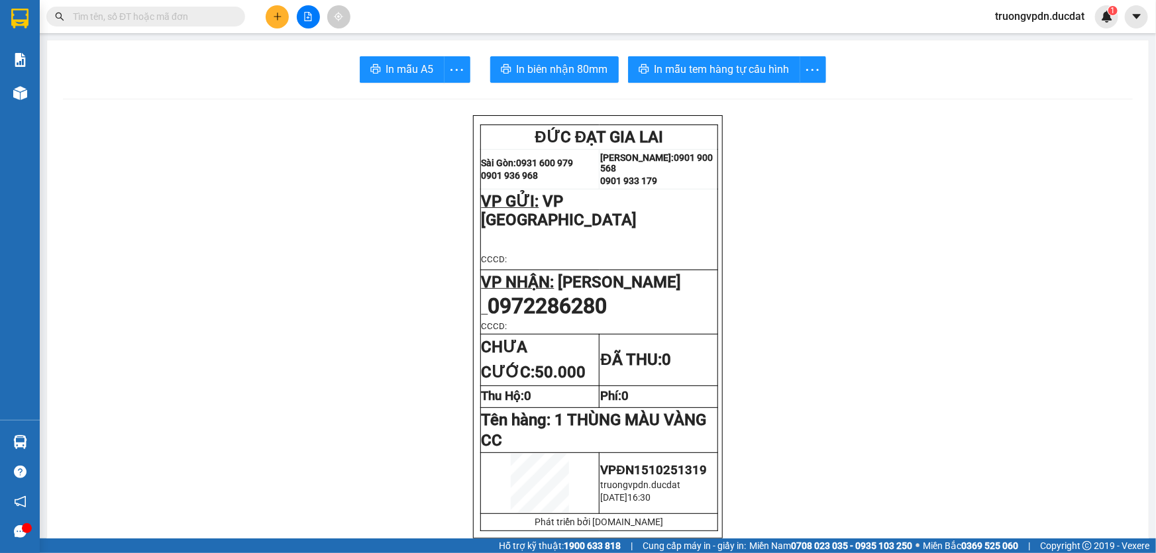
click at [278, 4] on div "Kết quả tìm kiếm ( 0 ) Bộ lọc No Data truongvpdn.ducdat 1" at bounding box center [578, 16] width 1156 height 33
click at [279, 11] on button at bounding box center [277, 16] width 23 height 23
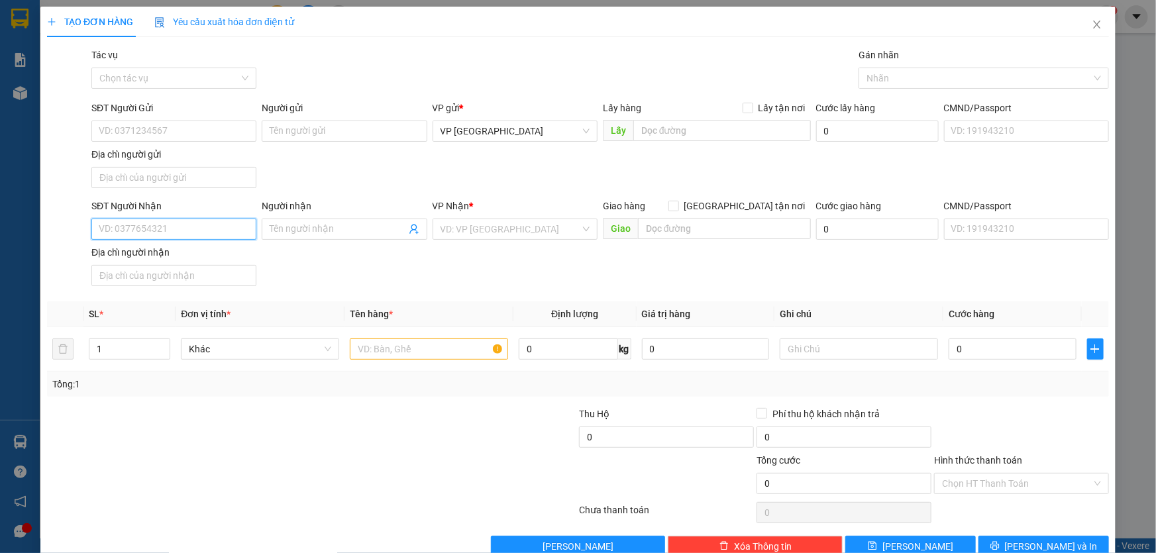
click at [174, 238] on input "SĐT Người Nhận" at bounding box center [173, 229] width 165 height 21
drag, startPoint x: 160, startPoint y: 264, endPoint x: 427, endPoint y: 292, distance: 268.4
click at [160, 260] on div "0986507779" at bounding box center [173, 254] width 164 height 21
click at [411, 344] on input "text" at bounding box center [429, 348] width 158 height 21
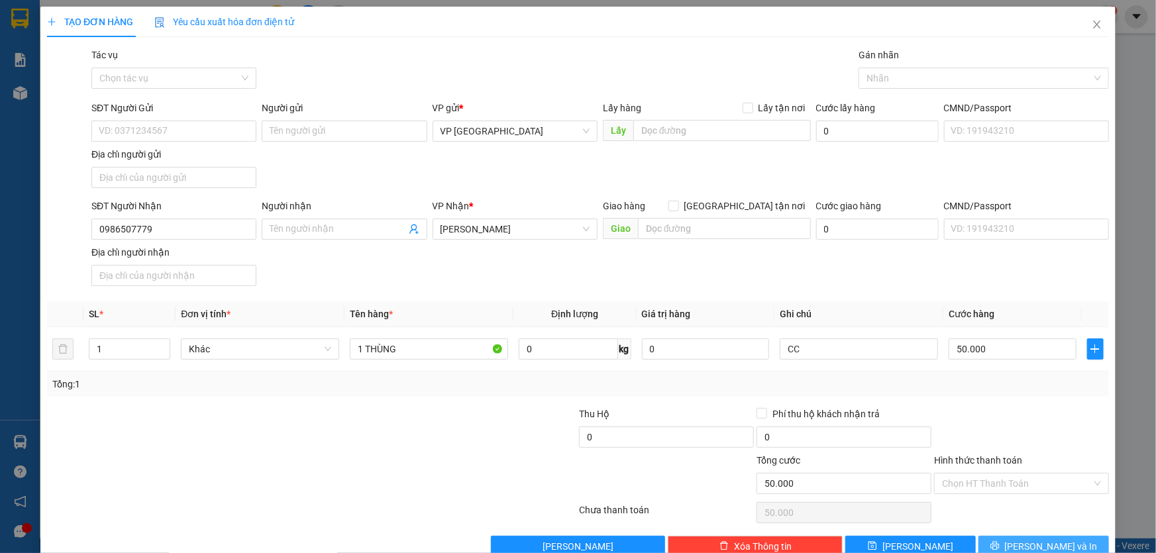
click at [1061, 542] on button "Lưu và In" at bounding box center [1043, 546] width 130 height 21
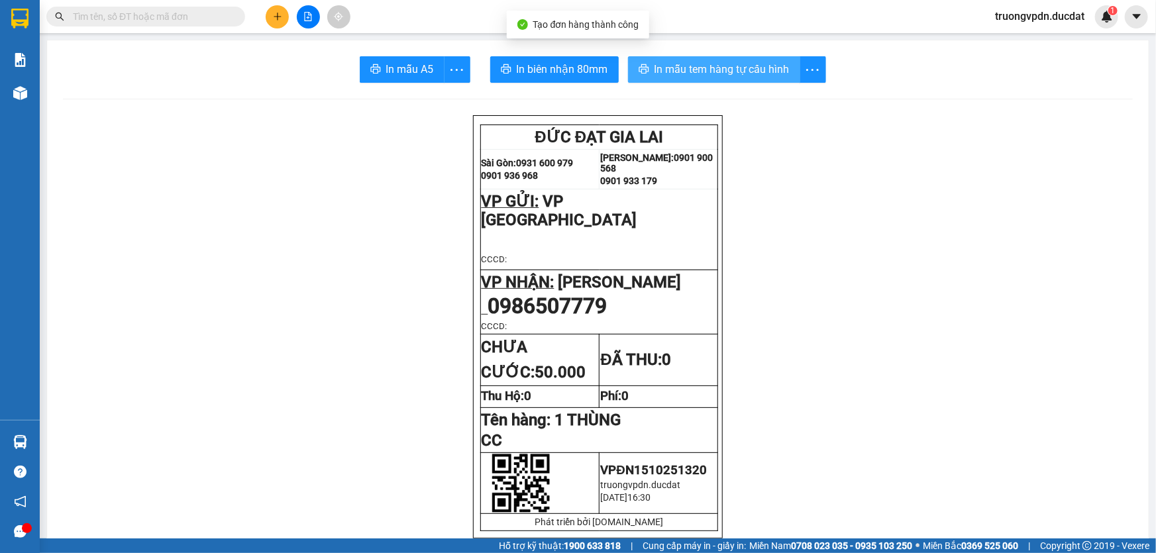
click at [727, 69] on span "In mẫu tem hàng tự cấu hình" at bounding box center [721, 69] width 135 height 17
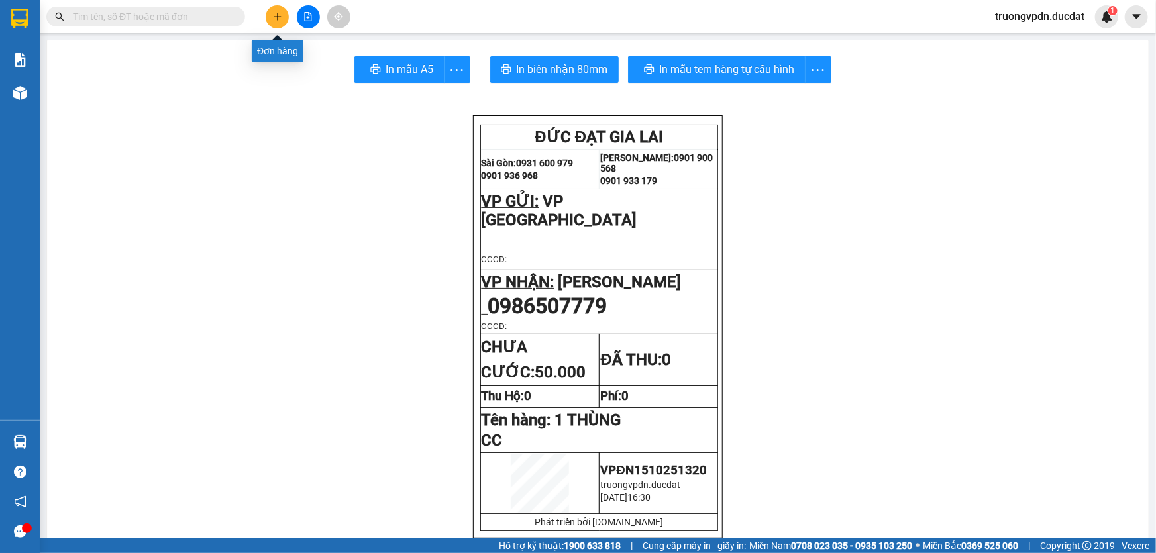
click at [275, 17] on icon "plus" at bounding box center [277, 16] width 9 height 9
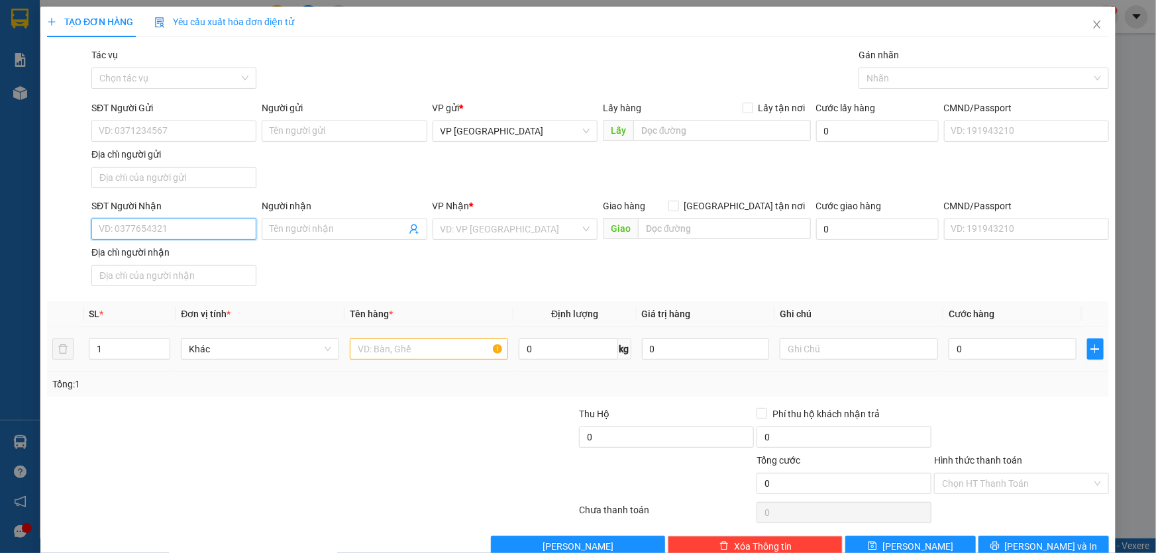
drag, startPoint x: 197, startPoint y: 228, endPoint x: 684, endPoint y: 330, distance: 497.4
click at [199, 228] on input "SĐT Người Nhận" at bounding box center [173, 229] width 165 height 21
click at [139, 256] on div "0936530567" at bounding box center [173, 255] width 148 height 15
click at [441, 343] on input "text" at bounding box center [429, 348] width 158 height 21
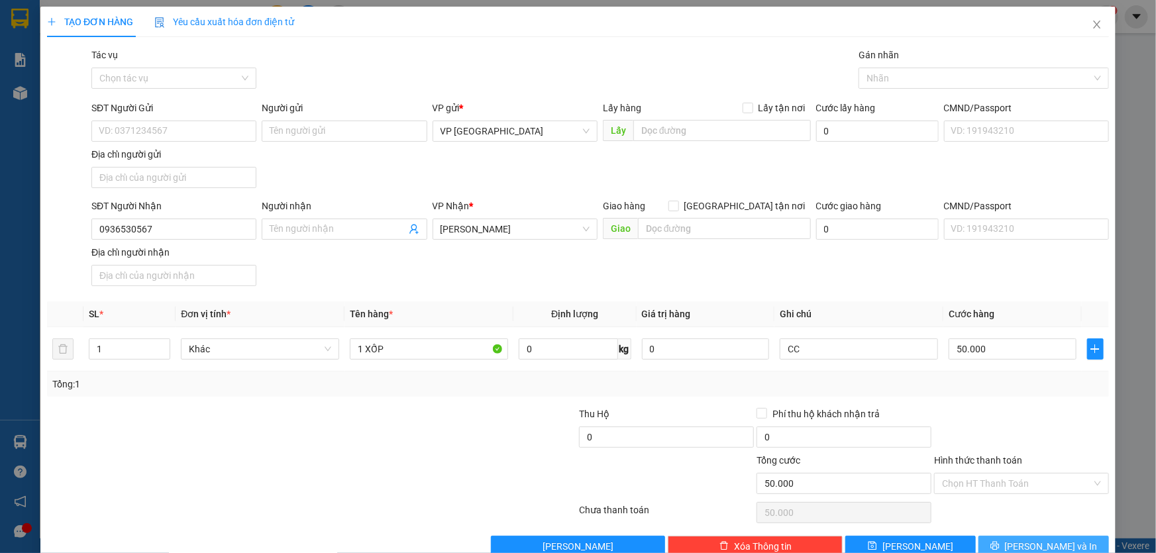
click at [1056, 543] on span "Lưu và In" at bounding box center [1051, 546] width 93 height 15
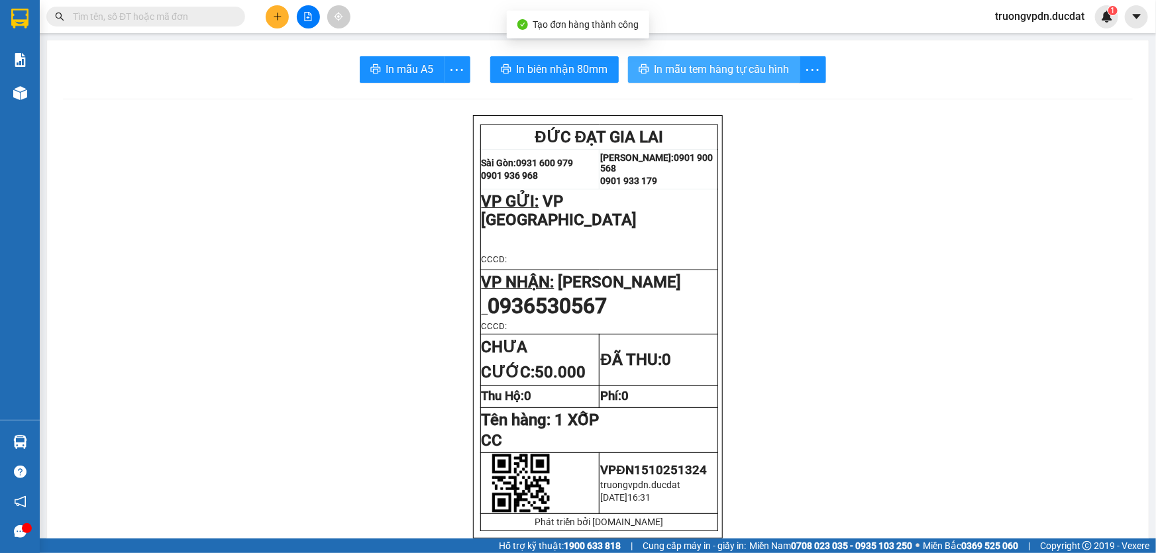
click at [720, 80] on button "In mẫu tem hàng tự cấu hình" at bounding box center [714, 69] width 172 height 26
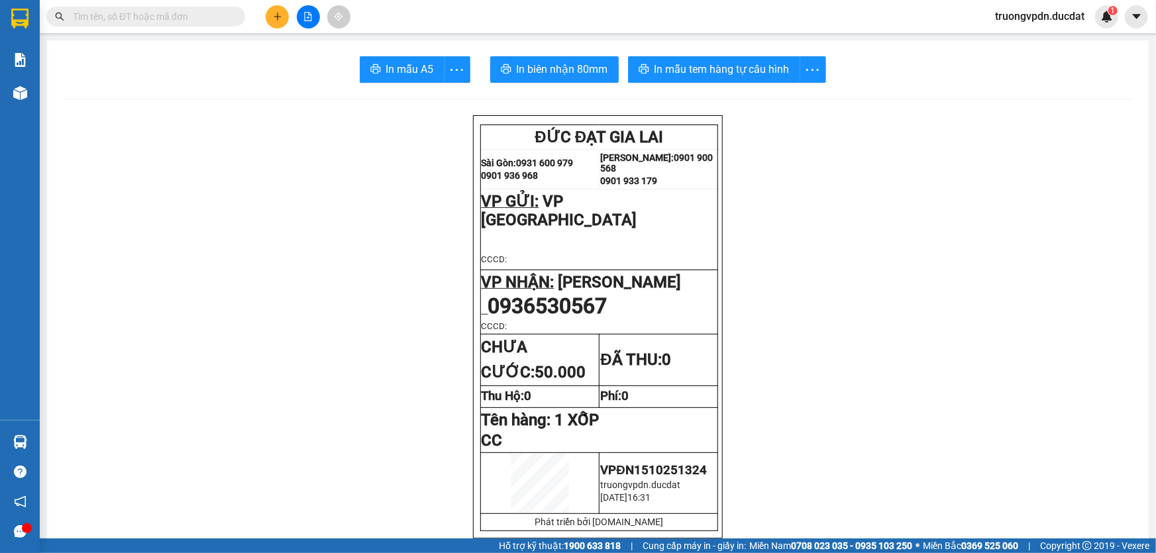
click at [275, 15] on icon "plus" at bounding box center [277, 16] width 9 height 9
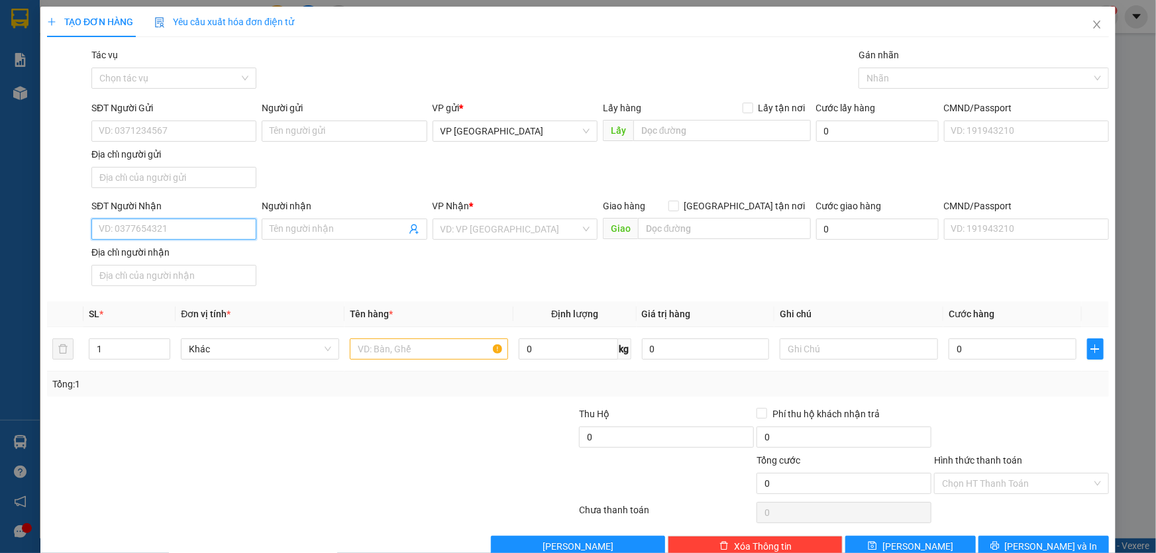
click at [176, 226] on input "SĐT Người Nhận" at bounding box center [173, 229] width 165 height 21
click at [181, 258] on div "0918588123" at bounding box center [173, 255] width 148 height 15
click at [405, 347] on input "text" at bounding box center [429, 348] width 158 height 21
click at [952, 353] on input "0" at bounding box center [1012, 348] width 128 height 21
click at [993, 482] on input "Hình thức thanh toán" at bounding box center [1017, 484] width 150 height 20
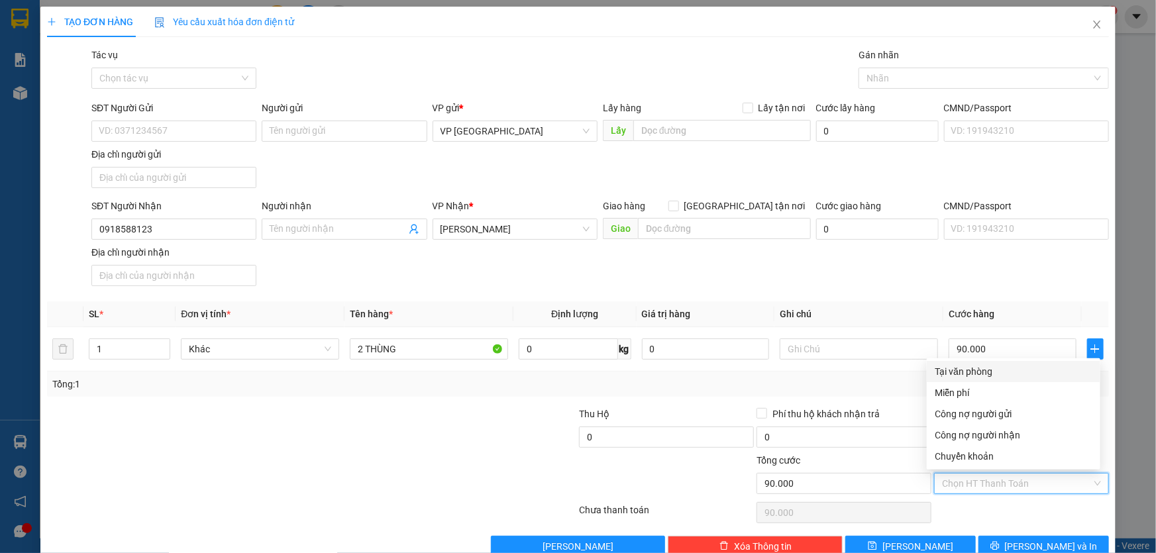
click at [950, 371] on div "Tại văn phòng" at bounding box center [1014, 371] width 158 height 15
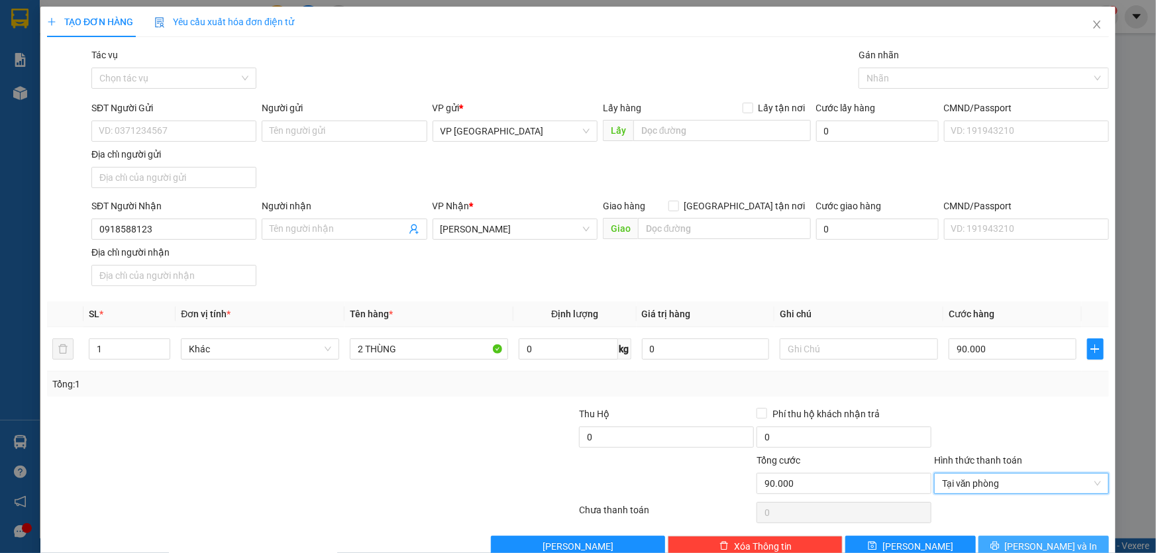
click at [1030, 543] on span "Lưu và In" at bounding box center [1051, 546] width 93 height 15
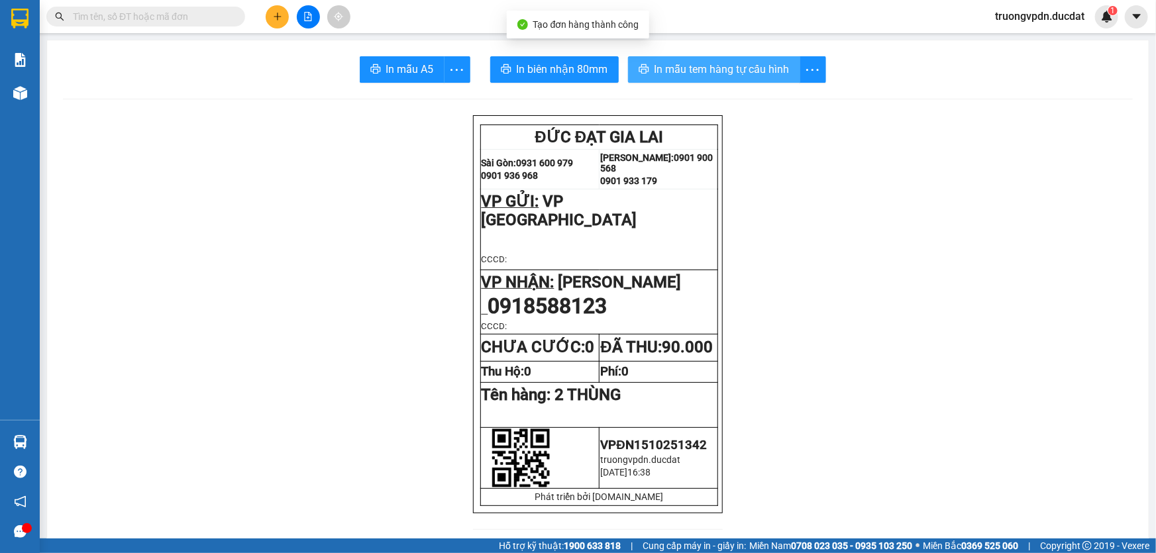
click at [668, 60] on button "In mẫu tem hàng tự cấu hình" at bounding box center [714, 69] width 172 height 26
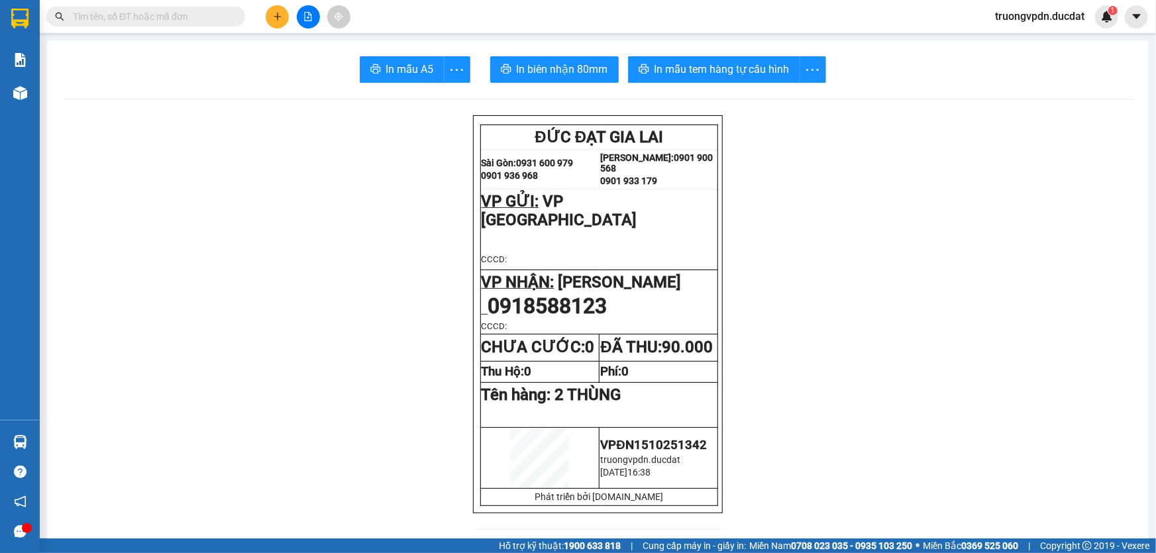
click at [275, 13] on icon "plus" at bounding box center [277, 16] width 9 height 9
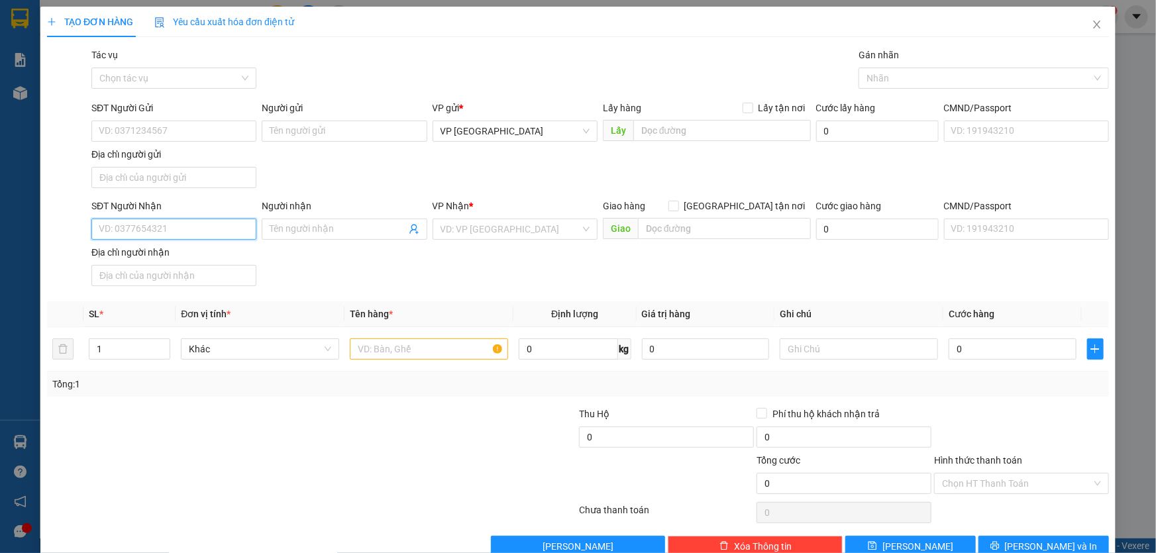
click at [159, 232] on input "SĐT Người Nhận" at bounding box center [173, 229] width 165 height 21
click at [156, 252] on div "0363122973" at bounding box center [173, 255] width 148 height 15
click at [413, 354] on input "text" at bounding box center [429, 348] width 158 height 21
drag, startPoint x: 1059, startPoint y: 477, endPoint x: 1048, endPoint y: 461, distance: 19.5
click at [1057, 477] on input "Hình thức thanh toán" at bounding box center [1017, 484] width 150 height 20
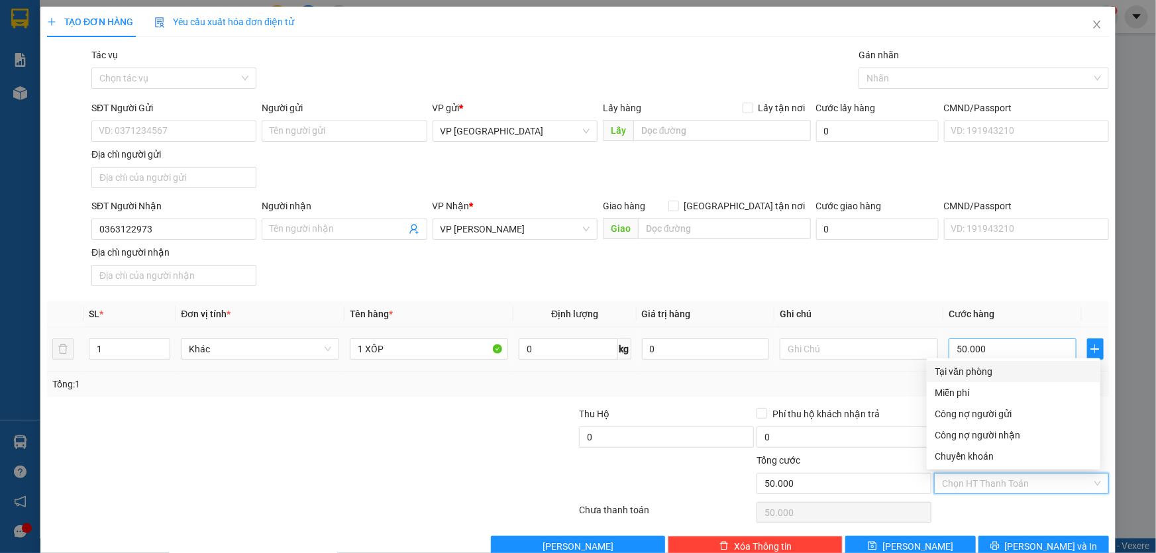
drag, startPoint x: 980, startPoint y: 366, endPoint x: 950, endPoint y: 344, distance: 37.4
click at [979, 364] on div "Tại văn phòng" at bounding box center [1014, 371] width 158 height 15
click at [1031, 533] on div "Transit Pickup Surcharge Ids Transit Deliver Surcharge Ids Transit Deliver Surc…" at bounding box center [578, 302] width 1062 height 509
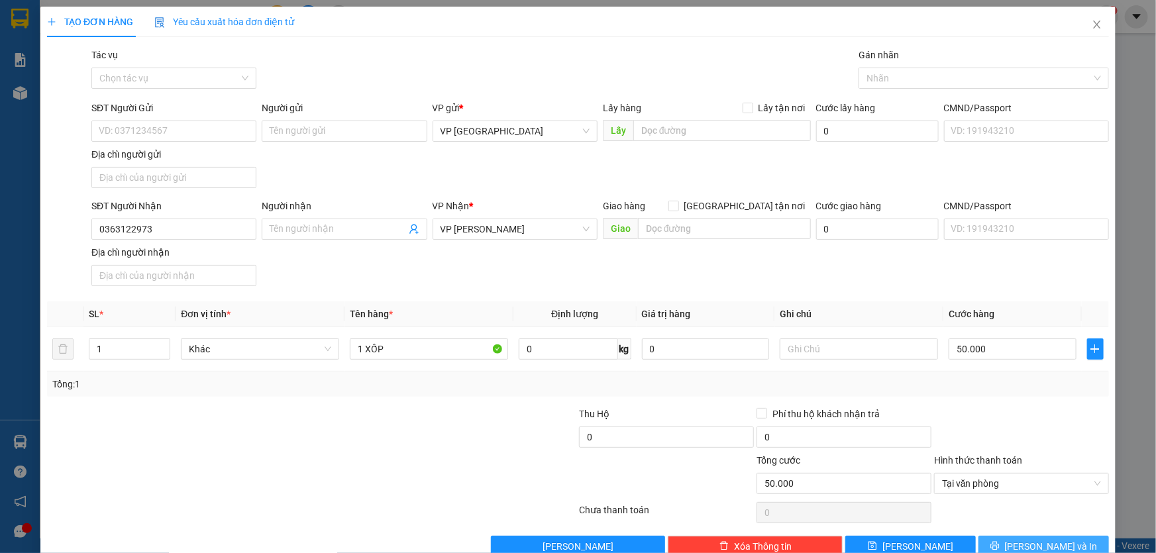
click at [1030, 536] on button "Lưu và In" at bounding box center [1043, 546] width 130 height 21
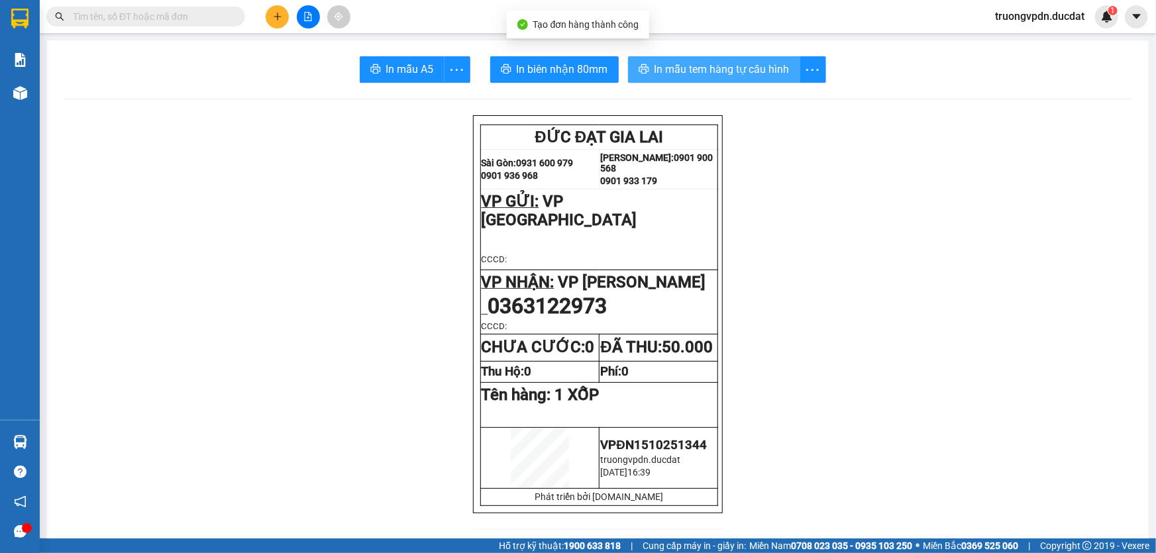
click at [686, 62] on span "In mẫu tem hàng tự cấu hình" at bounding box center [721, 69] width 135 height 17
click at [276, 12] on icon "plus" at bounding box center [277, 16] width 9 height 9
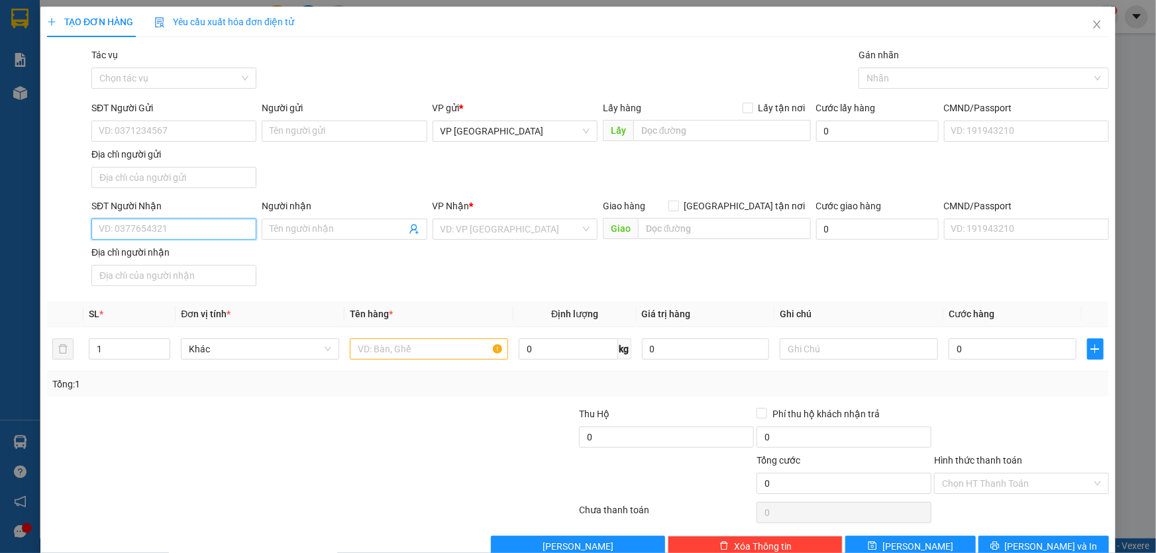
drag, startPoint x: 170, startPoint y: 227, endPoint x: 348, endPoint y: 232, distance: 177.6
click at [220, 232] on input "SĐT Người Nhận" at bounding box center [173, 229] width 165 height 21
drag, startPoint x: 203, startPoint y: 261, endPoint x: 399, endPoint y: 317, distance: 204.0
click at [200, 258] on div "0971111923 - OANH" at bounding box center [173, 255] width 148 height 15
click at [431, 353] on input "text" at bounding box center [429, 348] width 158 height 21
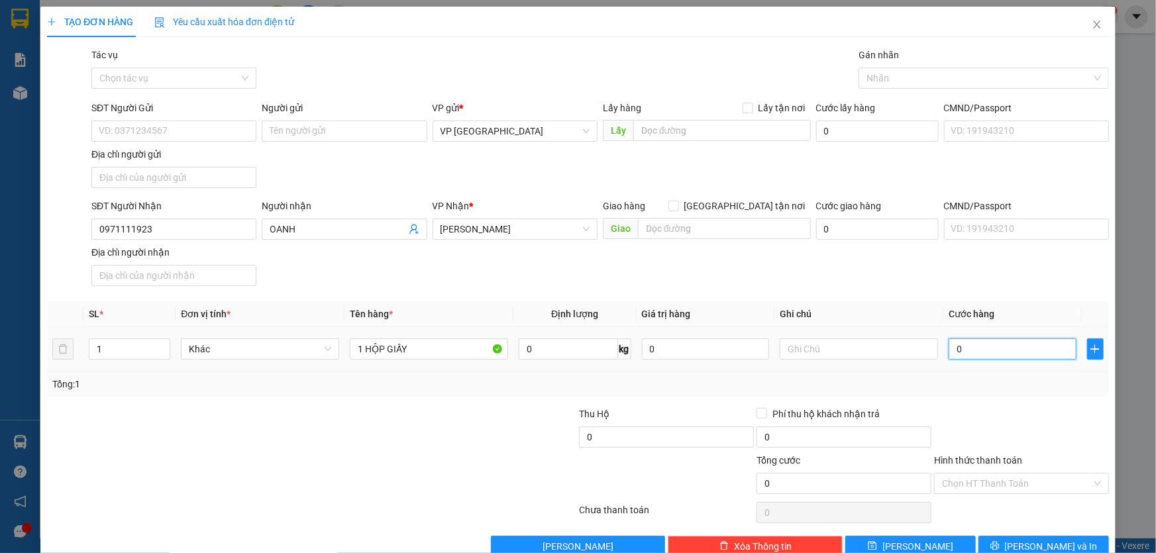
click at [956, 349] on input "0" at bounding box center [1012, 348] width 128 height 21
click at [1001, 480] on input "Hình thức thanh toán" at bounding box center [1017, 484] width 150 height 20
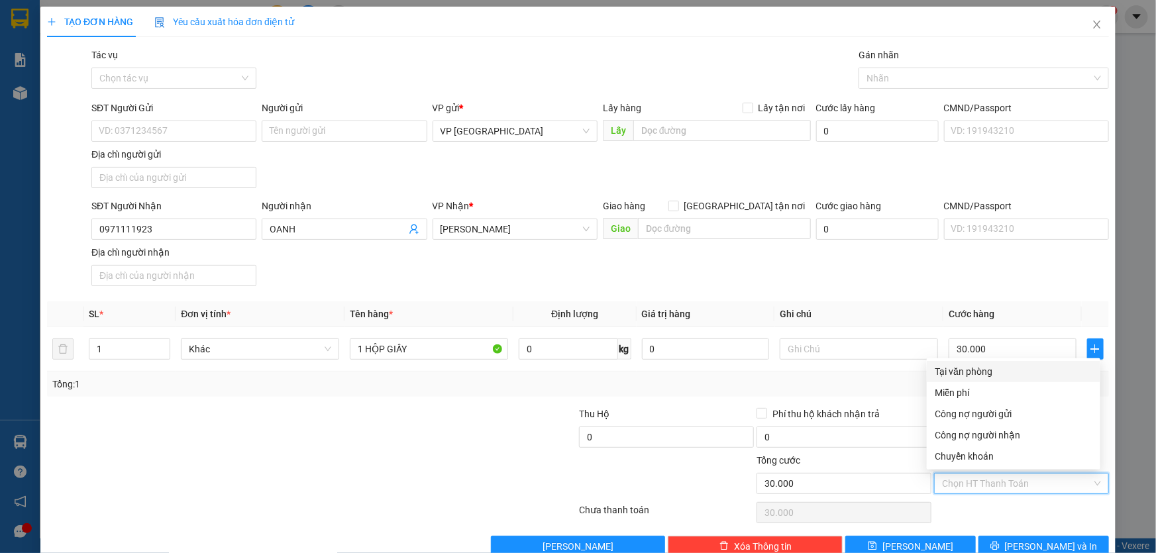
click at [986, 371] on div "Tại văn phòng" at bounding box center [1014, 371] width 158 height 15
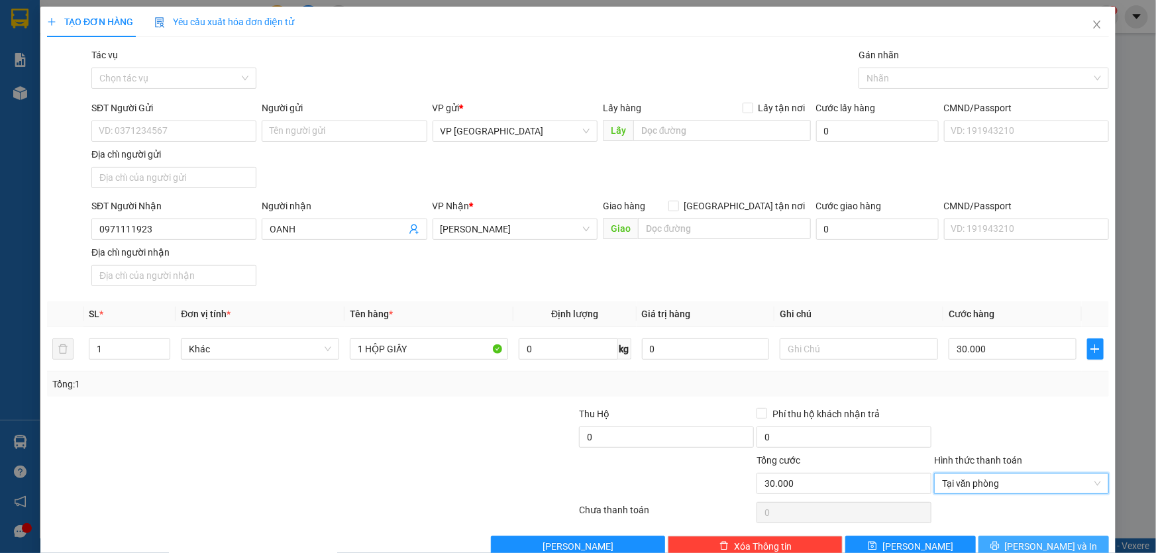
click at [1050, 540] on span "Lưu và In" at bounding box center [1051, 546] width 93 height 15
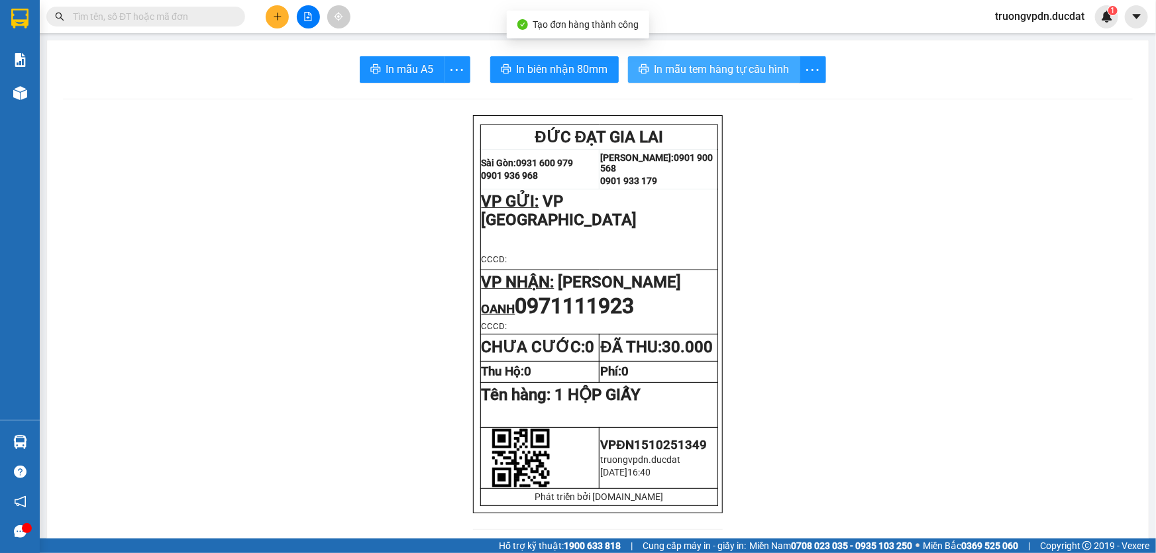
click at [728, 62] on span "In mẫu tem hàng tự cấu hình" at bounding box center [721, 69] width 135 height 17
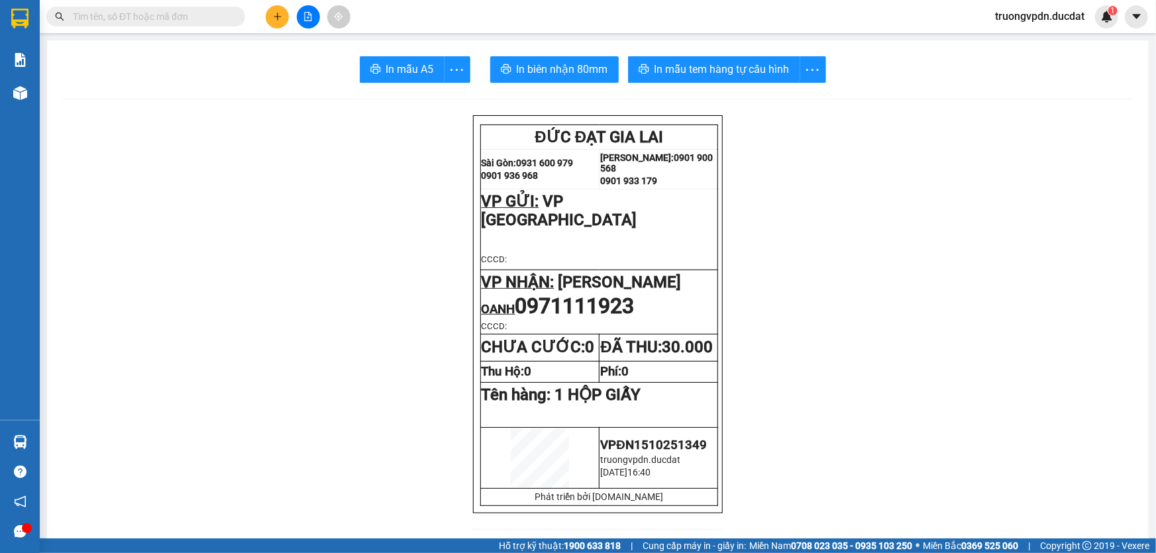
click at [269, 15] on button at bounding box center [277, 16] width 23 height 23
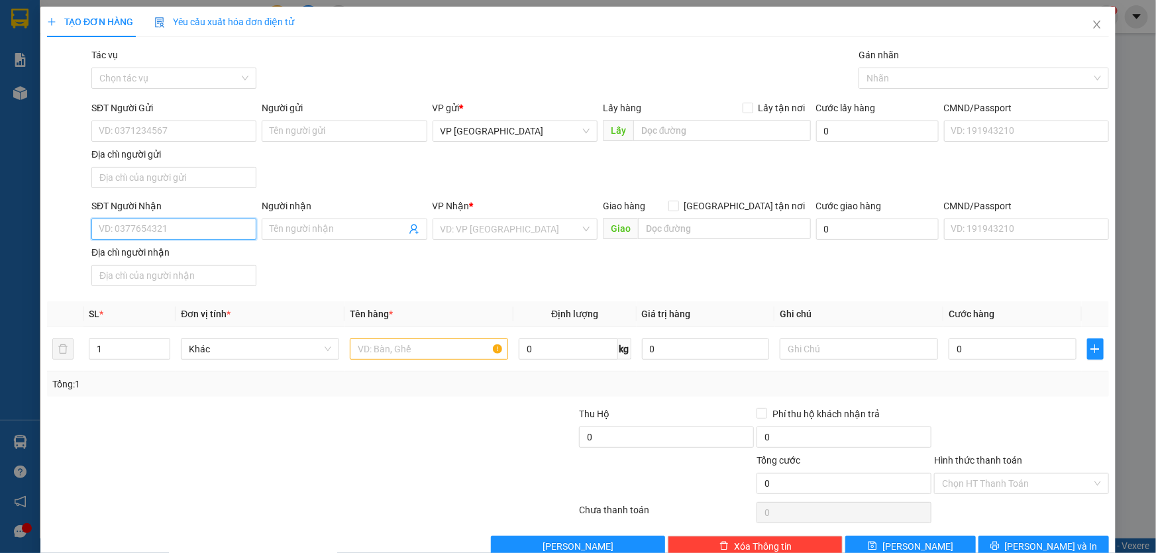
click at [219, 225] on input "SĐT Người Nhận" at bounding box center [173, 229] width 165 height 21
click at [203, 264] on div "0332255294" at bounding box center [173, 254] width 164 height 21
click at [419, 356] on input "text" at bounding box center [429, 348] width 158 height 21
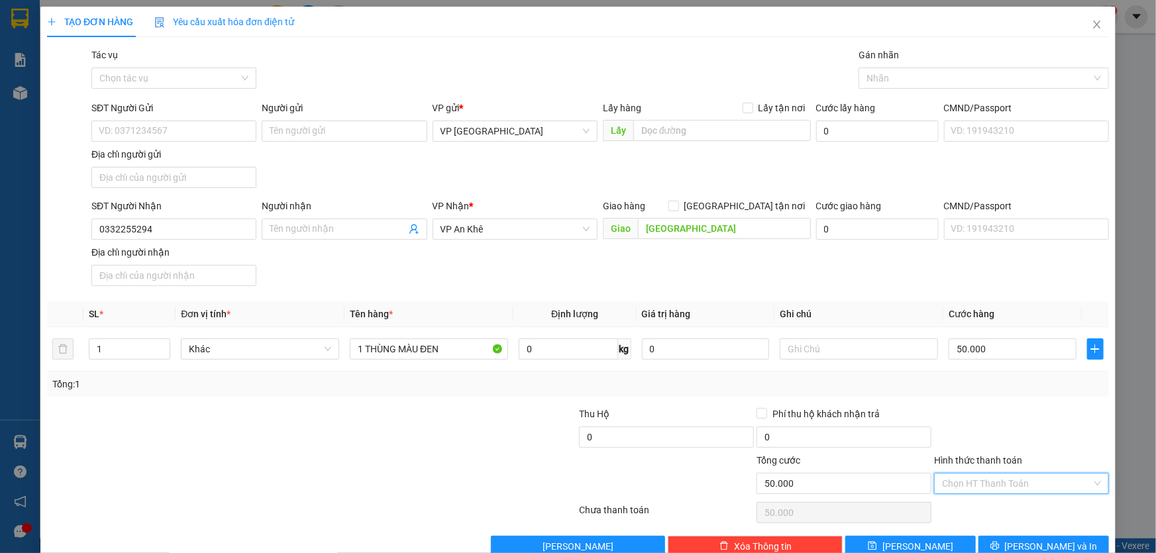
click at [1015, 480] on input "Hình thức thanh toán" at bounding box center [1017, 484] width 150 height 20
drag, startPoint x: 987, startPoint y: 377, endPoint x: 1048, endPoint y: 421, distance: 75.5
click at [987, 376] on div "Tại văn phòng" at bounding box center [1014, 371] width 158 height 15
drag, startPoint x: 1054, startPoint y: 542, endPoint x: 1009, endPoint y: 489, distance: 69.6
click at [1053, 542] on span "Lưu và In" at bounding box center [1051, 546] width 93 height 15
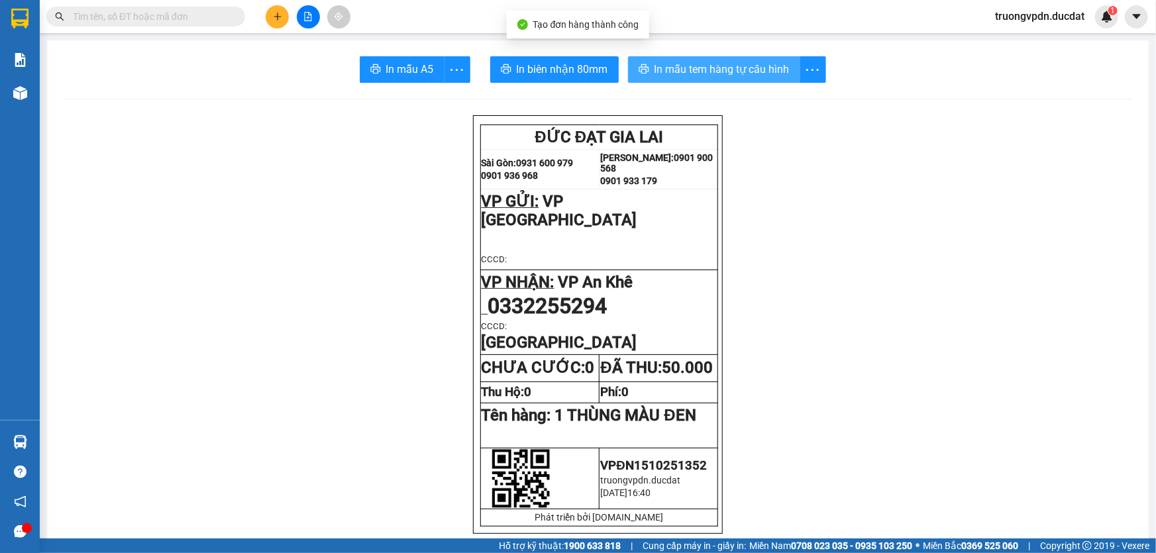
click at [711, 72] on span "In mẫu tem hàng tự cấu hình" at bounding box center [721, 69] width 135 height 17
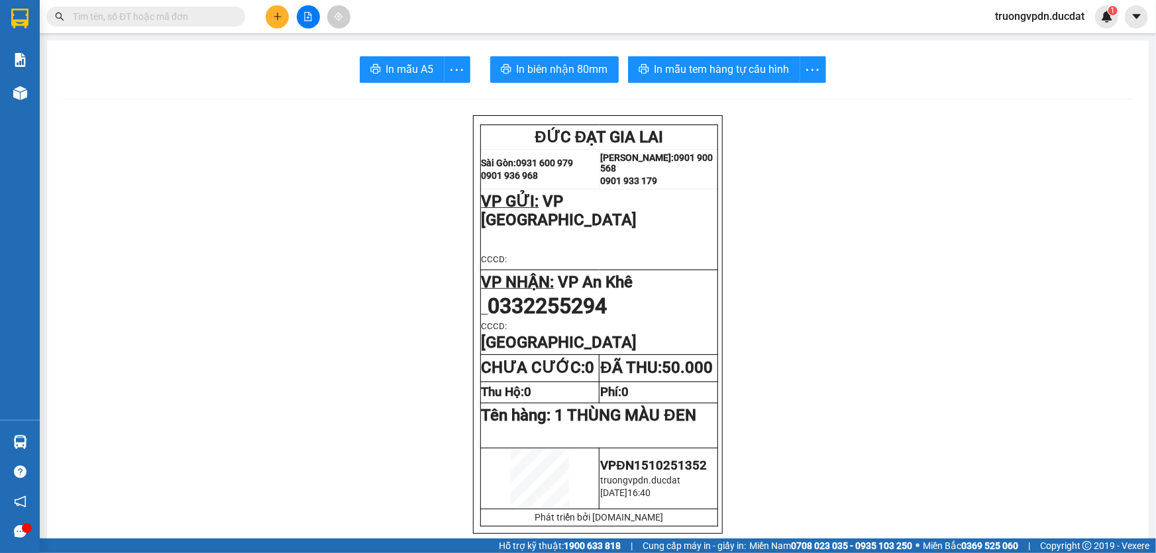
click at [275, 17] on icon "plus" at bounding box center [277, 16] width 7 height 1
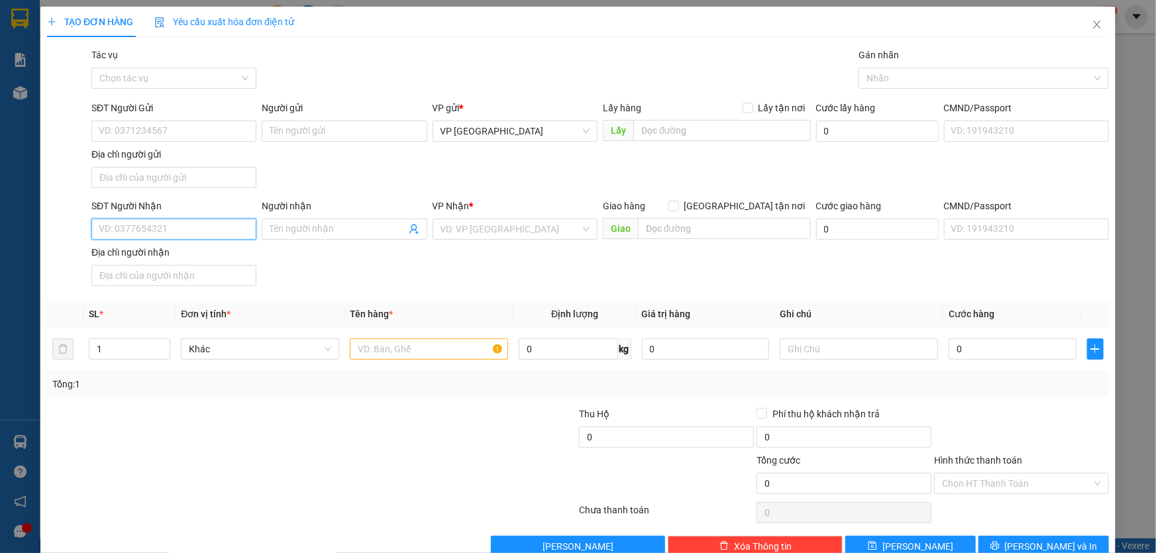
drag, startPoint x: 162, startPoint y: 230, endPoint x: 1056, endPoint y: 294, distance: 896.4
click at [162, 229] on input "SĐT Người Nhận" at bounding box center [173, 229] width 165 height 21
drag, startPoint x: 132, startPoint y: 256, endPoint x: 495, endPoint y: 370, distance: 380.2
click at [132, 255] on div "0971819138" at bounding box center [173, 255] width 148 height 15
click at [440, 350] on input "text" at bounding box center [429, 348] width 158 height 21
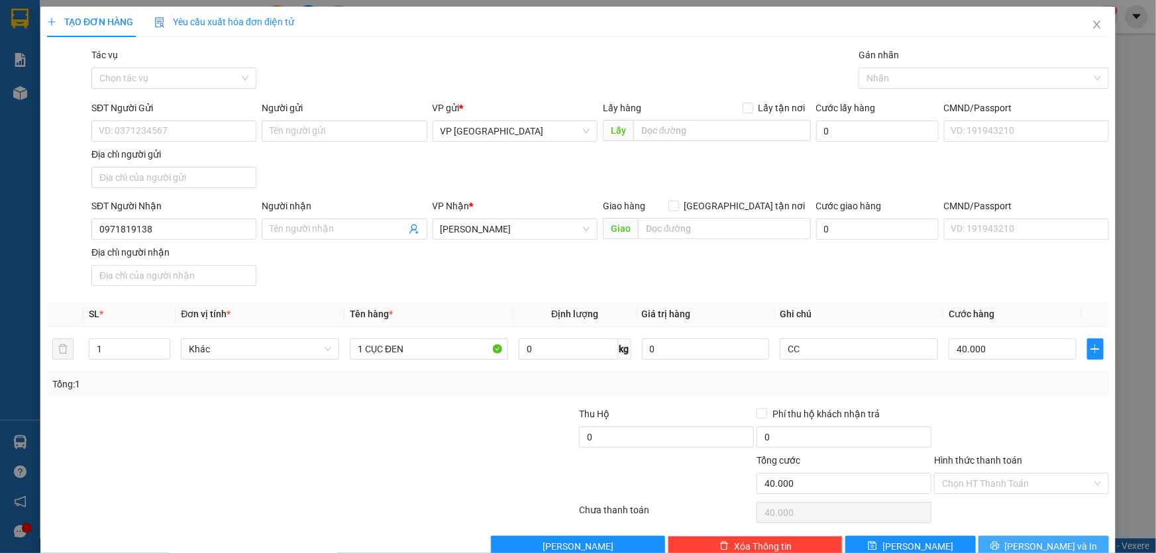
click at [1057, 539] on span "Lưu và In" at bounding box center [1051, 546] width 93 height 15
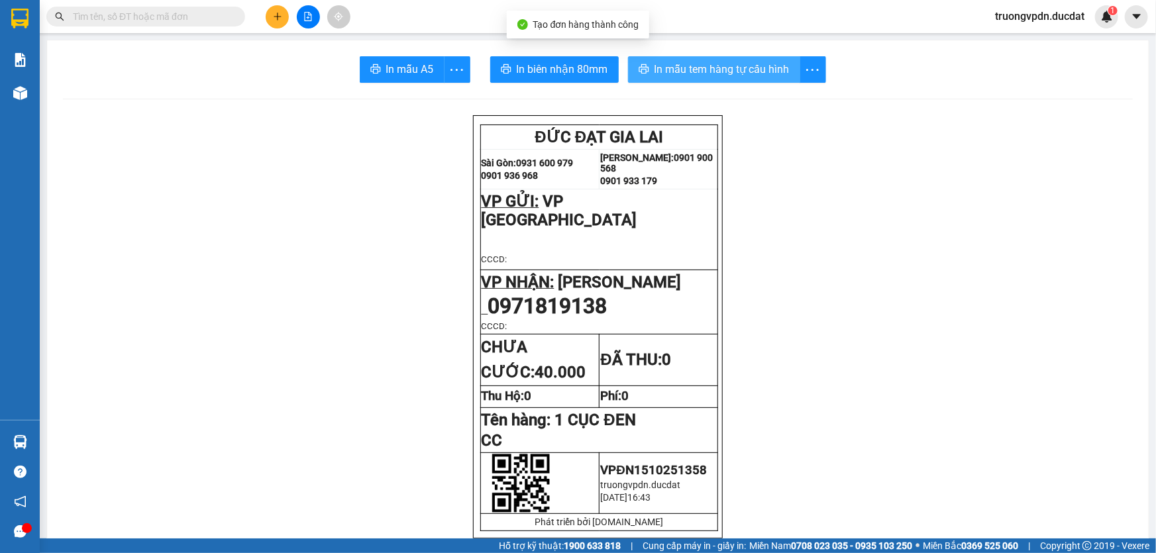
click at [718, 75] on span "In mẫu tem hàng tự cấu hình" at bounding box center [721, 69] width 135 height 17
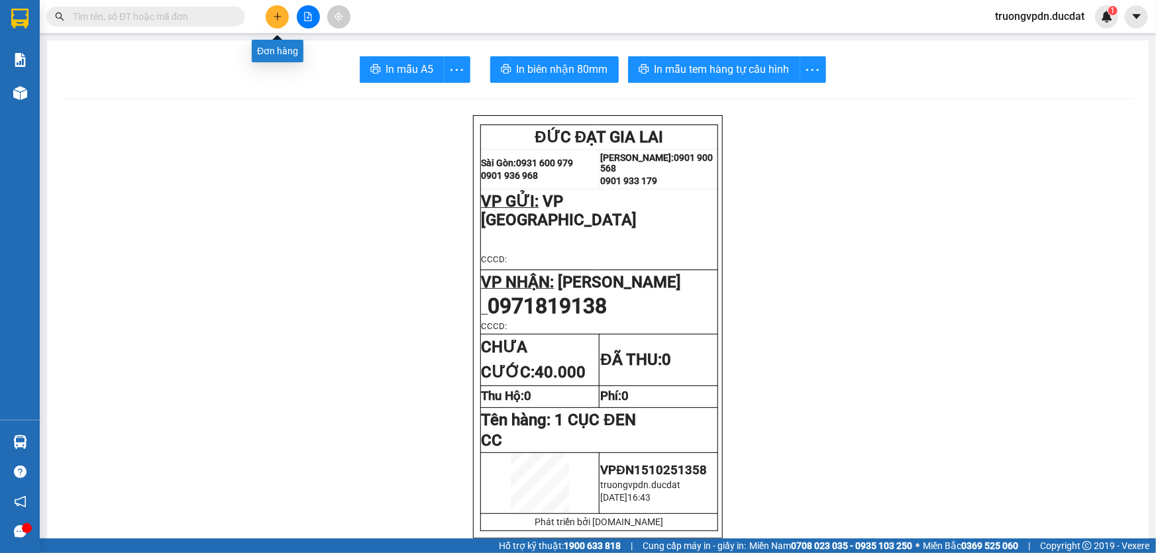
click at [279, 18] on icon "plus" at bounding box center [277, 16] width 9 height 9
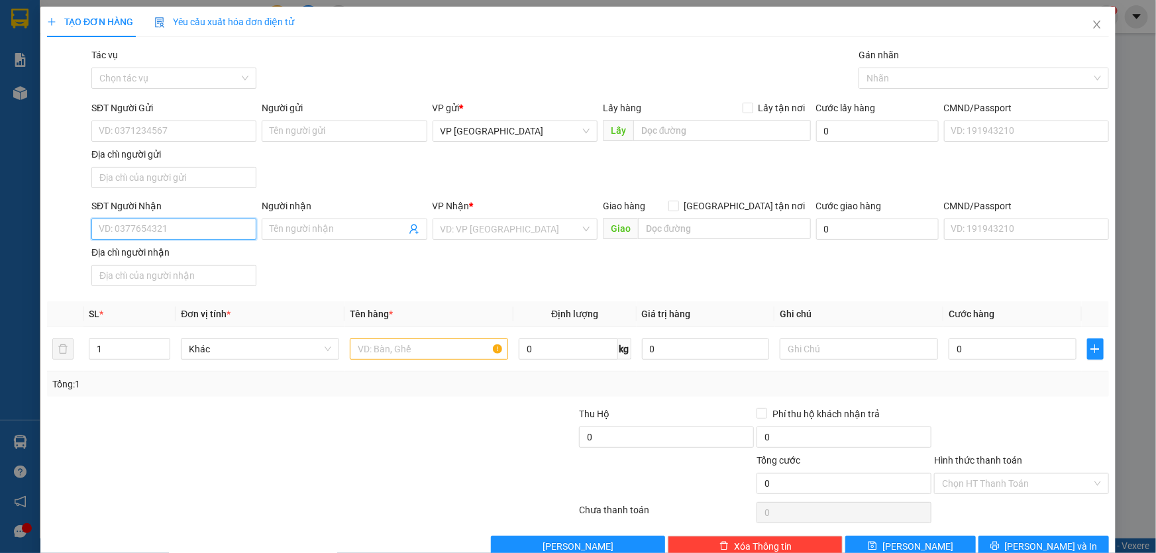
click at [204, 236] on input "SĐT Người Nhận" at bounding box center [173, 229] width 165 height 21
click at [483, 234] on input "search" at bounding box center [510, 229] width 140 height 20
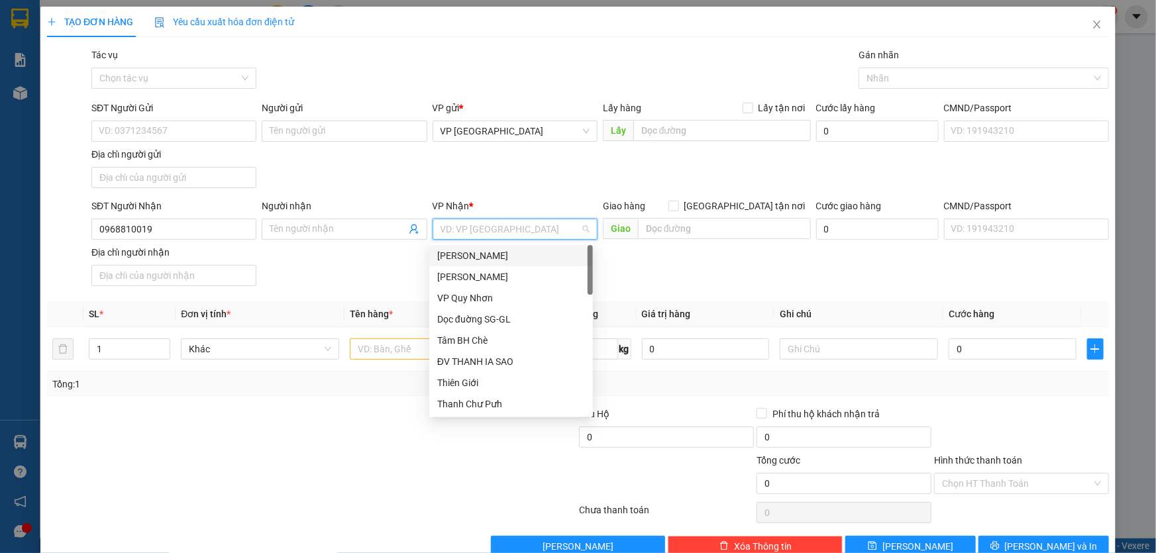
click at [510, 258] on div "[PERSON_NAME]" at bounding box center [511, 255] width 148 height 15
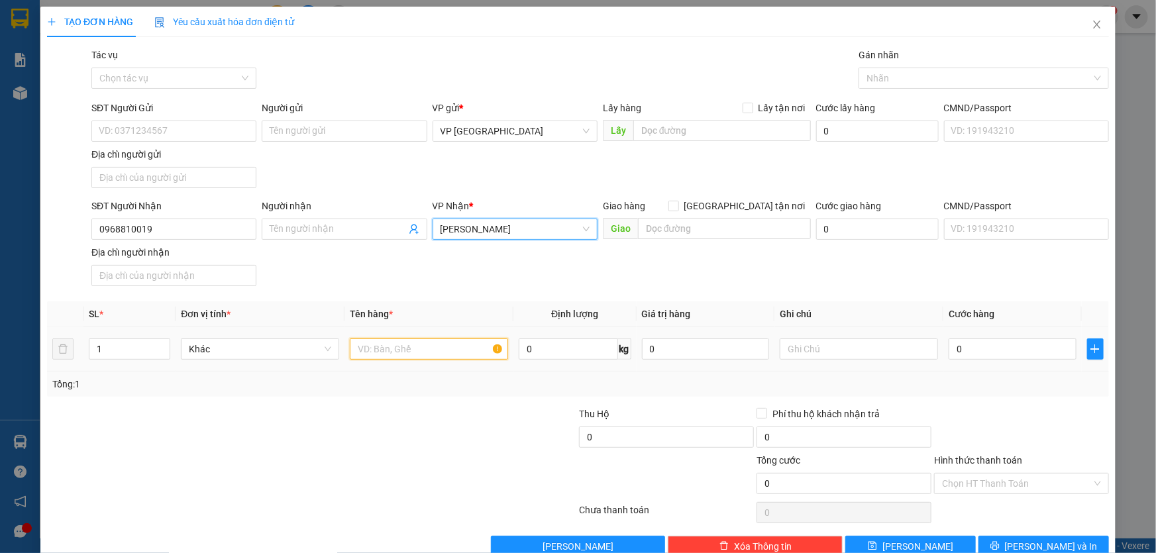
click at [424, 348] on input "text" at bounding box center [429, 348] width 158 height 21
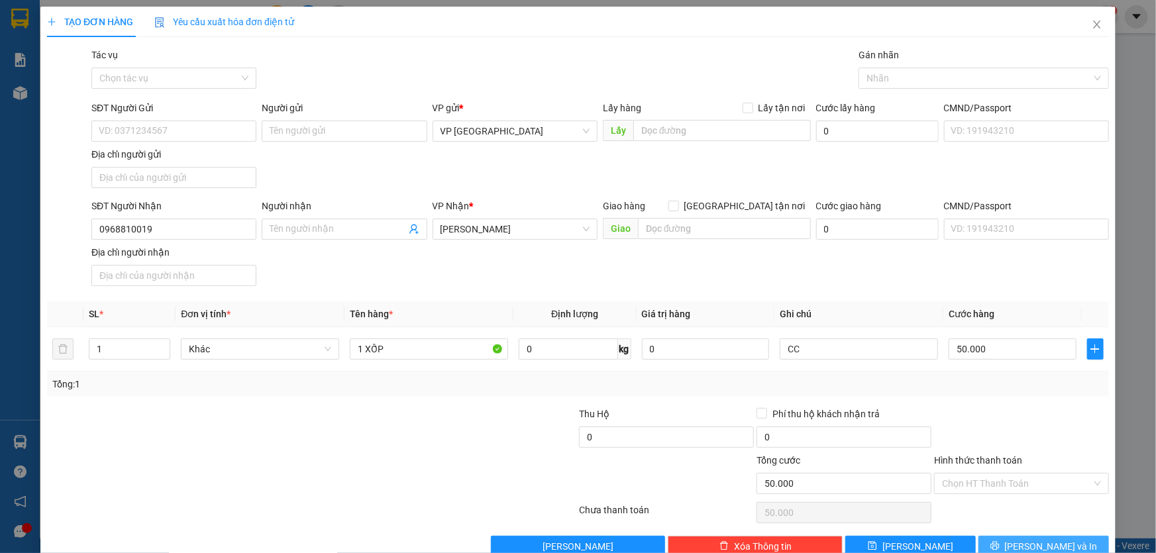
click at [1044, 544] on span "Lưu và In" at bounding box center [1051, 546] width 93 height 15
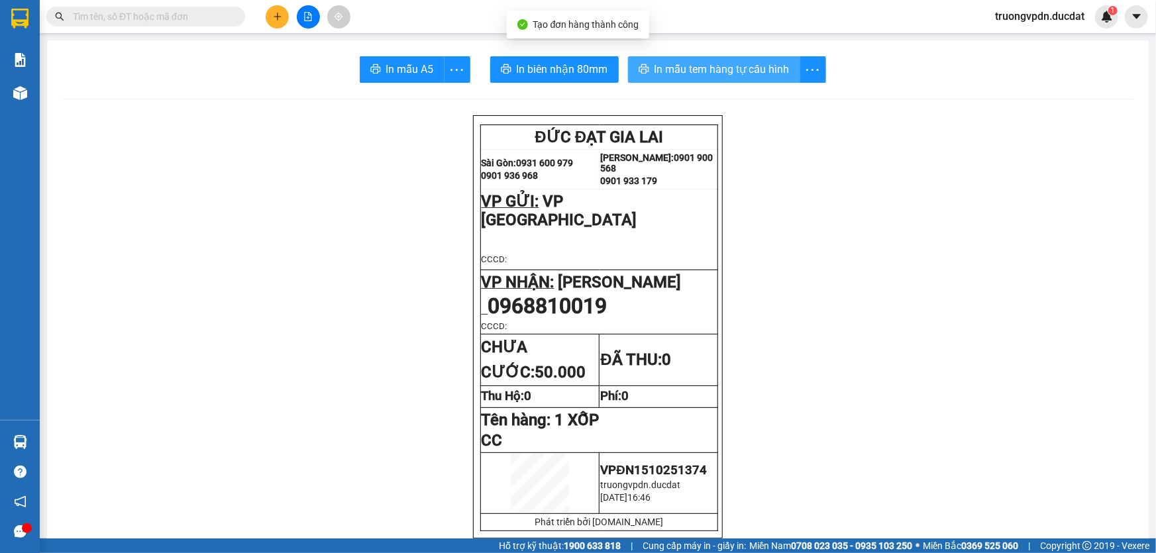
click at [705, 59] on button "In mẫu tem hàng tự cấu hình" at bounding box center [714, 69] width 172 height 26
click at [276, 19] on icon "plus" at bounding box center [277, 16] width 9 height 9
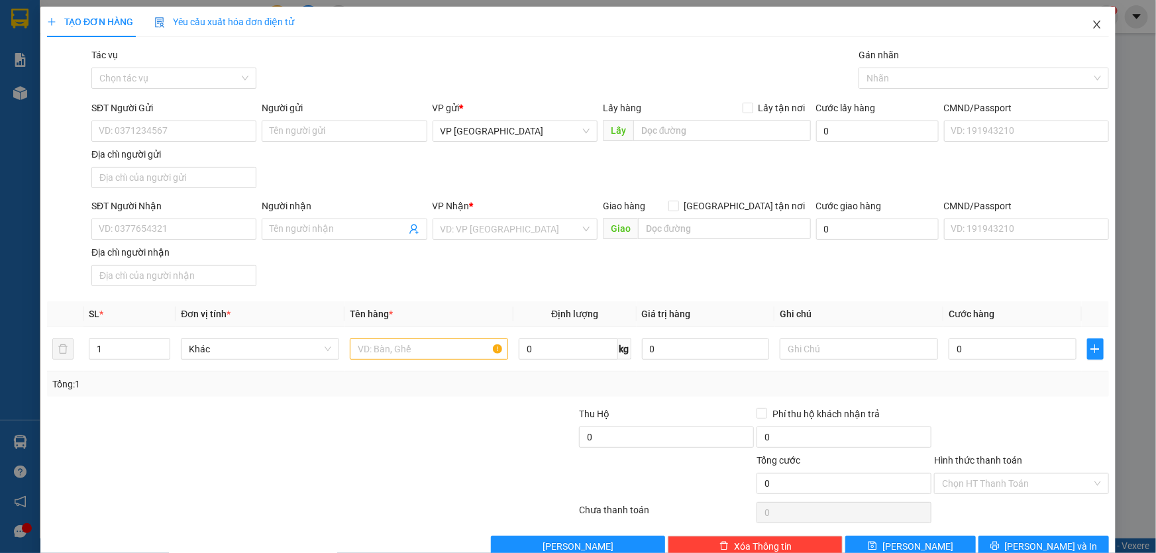
click at [1091, 28] on icon "close" at bounding box center [1096, 24] width 11 height 11
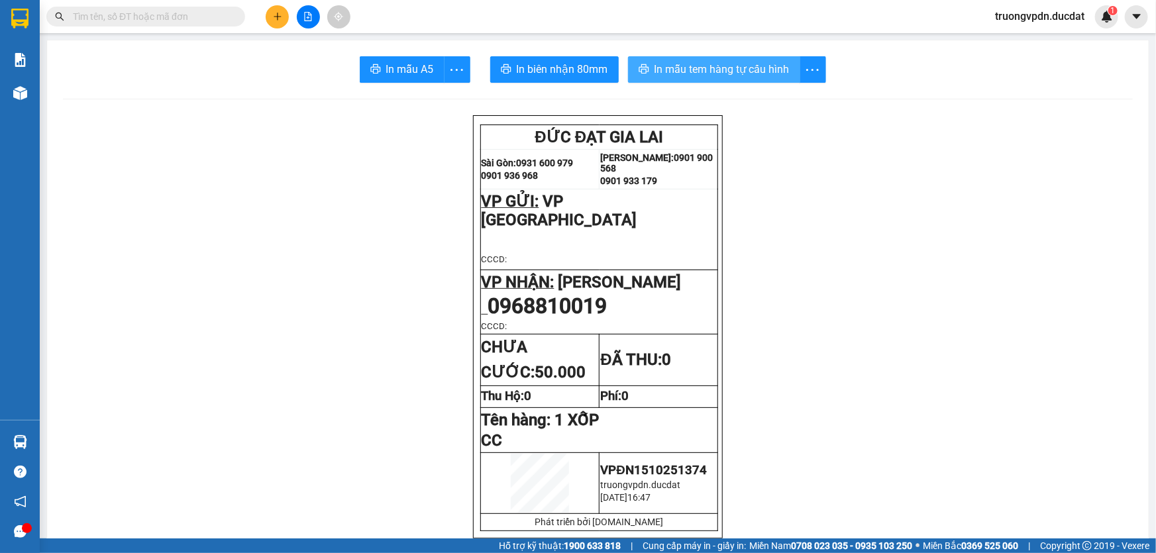
click at [677, 66] on span "In mẫu tem hàng tự cấu hình" at bounding box center [721, 69] width 135 height 17
click at [278, 8] on button at bounding box center [277, 16] width 23 height 23
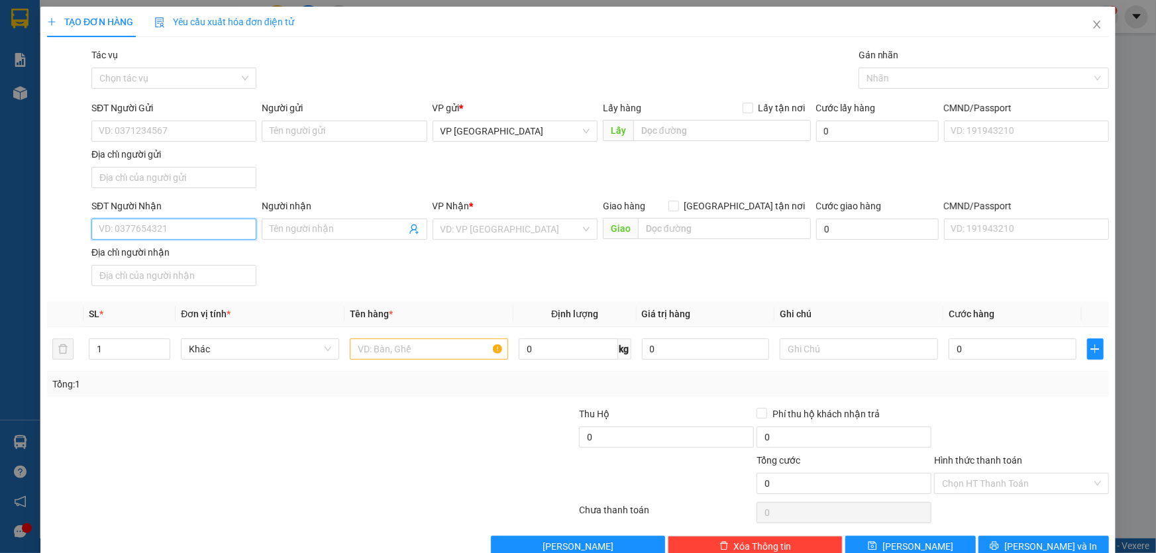
click at [189, 235] on input "SĐT Người Nhận" at bounding box center [173, 229] width 165 height 21
click at [199, 230] on input "SĐT Người Nhận" at bounding box center [173, 229] width 165 height 21
click at [174, 246] on div "0353764614" at bounding box center [173, 254] width 164 height 21
click at [460, 342] on input "text" at bounding box center [429, 348] width 158 height 21
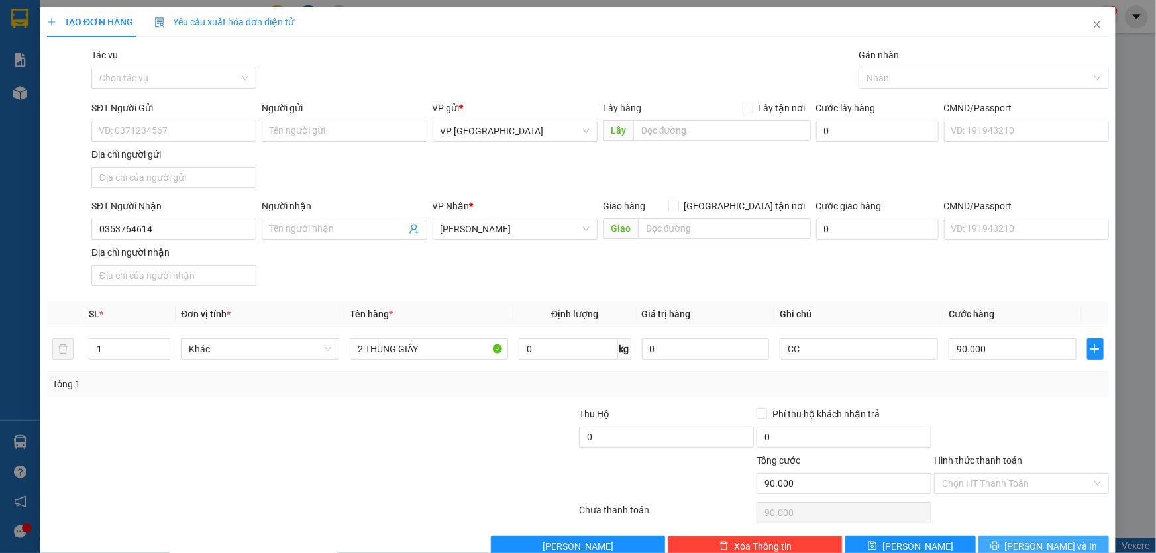
click at [1037, 539] on span "Lưu và In" at bounding box center [1051, 546] width 93 height 15
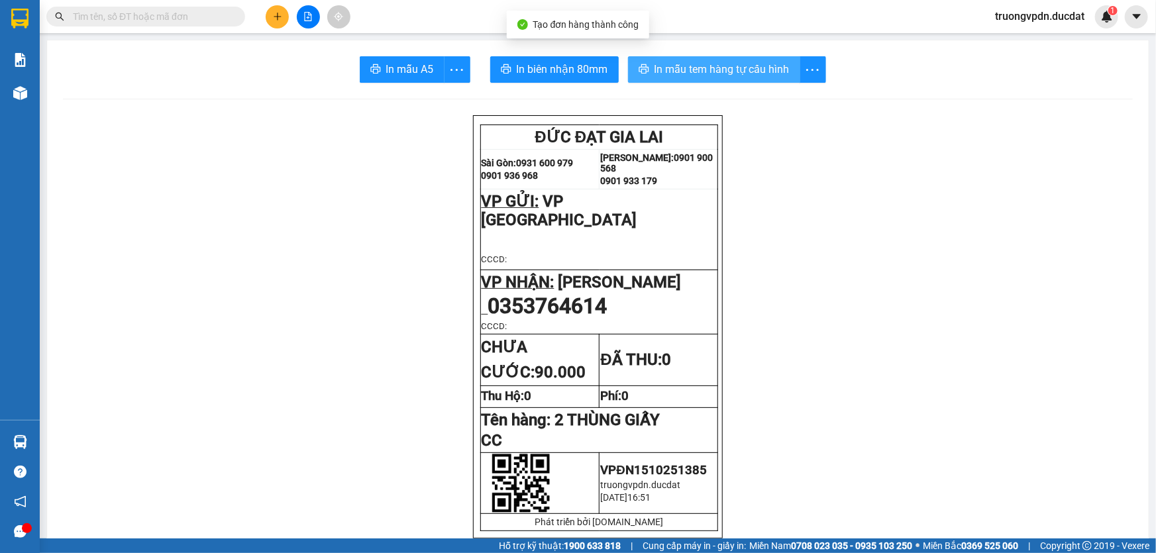
click at [748, 77] on span "In mẫu tem hàng tự cấu hình" at bounding box center [721, 69] width 135 height 17
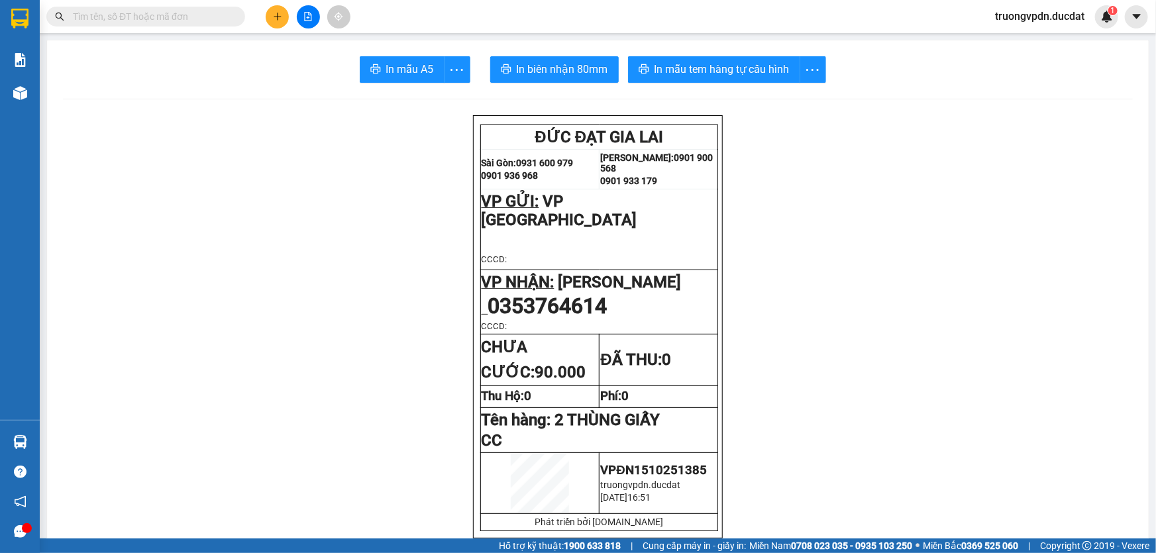
click at [281, 21] on button at bounding box center [277, 16] width 23 height 23
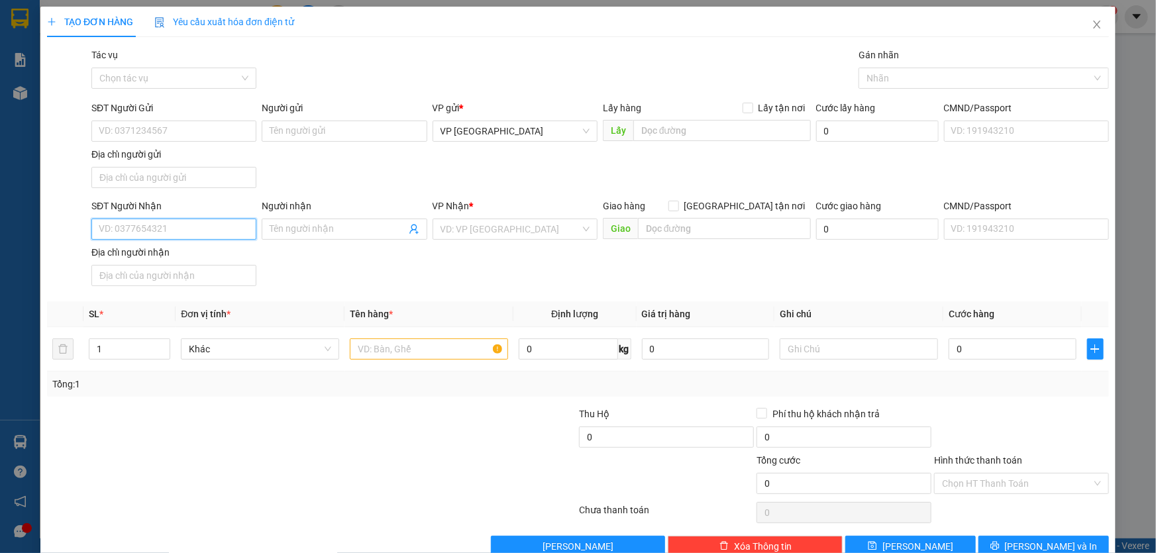
click at [213, 230] on input "SĐT Người Nhận" at bounding box center [173, 229] width 165 height 21
click at [204, 250] on div "0902316385 - A HOÀNG" at bounding box center [173, 255] width 148 height 15
click at [423, 344] on input "text" at bounding box center [429, 348] width 158 height 21
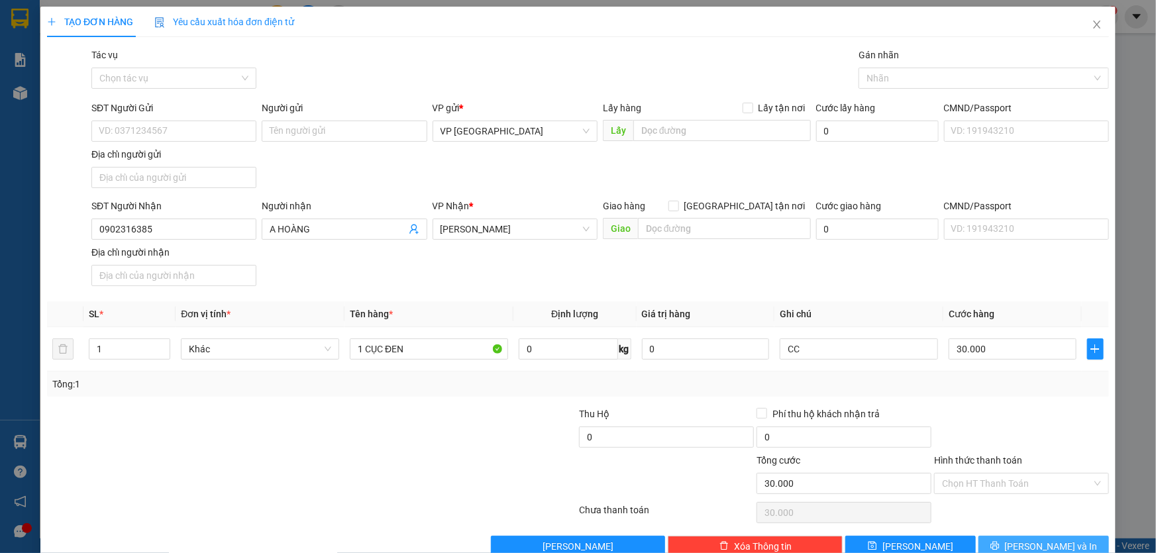
click at [1068, 536] on button "Lưu và In" at bounding box center [1043, 546] width 130 height 21
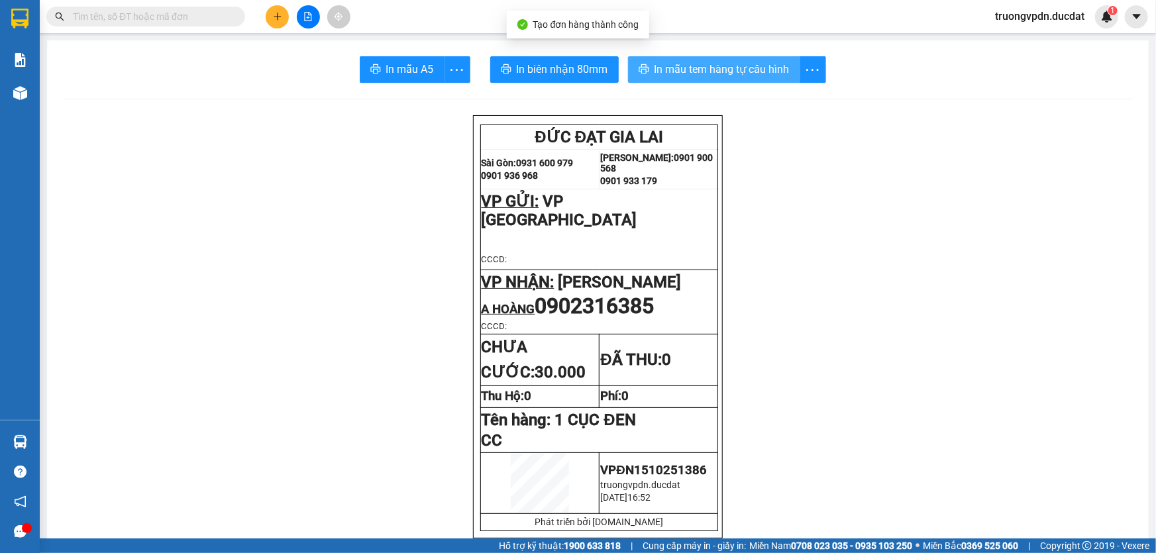
click at [764, 78] on button "In mẫu tem hàng tự cấu hình" at bounding box center [714, 69] width 172 height 26
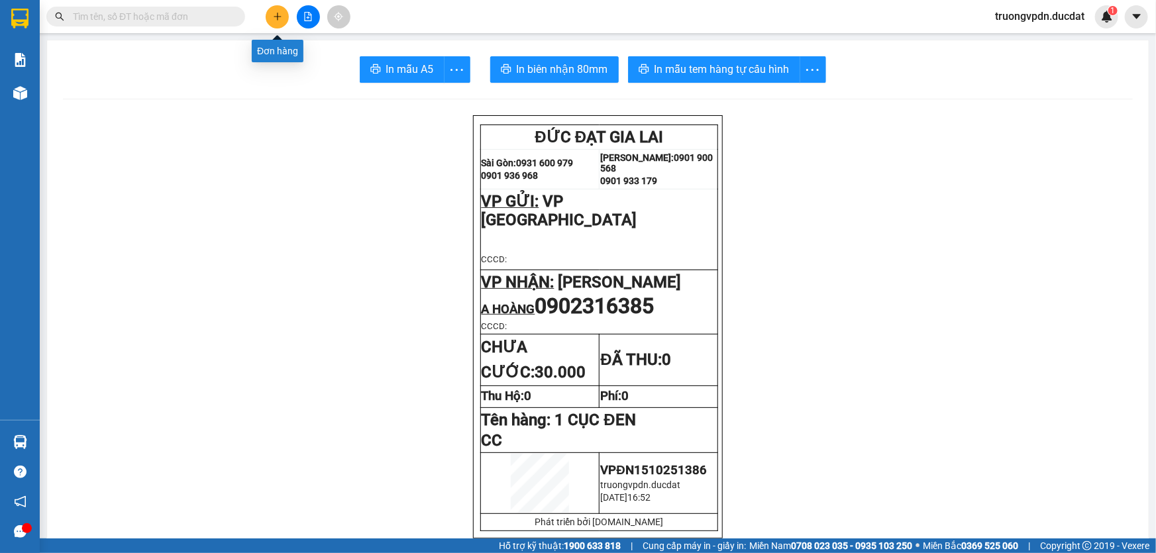
click at [273, 14] on icon "plus" at bounding box center [277, 16] width 9 height 9
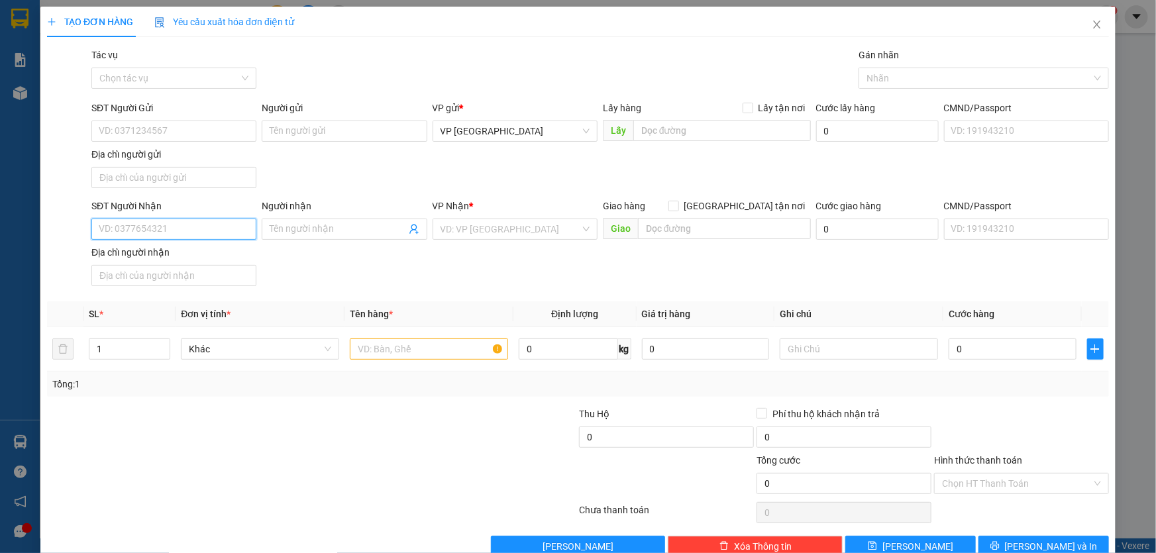
click at [199, 228] on input "SĐT Người Nhận" at bounding box center [173, 229] width 165 height 21
drag, startPoint x: 137, startPoint y: 303, endPoint x: 379, endPoint y: 330, distance: 243.3
click at [137, 302] on div "0924110077" at bounding box center [173, 297] width 148 height 15
click at [401, 356] on input "text" at bounding box center [429, 348] width 158 height 21
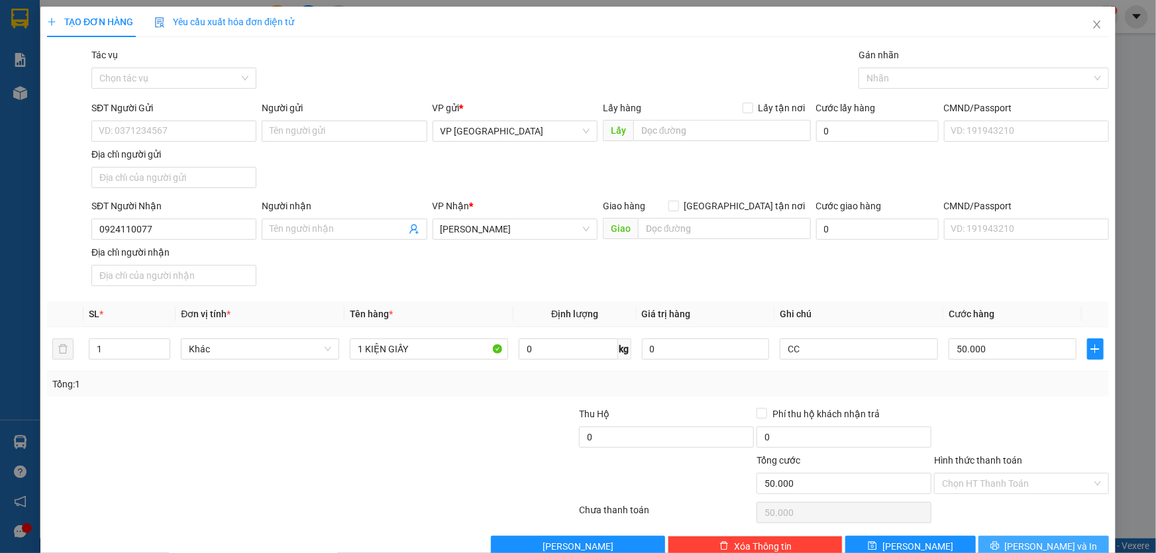
click at [1052, 539] on span "Lưu và In" at bounding box center [1051, 546] width 93 height 15
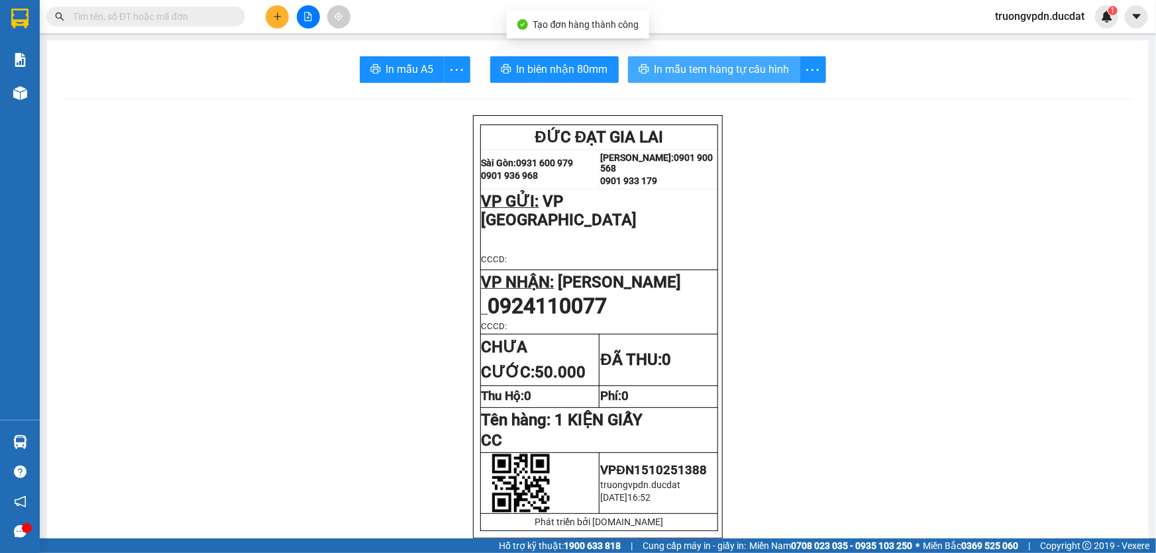
click at [735, 65] on span "In mẫu tem hàng tự cấu hình" at bounding box center [721, 69] width 135 height 17
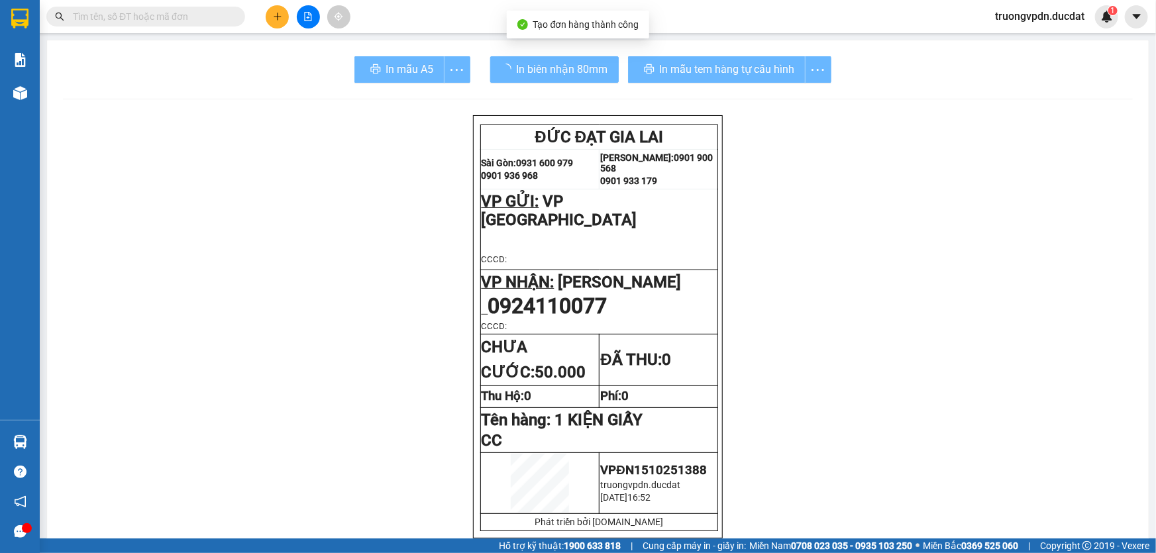
click at [287, 15] on button at bounding box center [277, 16] width 23 height 23
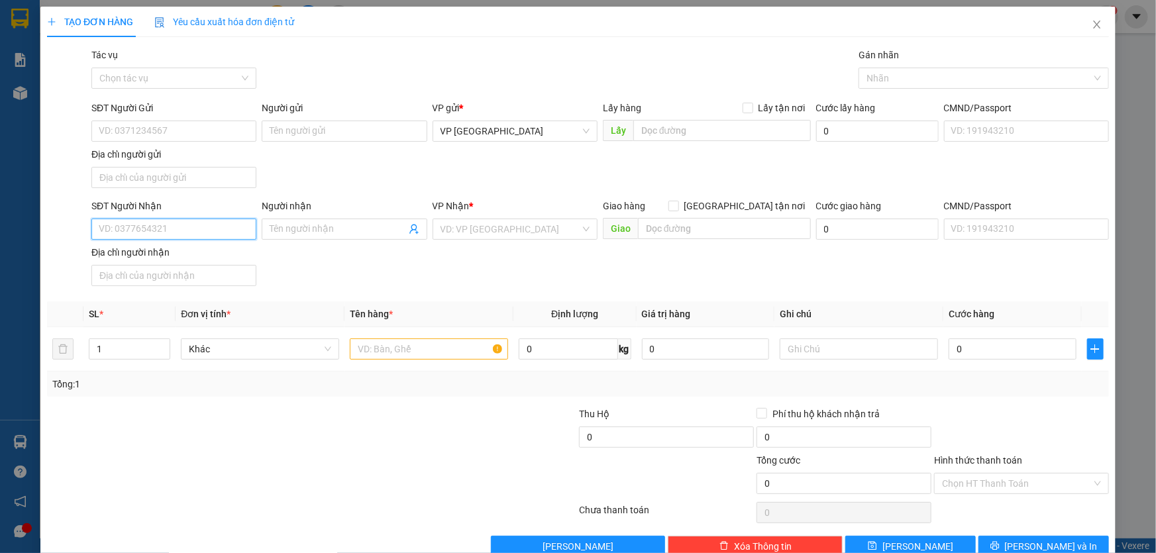
click at [179, 230] on input "SĐT Người Nhận" at bounding box center [173, 229] width 165 height 21
drag, startPoint x: 165, startPoint y: 254, endPoint x: 498, endPoint y: 362, distance: 350.0
click at [164, 254] on div "0937000057" at bounding box center [173, 255] width 148 height 15
click at [456, 346] on input "text" at bounding box center [429, 348] width 158 height 21
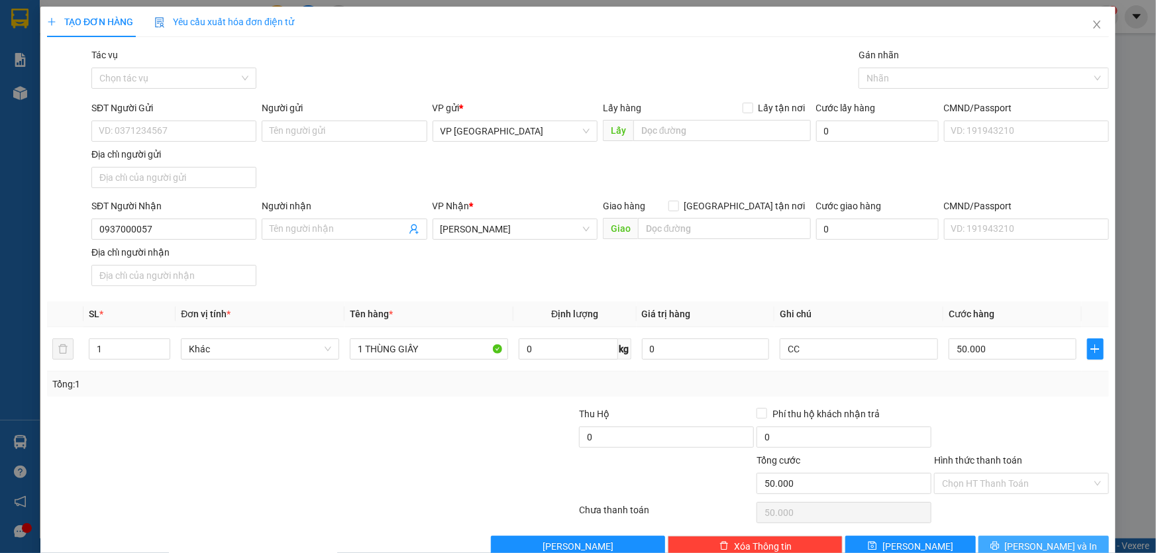
click at [1019, 538] on button "Lưu và In" at bounding box center [1043, 546] width 130 height 21
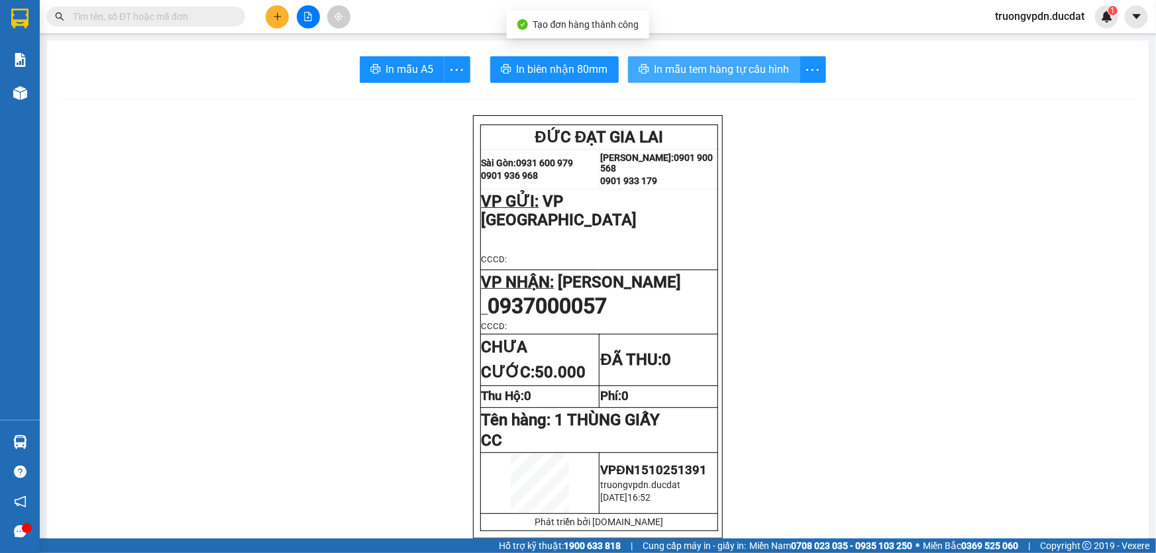
click at [691, 65] on span "In mẫu tem hàng tự cấu hình" at bounding box center [721, 69] width 135 height 17
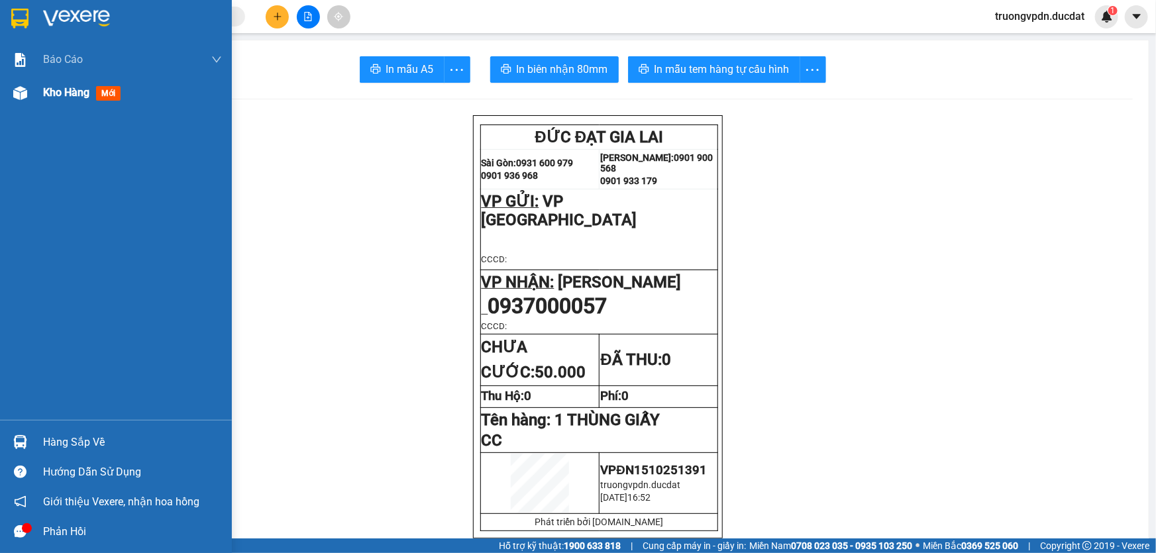
click at [66, 107] on div "Kho hàng mới" at bounding box center [132, 92] width 179 height 33
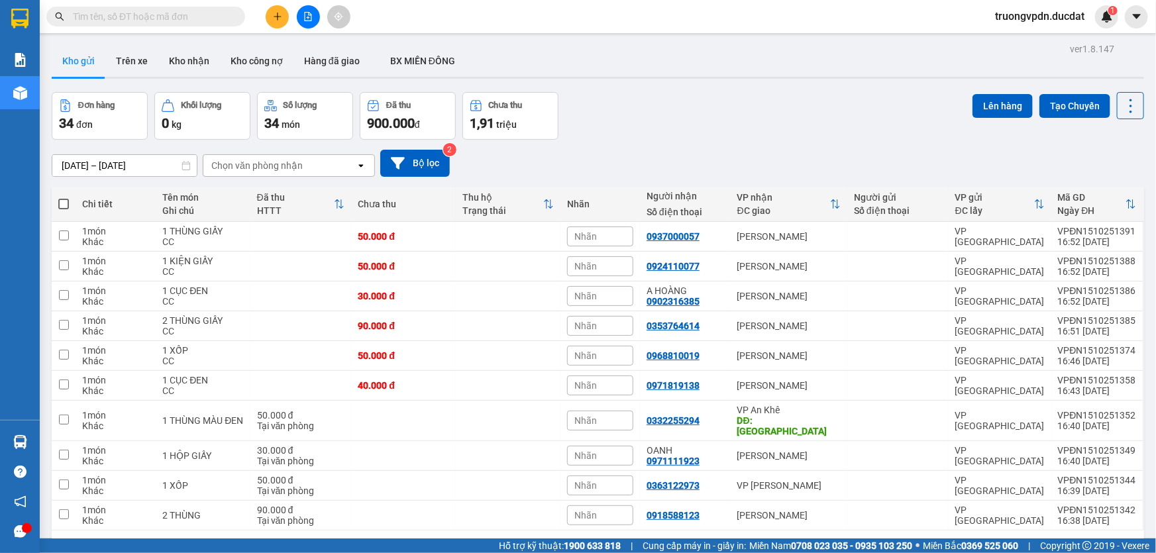
click at [309, 13] on icon "file-add" at bounding box center [308, 16] width 7 height 9
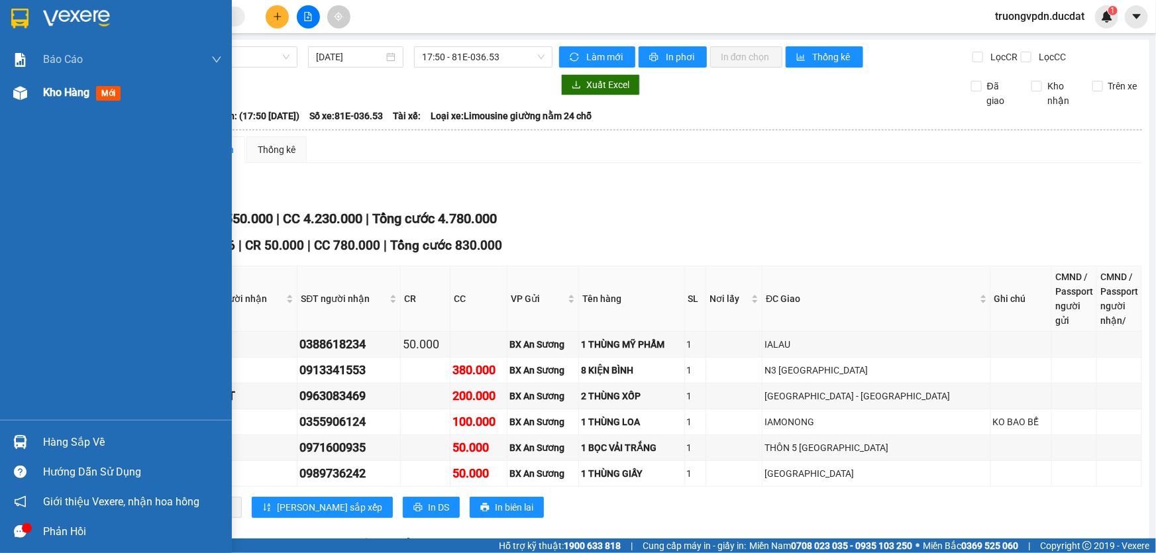
click at [21, 92] on img at bounding box center [20, 93] width 14 height 14
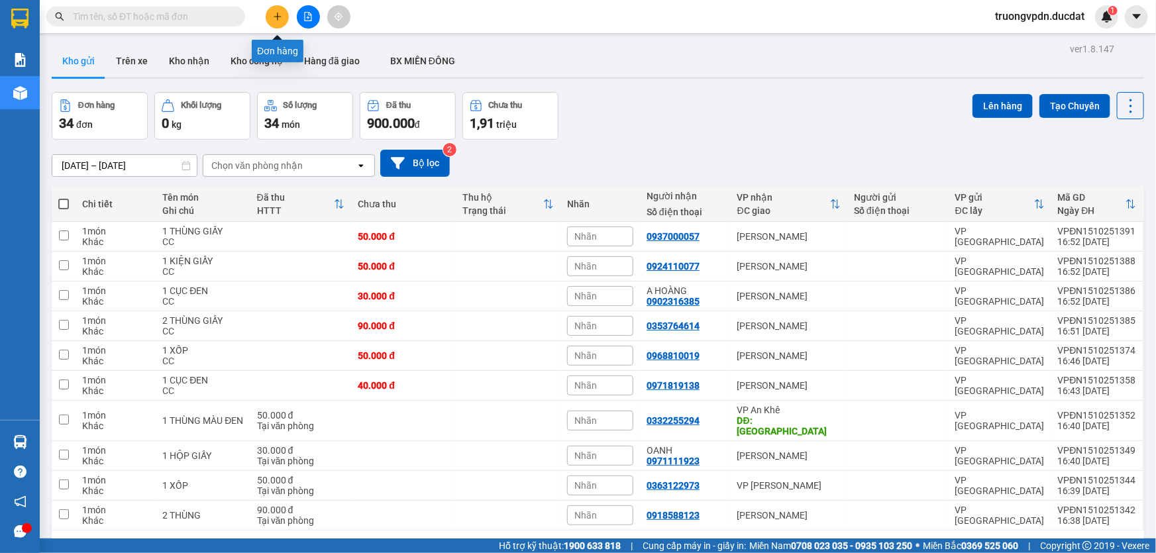
click at [270, 10] on button at bounding box center [277, 16] width 23 height 23
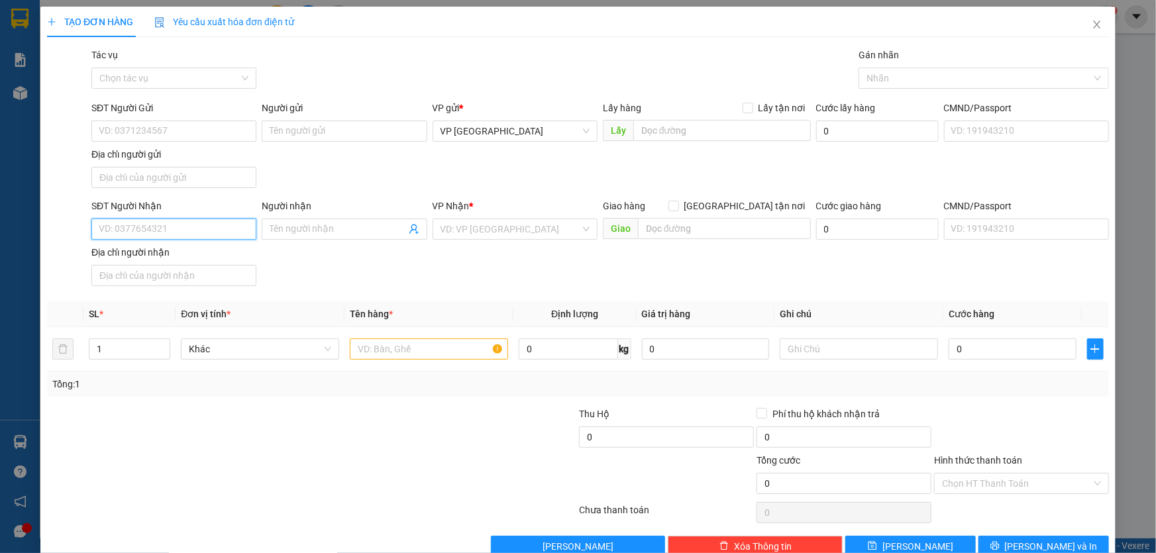
click at [185, 228] on input "SĐT Người Nhận" at bounding box center [173, 229] width 165 height 21
click at [142, 260] on div "0774400500" at bounding box center [173, 255] width 148 height 15
click at [421, 353] on input "text" at bounding box center [429, 348] width 158 height 21
click at [1040, 483] on input "Hình thức thanh toán" at bounding box center [1017, 484] width 150 height 20
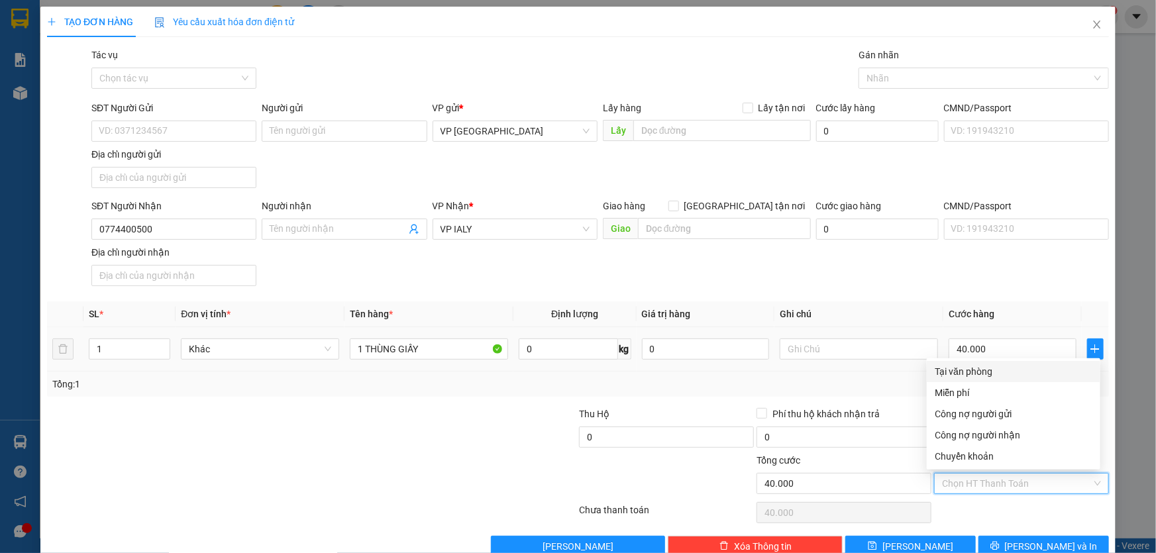
click at [992, 370] on div "Tại văn phòng" at bounding box center [1014, 371] width 158 height 15
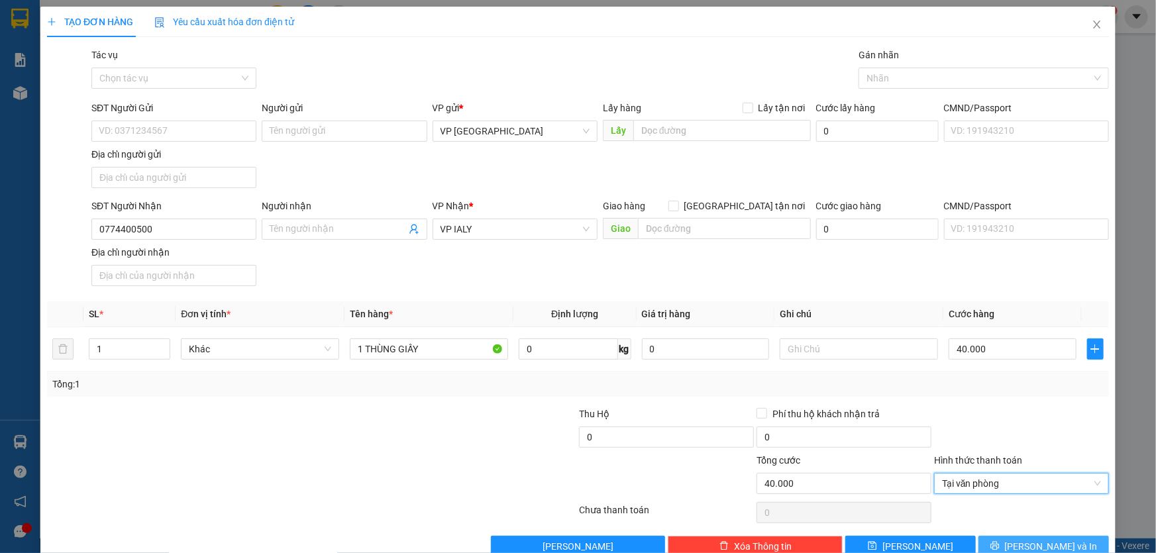
click at [1072, 542] on button "Lưu và In" at bounding box center [1043, 546] width 130 height 21
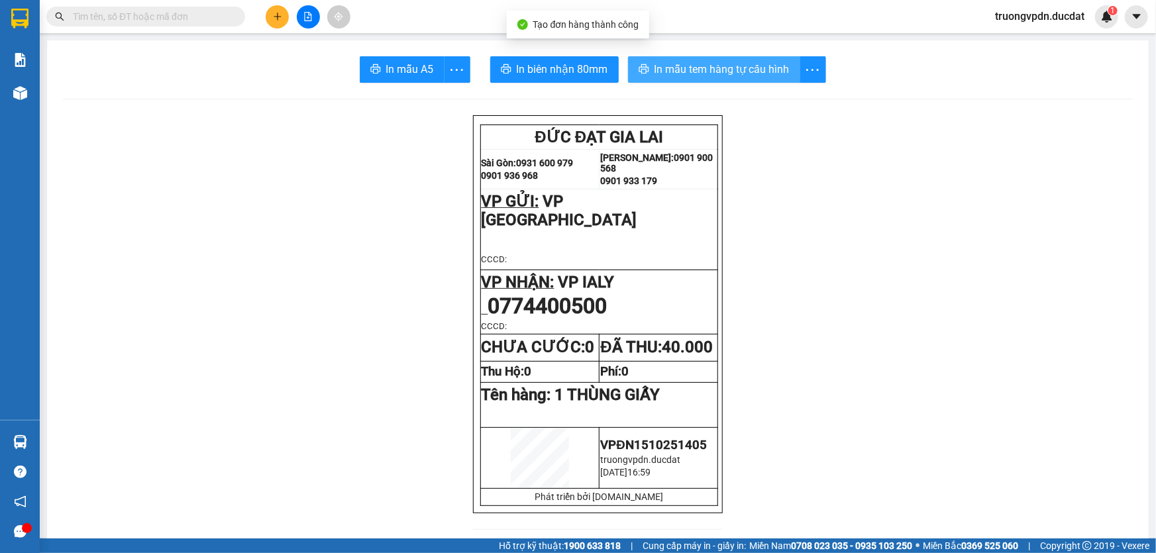
click at [709, 68] on span "In mẫu tem hàng tự cấu hình" at bounding box center [721, 69] width 135 height 17
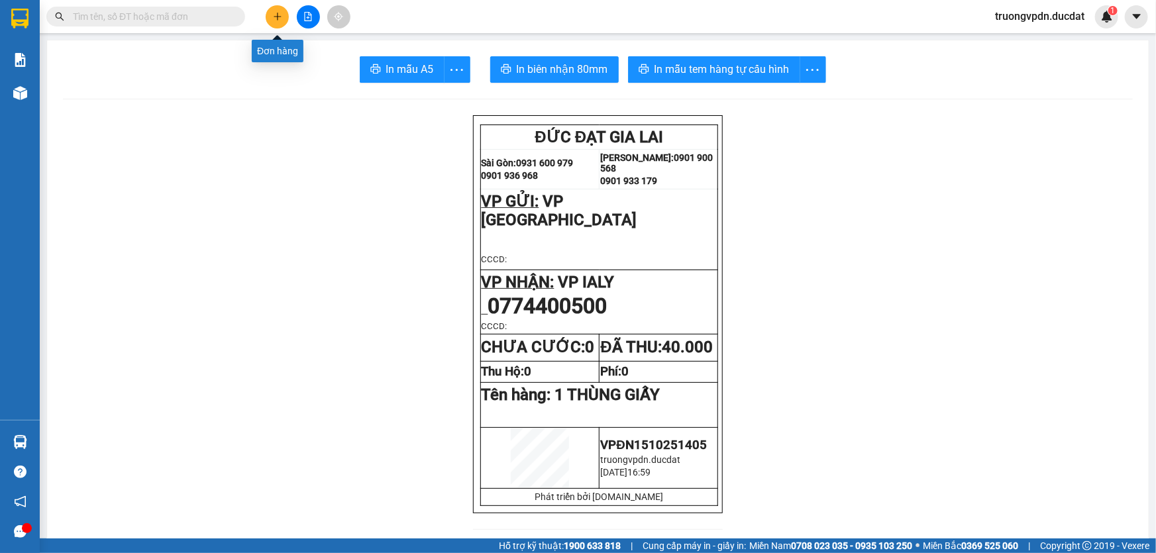
click at [275, 13] on icon "plus" at bounding box center [277, 16] width 9 height 9
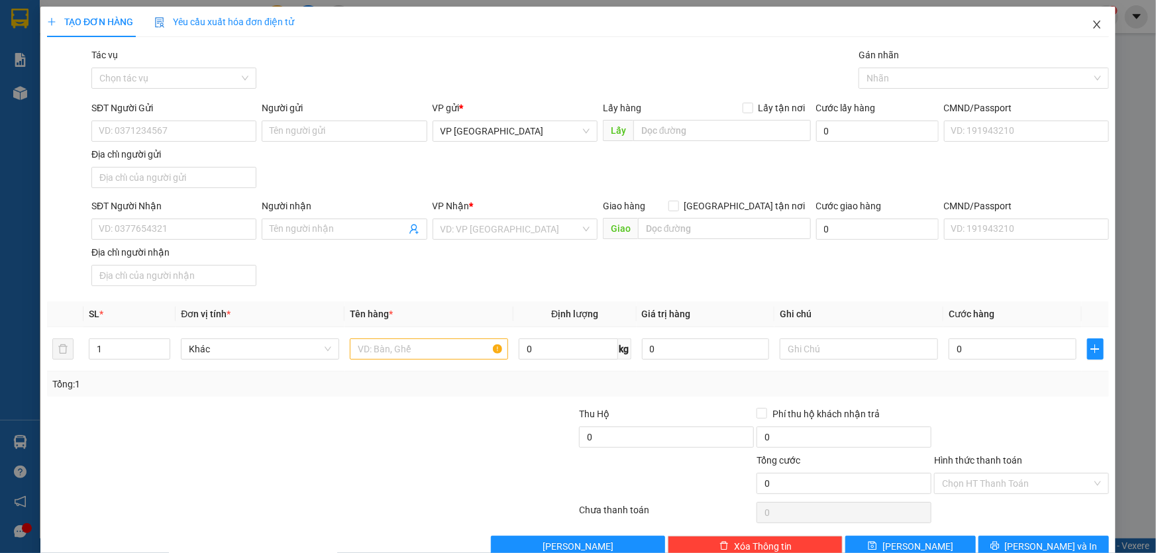
click at [1091, 25] on icon "close" at bounding box center [1096, 24] width 11 height 11
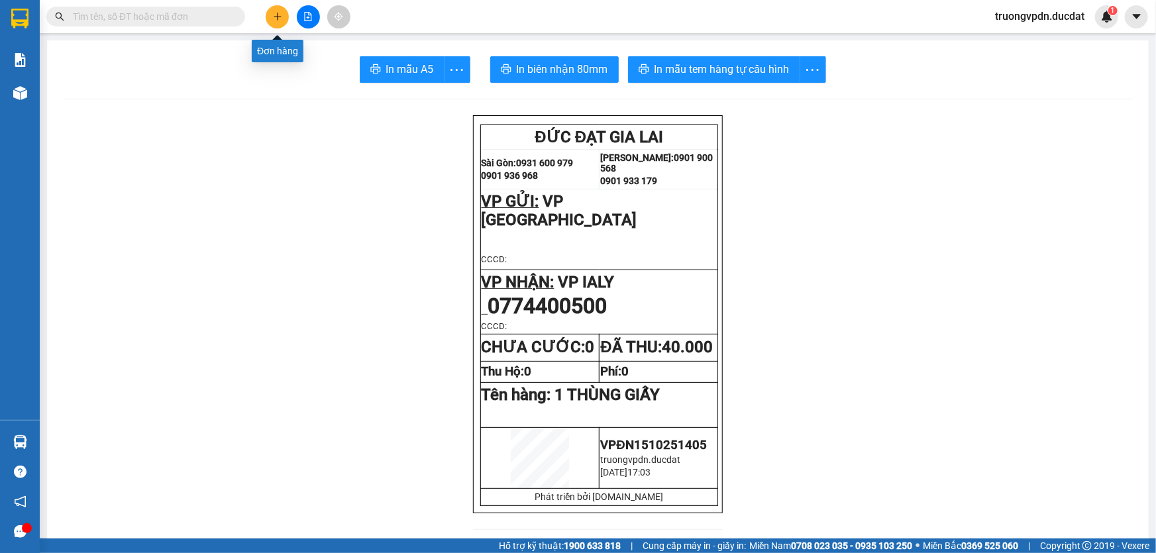
click at [273, 24] on button at bounding box center [277, 16] width 23 height 23
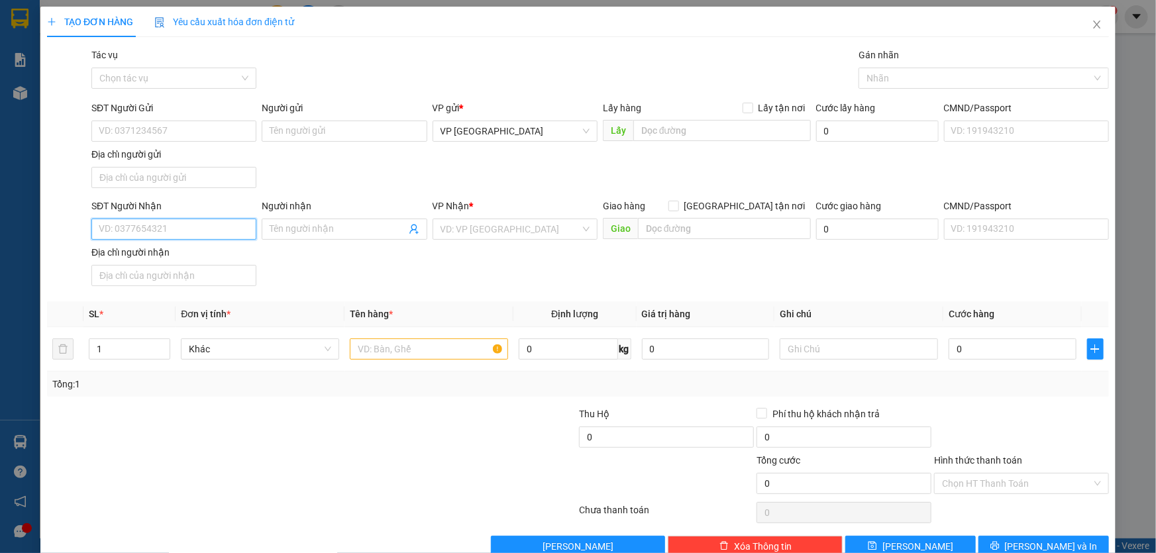
click at [181, 229] on input "SĐT Người Nhận" at bounding box center [173, 229] width 165 height 21
click at [192, 248] on div "0385487456 - PHÁP" at bounding box center [173, 255] width 148 height 15
click at [440, 352] on input "text" at bounding box center [429, 348] width 158 height 21
click at [1061, 485] on input "Hình thức thanh toán" at bounding box center [1017, 484] width 150 height 20
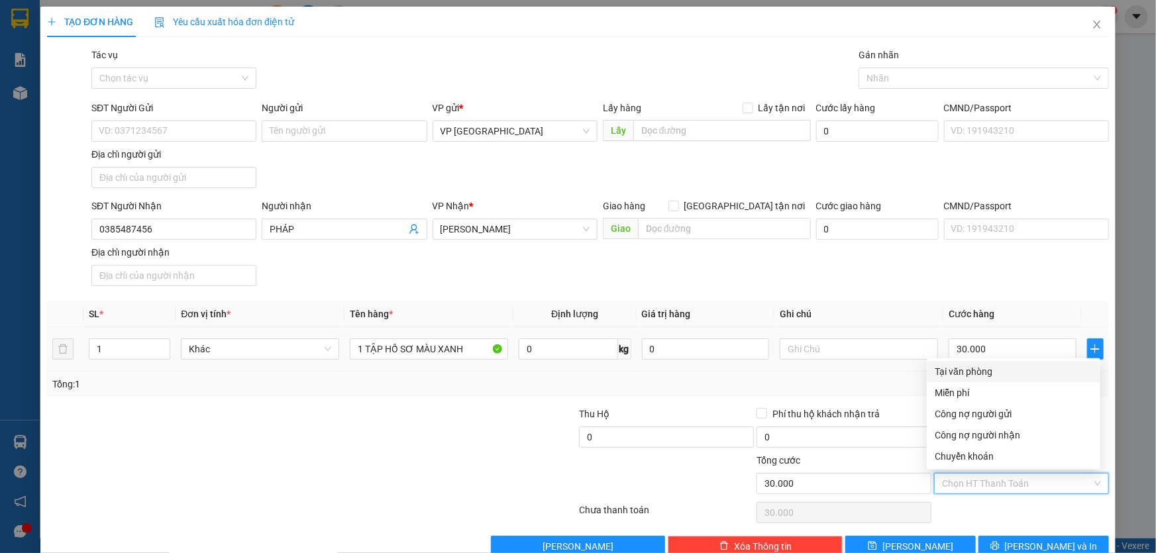
click at [997, 368] on div "Tại văn phòng" at bounding box center [1014, 371] width 158 height 15
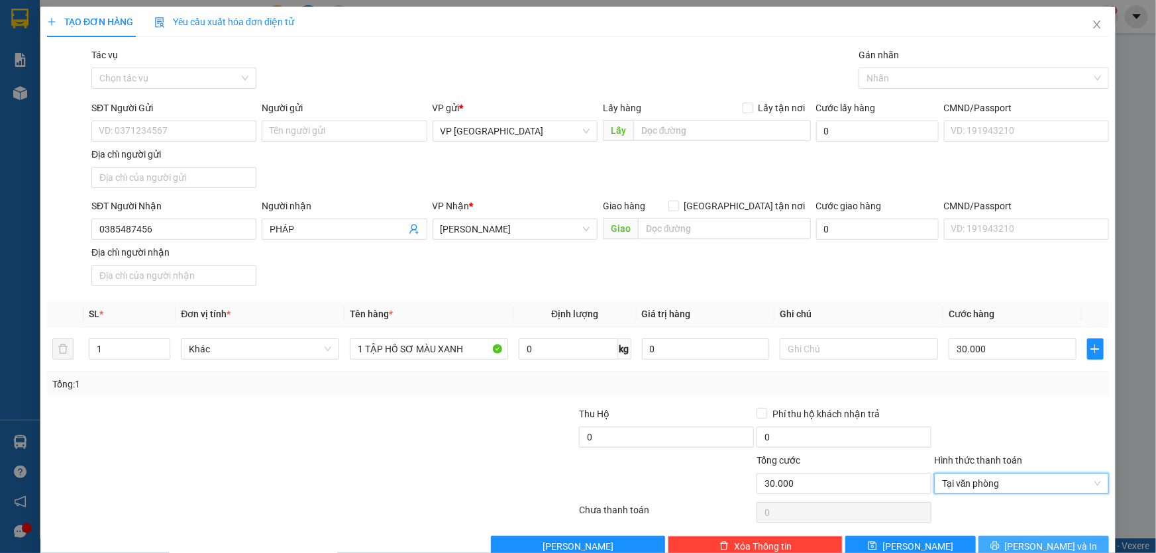
click at [1025, 547] on span "Lưu và In" at bounding box center [1051, 546] width 93 height 15
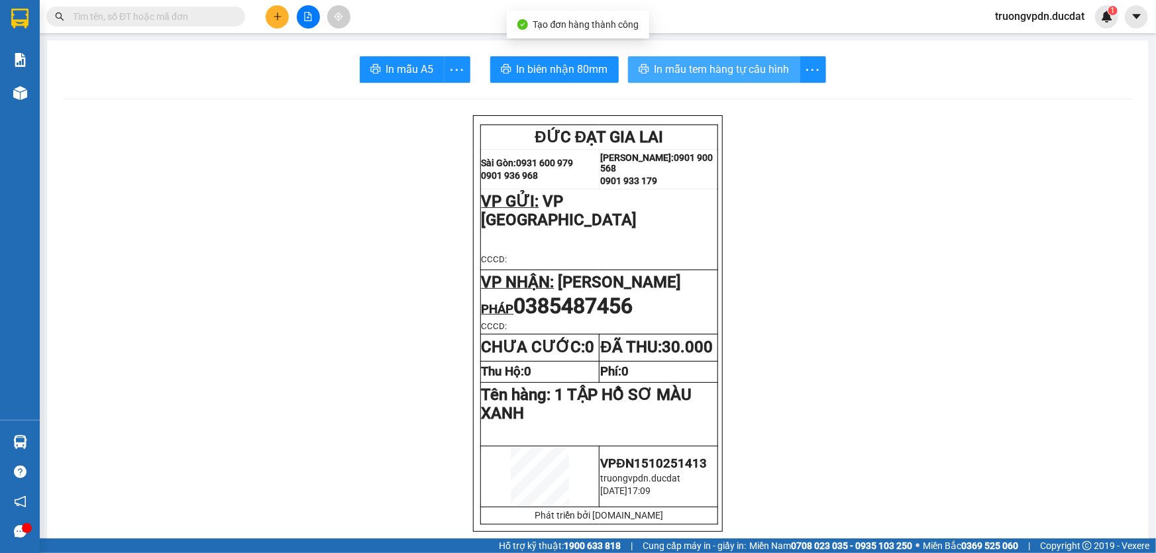
click at [739, 70] on span "In mẫu tem hàng tự cấu hình" at bounding box center [721, 69] width 135 height 17
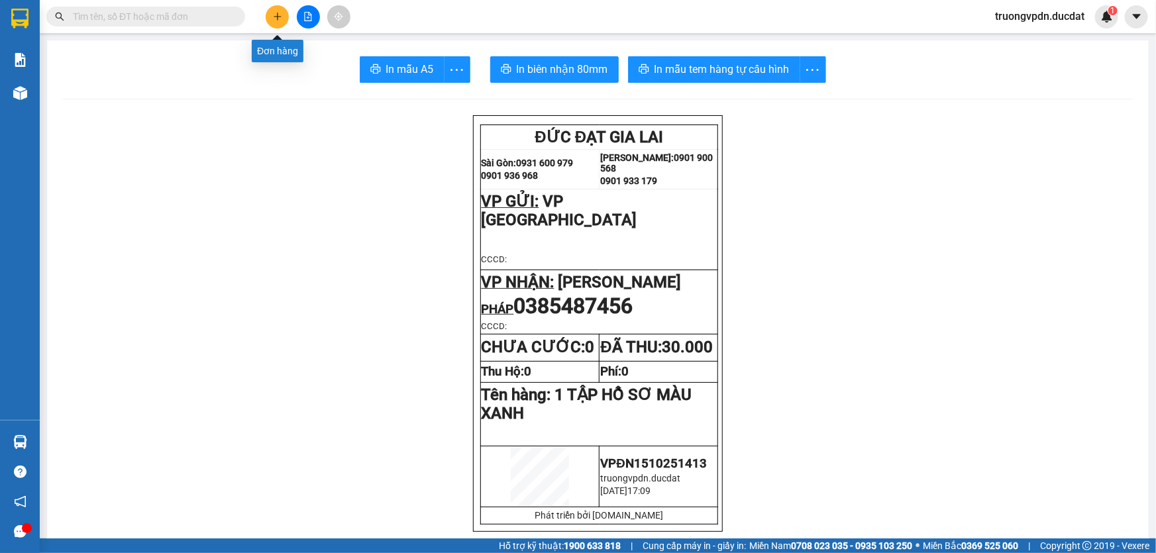
click at [283, 20] on button at bounding box center [277, 16] width 23 height 23
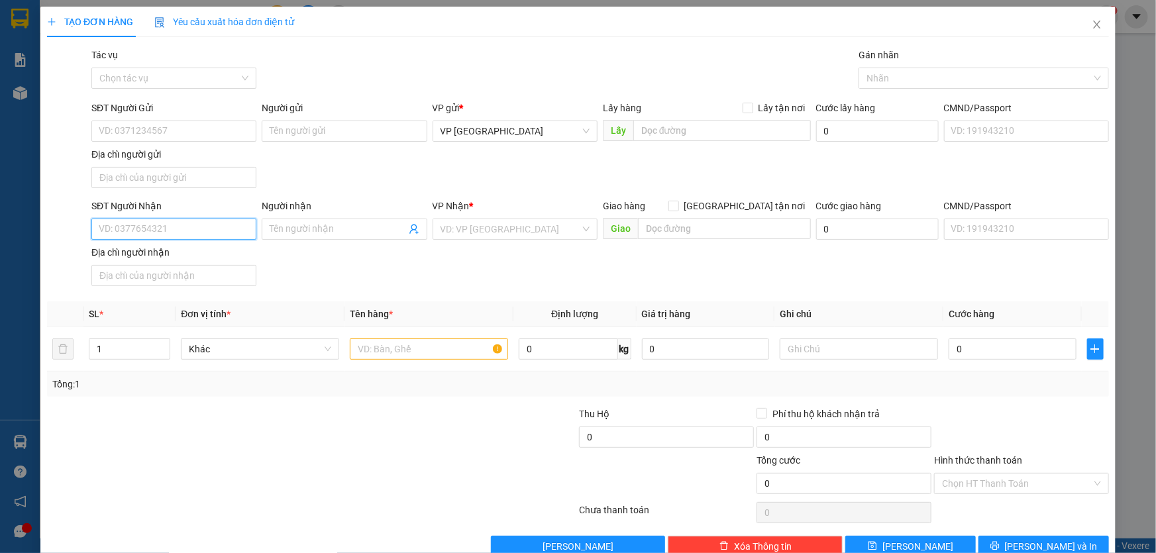
click at [206, 227] on input "SĐT Người Nhận" at bounding box center [173, 229] width 165 height 21
click at [152, 276] on div "0984082910" at bounding box center [173, 276] width 148 height 15
click at [411, 352] on input "text" at bounding box center [429, 348] width 158 height 21
click at [952, 486] on input "Hình thức thanh toán" at bounding box center [1017, 484] width 150 height 20
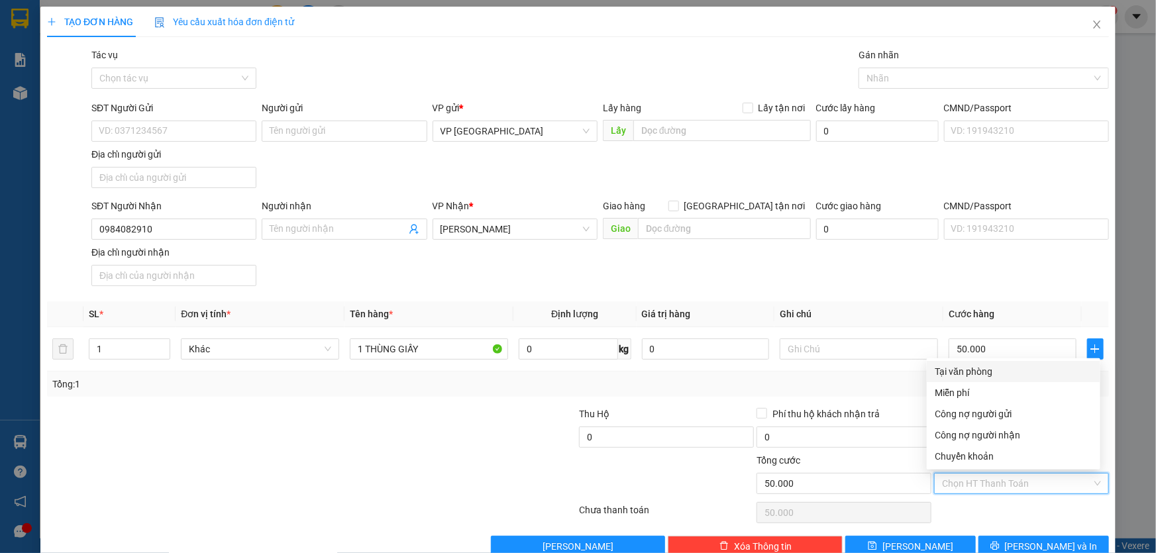
drag, startPoint x: 968, startPoint y: 374, endPoint x: 1060, endPoint y: 500, distance: 156.1
click at [968, 373] on div "Tại văn phòng" at bounding box center [1014, 371] width 158 height 15
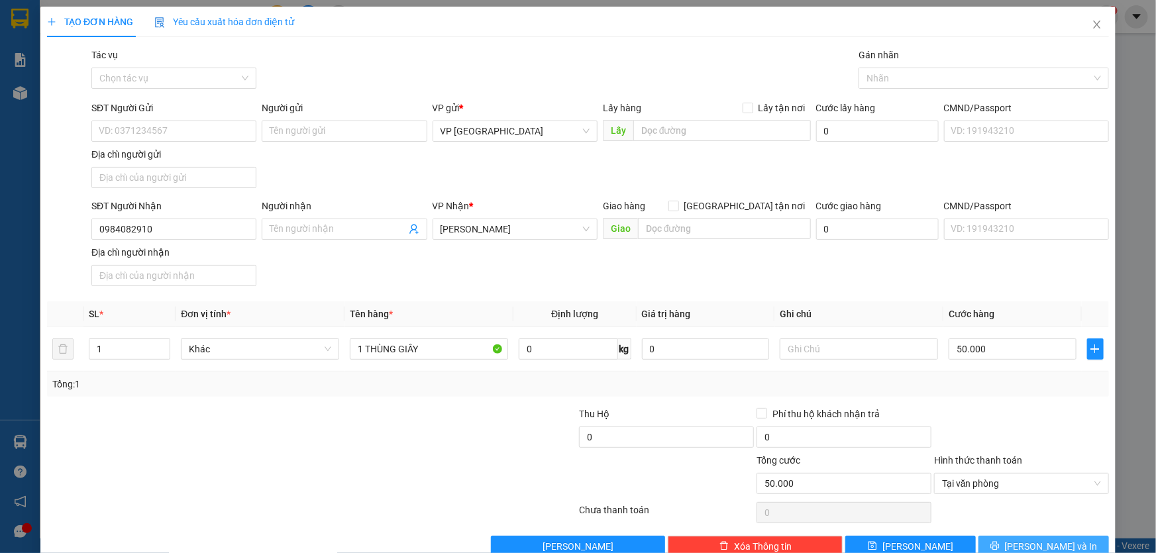
click at [1039, 539] on span "Lưu và In" at bounding box center [1051, 546] width 93 height 15
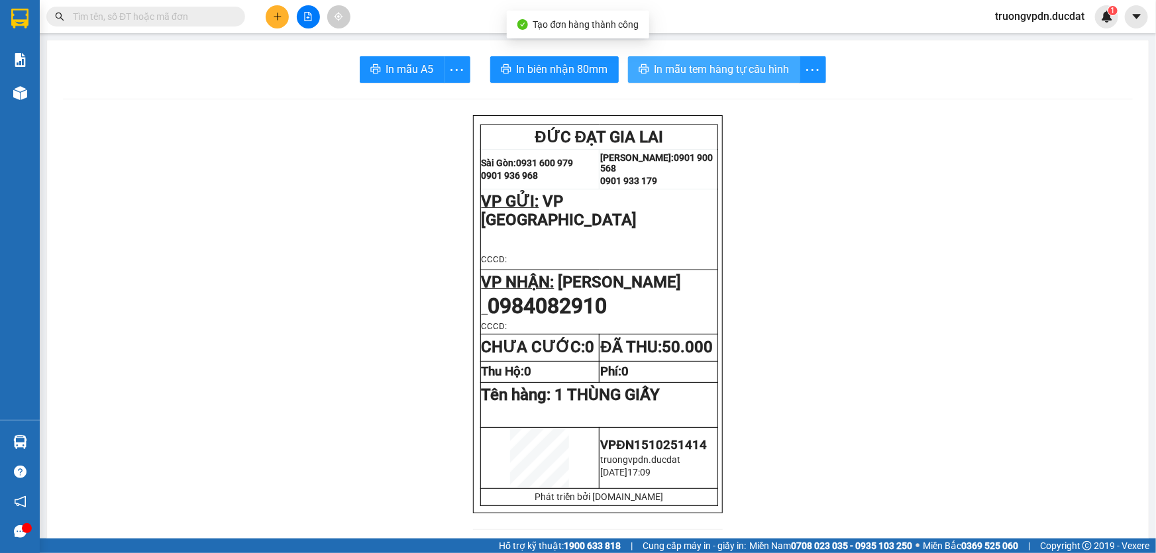
click at [740, 72] on span "In mẫu tem hàng tự cấu hình" at bounding box center [721, 69] width 135 height 17
click at [281, 19] on icon "plus" at bounding box center [277, 16] width 9 height 9
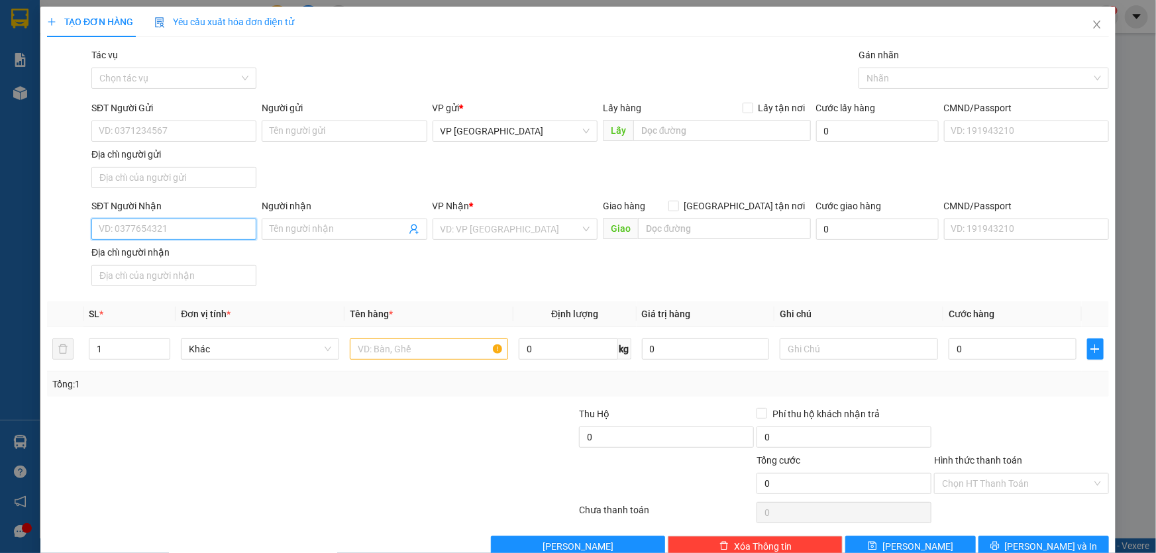
click at [146, 238] on input "SĐT Người Nhận" at bounding box center [173, 229] width 165 height 21
click at [150, 250] on div "0932564264" at bounding box center [173, 255] width 148 height 15
click at [413, 354] on input "text" at bounding box center [429, 348] width 158 height 21
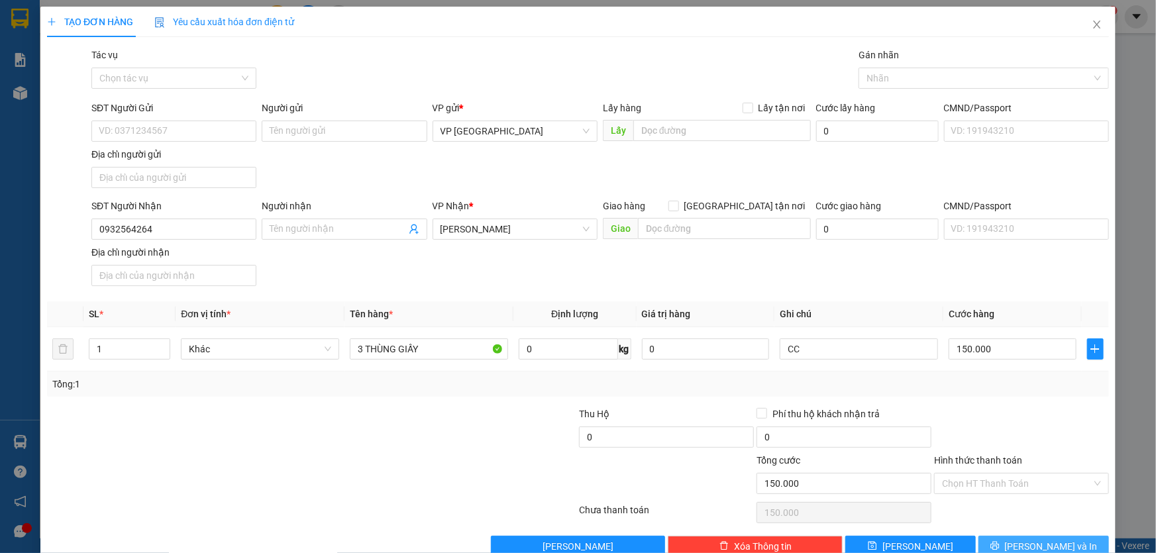
click at [1036, 539] on span "Lưu và In" at bounding box center [1051, 546] width 93 height 15
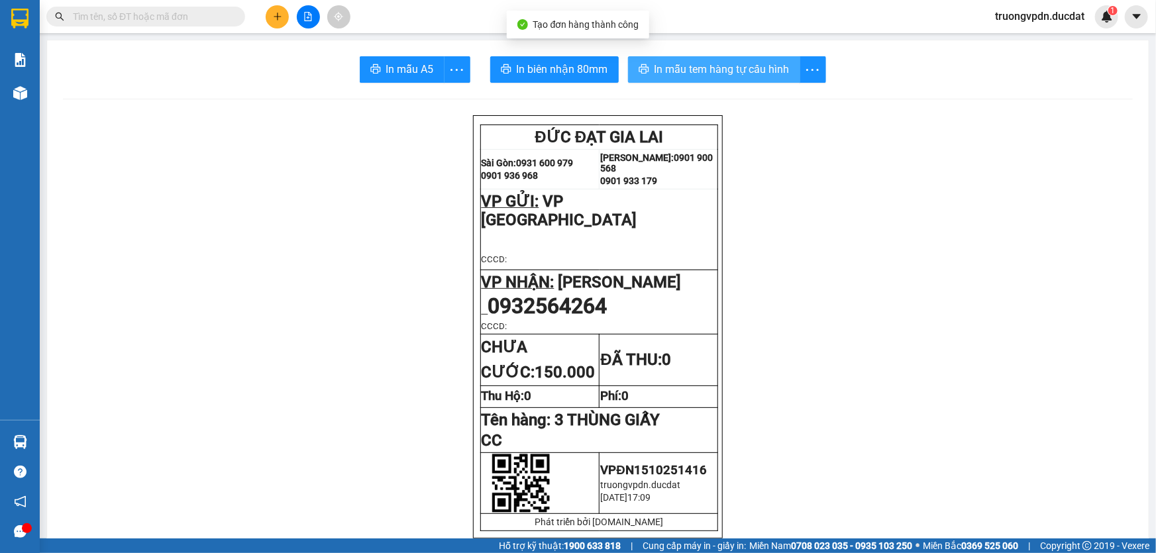
click at [723, 61] on span "In mẫu tem hàng tự cấu hình" at bounding box center [721, 69] width 135 height 17
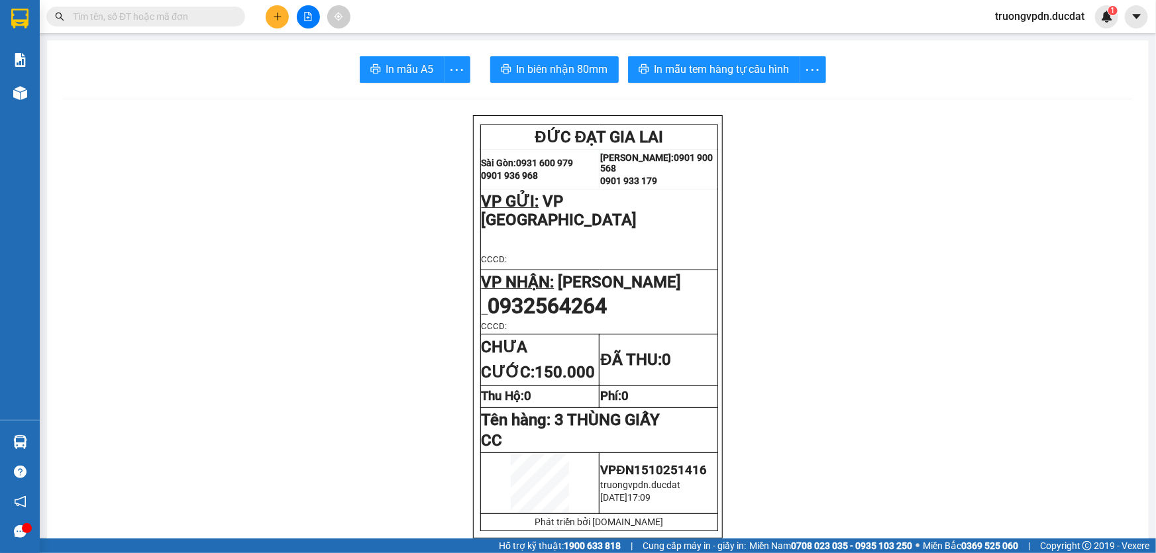
click at [272, 23] on button at bounding box center [277, 16] width 23 height 23
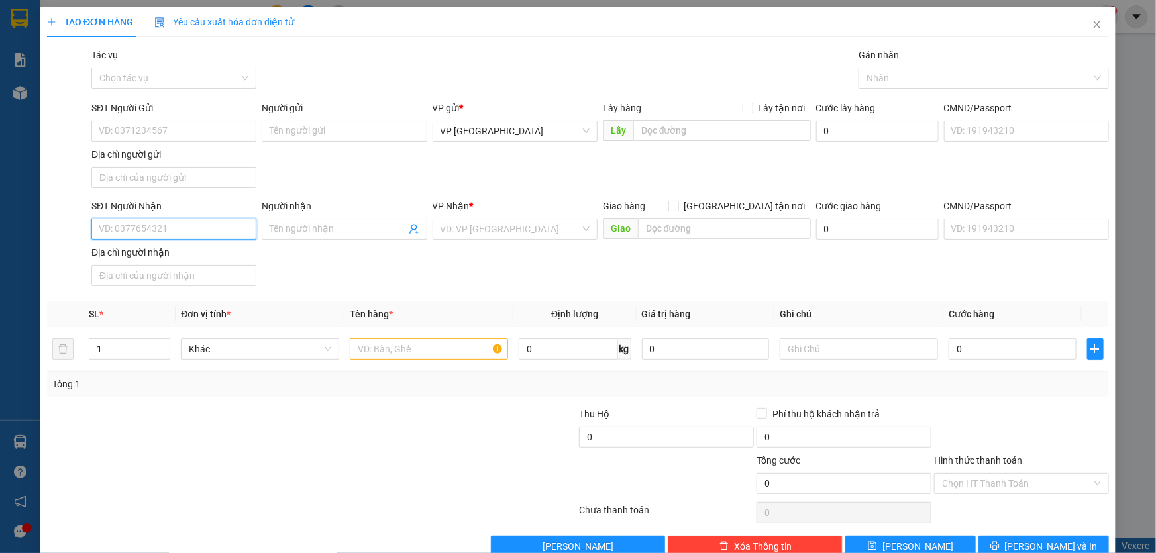
click at [199, 226] on input "SĐT Người Nhận" at bounding box center [173, 229] width 165 height 21
click at [145, 260] on div "0912651337" at bounding box center [173, 255] width 148 height 15
drag, startPoint x: 429, startPoint y: 340, endPoint x: 417, endPoint y: 348, distance: 14.3
click at [427, 340] on input "text" at bounding box center [429, 348] width 158 height 21
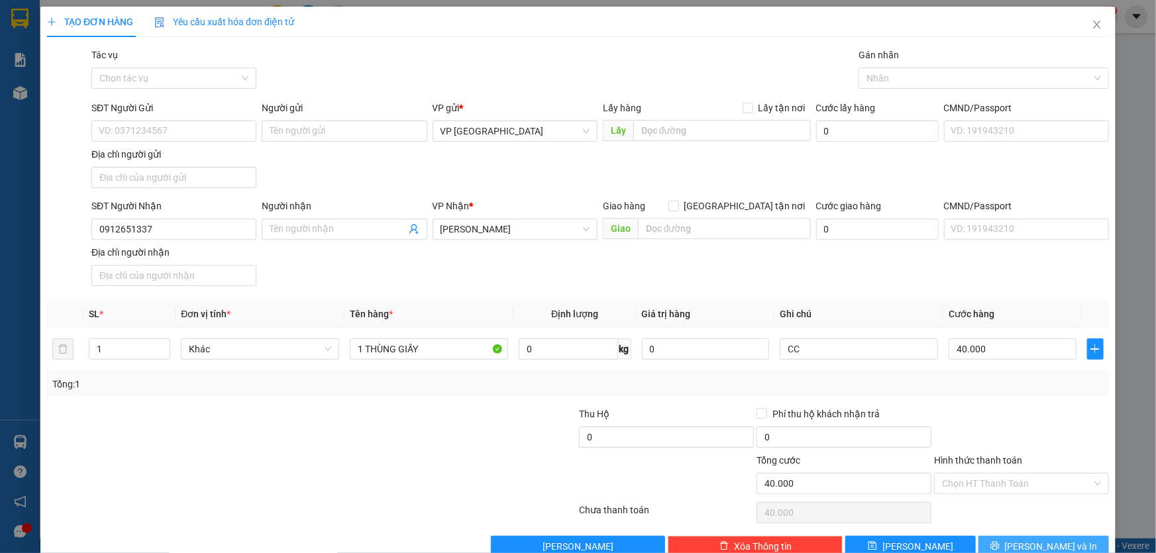
click at [1077, 551] on button "Lưu và In" at bounding box center [1043, 546] width 130 height 21
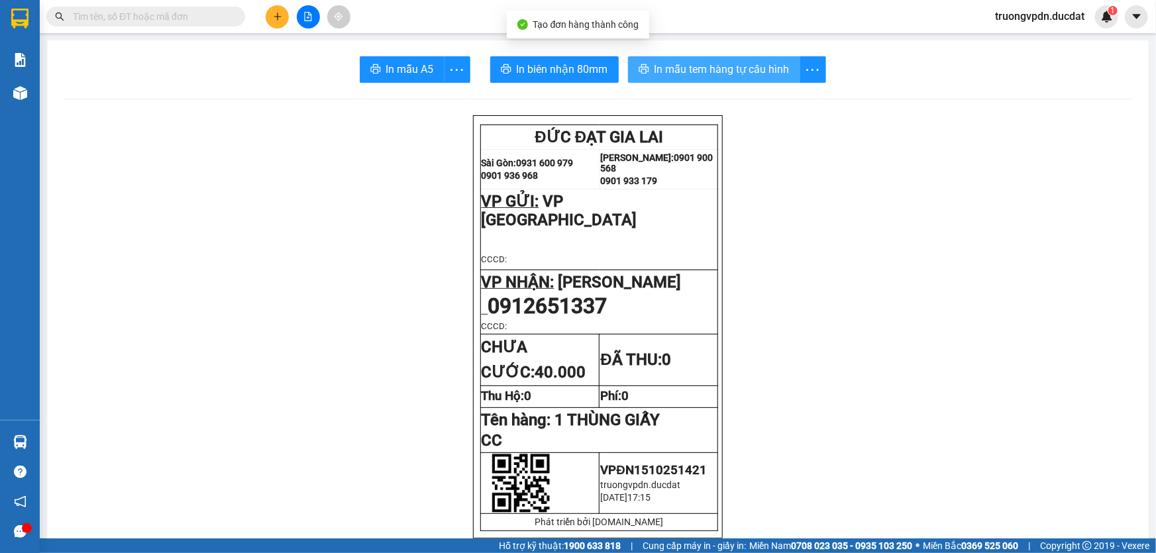
click at [662, 60] on button "In mẫu tem hàng tự cấu hình" at bounding box center [714, 69] width 172 height 26
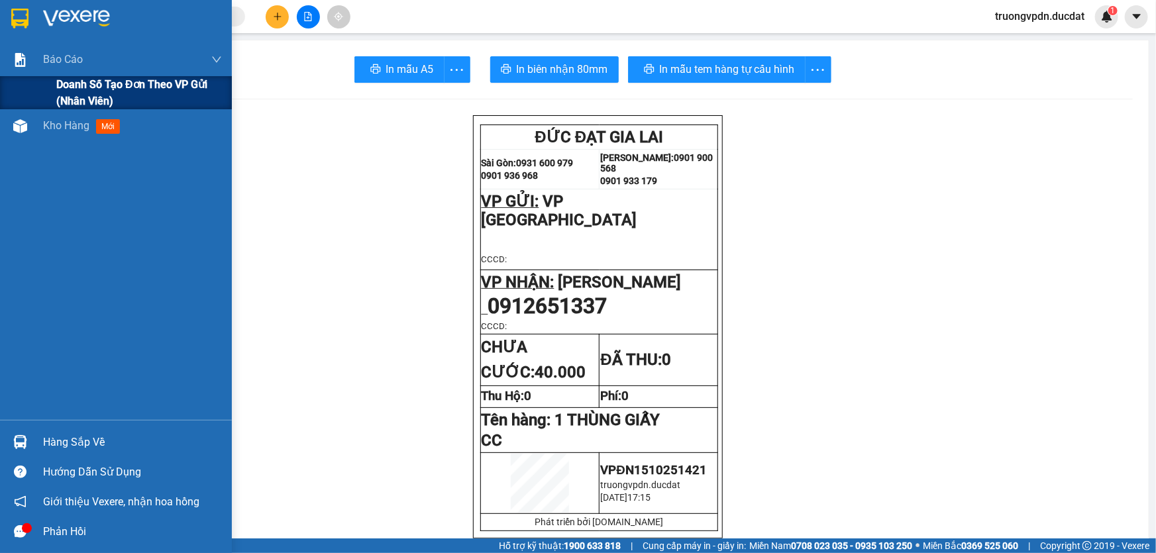
click at [68, 99] on span "Doanh số tạo đơn theo VP gửi (nhân viên)" at bounding box center [139, 92] width 166 height 33
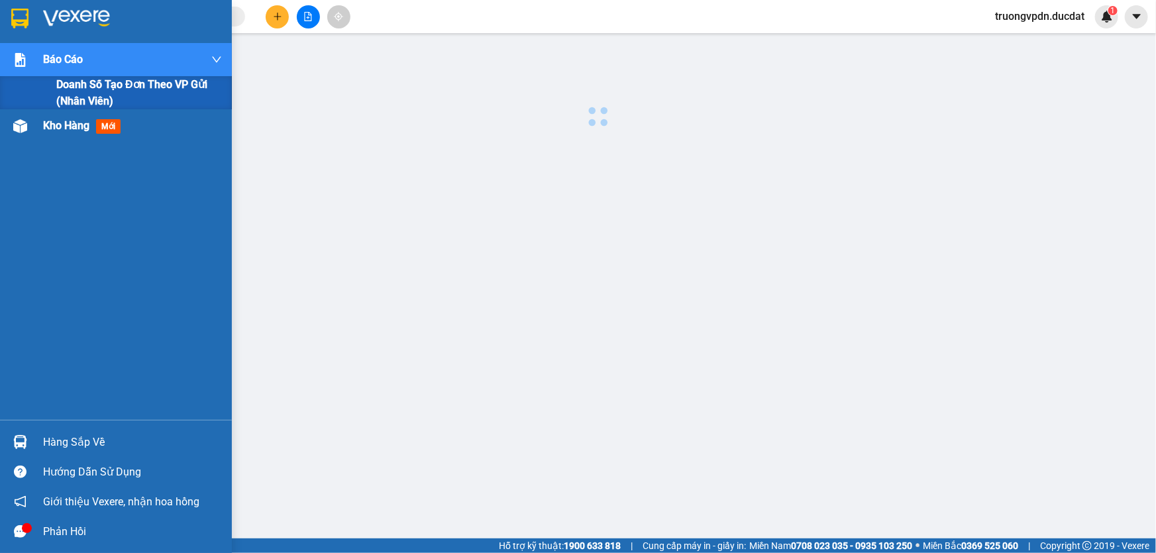
click at [71, 119] on span "Kho hàng" at bounding box center [66, 125] width 46 height 13
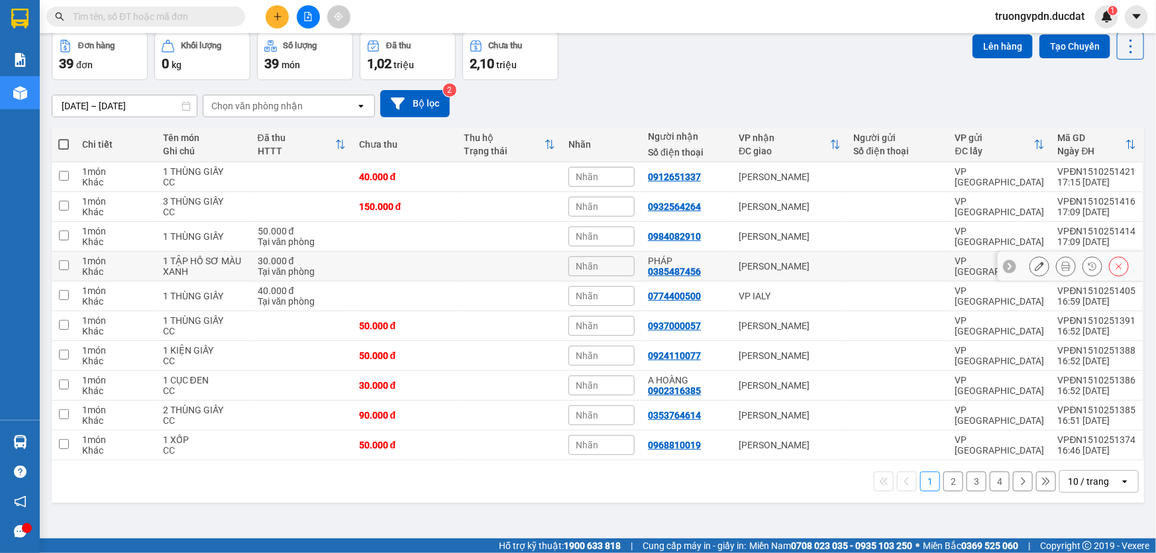
scroll to position [60, 0]
click at [946, 482] on button "2" at bounding box center [953, 481] width 20 height 20
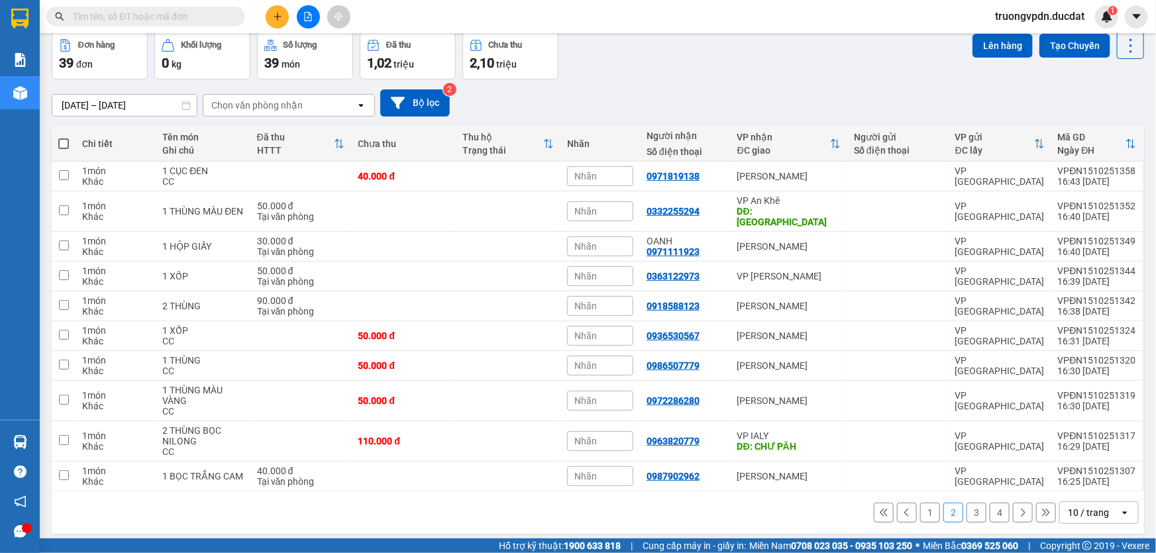
click at [967, 503] on button "3" at bounding box center [976, 513] width 20 height 20
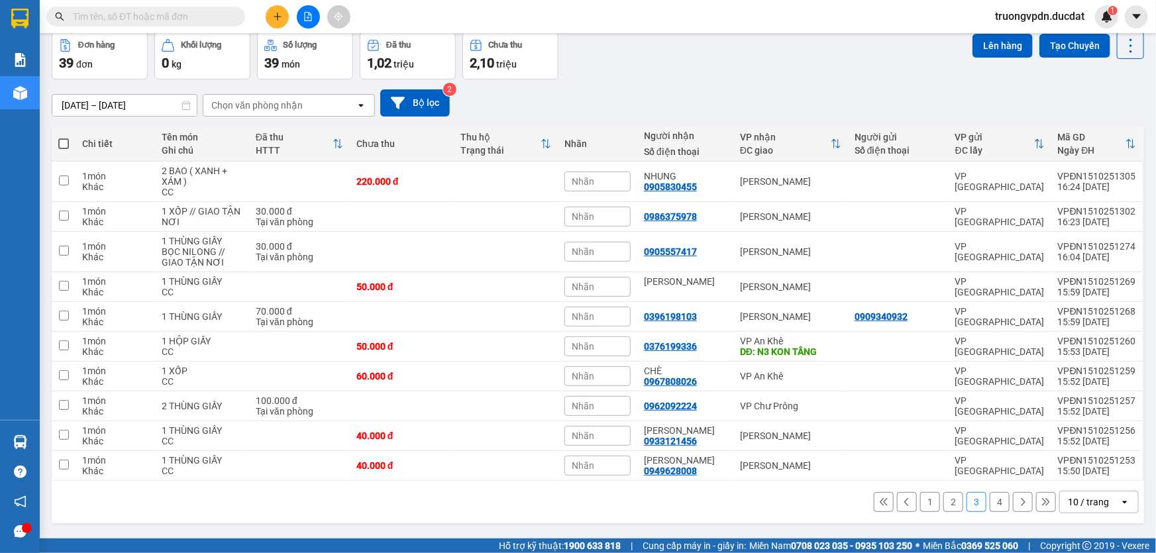
click at [990, 503] on button "4" at bounding box center [1000, 502] width 20 height 20
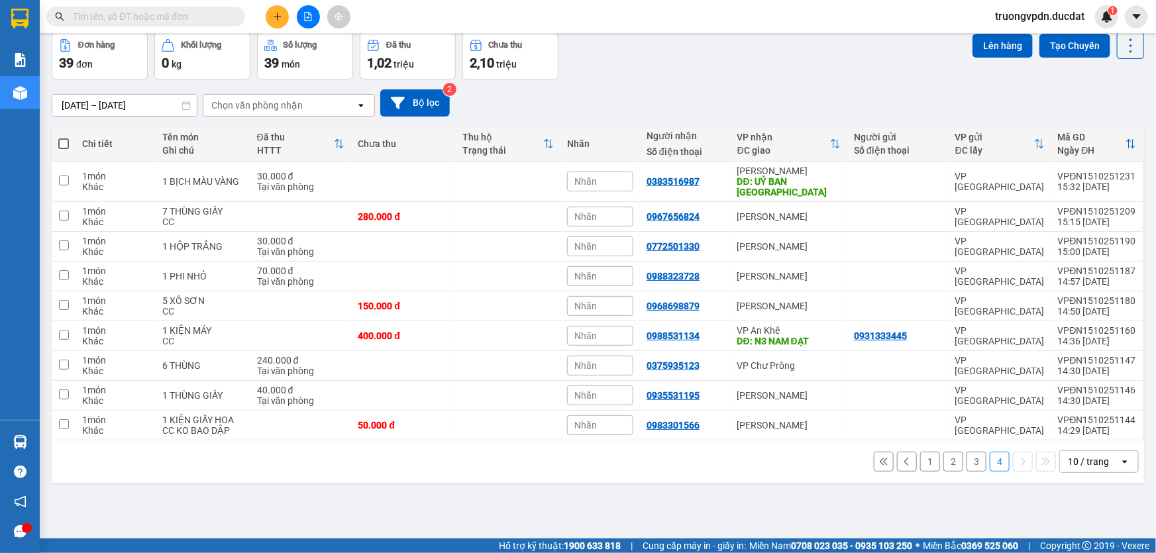
click at [921, 457] on button "1" at bounding box center [930, 462] width 20 height 20
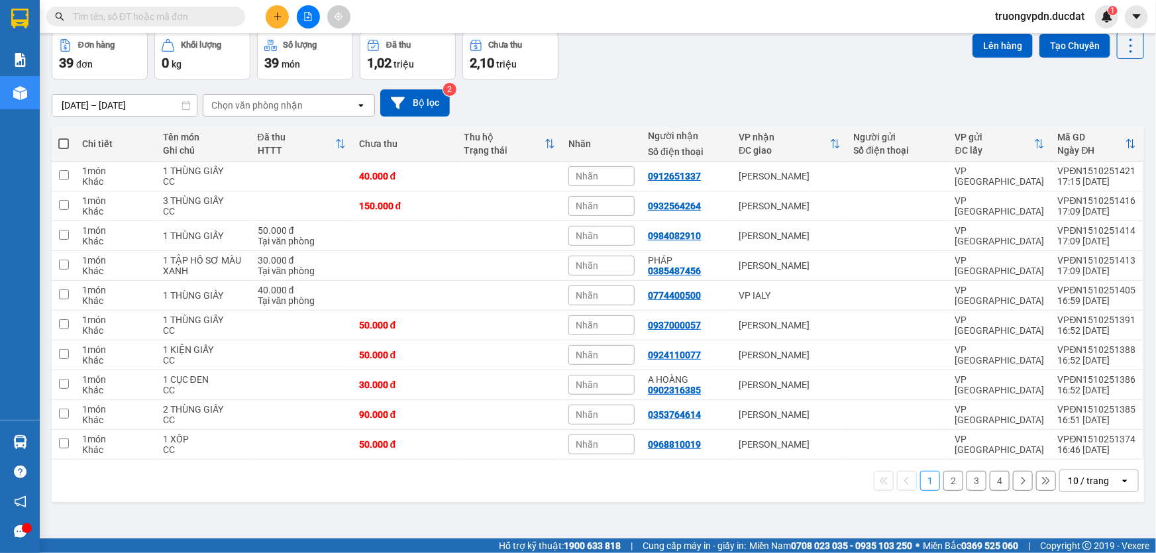
click at [943, 484] on button "2" at bounding box center [953, 481] width 20 height 20
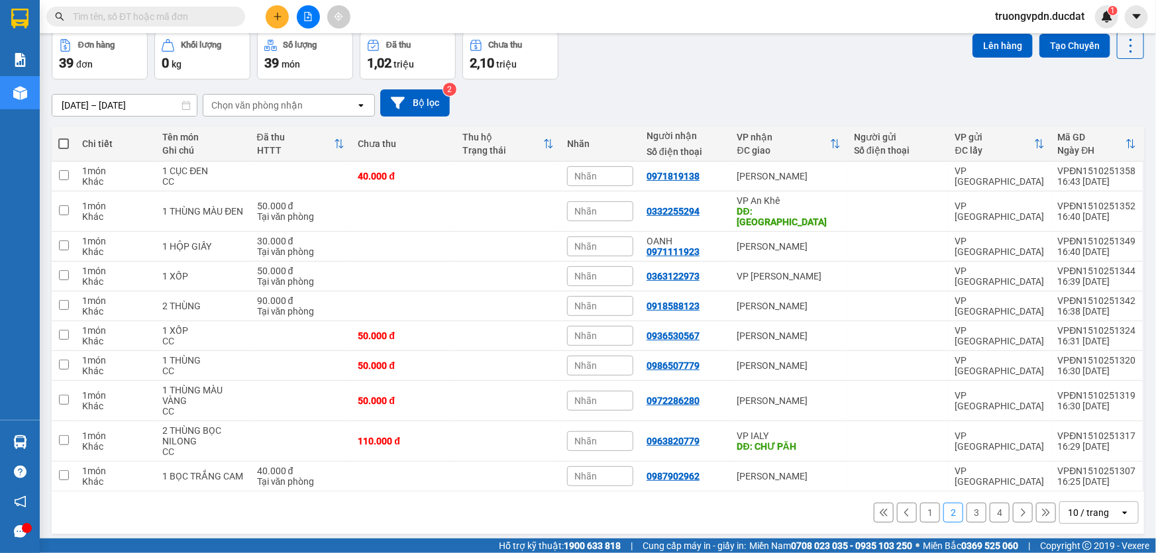
click at [970, 503] on button "3" at bounding box center [976, 513] width 20 height 20
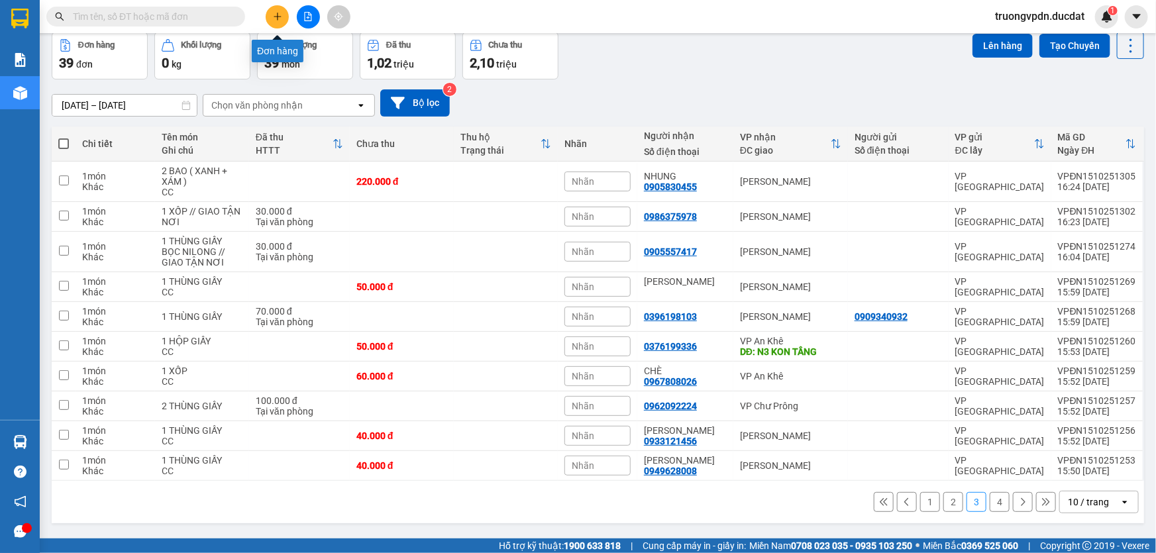
click at [277, 15] on icon "plus" at bounding box center [277, 16] width 1 height 7
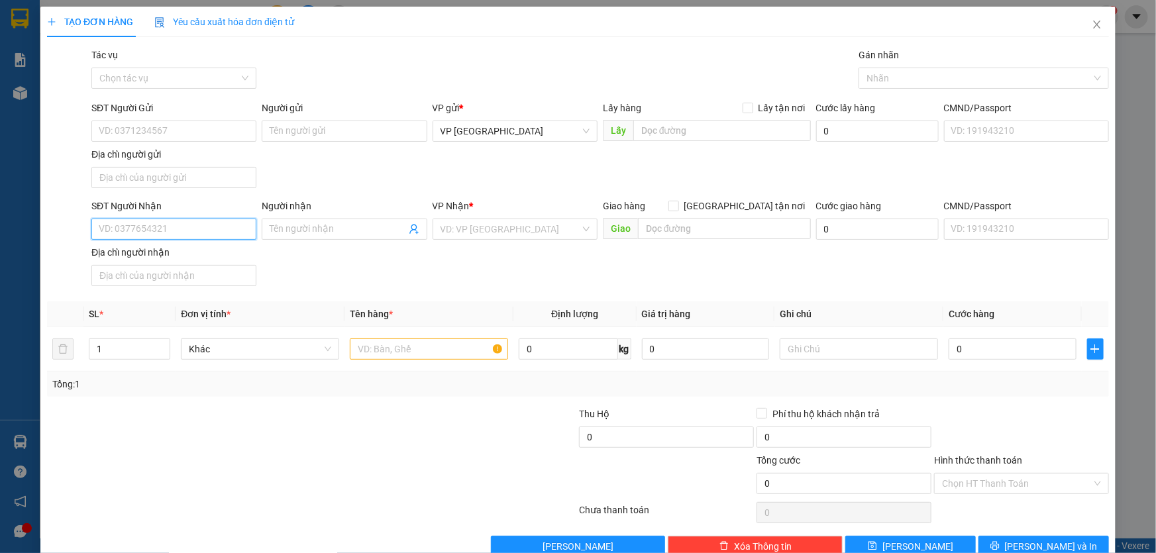
click at [225, 230] on input "SĐT Người Nhận" at bounding box center [173, 229] width 165 height 21
click at [168, 255] on div "0358351234" at bounding box center [173, 255] width 148 height 15
click at [413, 338] on input "text" at bounding box center [429, 348] width 158 height 21
click at [1011, 477] on input "Hình thức thanh toán" at bounding box center [1017, 484] width 150 height 20
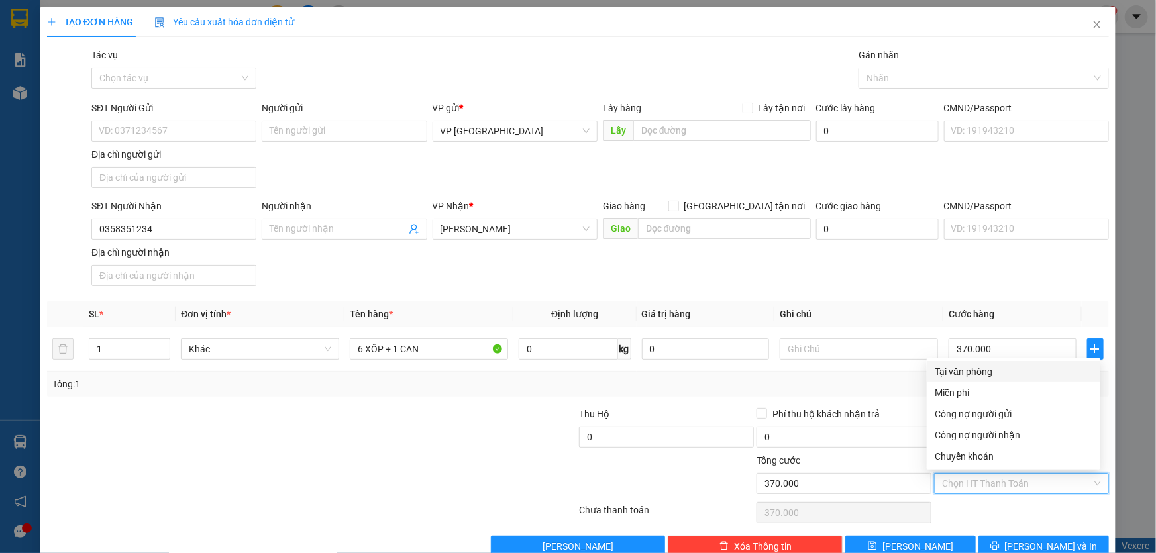
click at [967, 376] on div "Tại văn phòng" at bounding box center [1014, 371] width 158 height 15
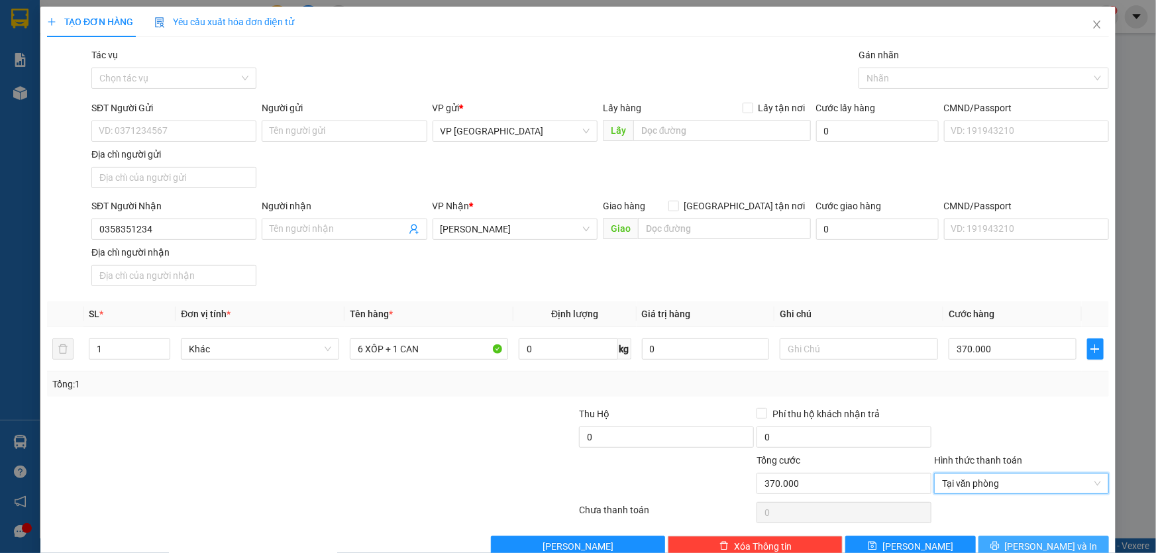
click at [1049, 540] on span "Lưu và In" at bounding box center [1051, 546] width 93 height 15
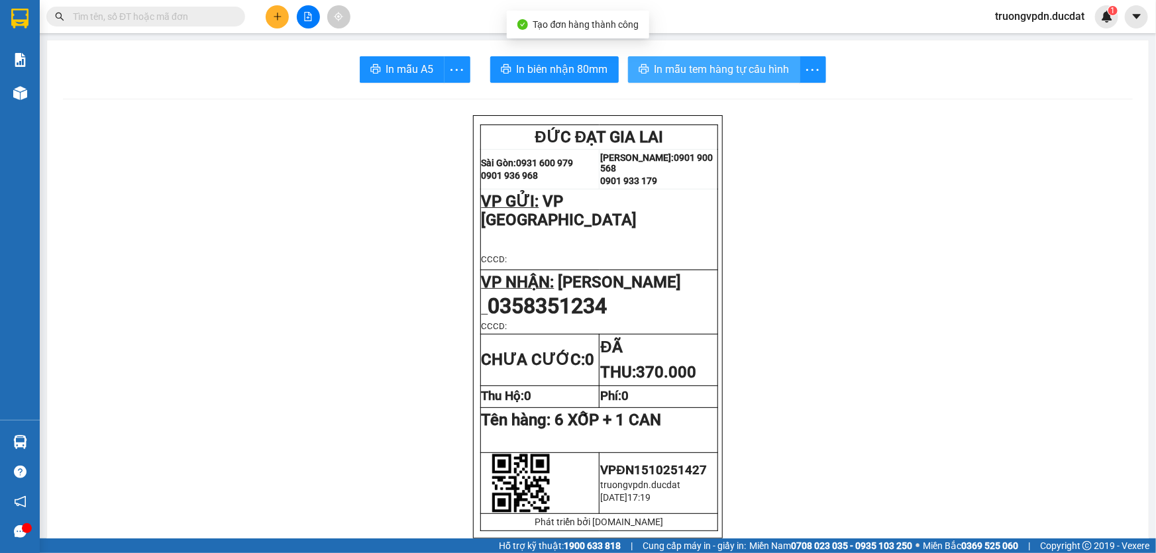
click at [726, 74] on span "In mẫu tem hàng tự cấu hình" at bounding box center [721, 69] width 135 height 17
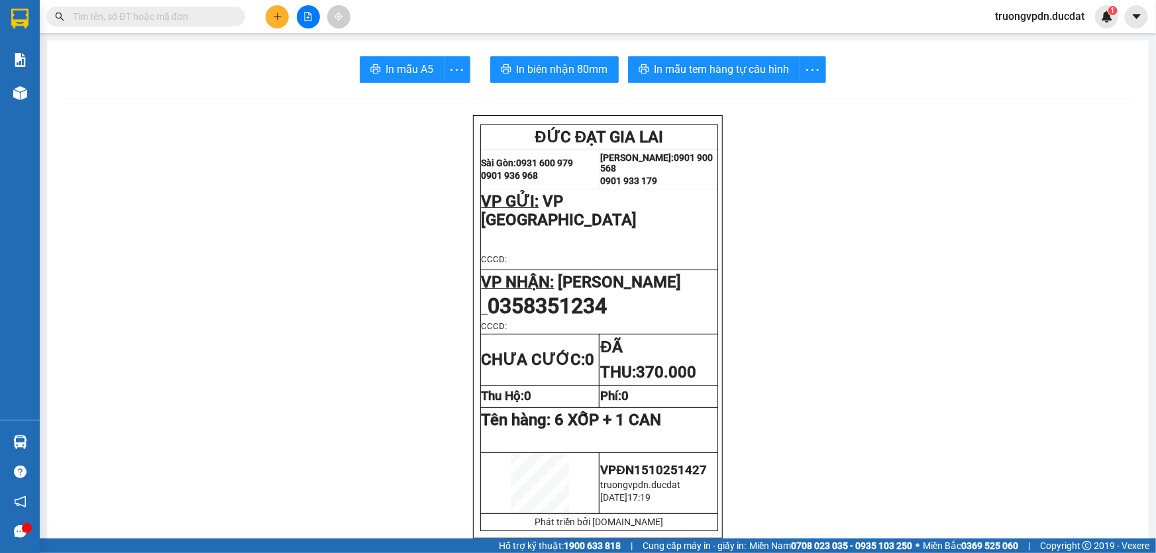
click at [276, 14] on icon "plus" at bounding box center [277, 16] width 9 height 9
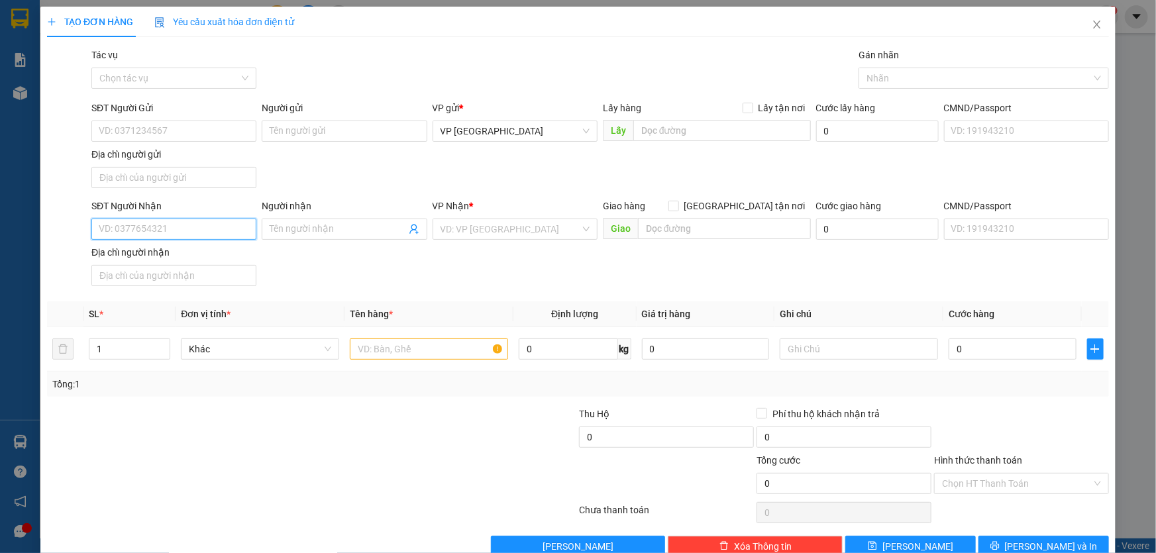
drag, startPoint x: 191, startPoint y: 229, endPoint x: 780, endPoint y: 245, distance: 589.0
click at [198, 229] on input "SĐT Người Nhận" at bounding box center [173, 229] width 165 height 21
drag, startPoint x: 196, startPoint y: 248, endPoint x: 521, endPoint y: 364, distance: 345.2
click at [195, 248] on div "0977865152" at bounding box center [173, 255] width 148 height 15
click at [454, 356] on input "text" at bounding box center [429, 348] width 158 height 21
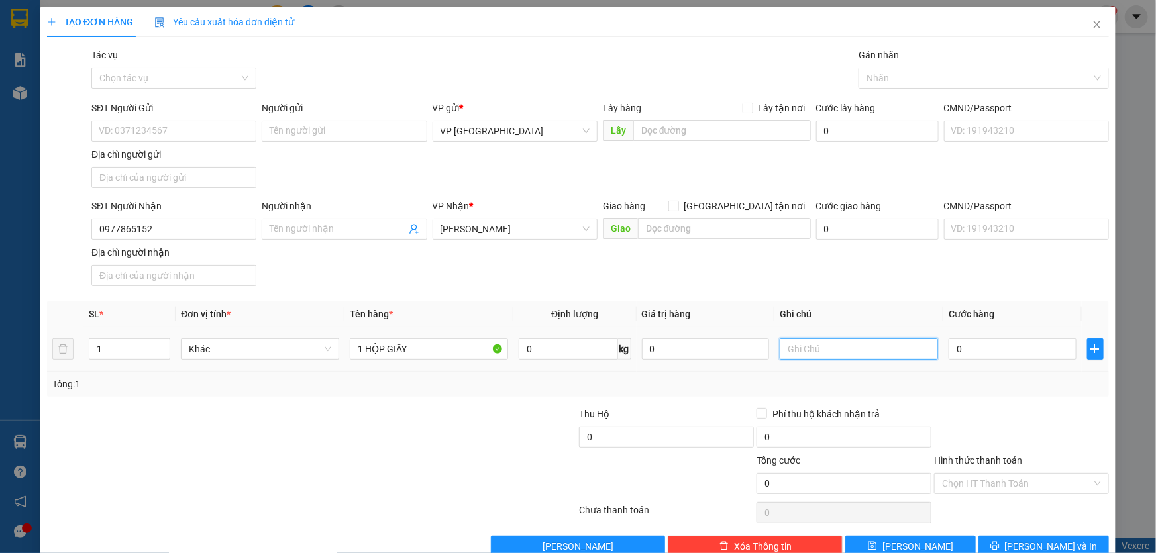
click at [874, 356] on input "text" at bounding box center [859, 348] width 158 height 21
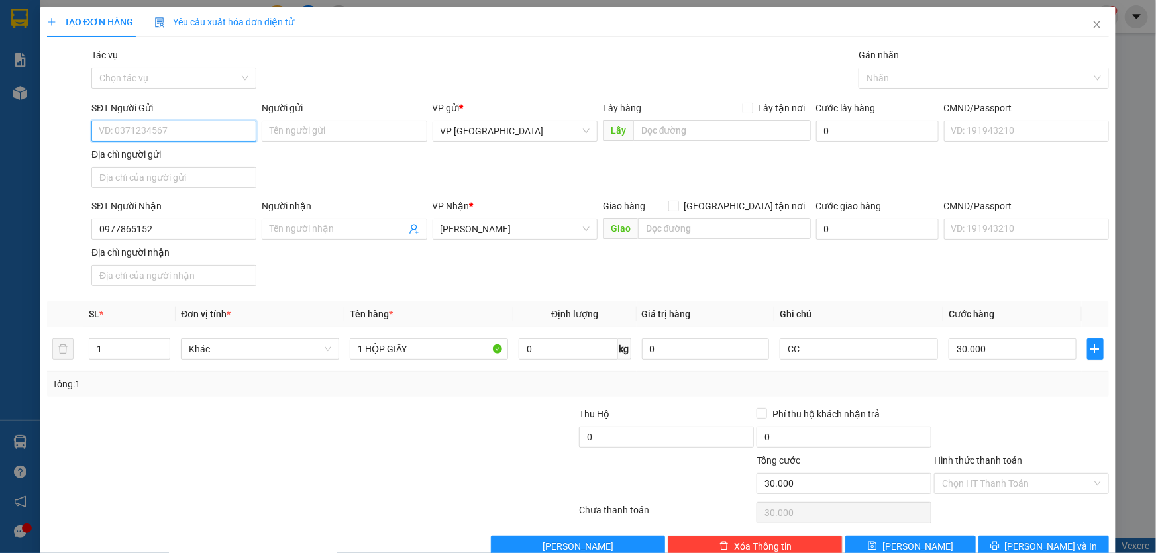
drag, startPoint x: 142, startPoint y: 127, endPoint x: 513, endPoint y: 149, distance: 372.2
click at [142, 125] on input "SĐT Người Gửi" at bounding box center [173, 131] width 165 height 21
click at [999, 542] on icon "printer" at bounding box center [994, 546] width 9 height 9
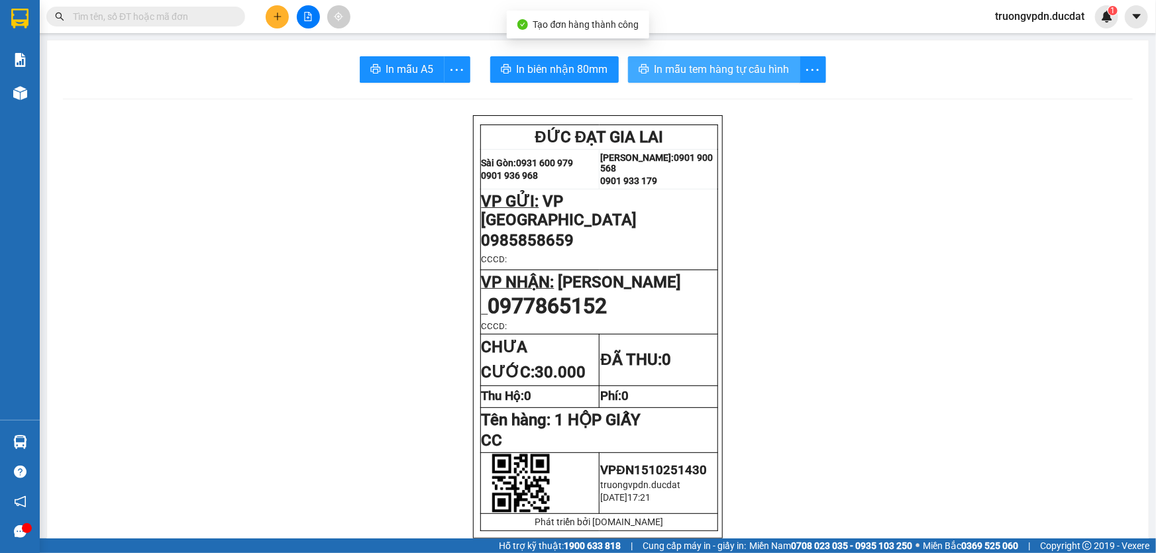
click at [721, 79] on button "In mẫu tem hàng tự cấu hình" at bounding box center [714, 69] width 172 height 26
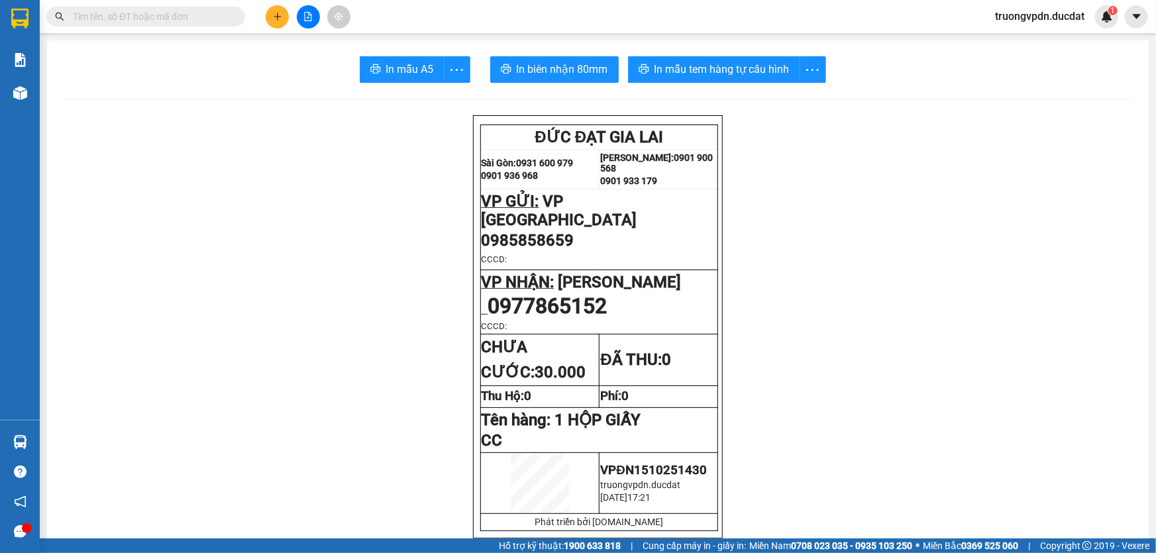
click at [278, 25] on button at bounding box center [277, 16] width 23 height 23
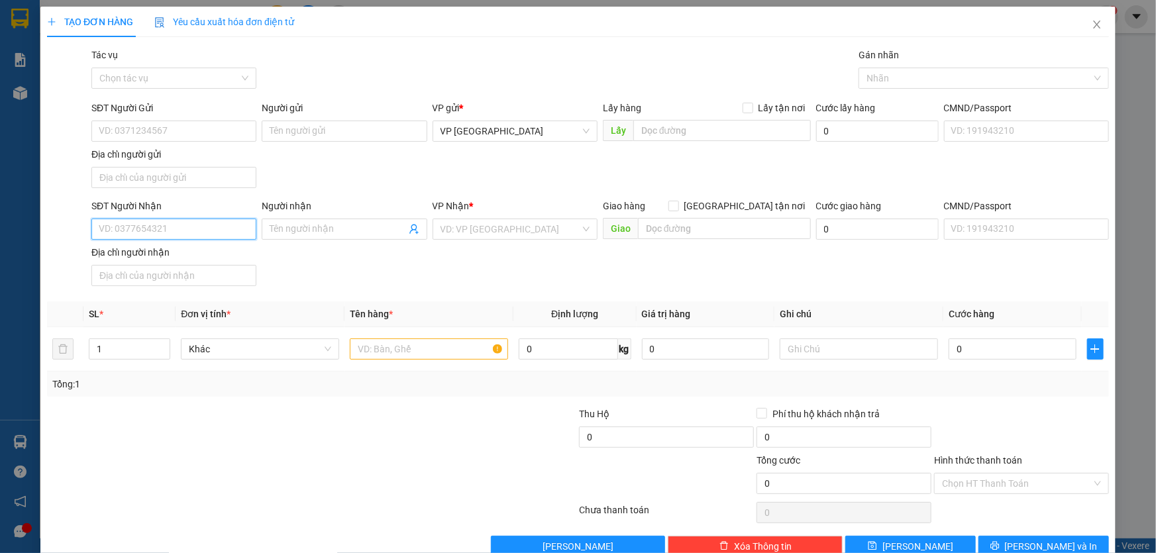
click at [168, 232] on input "SĐT Người Nhận" at bounding box center [173, 229] width 165 height 21
click at [143, 260] on div "0905394777" at bounding box center [173, 255] width 148 height 15
click at [400, 349] on input "text" at bounding box center [429, 348] width 158 height 21
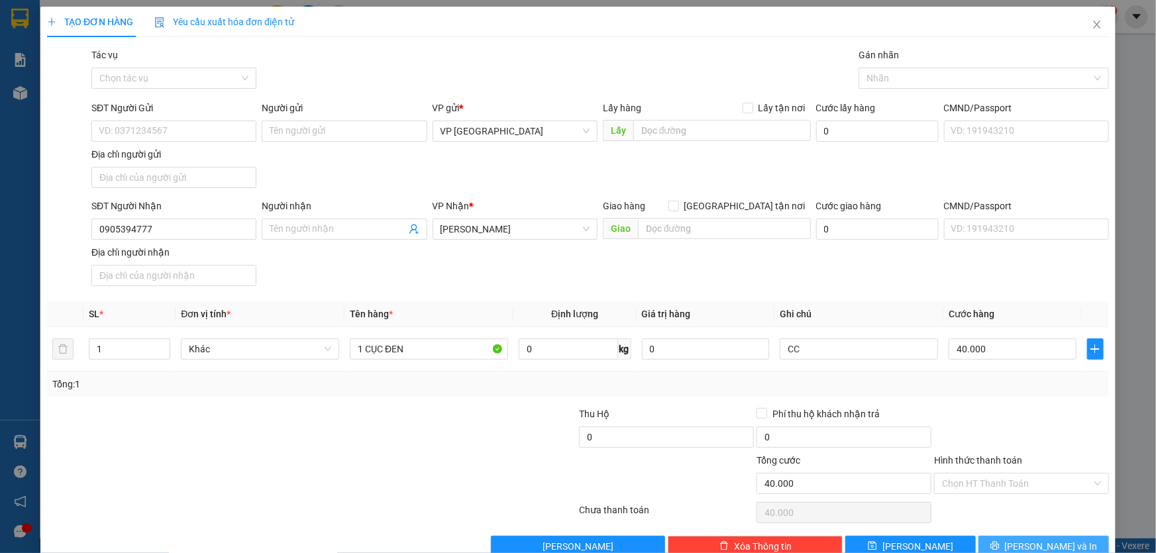
click at [1046, 548] on span "Lưu và In" at bounding box center [1051, 546] width 93 height 15
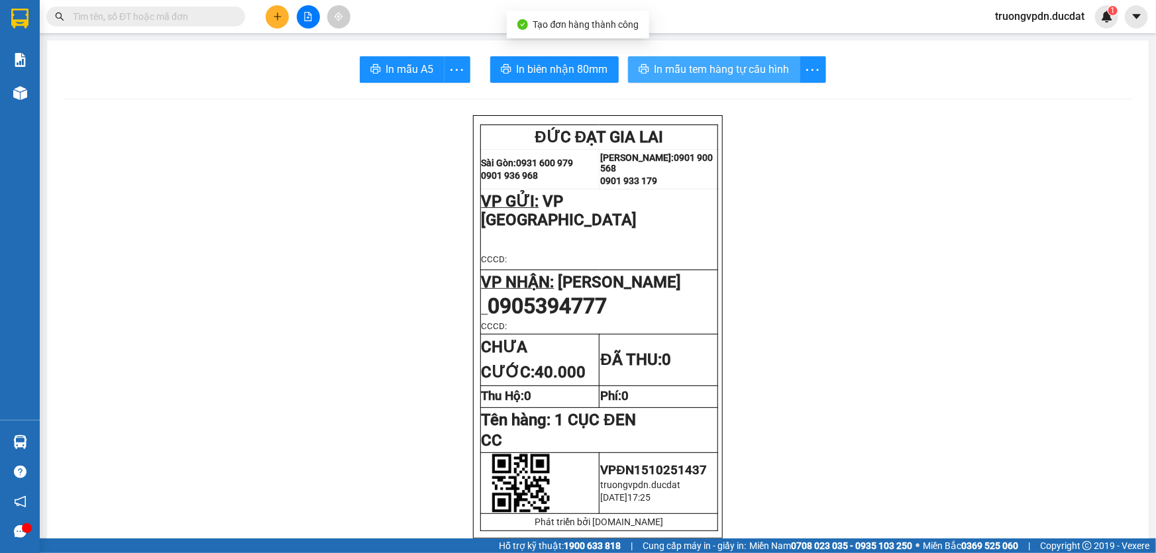
click at [685, 71] on span "In mẫu tem hàng tự cấu hình" at bounding box center [721, 69] width 135 height 17
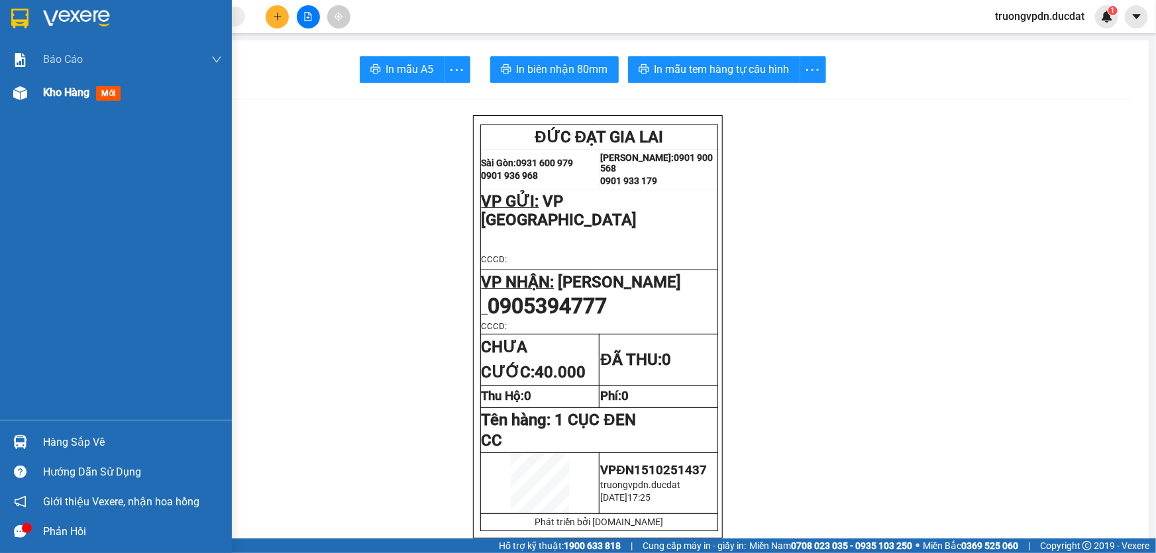
click at [53, 101] on div "Kho hàng mới" at bounding box center [132, 92] width 179 height 33
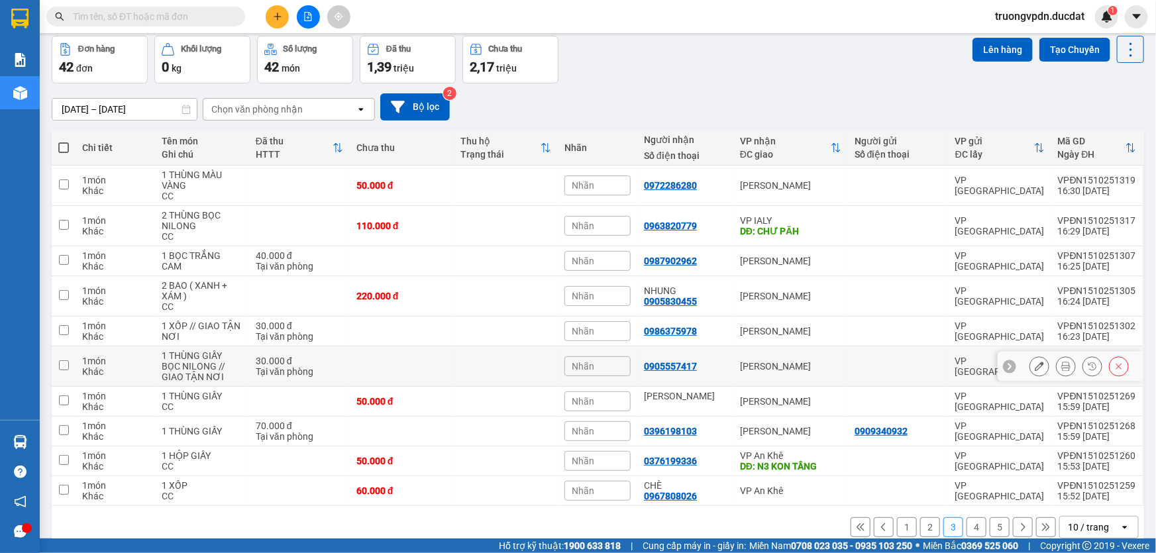
scroll to position [77, 0]
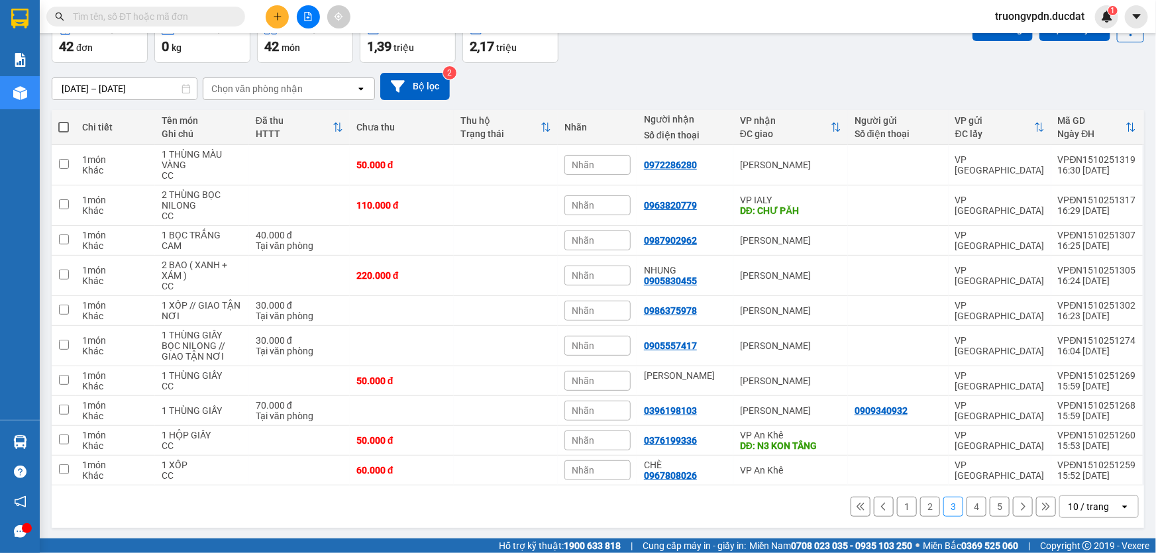
click at [901, 505] on button "1" at bounding box center [907, 507] width 20 height 20
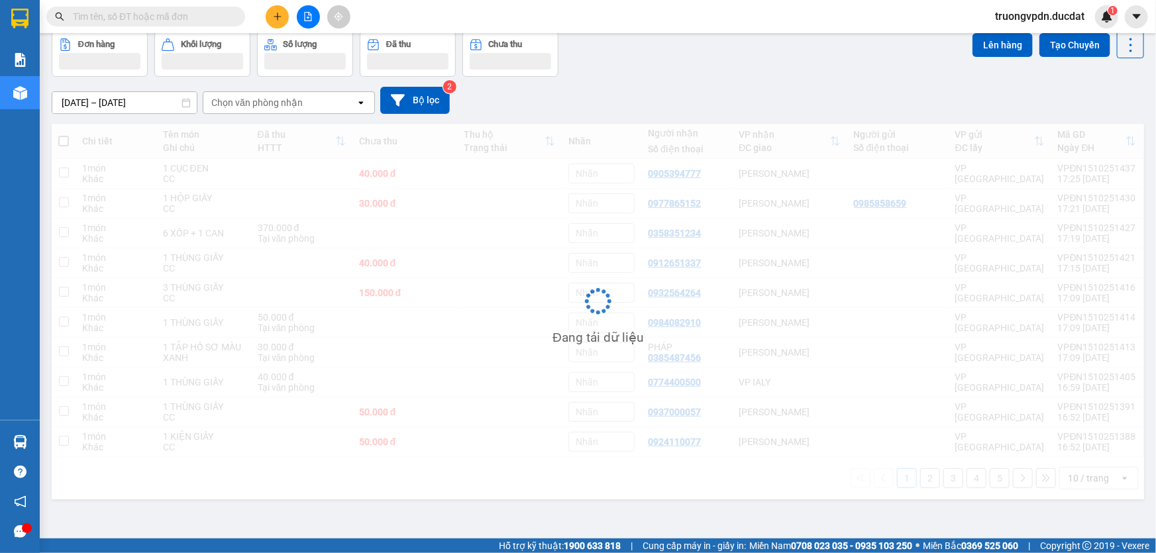
scroll to position [60, 0]
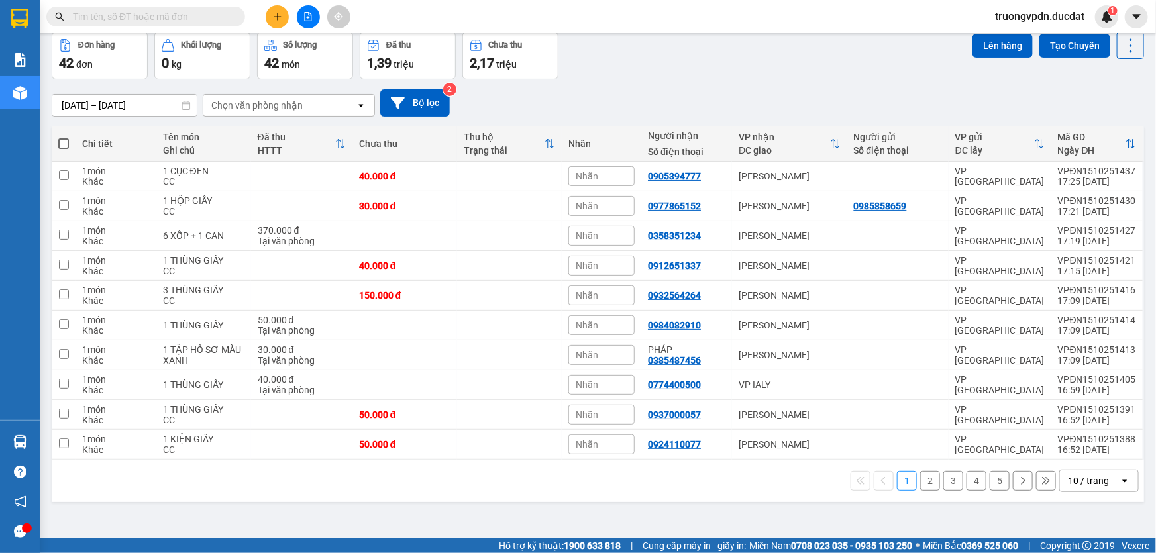
click at [920, 481] on button "2" at bounding box center [930, 481] width 20 height 20
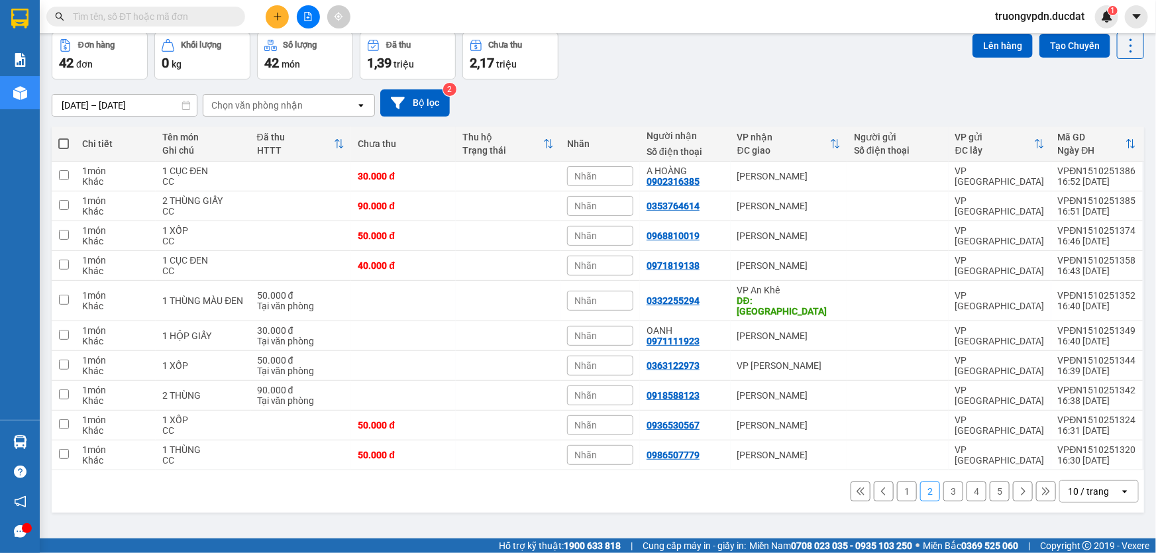
click at [946, 482] on button "3" at bounding box center [953, 492] width 20 height 20
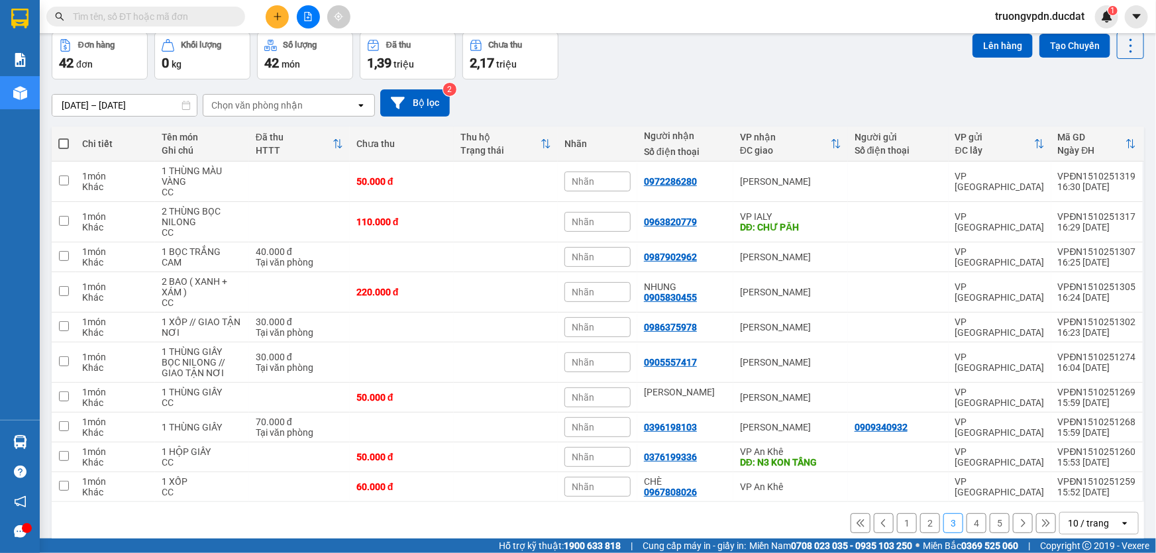
click at [966, 520] on button "4" at bounding box center [976, 523] width 20 height 20
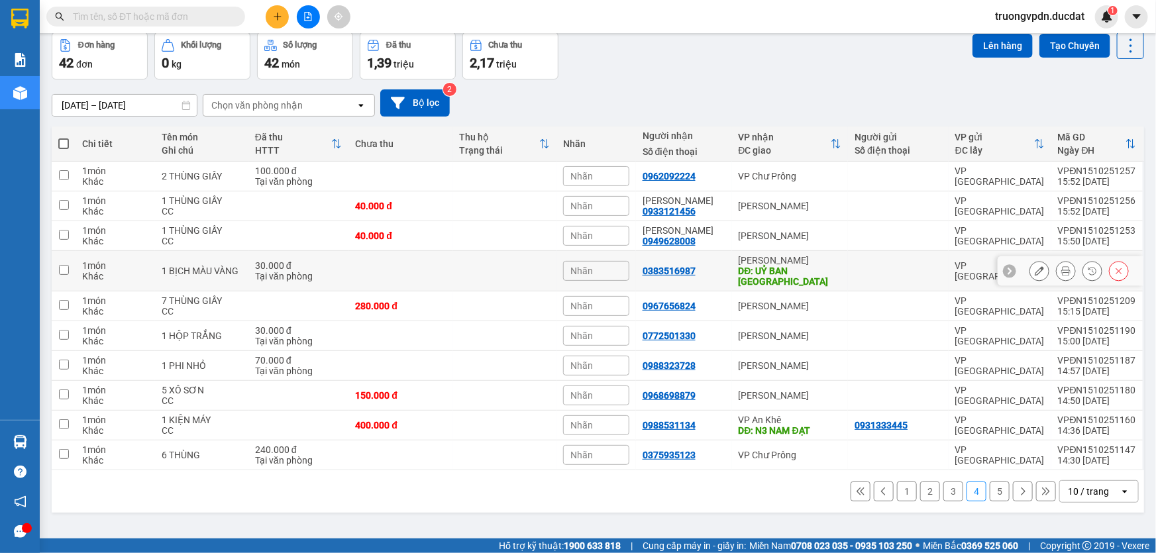
click at [838, 263] on div "[PERSON_NAME]" at bounding box center [789, 260] width 103 height 11
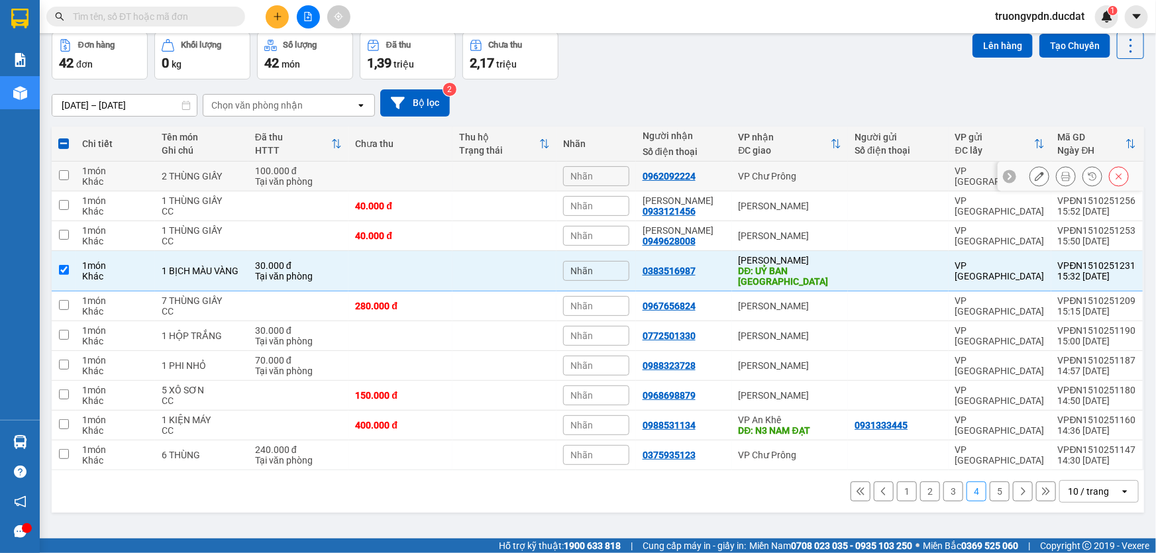
click at [781, 166] on td "VP Chư Prông" at bounding box center [790, 177] width 117 height 30
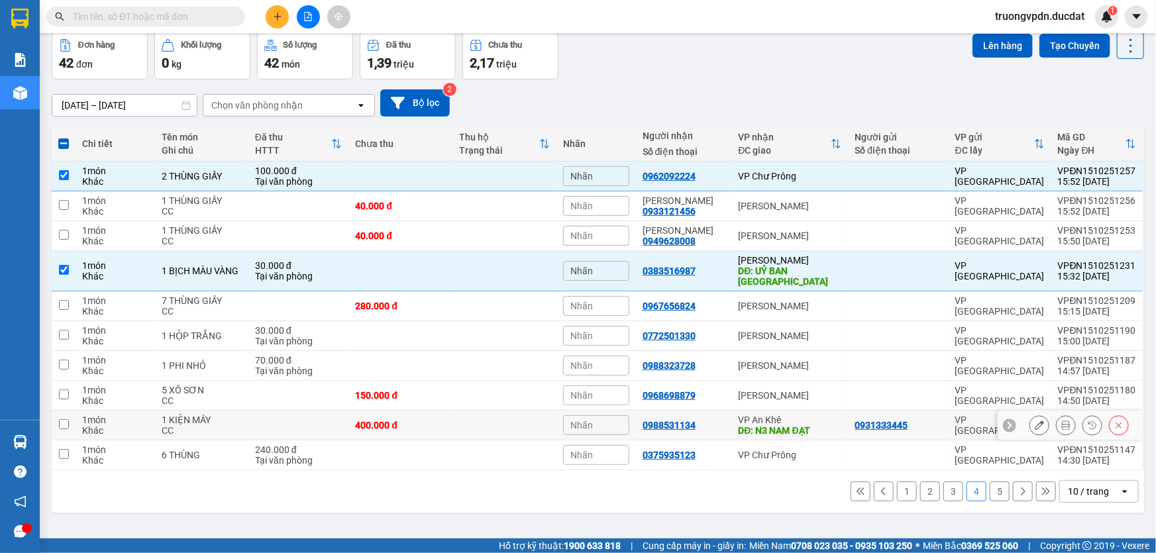
click at [800, 415] on div "VP An Khê" at bounding box center [789, 420] width 103 height 11
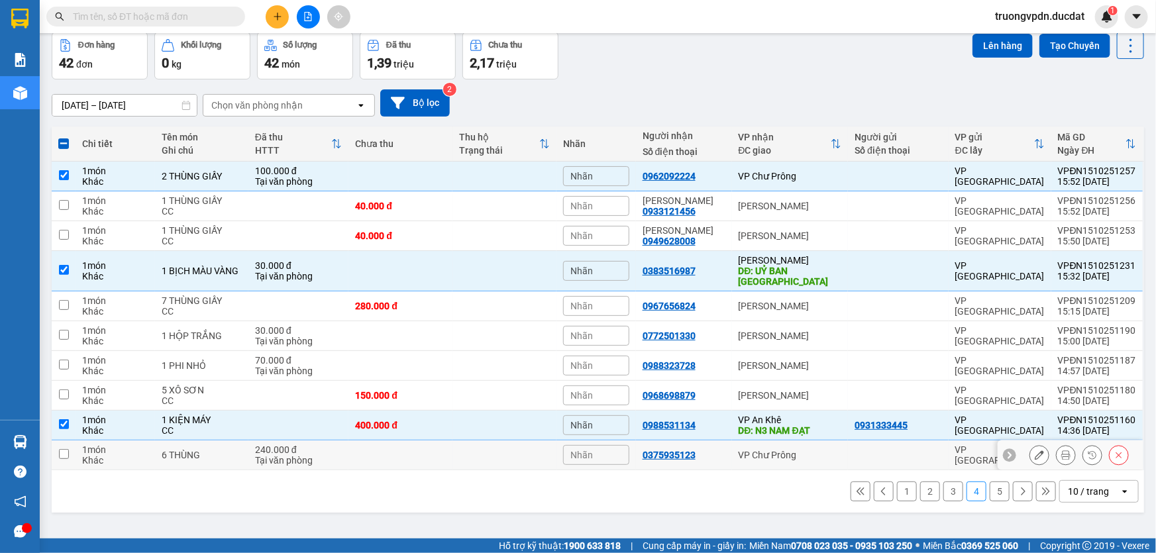
click at [787, 449] on td "VP Chư Prông" at bounding box center [790, 455] width 117 height 30
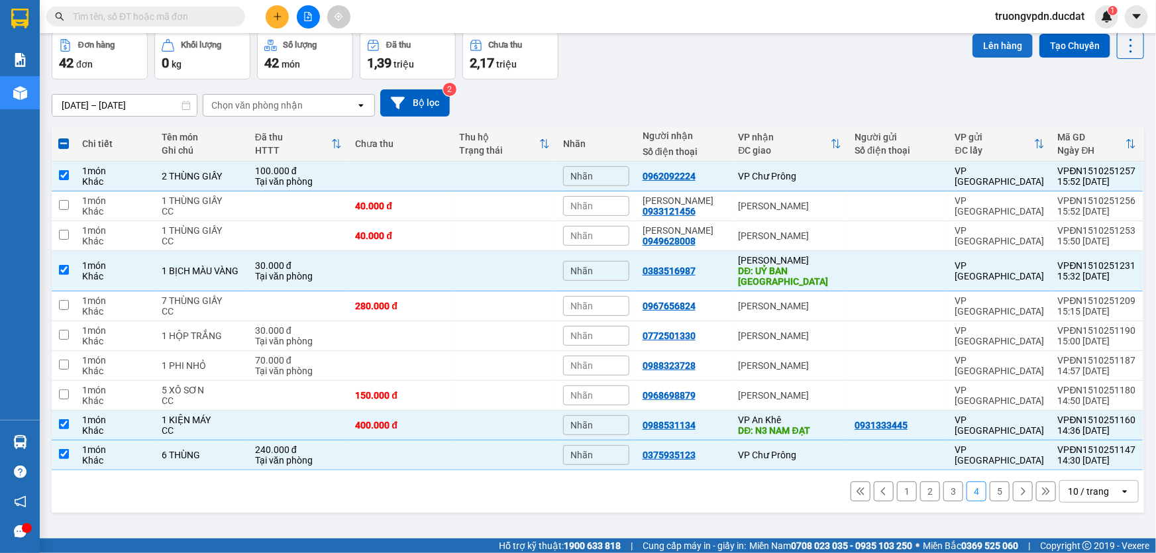
click at [980, 46] on button "Lên hàng" at bounding box center [1002, 46] width 60 height 24
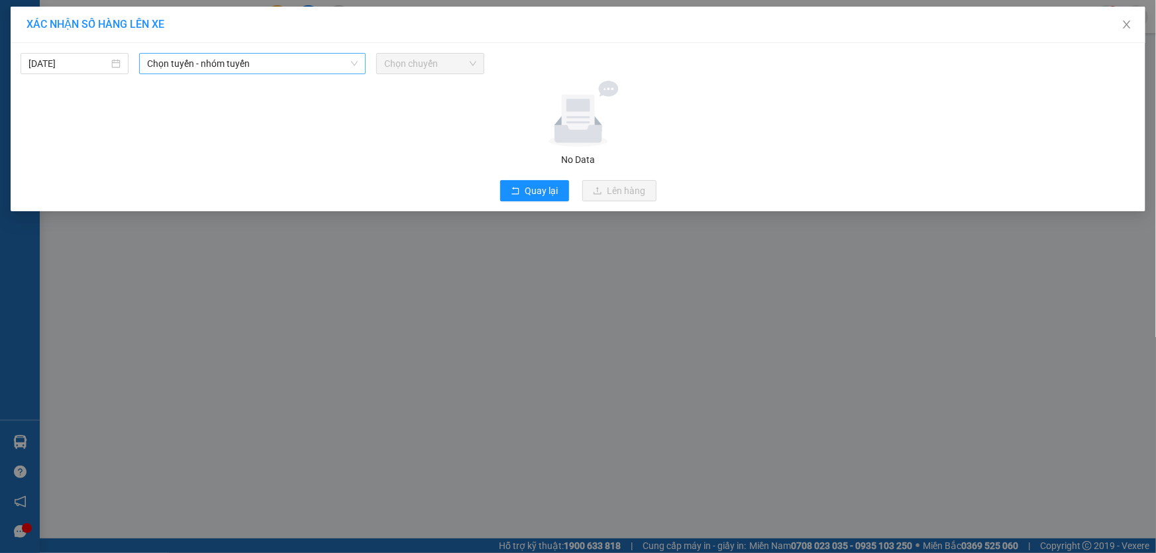
click at [299, 72] on span "Chọn tuyến - nhóm tuyến" at bounding box center [252, 64] width 211 height 20
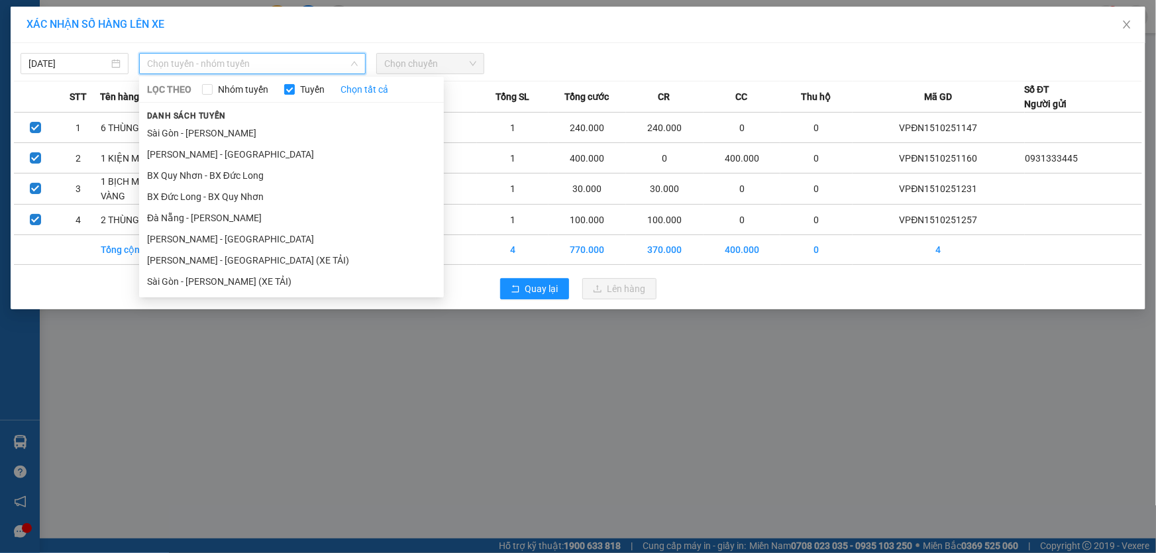
drag, startPoint x: 213, startPoint y: 215, endPoint x: 483, endPoint y: 92, distance: 296.7
click at [212, 215] on li "Đà Nẵng - [PERSON_NAME]" at bounding box center [291, 217] width 305 height 21
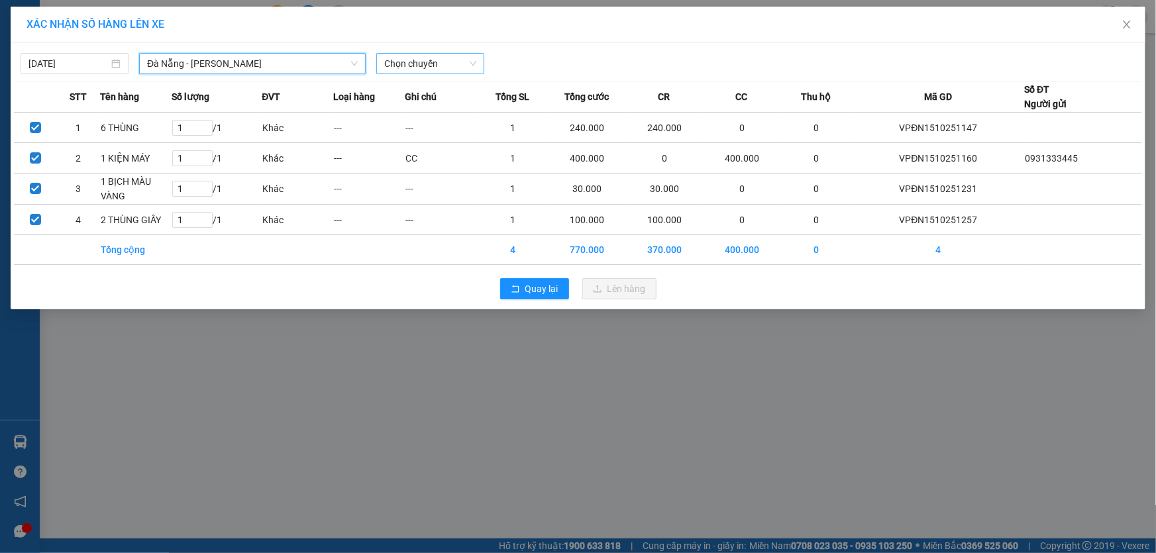
click at [456, 71] on span "Chọn chuyến" at bounding box center [430, 64] width 92 height 20
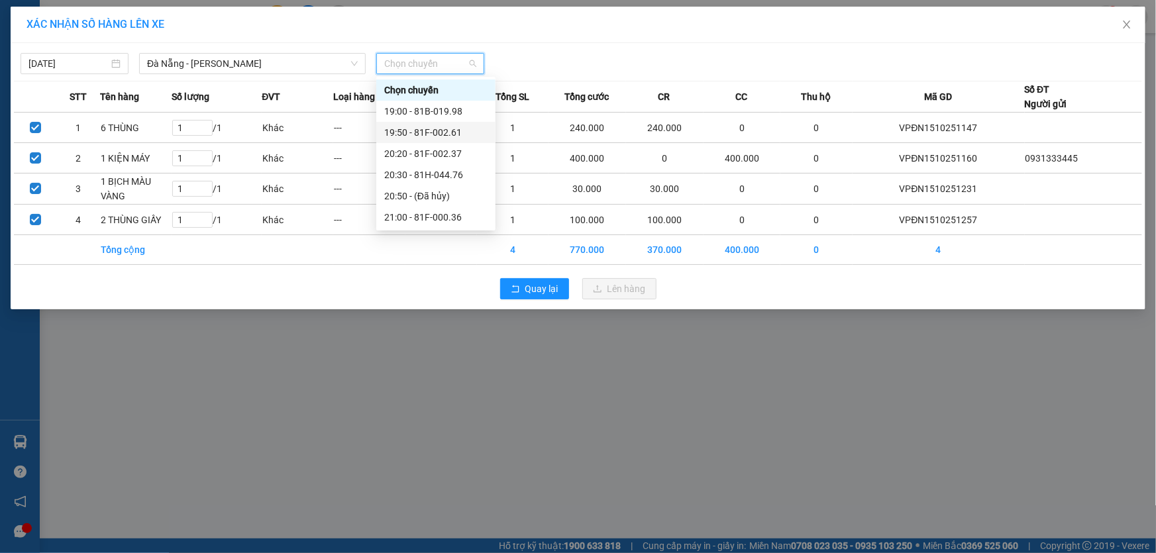
click at [456, 134] on div "19:50 - 81F-002.61" at bounding box center [435, 132] width 103 height 15
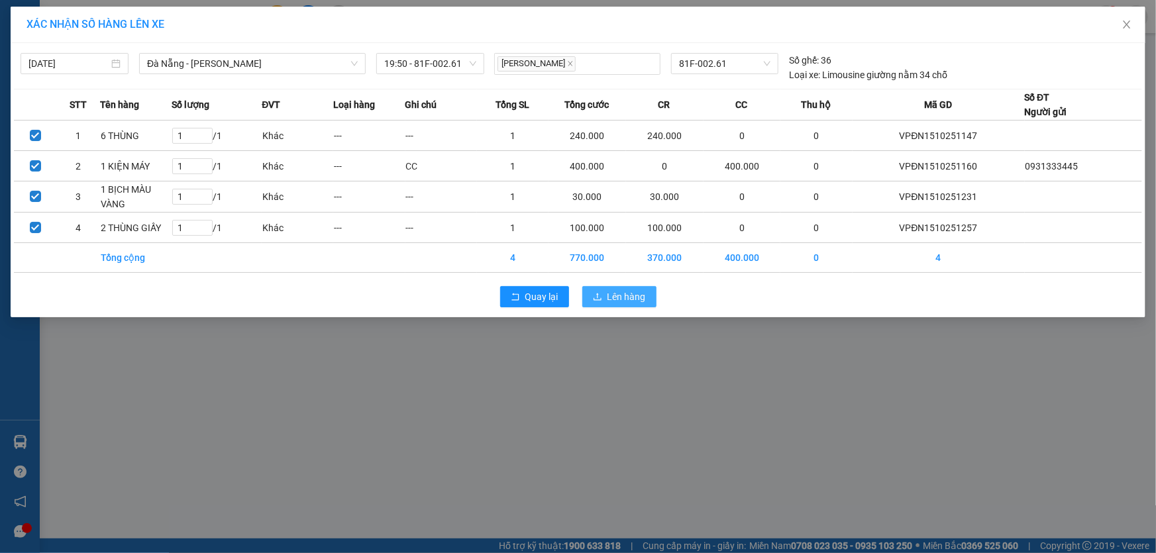
click at [634, 291] on span "Lên hàng" at bounding box center [626, 296] width 38 height 15
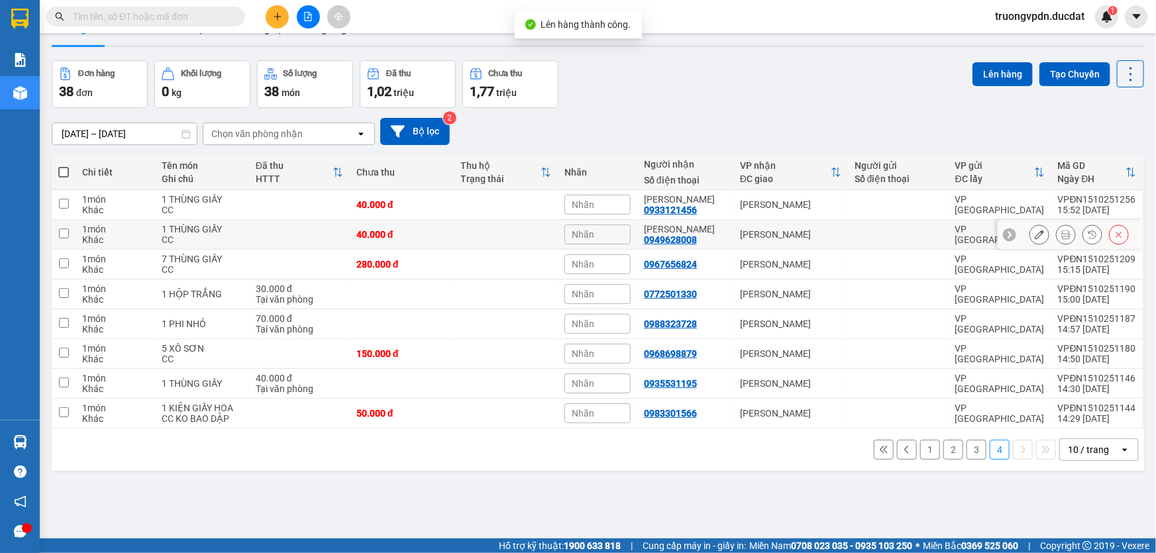
scroll to position [60, 0]
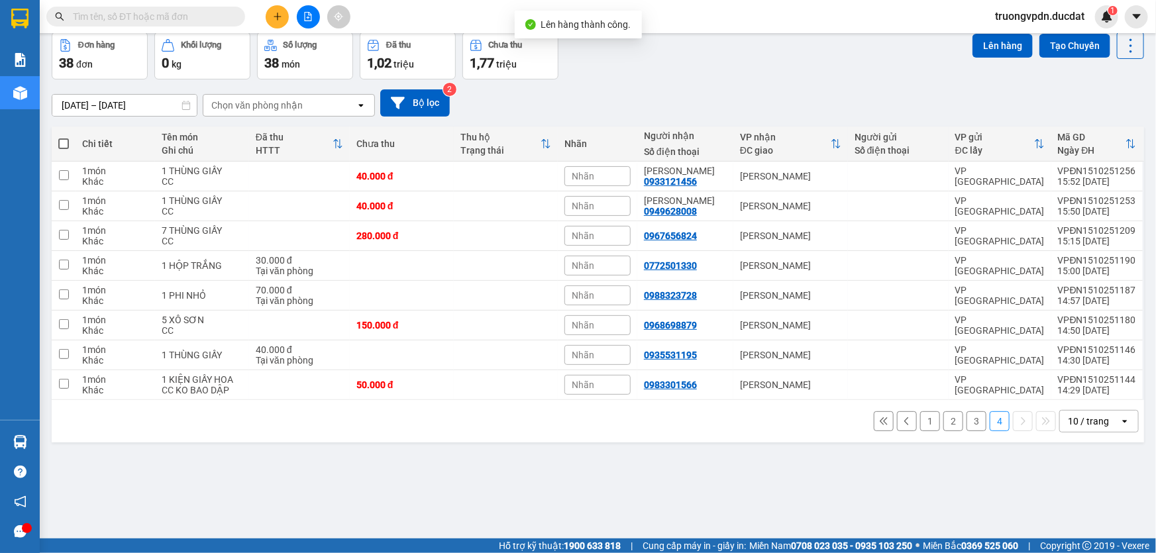
click at [966, 423] on button "3" at bounding box center [976, 421] width 20 height 20
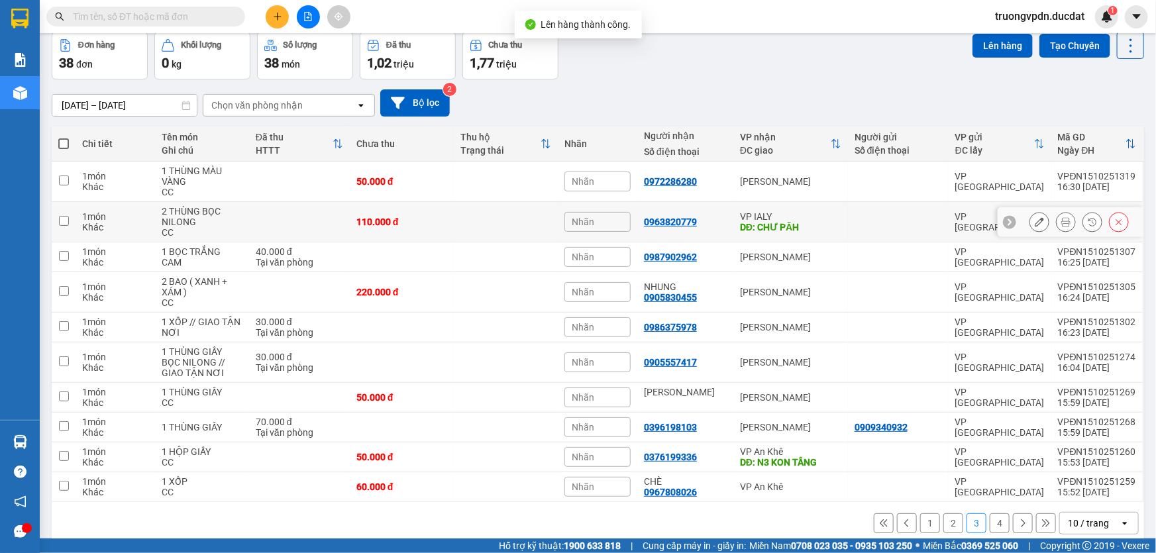
click at [777, 222] on div "DĐ: CHƯ PĂH" at bounding box center [790, 227] width 101 height 11
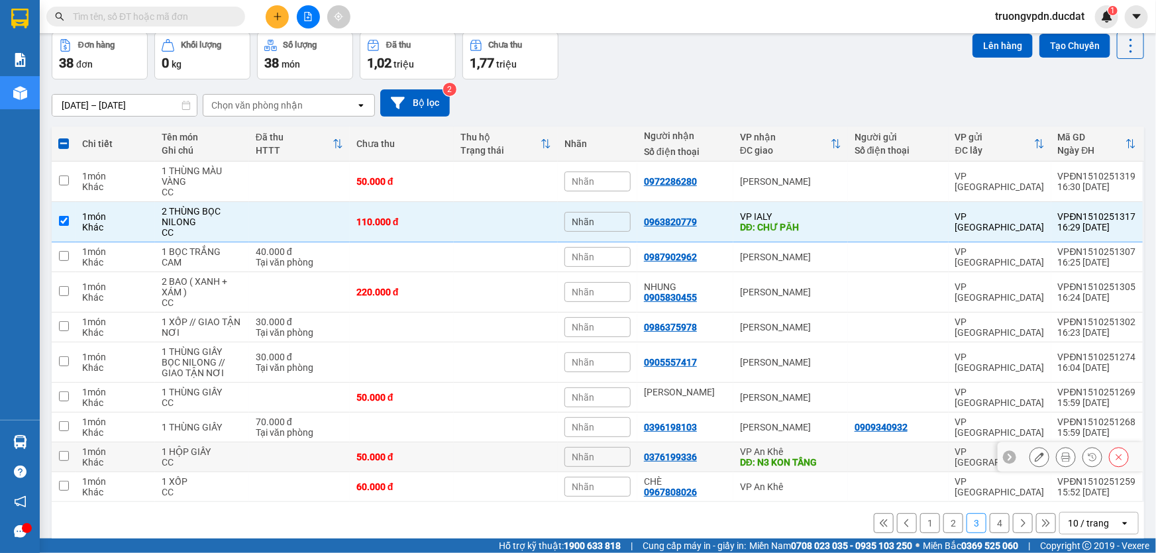
click at [805, 450] on div "VP An Khê" at bounding box center [790, 451] width 101 height 11
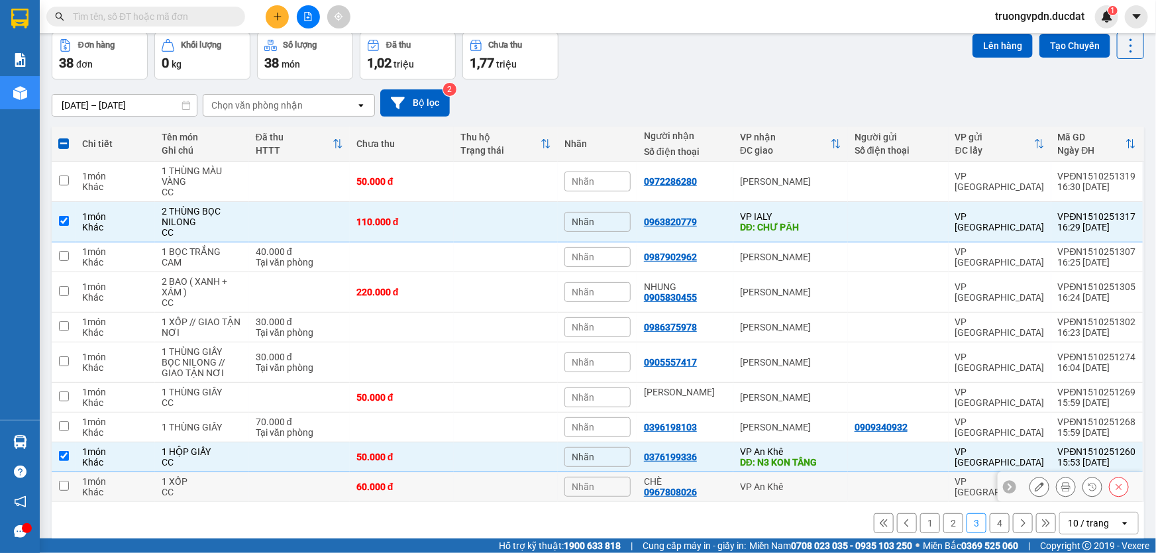
click at [769, 488] on div "VP An Khê" at bounding box center [790, 487] width 101 height 11
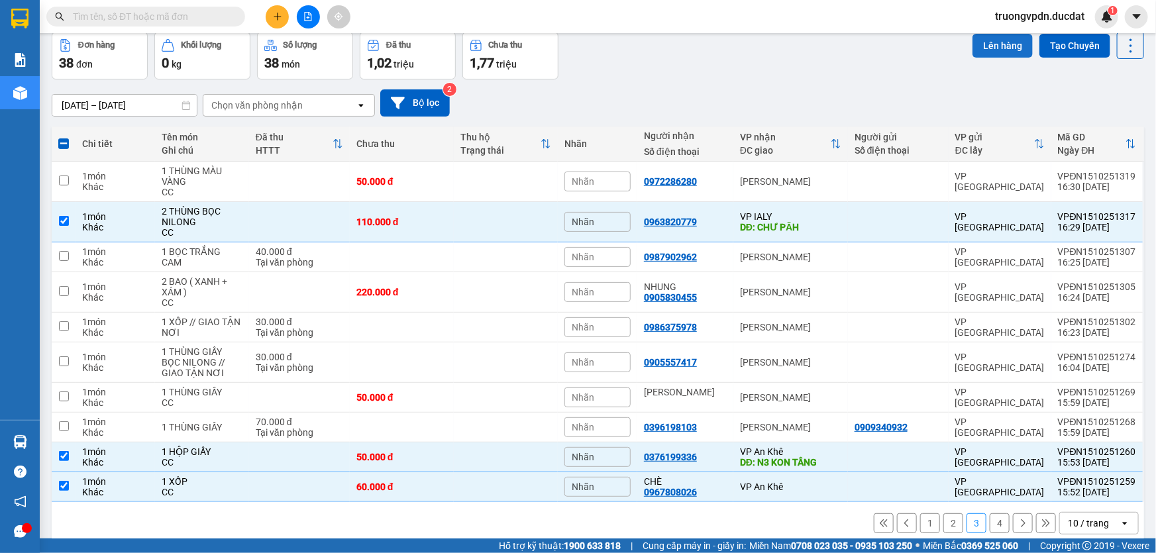
click at [1003, 46] on button "Lên hàng" at bounding box center [1002, 46] width 60 height 24
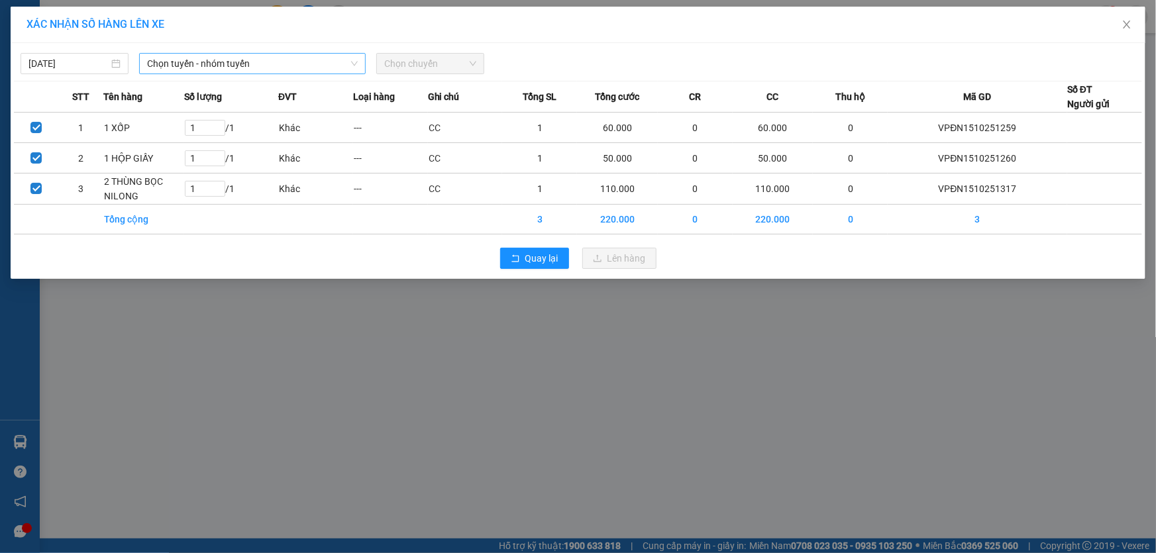
click at [330, 54] on span "Chọn tuyến - nhóm tuyến" at bounding box center [252, 64] width 211 height 20
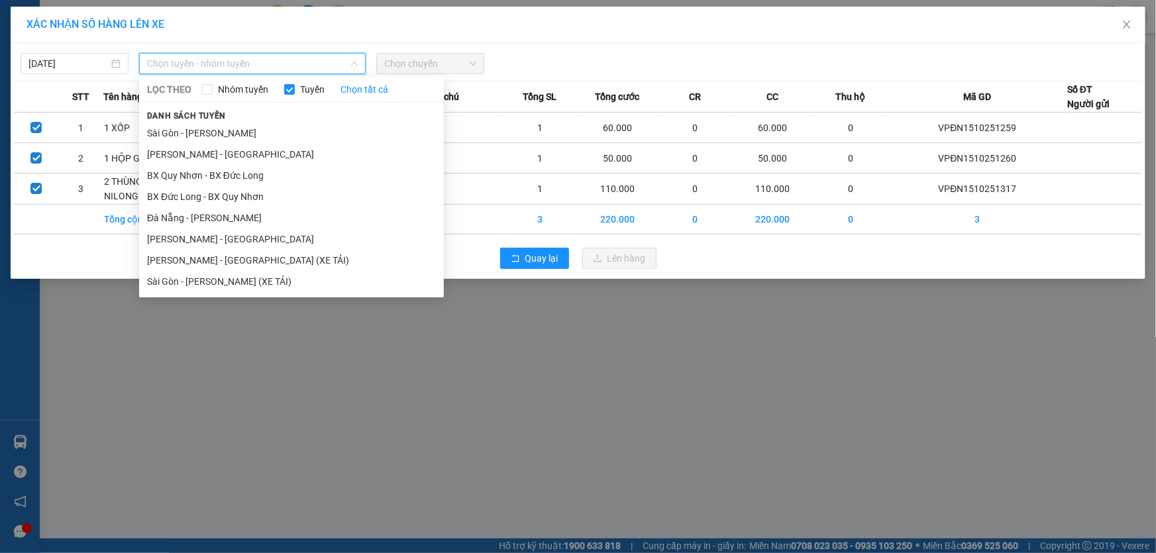
drag, startPoint x: 195, startPoint y: 217, endPoint x: 402, endPoint y: 79, distance: 248.4
click at [195, 217] on li "Đà Nẵng - [PERSON_NAME]" at bounding box center [291, 217] width 305 height 21
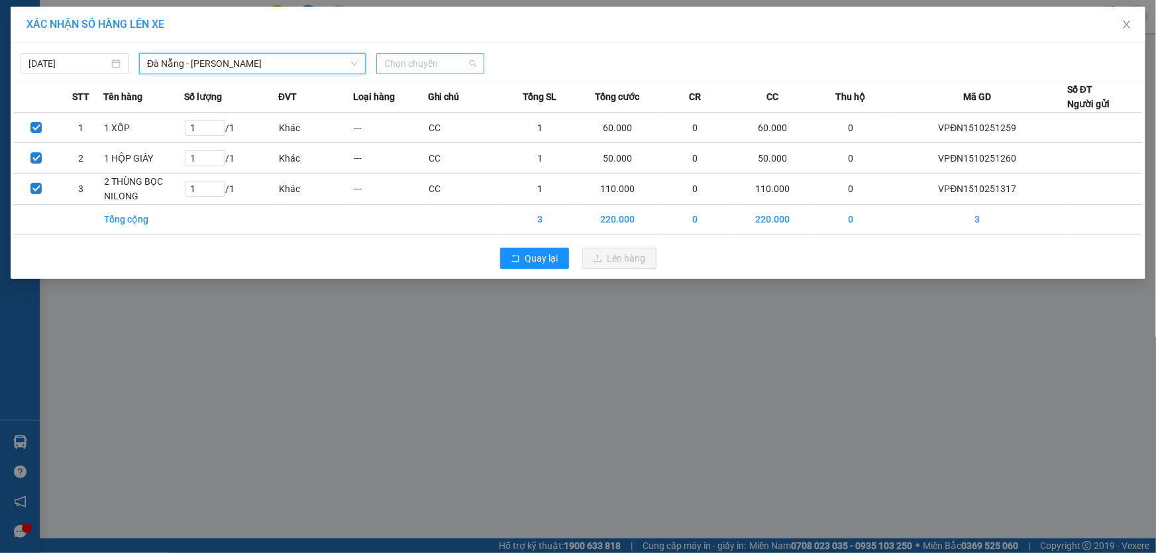
click at [423, 69] on span "Chọn chuyến" at bounding box center [430, 64] width 92 height 20
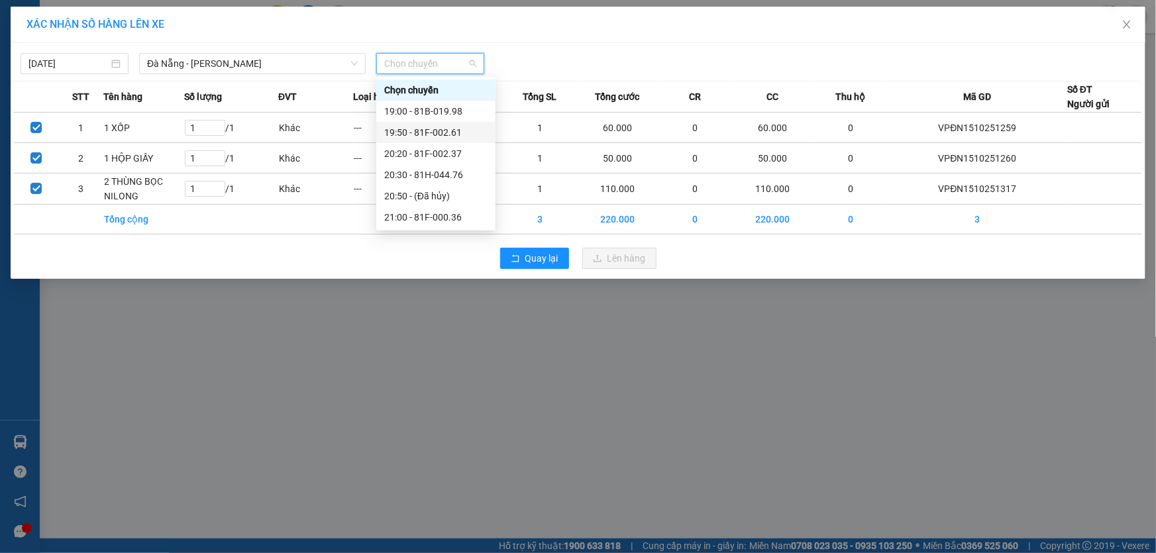
click at [459, 130] on div "19:50 - 81F-002.61" at bounding box center [435, 132] width 103 height 15
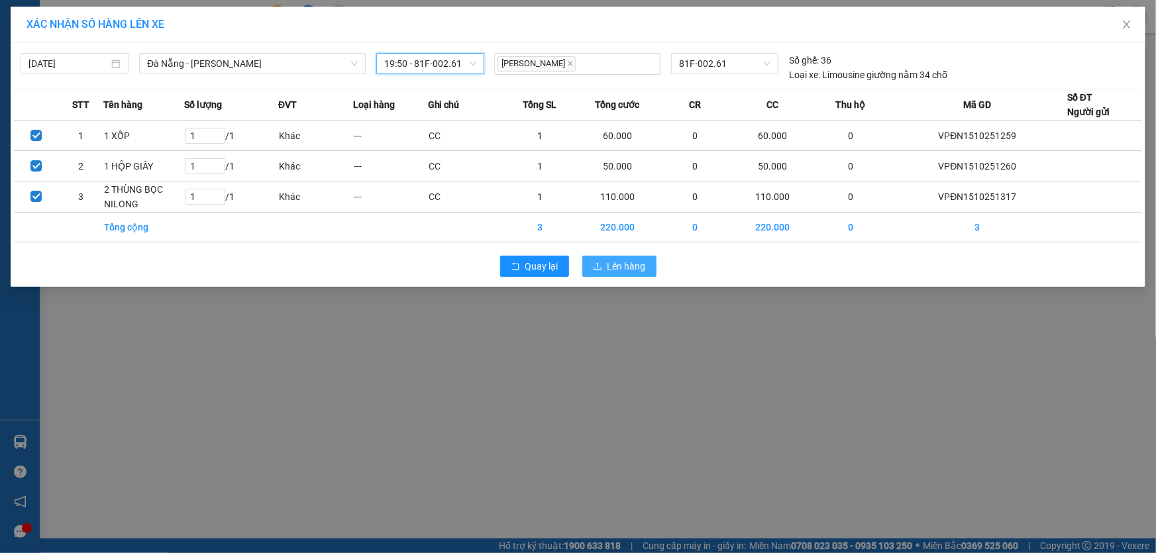
drag, startPoint x: 627, startPoint y: 272, endPoint x: 614, endPoint y: 261, distance: 17.0
click at [627, 272] on span "Lên hàng" at bounding box center [626, 266] width 38 height 15
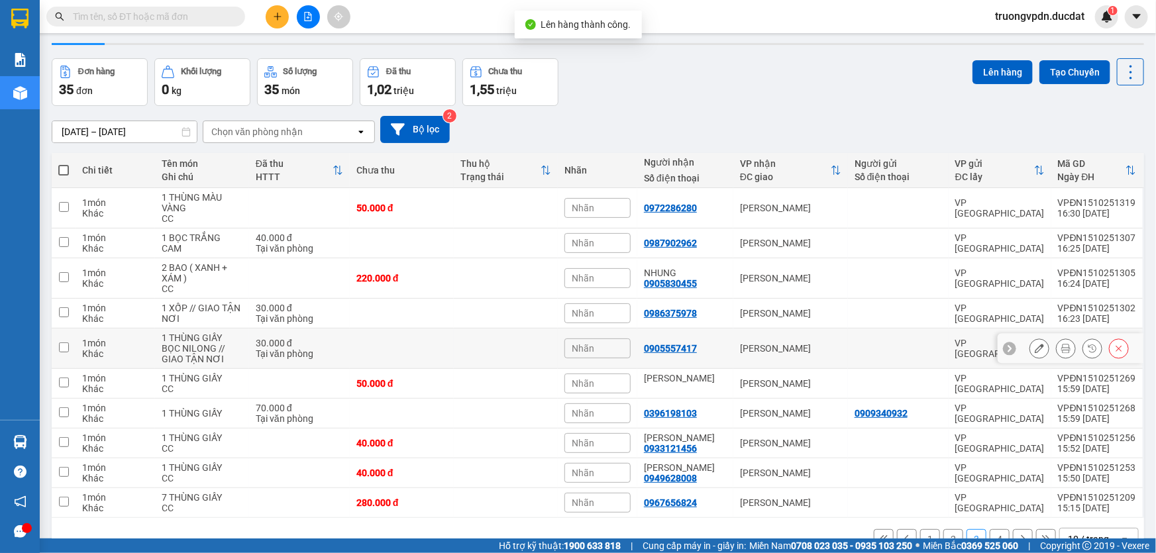
scroll to position [66, 0]
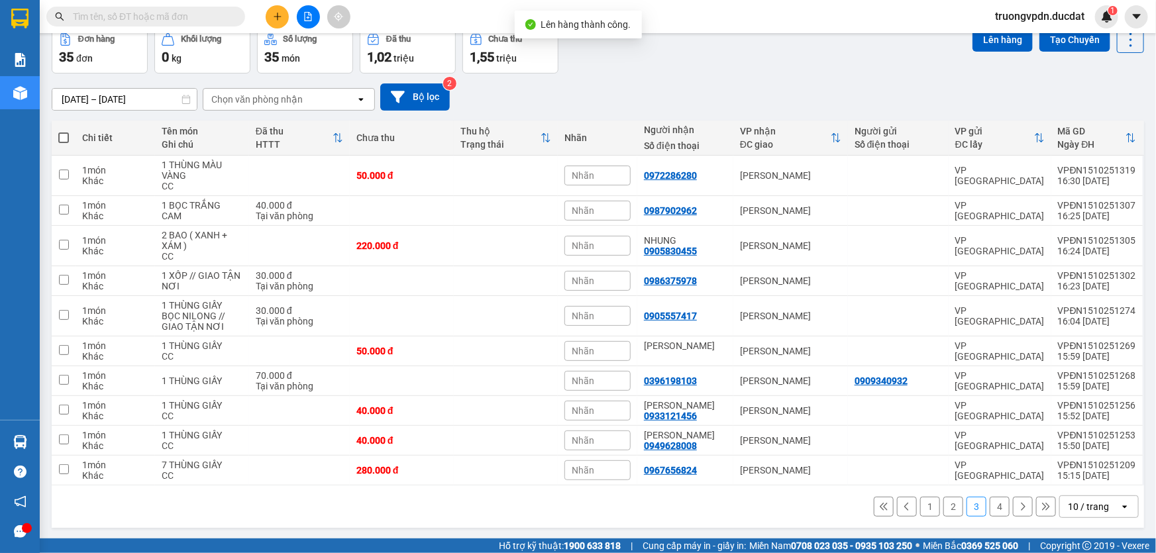
click at [943, 503] on button "2" at bounding box center [953, 507] width 20 height 20
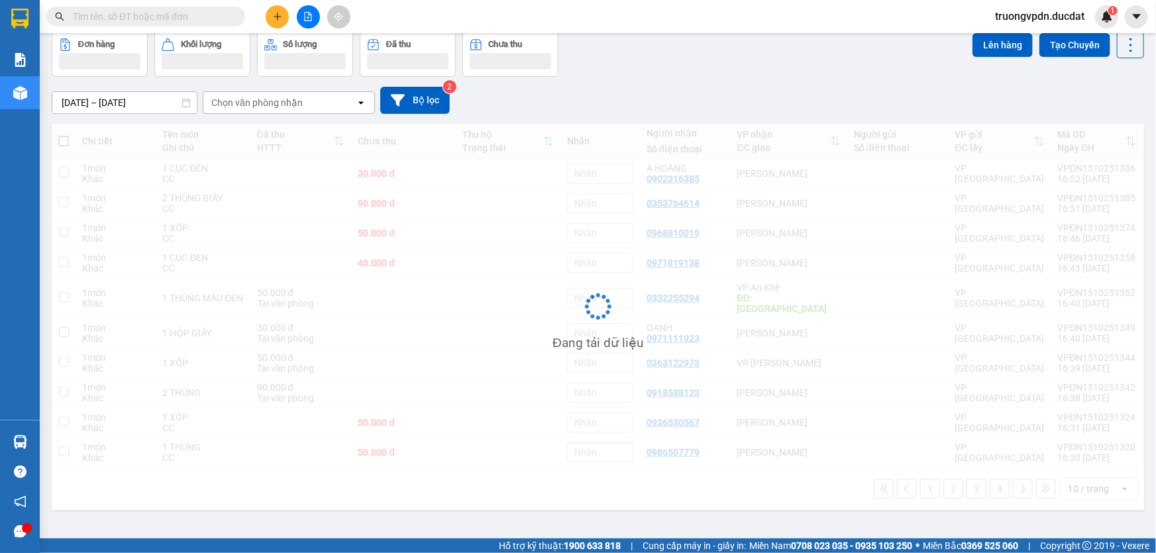
scroll to position [60, 0]
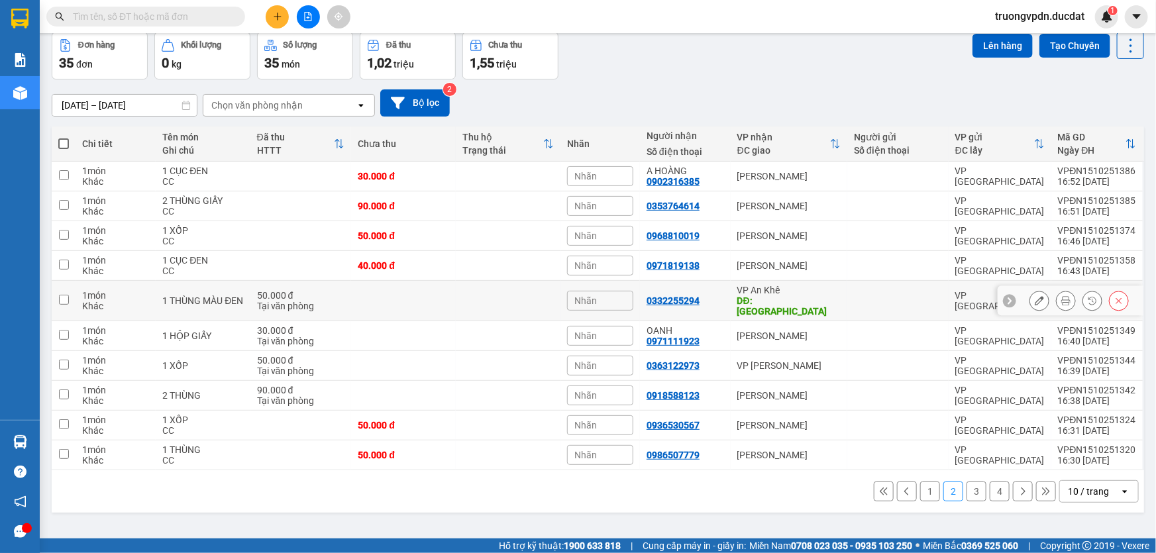
click at [782, 290] on div "VP An Khê" at bounding box center [788, 290] width 103 height 11
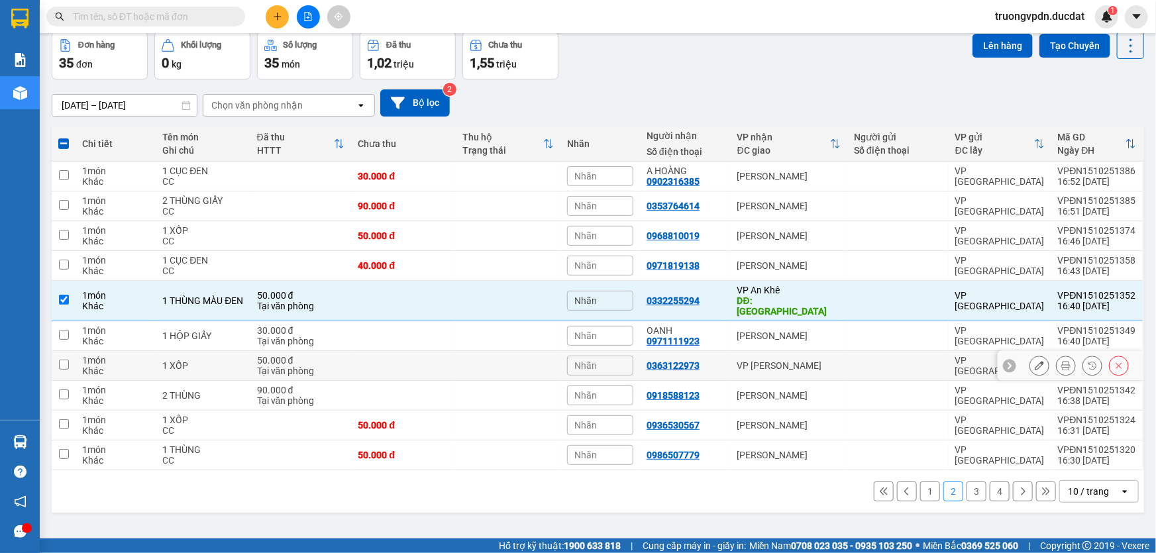
click at [811, 360] on div "VP [PERSON_NAME]" at bounding box center [788, 365] width 103 height 11
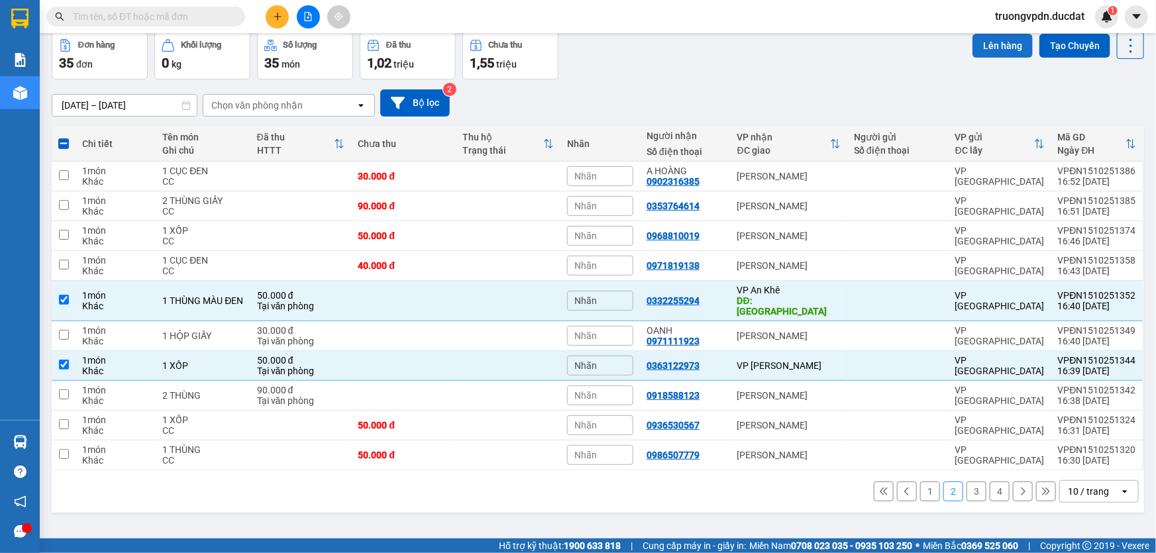
click at [993, 42] on button "Lên hàng" at bounding box center [1002, 46] width 60 height 24
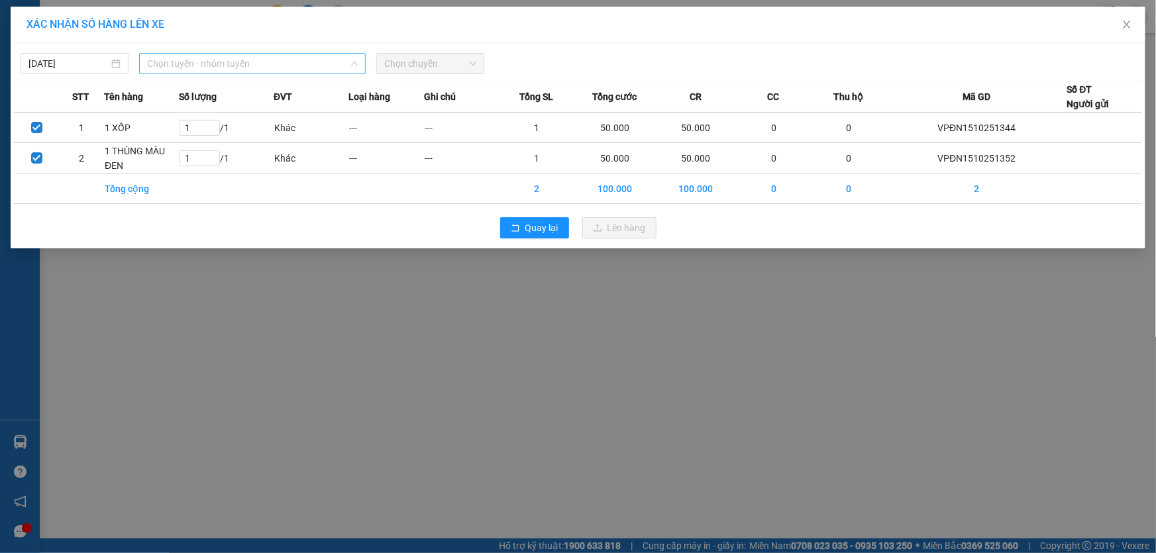
click at [268, 70] on span "Chọn tuyến - nhóm tuyến" at bounding box center [252, 64] width 211 height 20
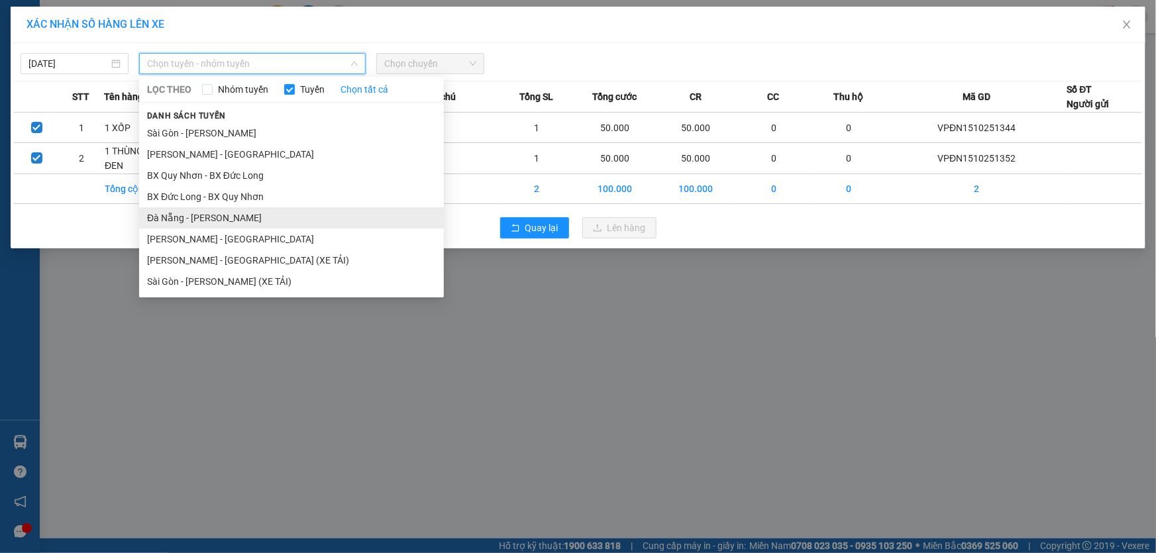
click at [208, 213] on li "Đà Nẵng - [PERSON_NAME]" at bounding box center [291, 217] width 305 height 21
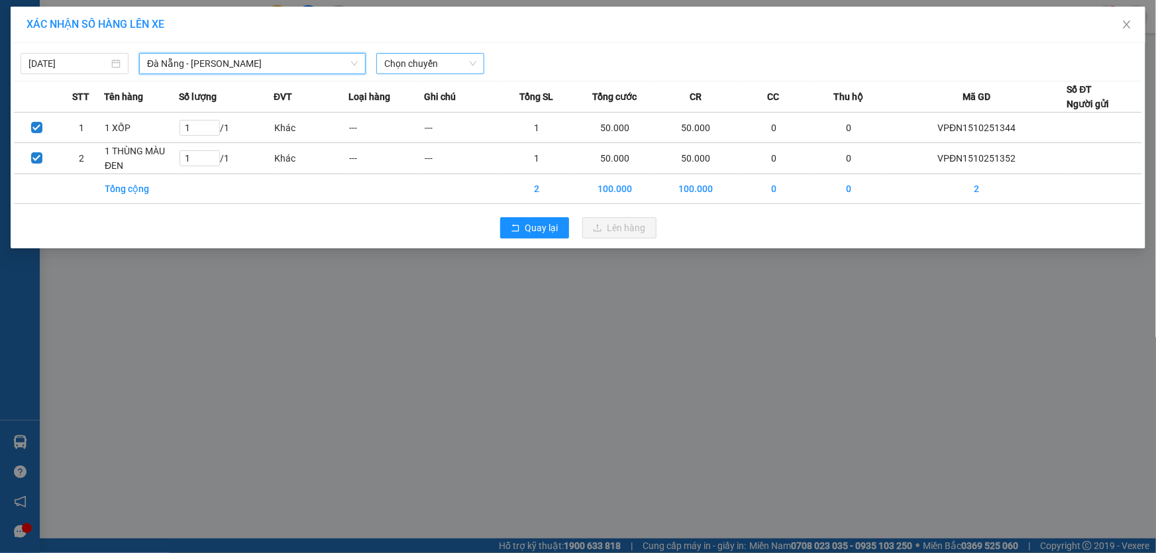
click at [420, 68] on span "Chọn chuyến" at bounding box center [430, 64] width 92 height 20
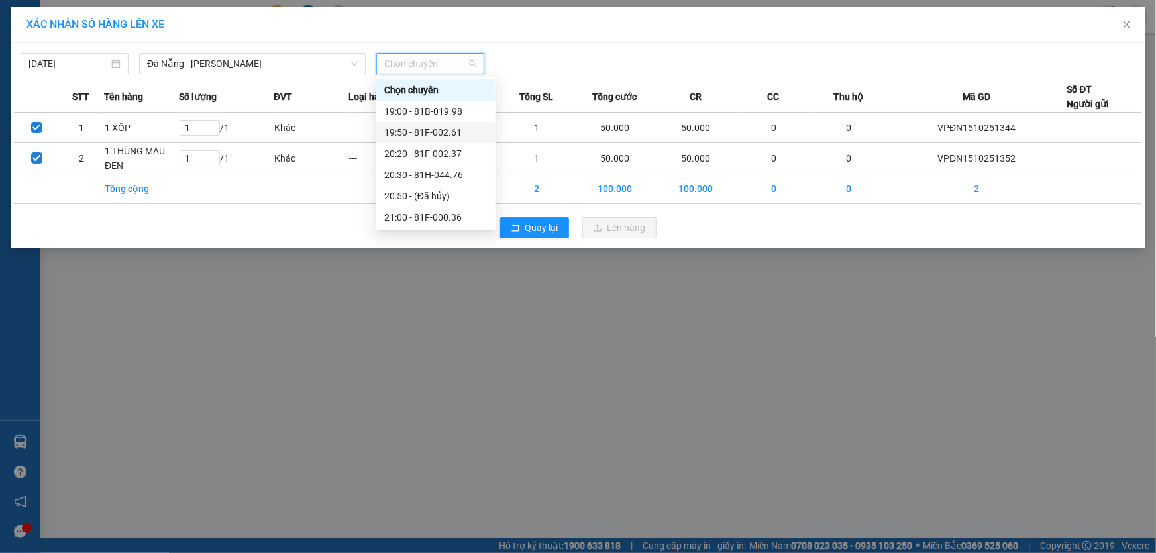
click at [432, 130] on div "19:50 - 81F-002.61" at bounding box center [435, 132] width 103 height 15
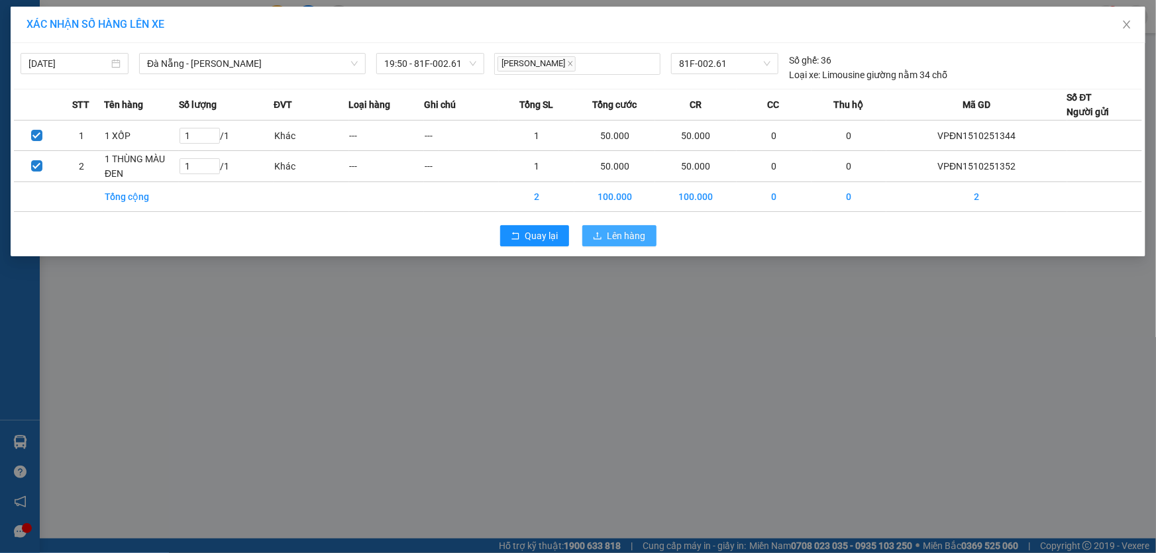
click at [625, 230] on span "Lên hàng" at bounding box center [626, 235] width 38 height 15
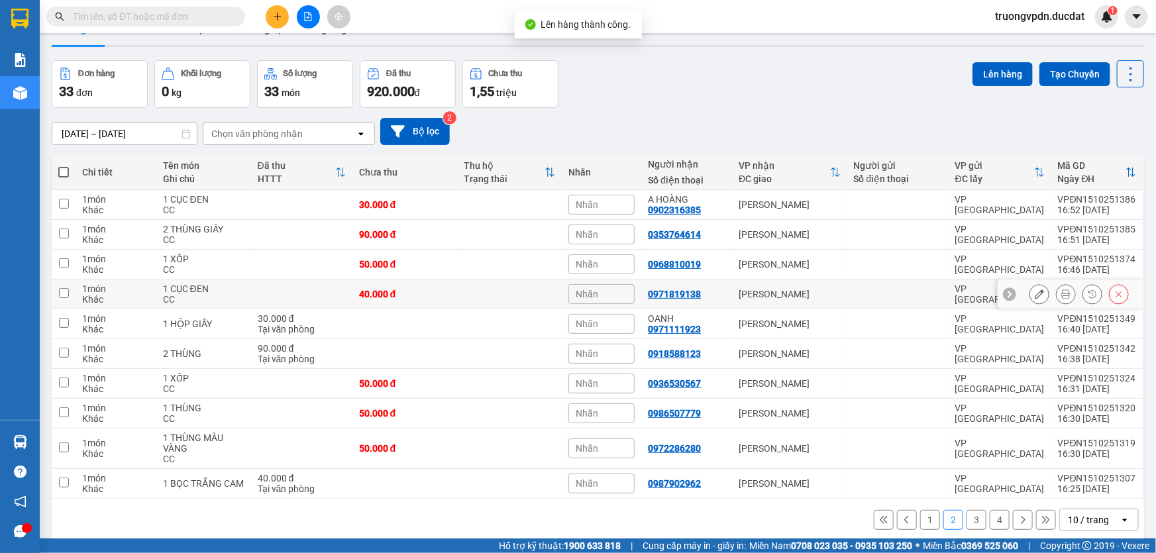
scroll to position [60, 0]
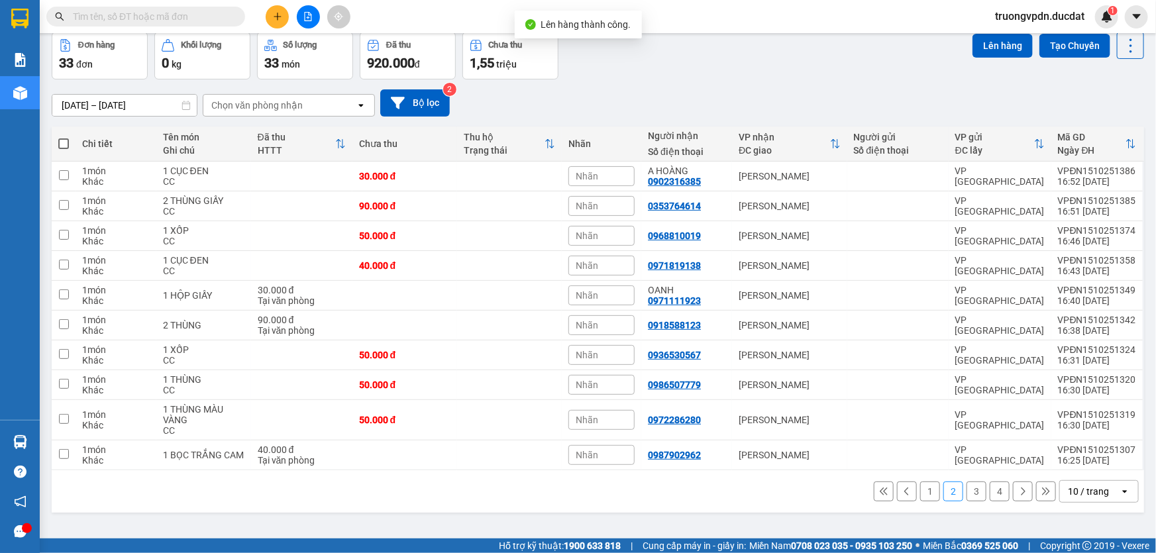
click at [921, 489] on button "1" at bounding box center [930, 492] width 20 height 20
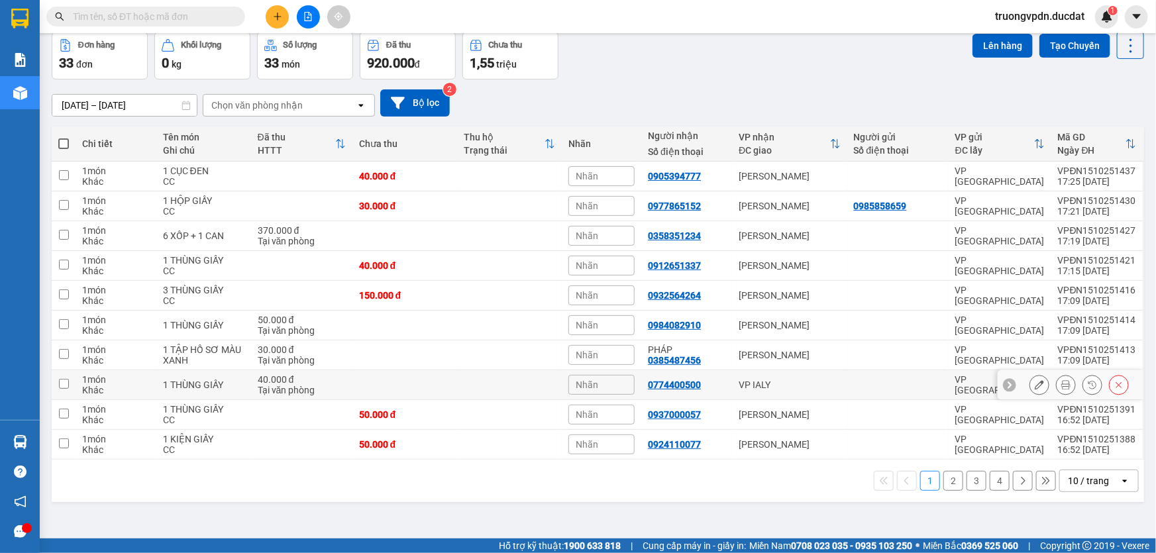
drag, startPoint x: 789, startPoint y: 383, endPoint x: 834, endPoint y: 248, distance: 143.0
click at [788, 383] on div "VP IALY" at bounding box center [789, 385] width 102 height 11
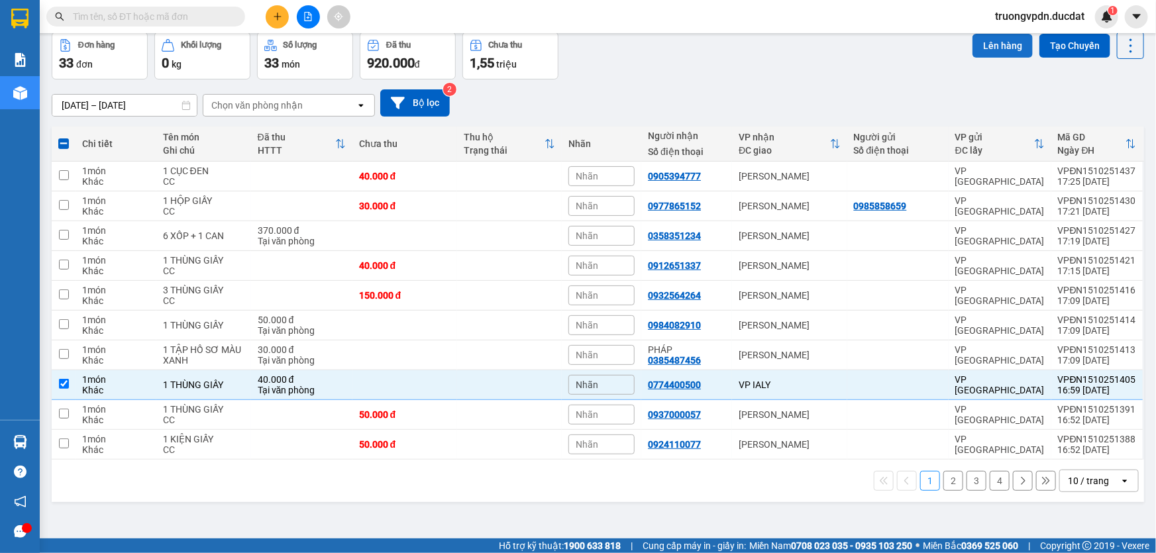
click at [990, 46] on button "Lên hàng" at bounding box center [1002, 46] width 60 height 24
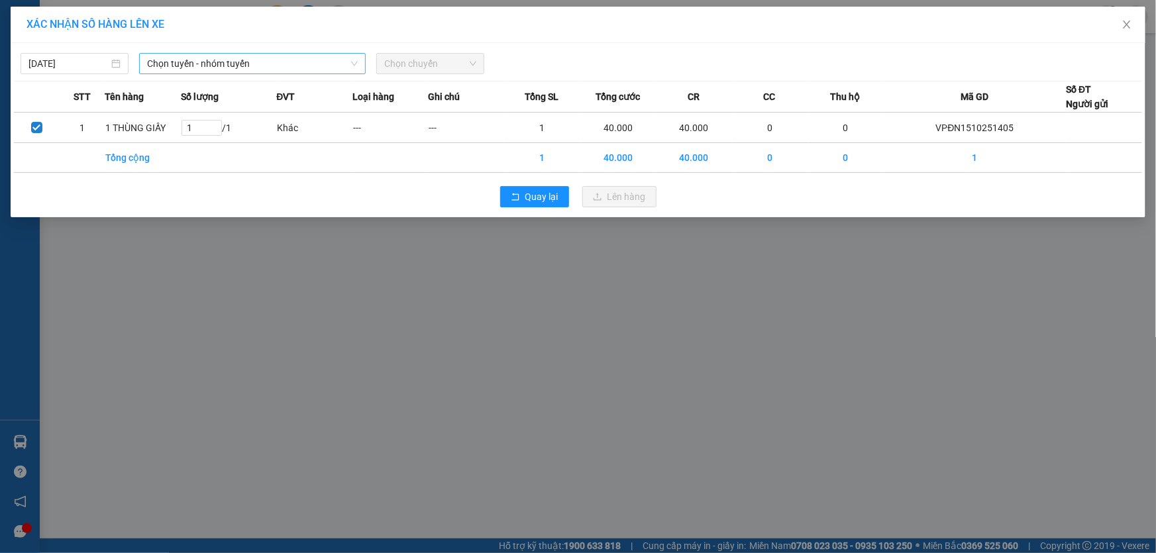
click at [199, 68] on span "Chọn tuyến - nhóm tuyến" at bounding box center [252, 64] width 211 height 20
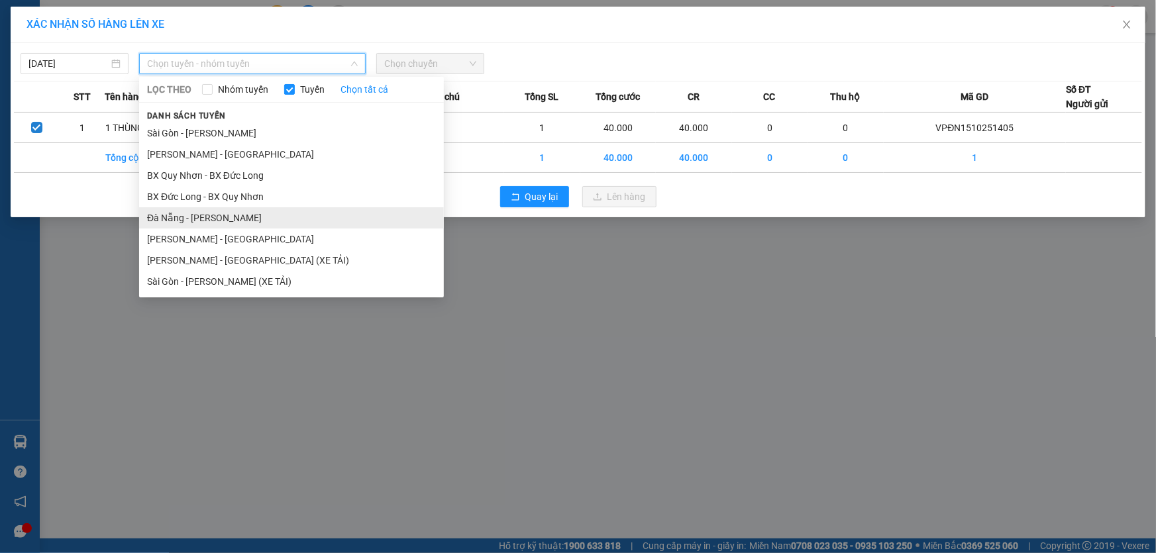
click at [191, 219] on li "Đà Nẵng - [PERSON_NAME]" at bounding box center [291, 217] width 305 height 21
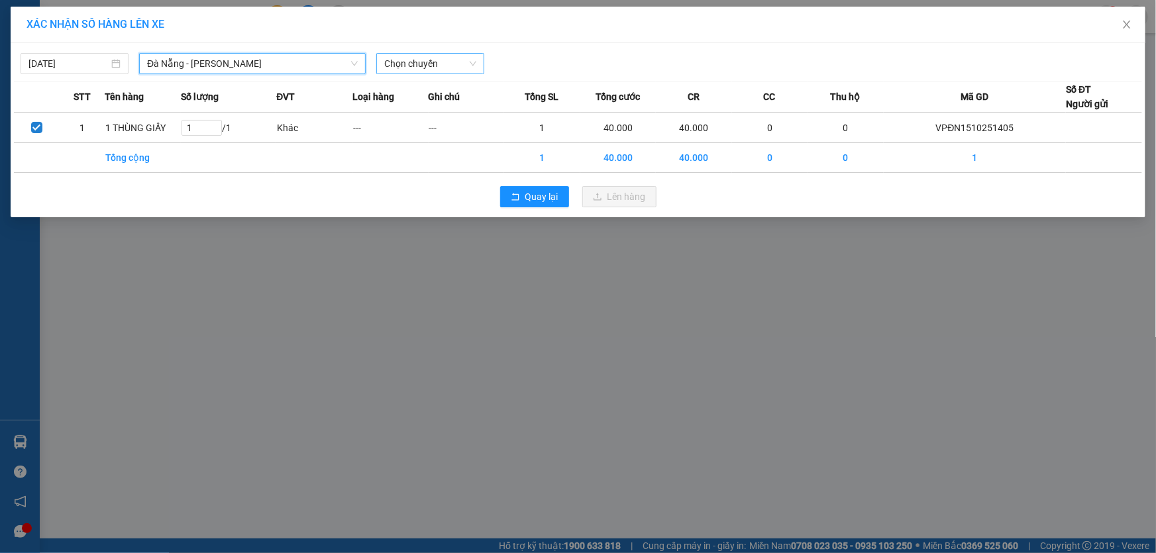
click at [450, 62] on span "Chọn chuyến" at bounding box center [430, 64] width 92 height 20
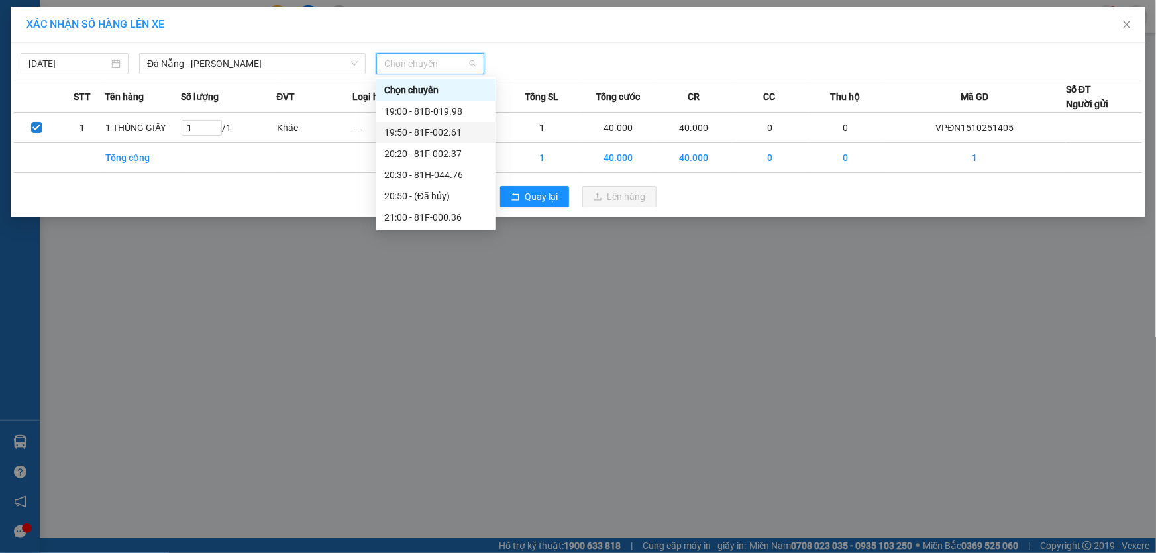
drag, startPoint x: 450, startPoint y: 132, endPoint x: 613, endPoint y: 203, distance: 178.5
click at [450, 131] on div "19:50 - 81F-002.61" at bounding box center [435, 132] width 103 height 15
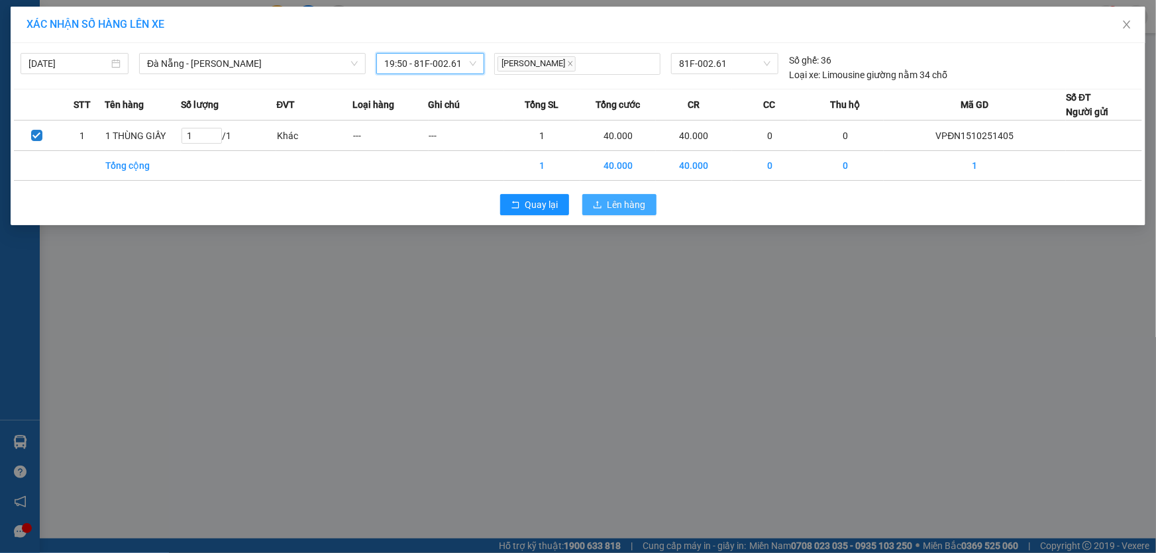
click at [616, 204] on span "Lên hàng" at bounding box center [626, 204] width 38 height 15
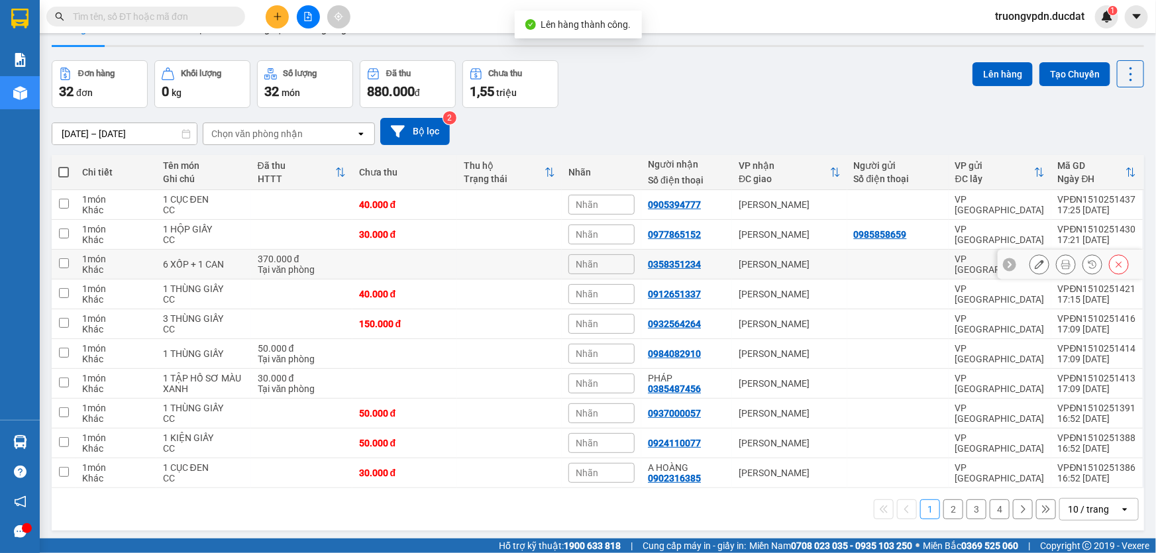
scroll to position [60, 0]
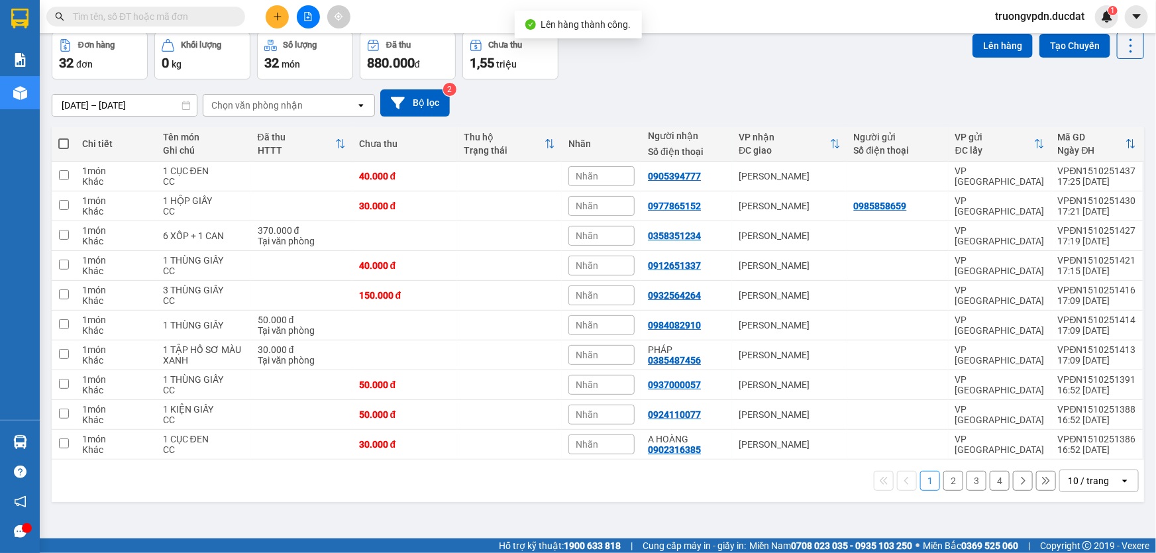
click at [61, 144] on span at bounding box center [63, 143] width 11 height 11
click at [64, 137] on input "checkbox" at bounding box center [64, 137] width 0 height 0
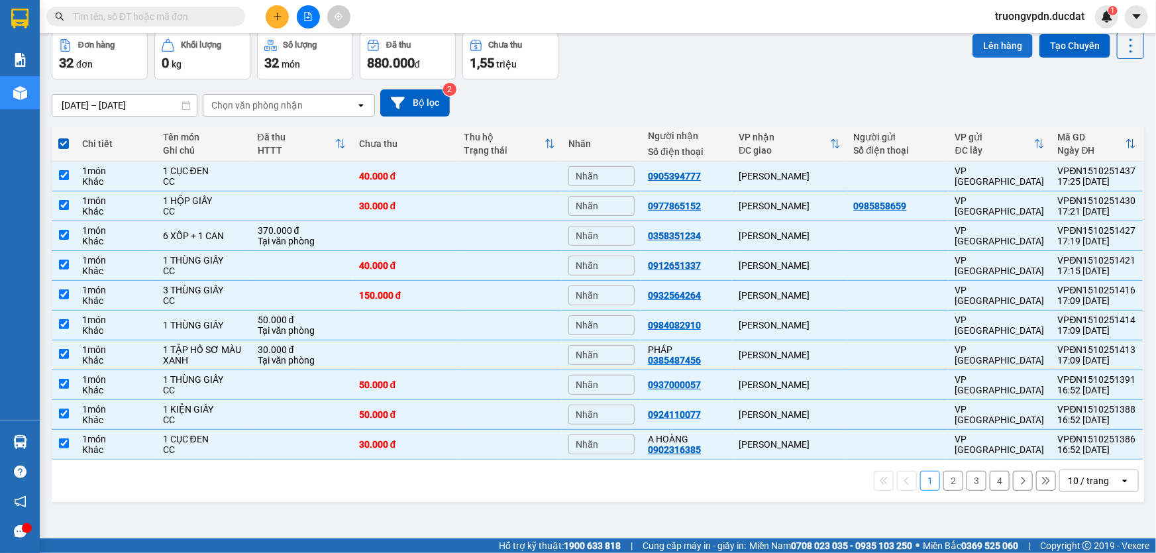
click at [975, 48] on button "Lên hàng" at bounding box center [1002, 46] width 60 height 24
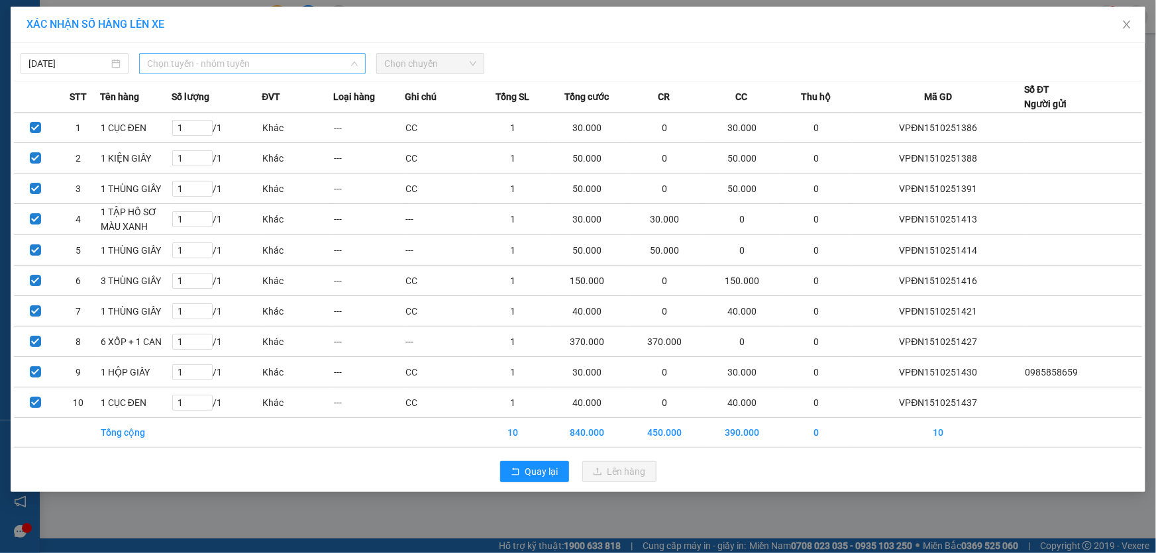
click at [297, 62] on span "Chọn tuyến - nhóm tuyến" at bounding box center [252, 64] width 211 height 20
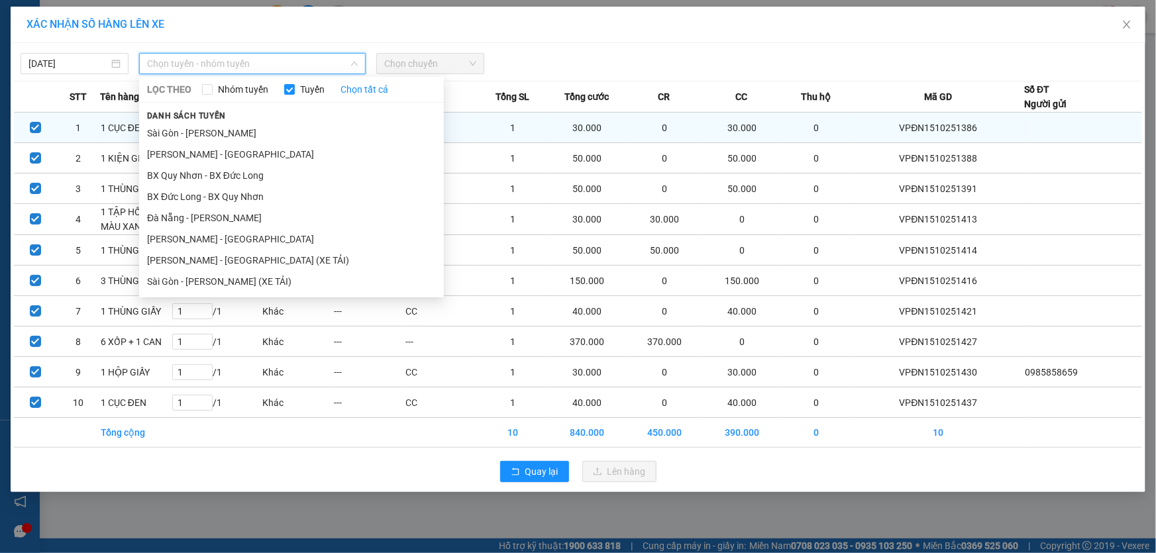
drag, startPoint x: 209, startPoint y: 219, endPoint x: 462, endPoint y: 125, distance: 269.9
click at [209, 219] on li "Đà Nẵng - [PERSON_NAME]" at bounding box center [291, 217] width 305 height 21
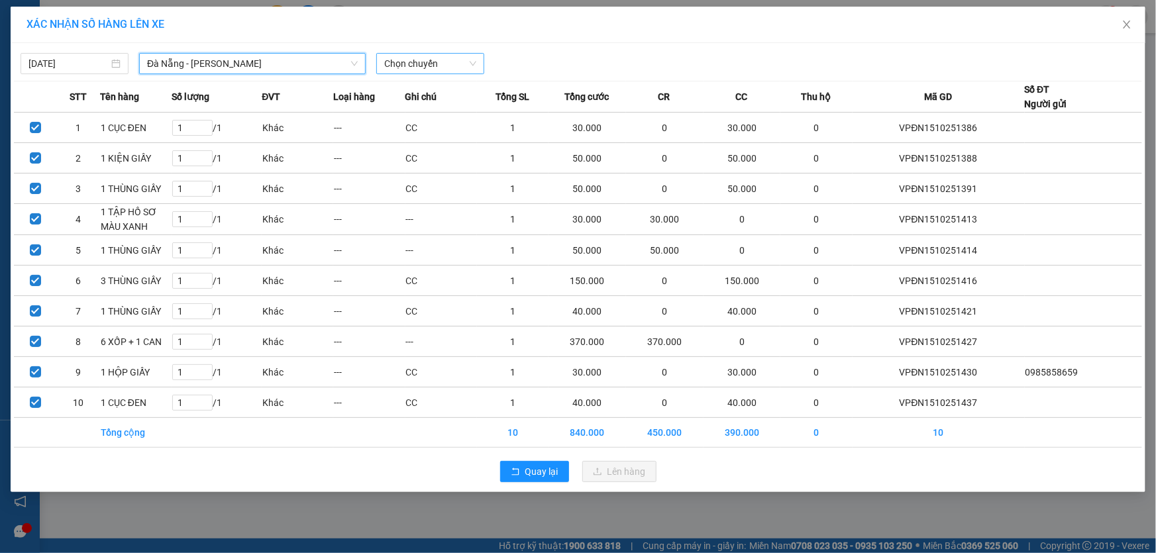
click at [447, 64] on span "Chọn chuyến" at bounding box center [430, 64] width 92 height 20
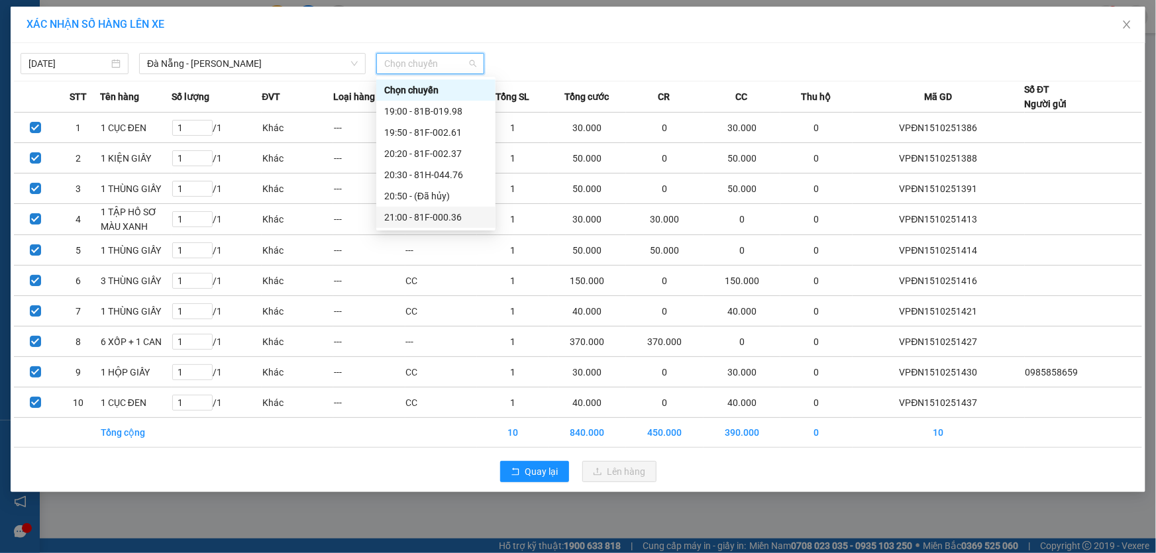
click at [456, 219] on div "21:00 - 81F-000.36" at bounding box center [435, 217] width 103 height 15
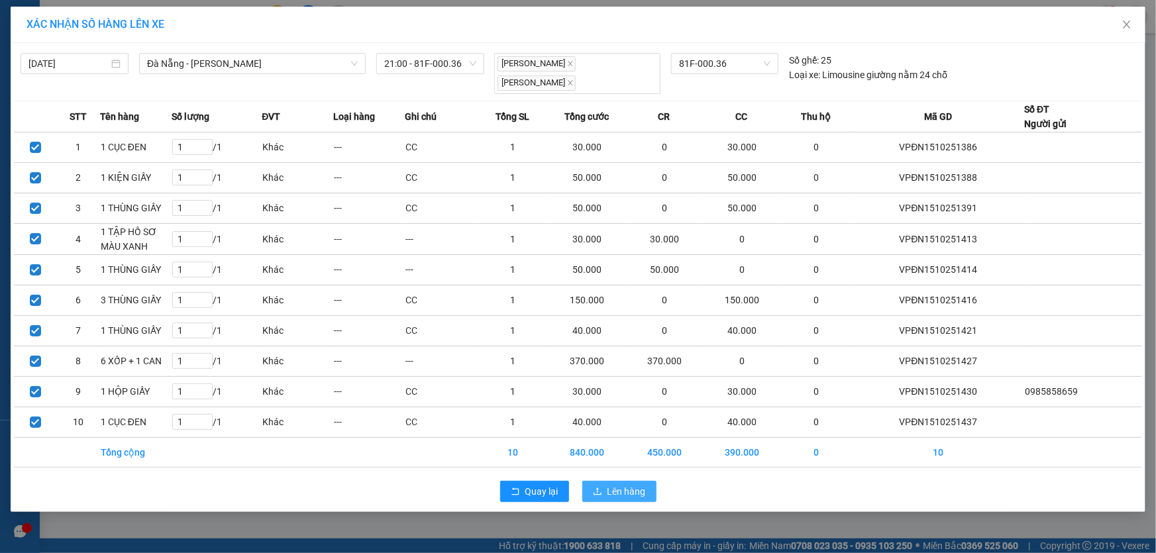
click at [618, 486] on span "Lên hàng" at bounding box center [626, 491] width 38 height 15
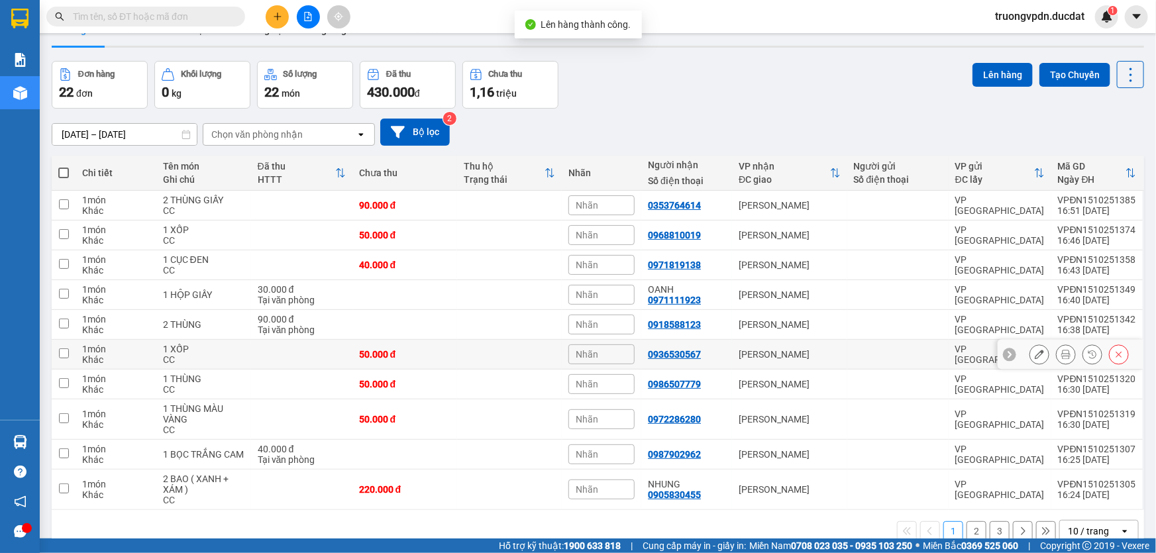
scroll to position [60, 0]
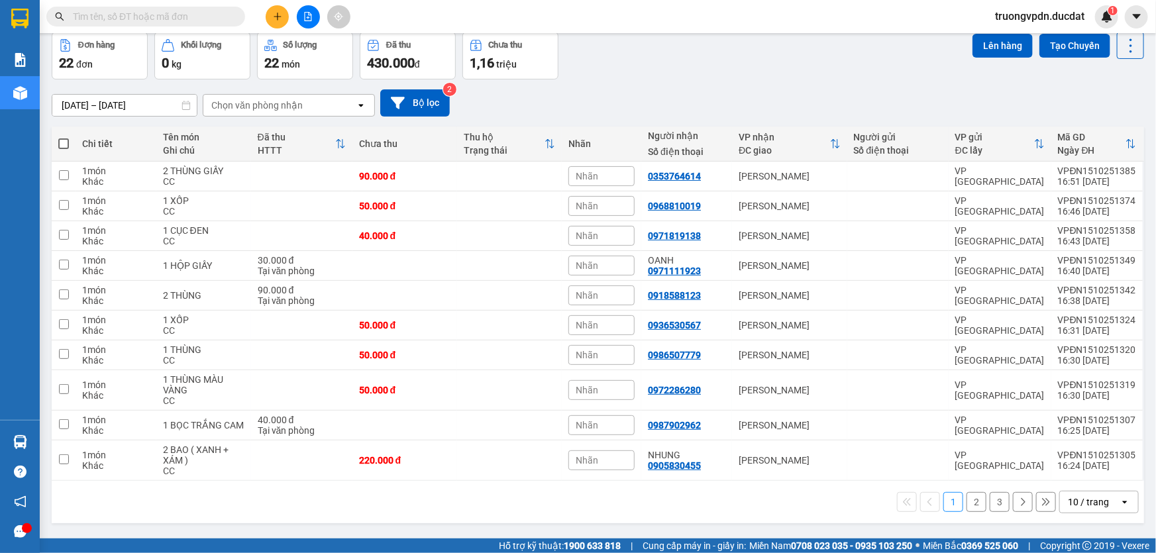
click at [60, 142] on span at bounding box center [63, 143] width 11 height 11
click at [64, 137] on input "checkbox" at bounding box center [64, 137] width 0 height 0
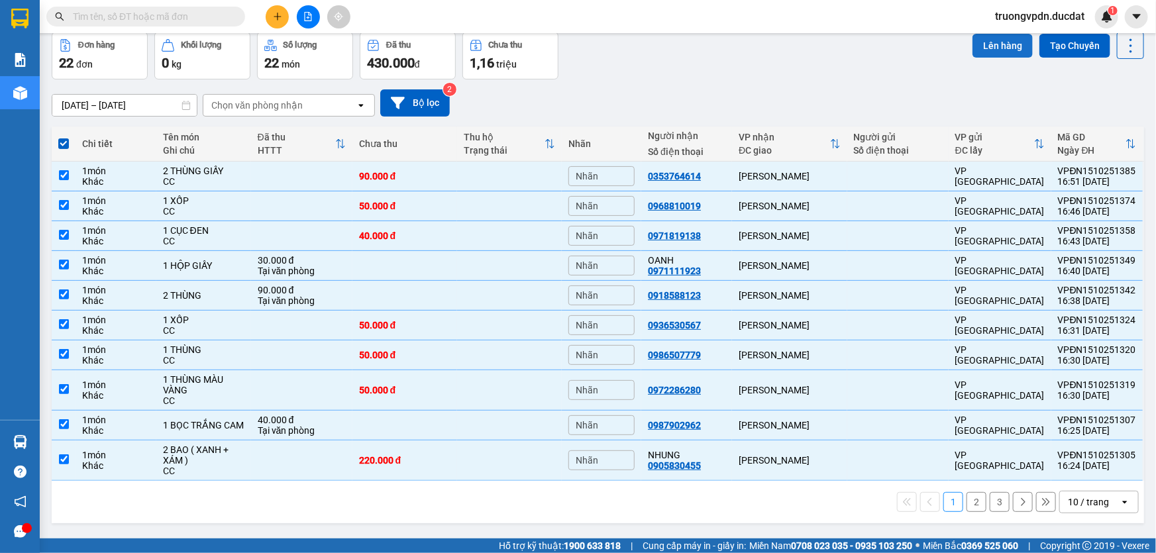
click at [1007, 40] on button "Lên hàng" at bounding box center [1002, 46] width 60 height 24
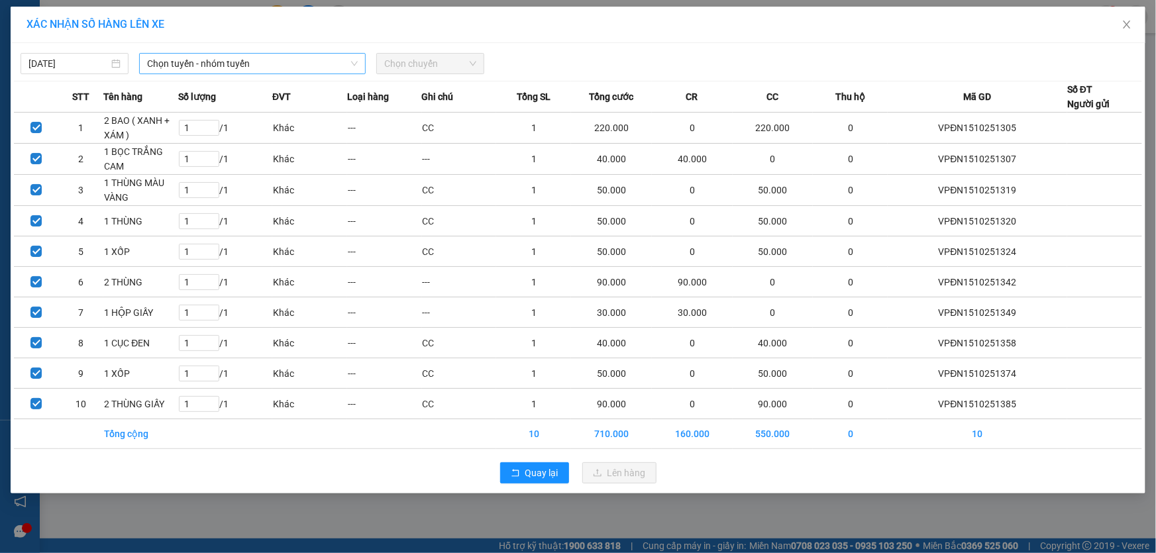
click at [265, 65] on span "Chọn tuyến - nhóm tuyến" at bounding box center [252, 64] width 211 height 20
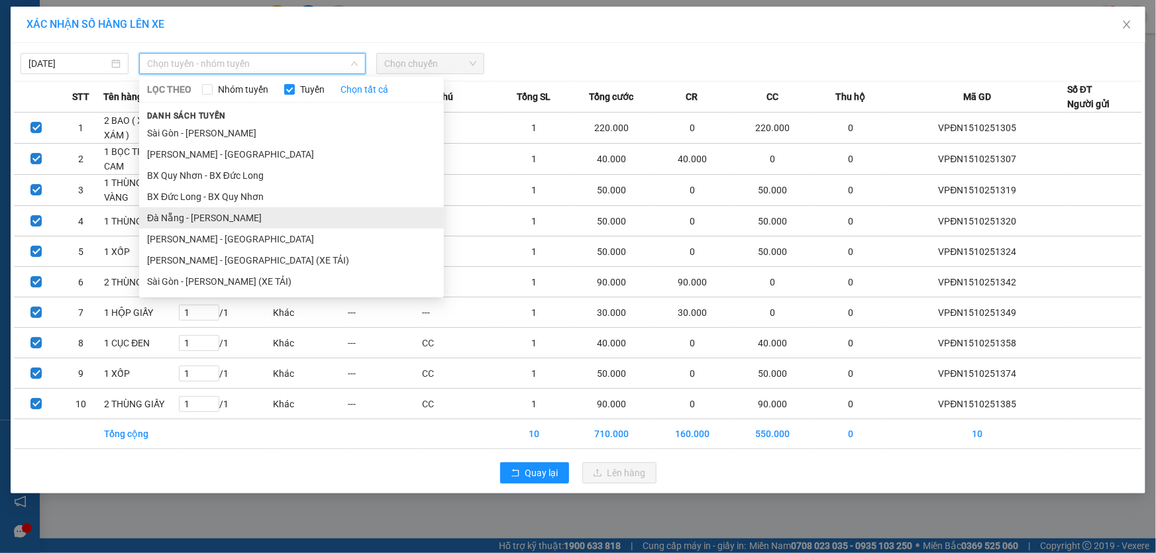
click at [222, 213] on li "Đà Nẵng - [PERSON_NAME]" at bounding box center [291, 217] width 305 height 21
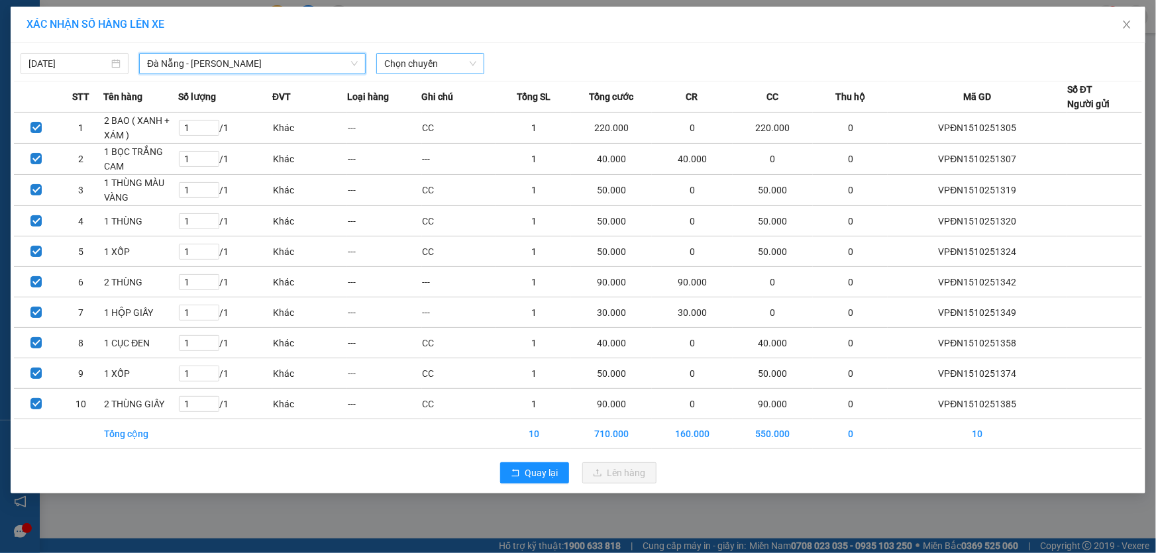
click at [444, 66] on span "Chọn chuyến" at bounding box center [430, 64] width 92 height 20
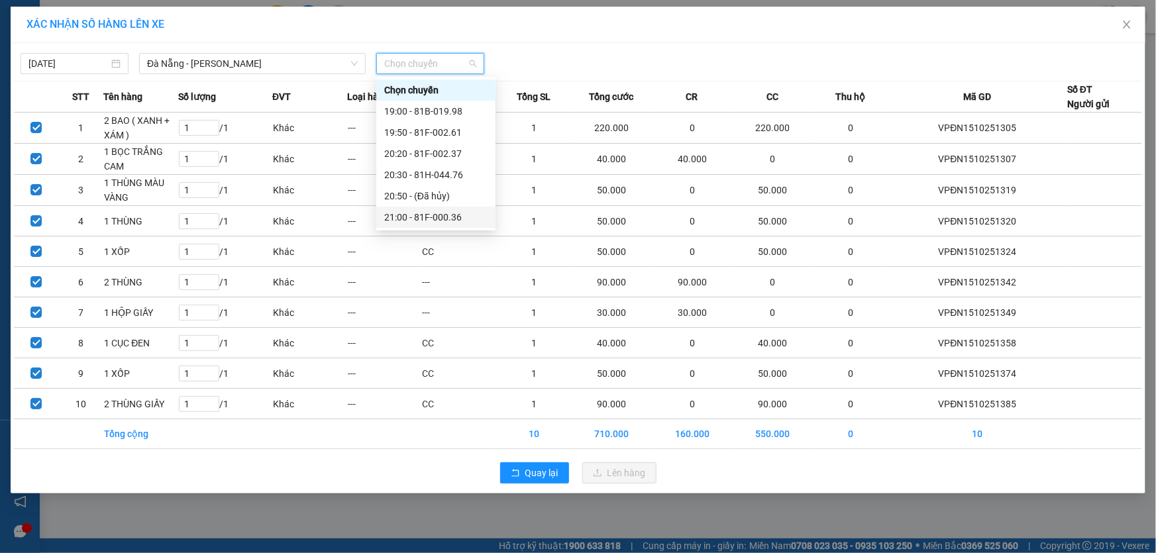
click at [454, 219] on div "21:00 - 81F-000.36" at bounding box center [435, 217] width 103 height 15
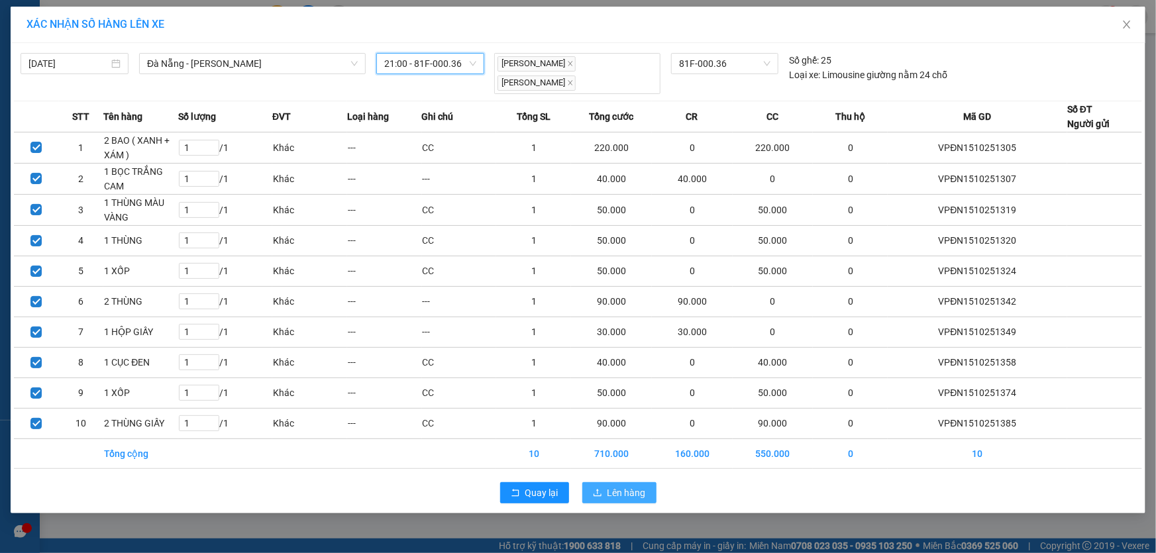
click at [633, 497] on span "Lên hàng" at bounding box center [626, 492] width 38 height 15
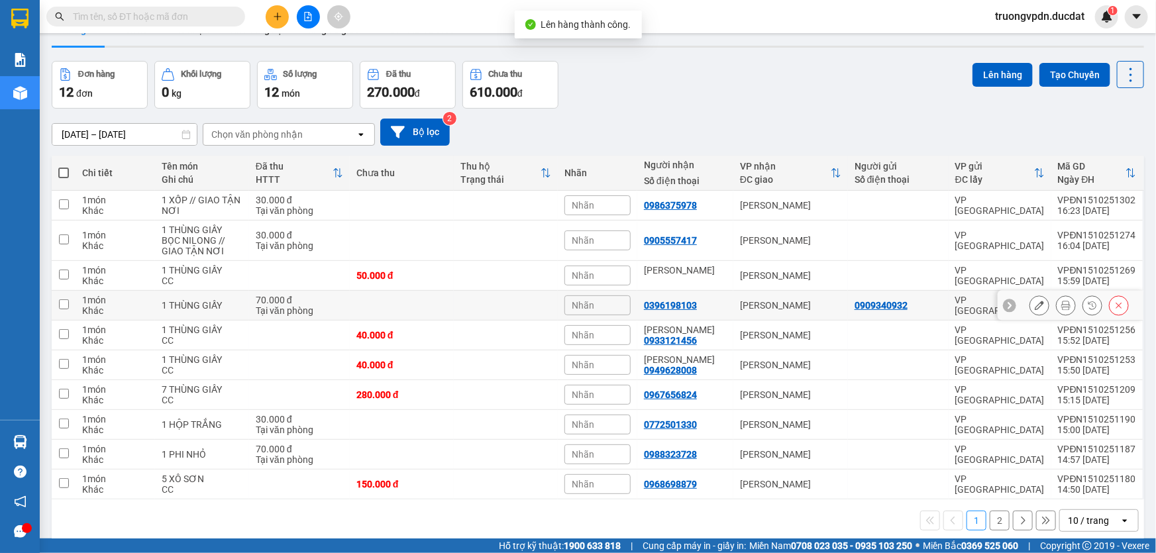
scroll to position [60, 0]
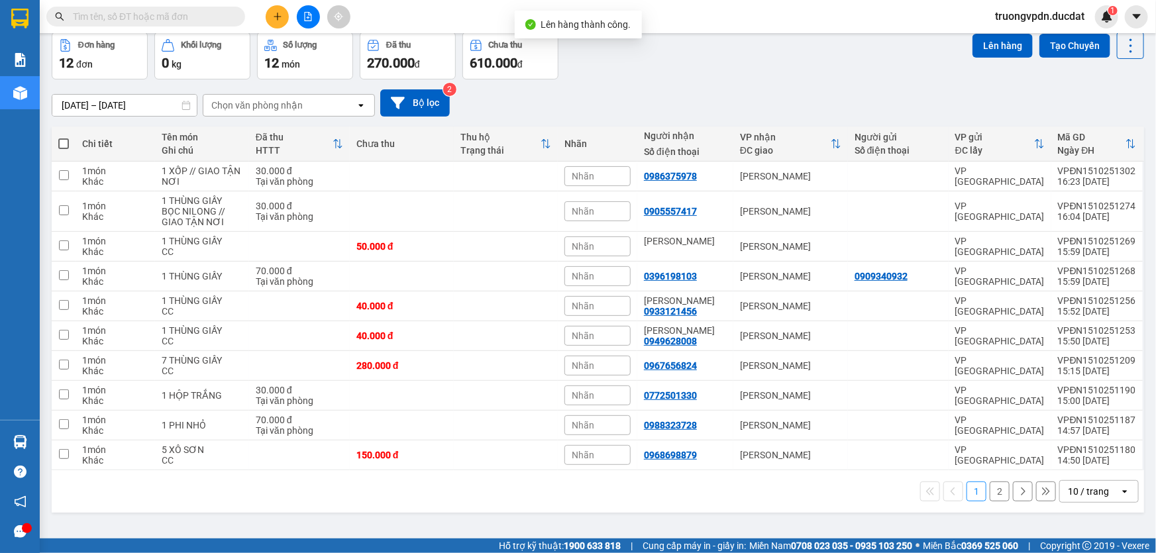
drag, startPoint x: 65, startPoint y: 146, endPoint x: 145, endPoint y: 128, distance: 82.3
click at [65, 146] on span at bounding box center [63, 143] width 11 height 11
click at [64, 137] on input "checkbox" at bounding box center [64, 137] width 0 height 0
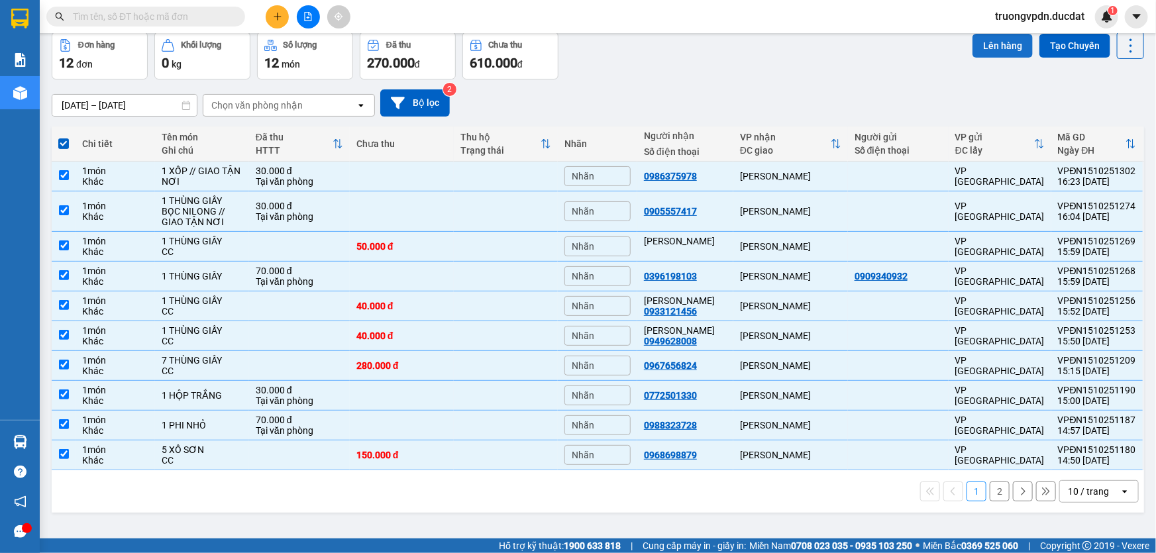
click at [1005, 47] on button "Lên hàng" at bounding box center [1002, 46] width 60 height 24
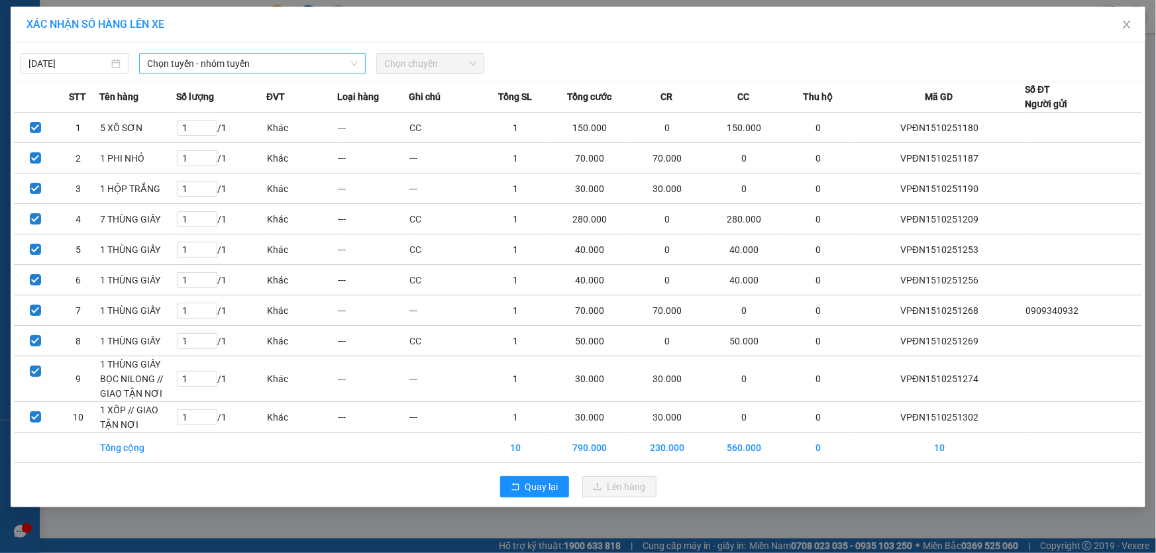
click at [235, 60] on span "Chọn tuyến - nhóm tuyến" at bounding box center [252, 64] width 211 height 20
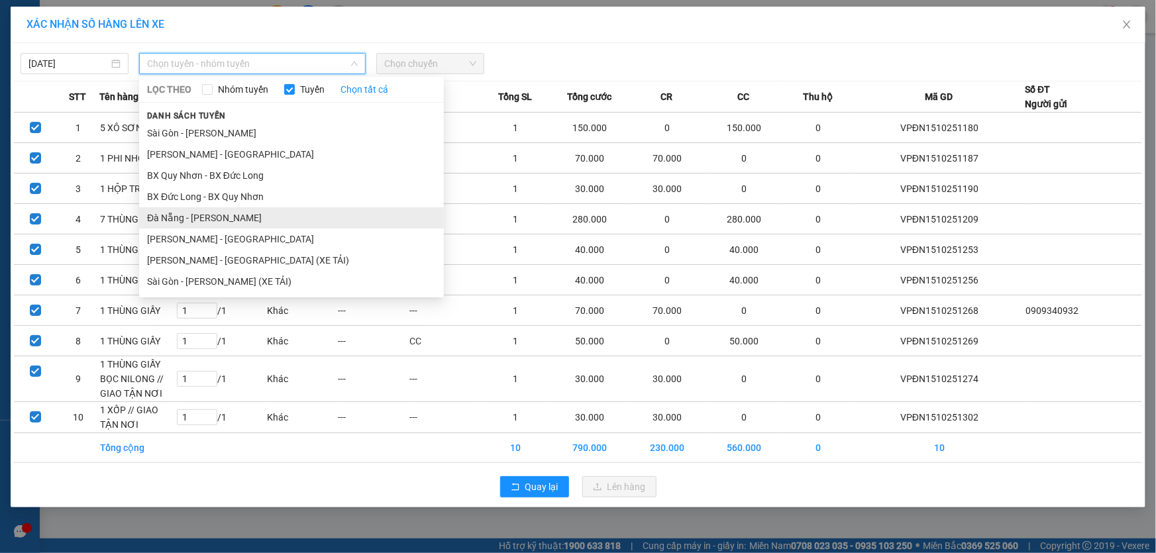
click at [202, 215] on li "Đà Nẵng - [PERSON_NAME]" at bounding box center [291, 217] width 305 height 21
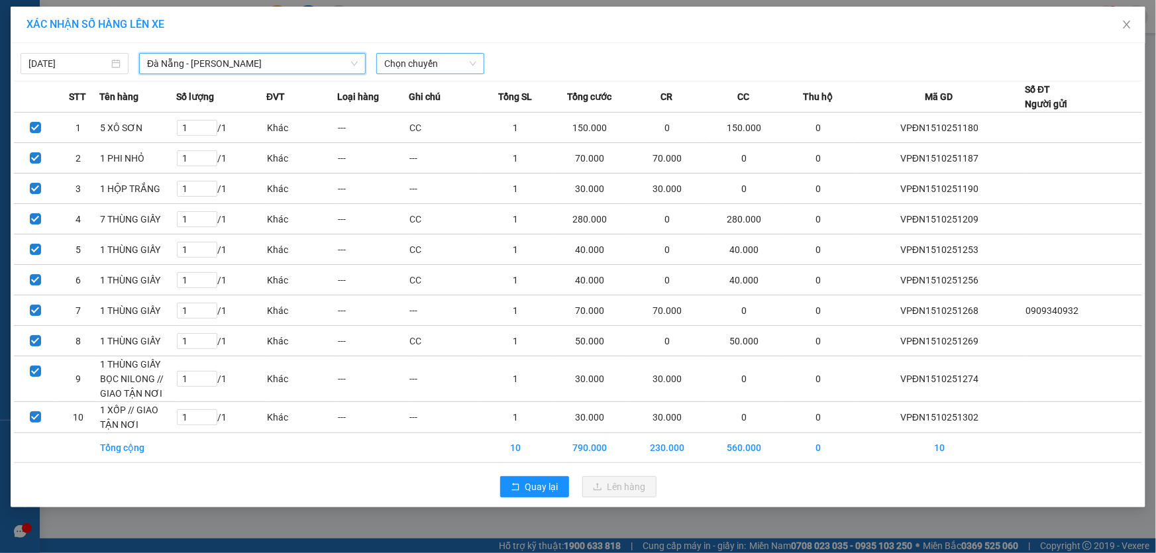
click at [457, 61] on span "Chọn chuyến" at bounding box center [430, 64] width 92 height 20
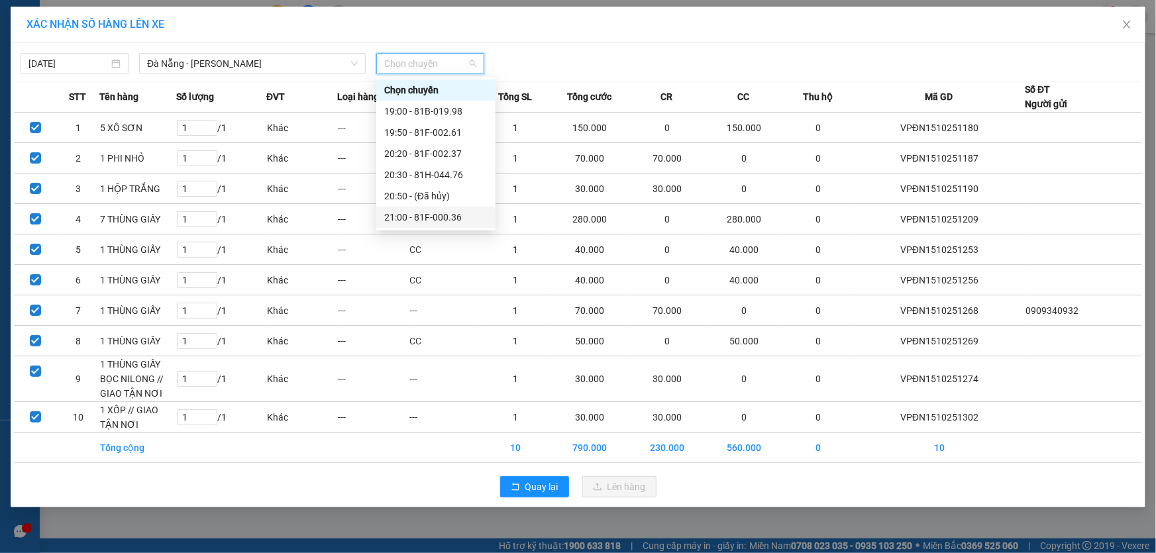
click at [448, 218] on div "21:00 - 81F-000.36" at bounding box center [435, 217] width 103 height 15
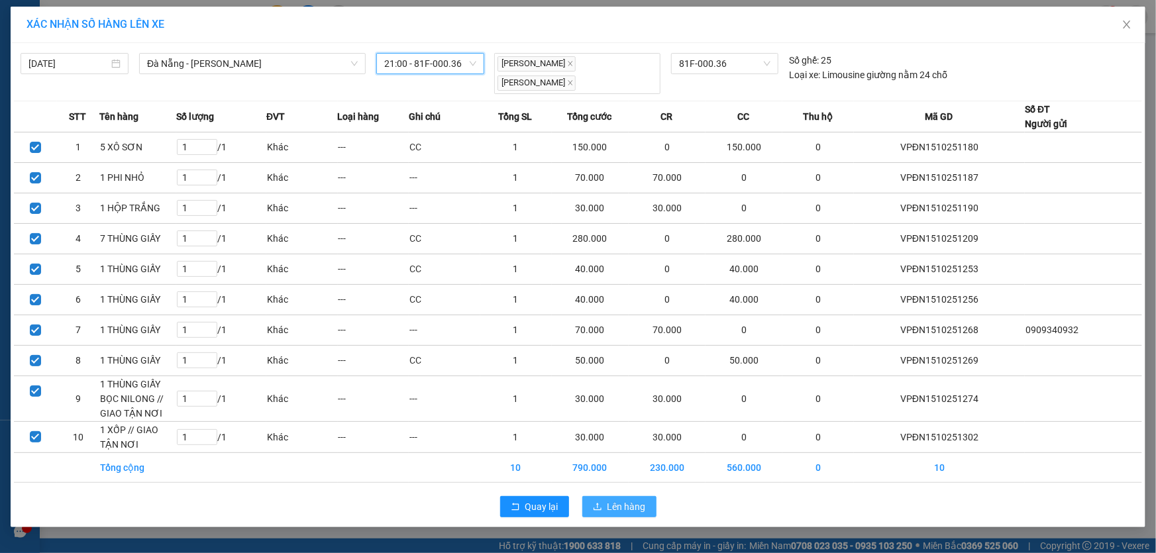
drag, startPoint x: 622, startPoint y: 503, endPoint x: 617, endPoint y: 486, distance: 18.0
click at [622, 503] on span "Lên hàng" at bounding box center [626, 506] width 38 height 15
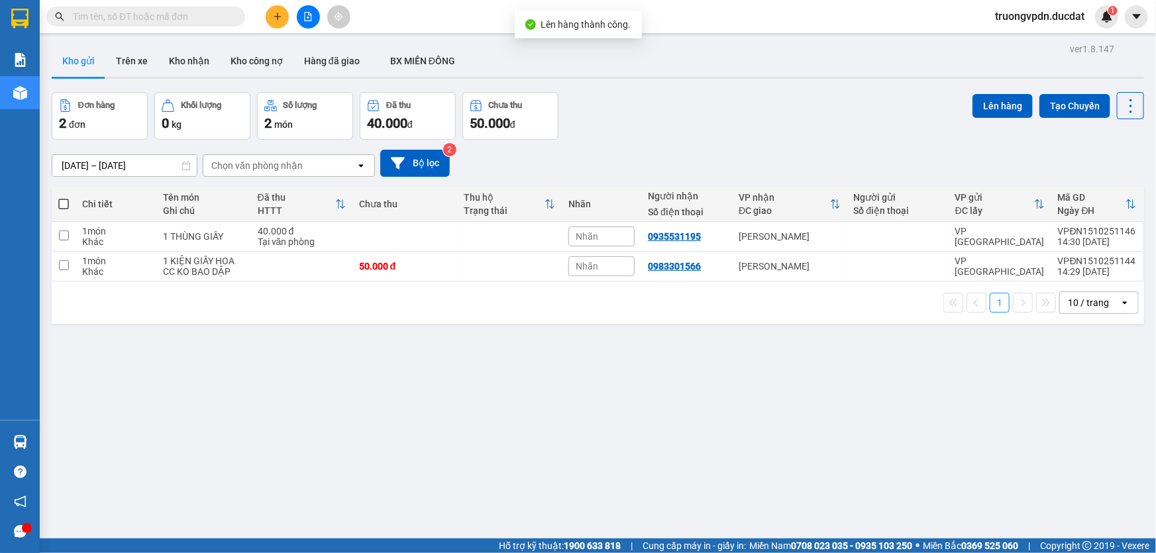
click at [65, 200] on span at bounding box center [63, 204] width 11 height 11
click at [64, 197] on input "checkbox" at bounding box center [64, 197] width 0 height 0
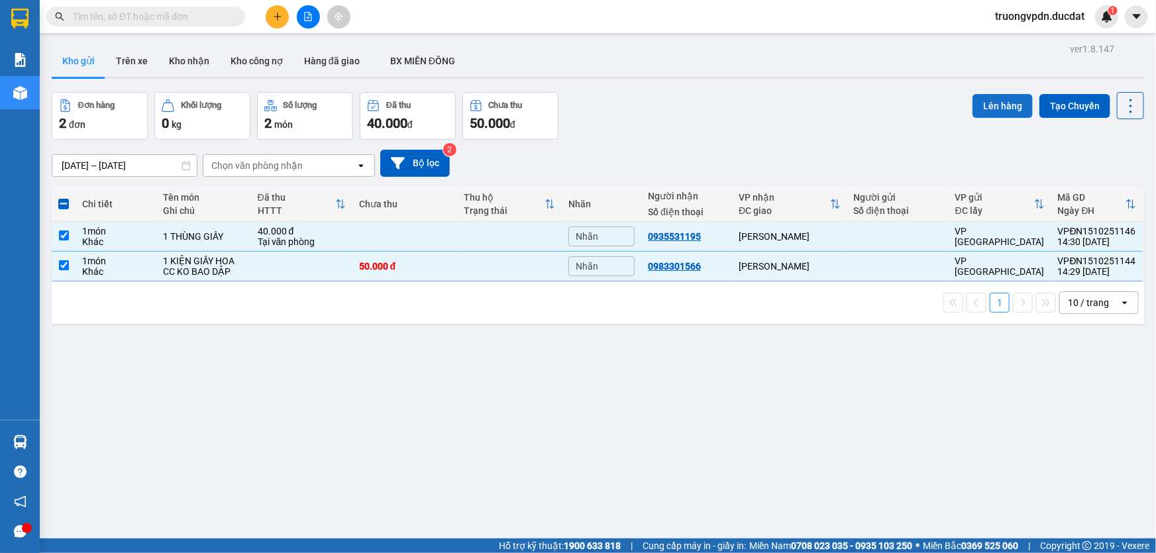
click at [1011, 101] on button "Lên hàng" at bounding box center [1002, 106] width 60 height 24
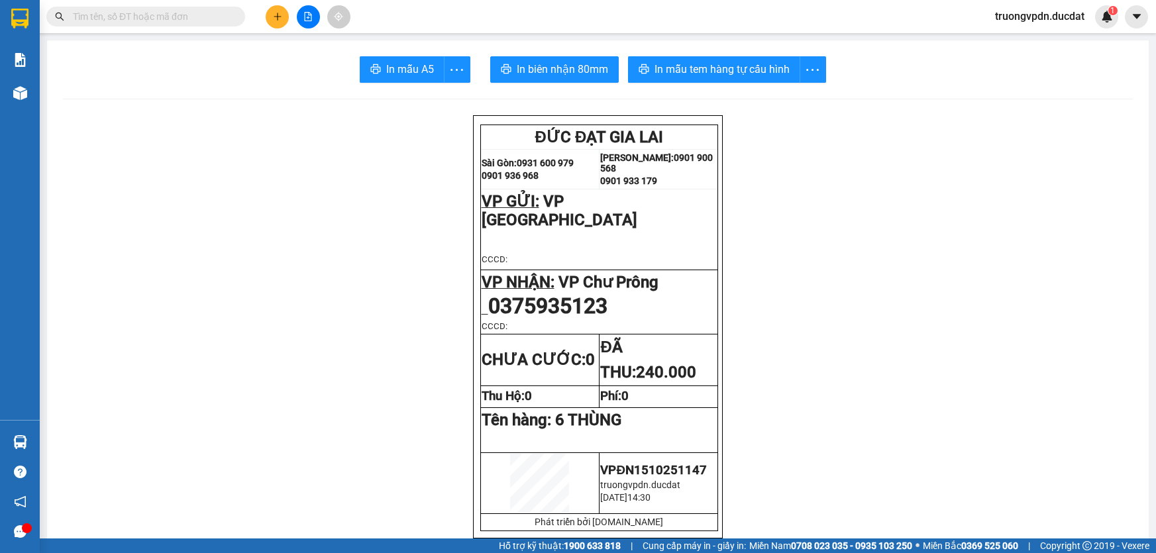
click at [179, 19] on input "text" at bounding box center [151, 16] width 156 height 15
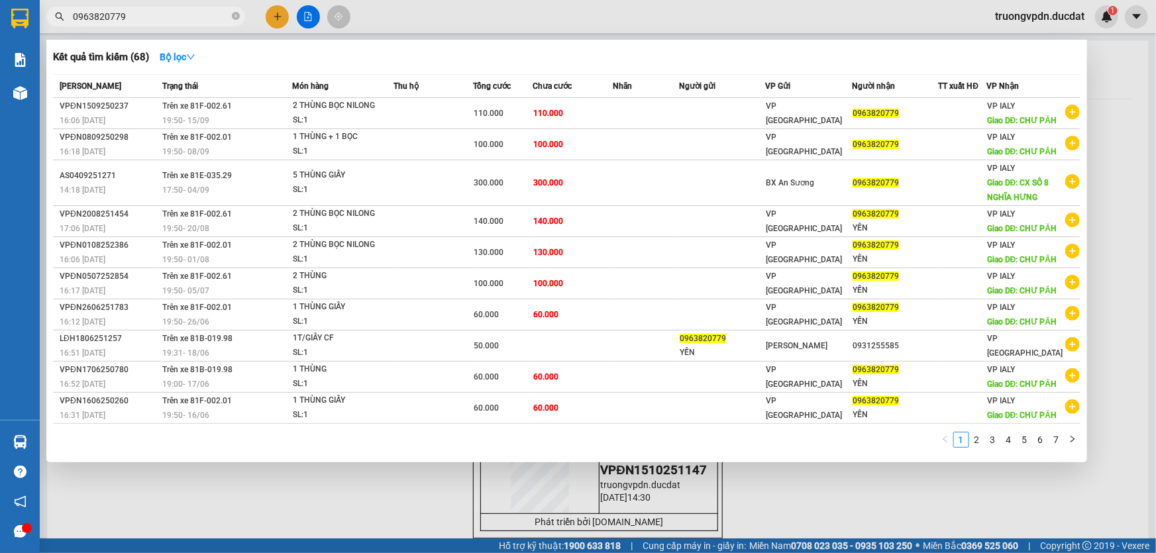
type input "0963820779"
click at [394, 485] on div at bounding box center [578, 276] width 1156 height 553
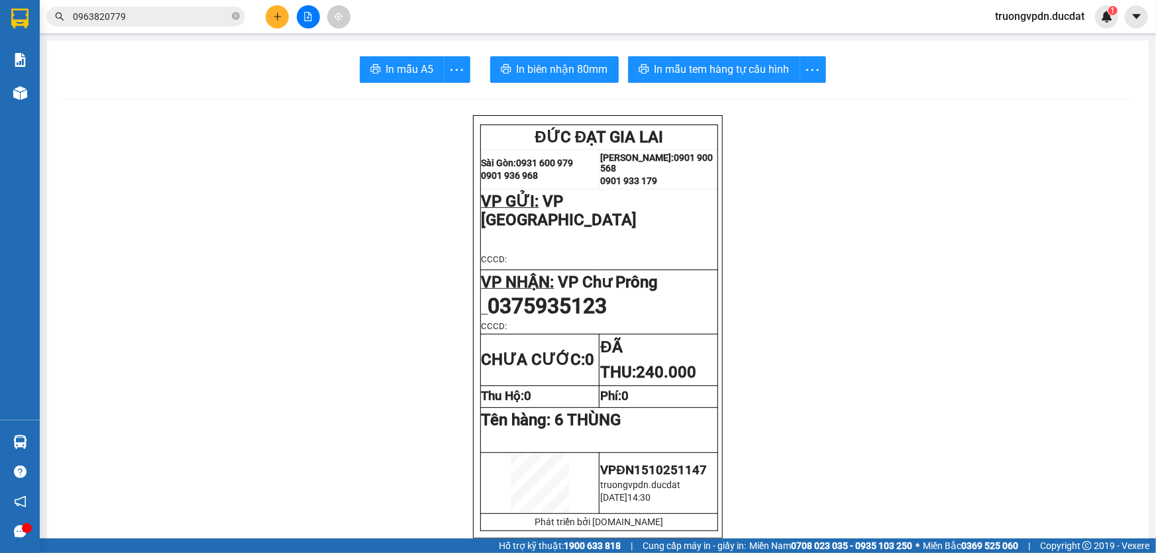
click at [309, 18] on icon "file-add" at bounding box center [307, 16] width 9 height 9
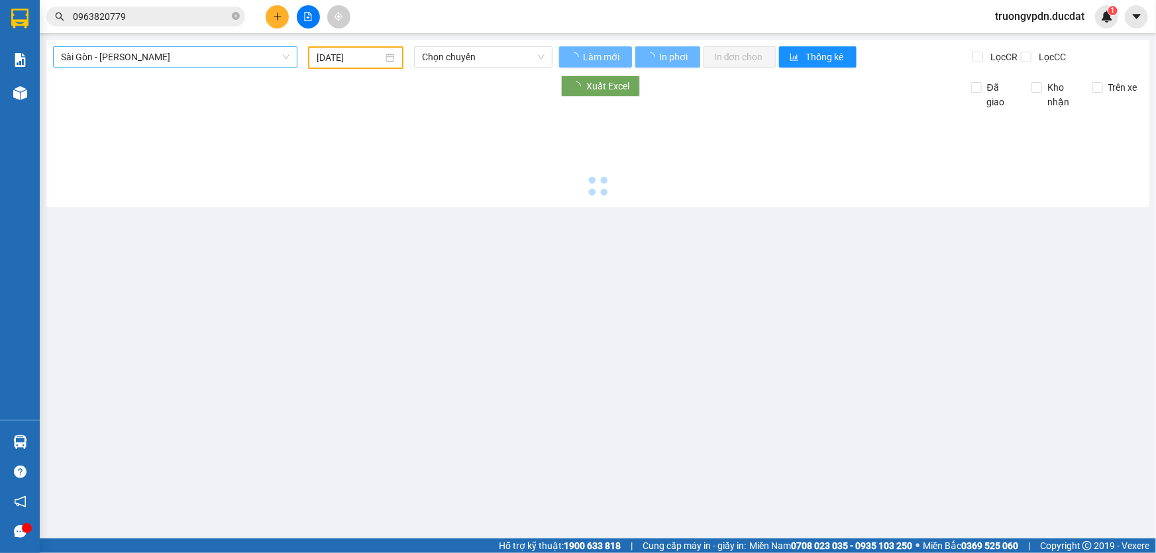
click at [146, 58] on span "Sài Gòn - Gia Lai" at bounding box center [175, 57] width 228 height 20
type input "[DATE]"
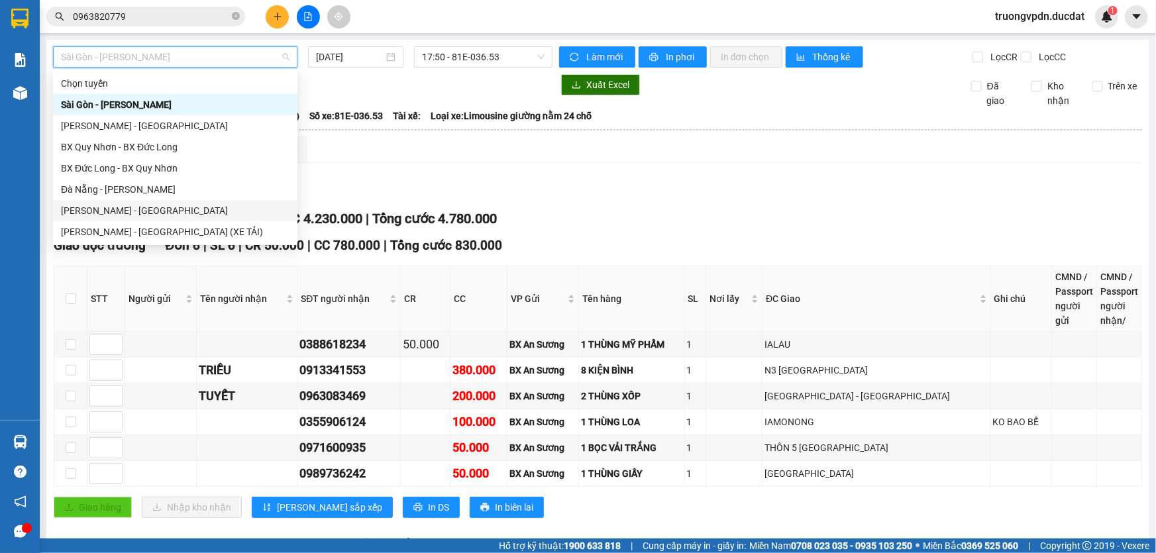
click at [100, 209] on div "[PERSON_NAME] - [GEOGRAPHIC_DATA]" at bounding box center [175, 210] width 228 height 15
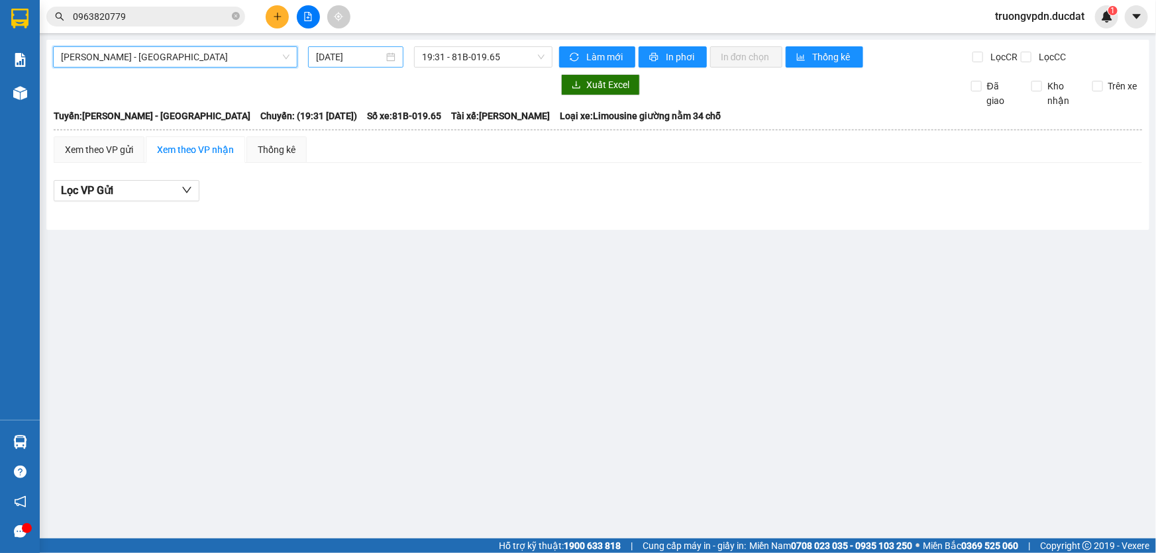
click at [370, 54] on input "[DATE]" at bounding box center [350, 57] width 68 height 15
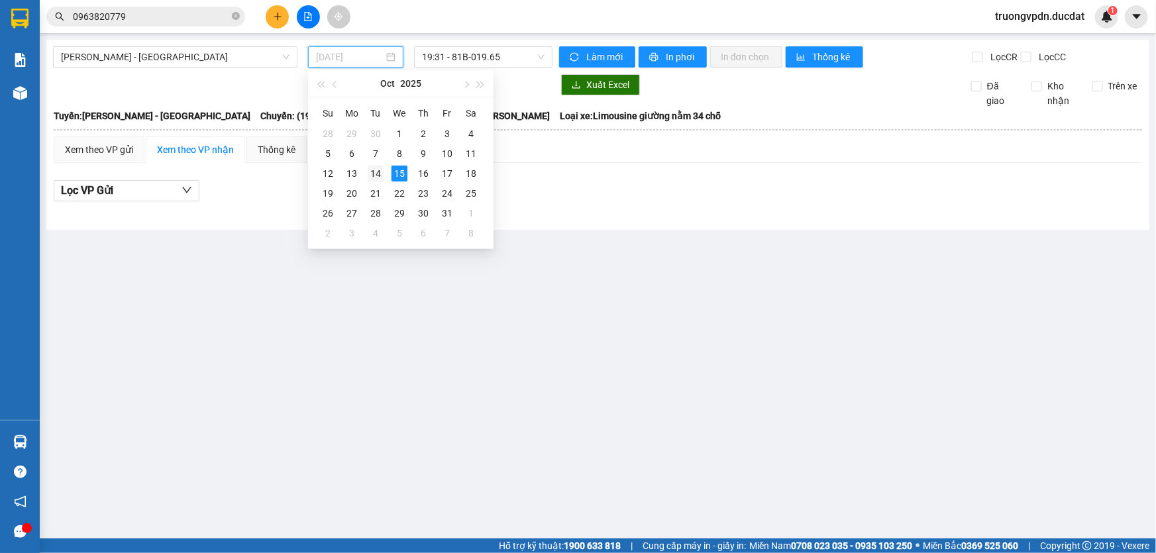
click at [370, 173] on div "14" at bounding box center [376, 174] width 16 height 16
type input "[DATE]"
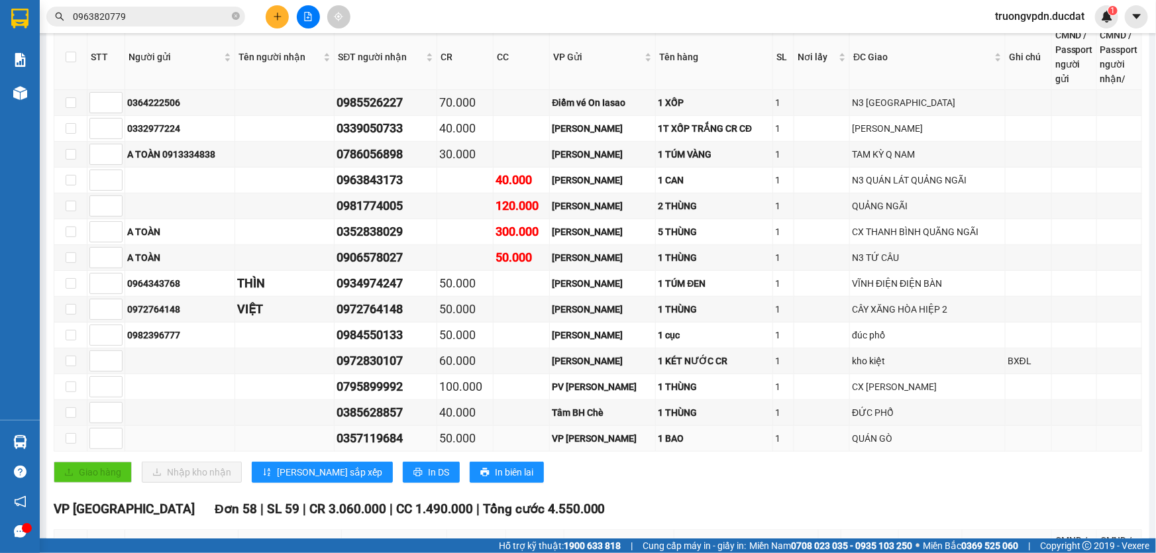
scroll to position [240, 0]
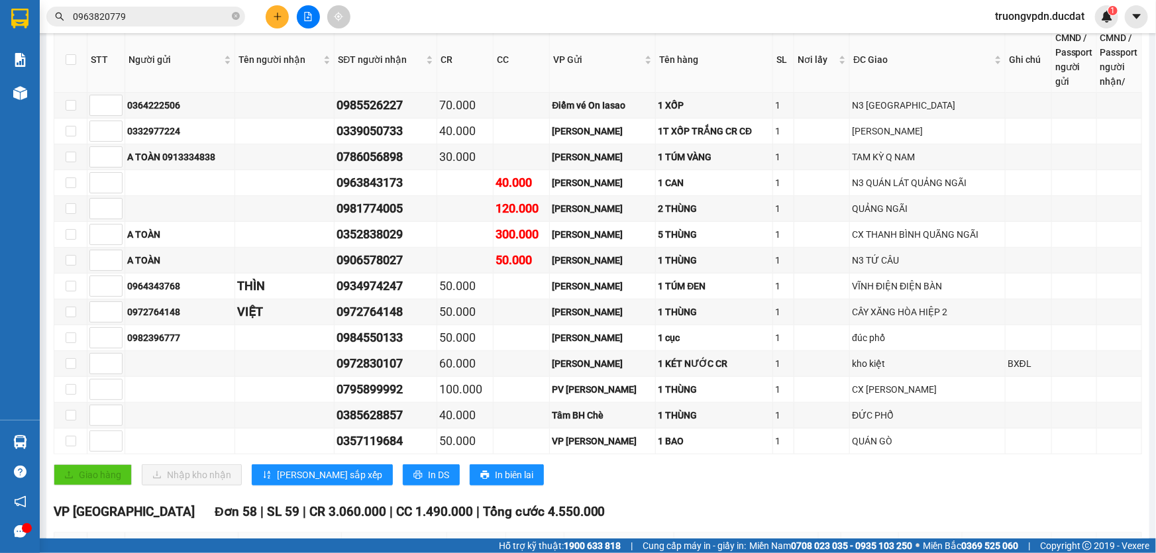
click at [288, 21] on div at bounding box center [307, 16] width 99 height 23
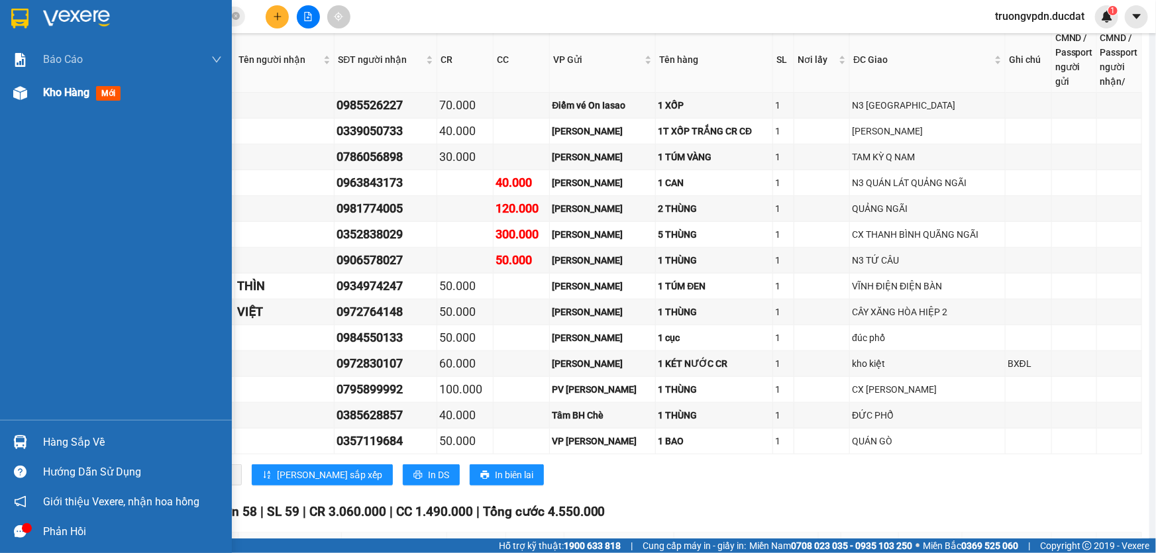
click at [51, 99] on span "Kho hàng" at bounding box center [66, 92] width 46 height 13
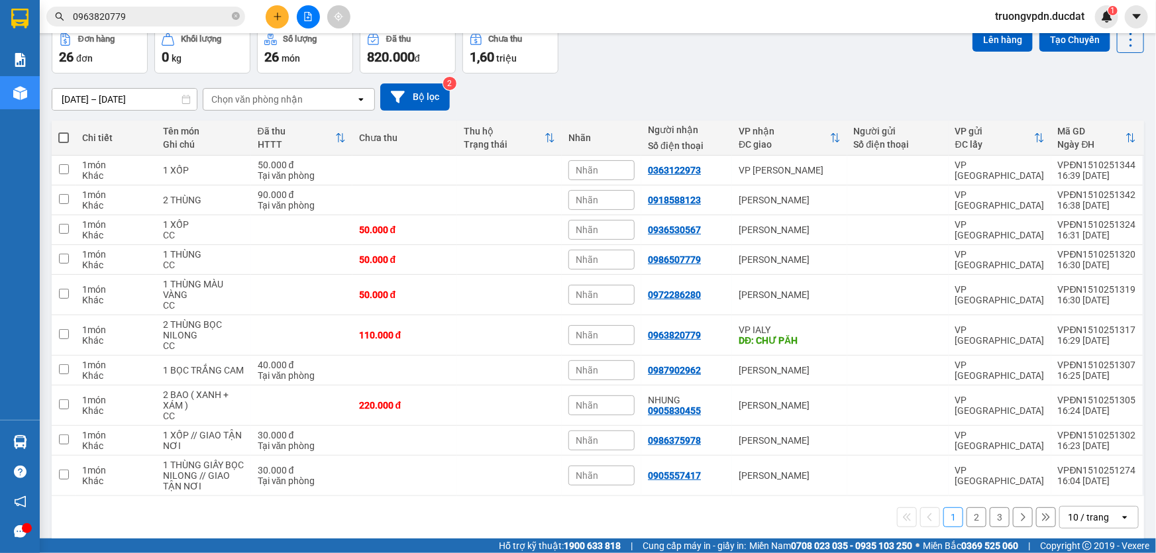
scroll to position [77, 0]
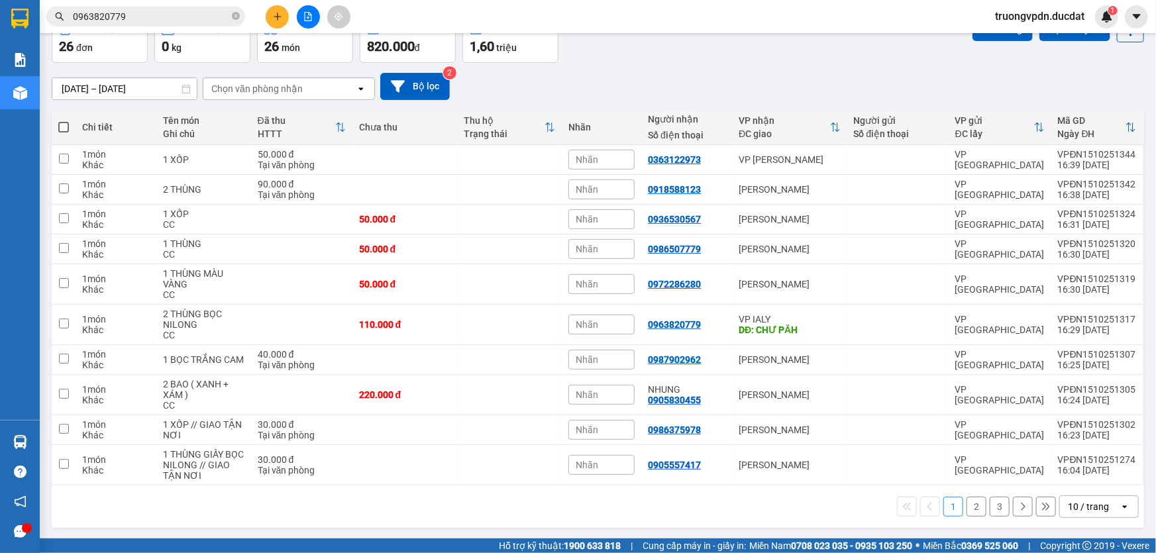
drag, startPoint x: 971, startPoint y: 503, endPoint x: 972, endPoint y: 467, distance: 36.5
click at [971, 504] on button "2" at bounding box center [976, 507] width 20 height 20
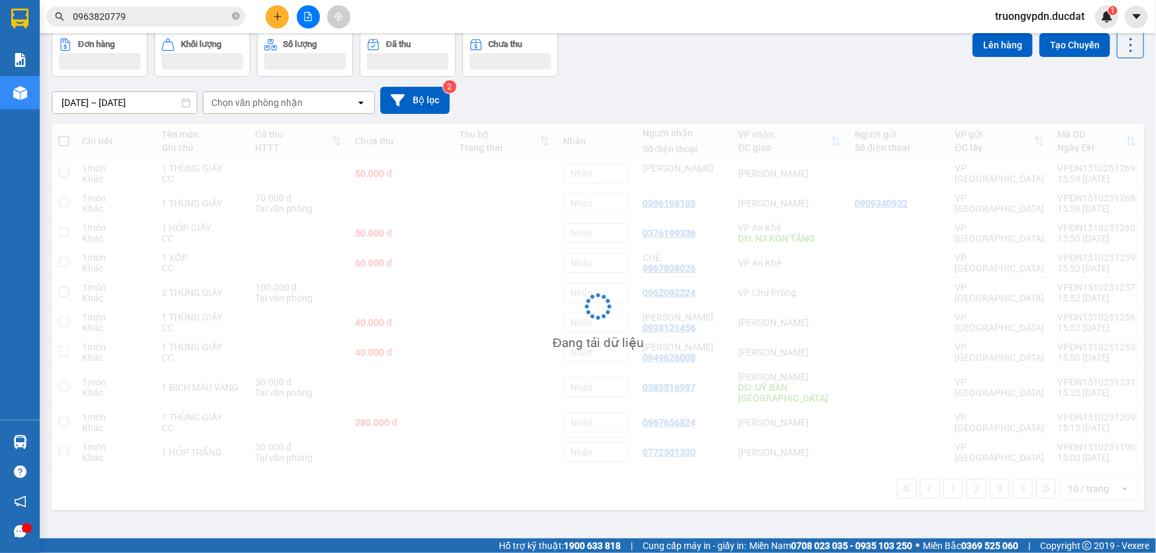
scroll to position [60, 0]
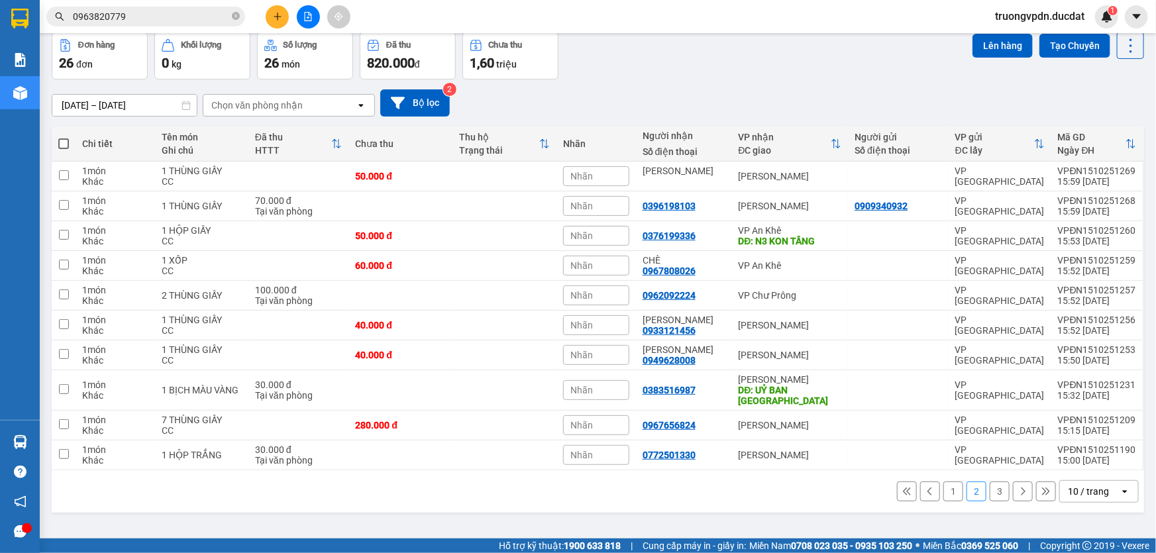
click at [998, 482] on button "3" at bounding box center [1000, 492] width 20 height 20
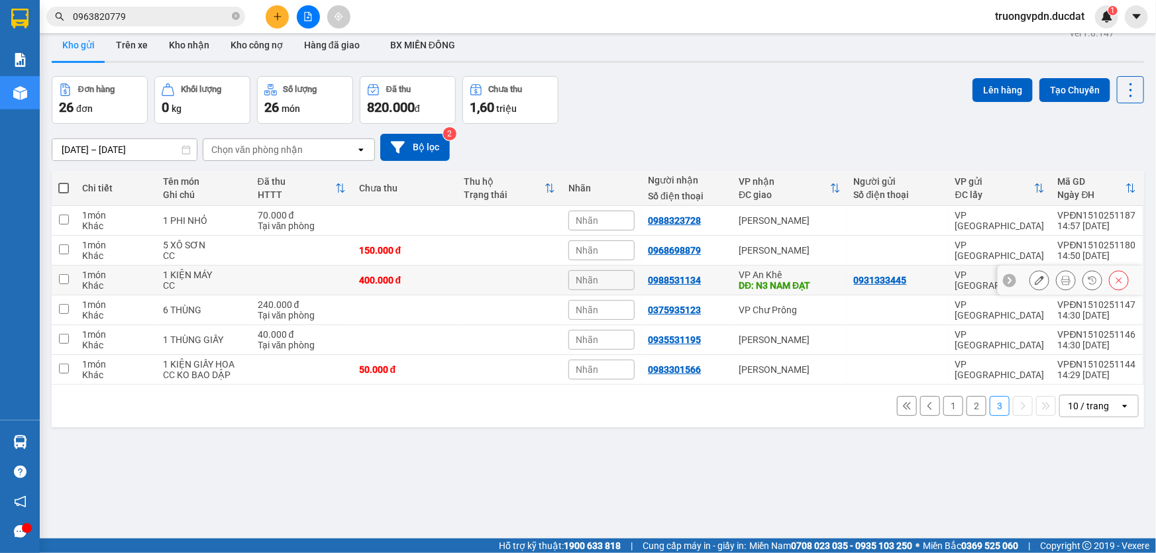
scroll to position [0, 0]
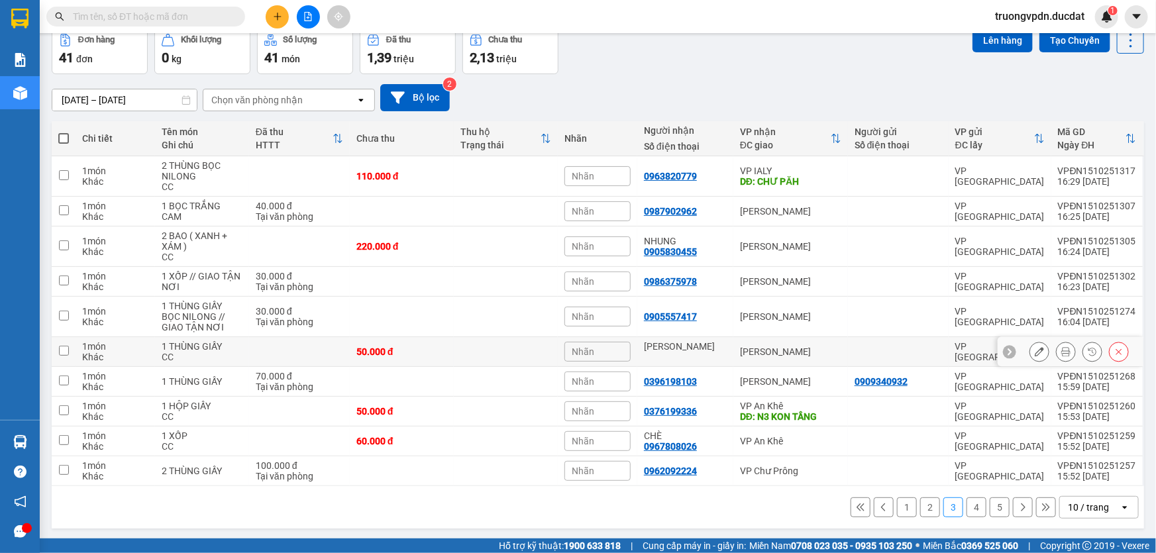
scroll to position [66, 0]
click at [904, 505] on button "1" at bounding box center [907, 507] width 20 height 20
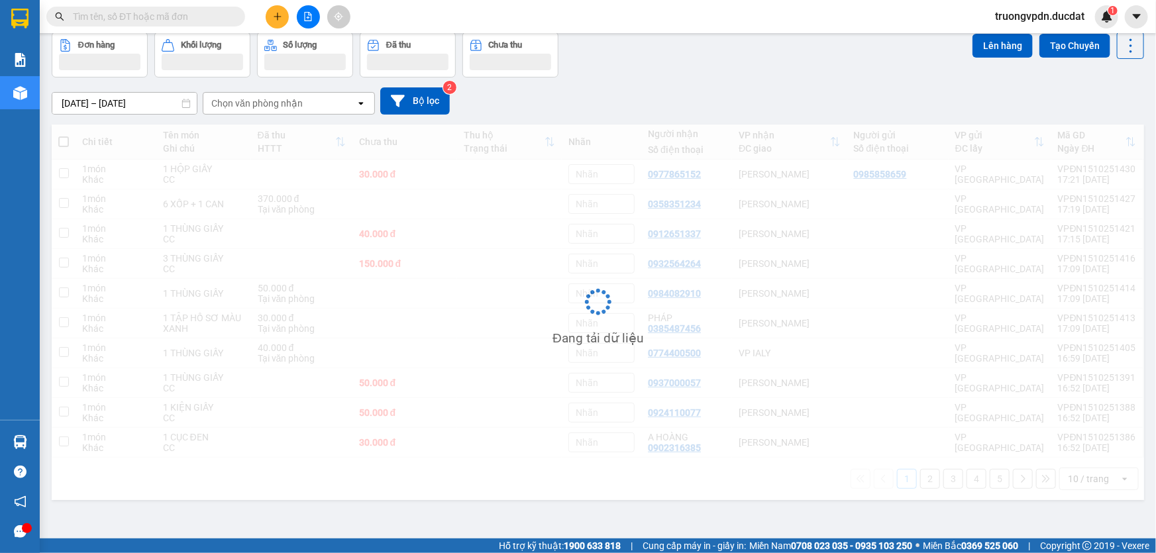
scroll to position [60, 0]
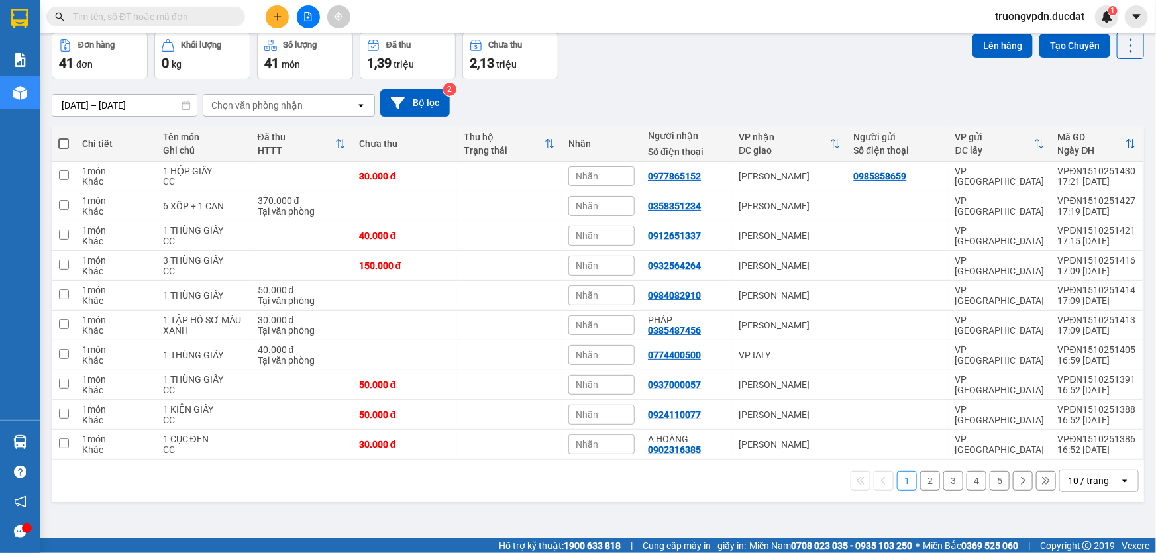
click at [926, 478] on button "2" at bounding box center [930, 481] width 20 height 20
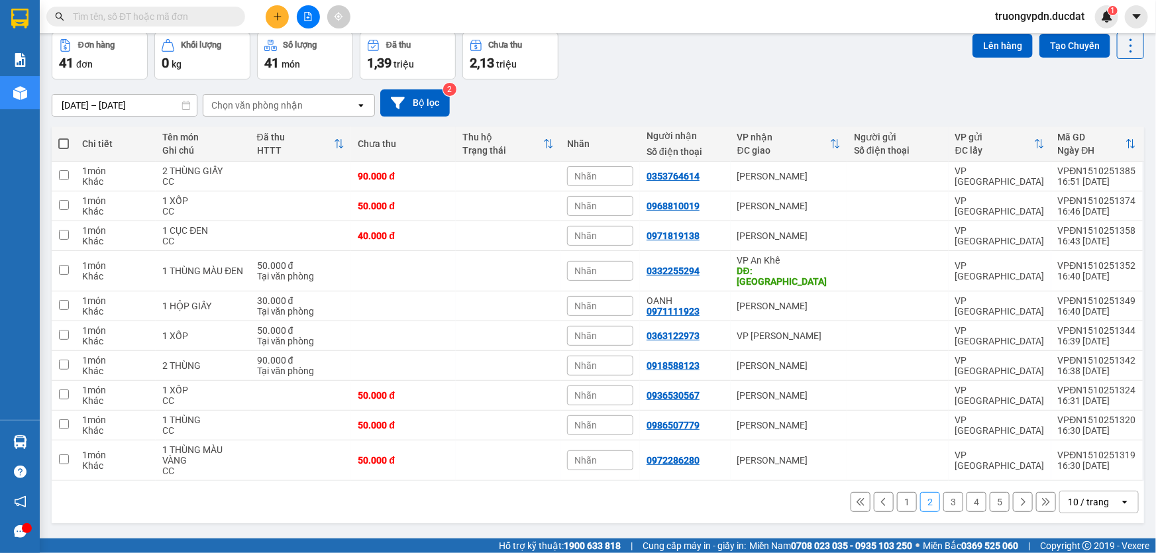
click at [946, 492] on button "3" at bounding box center [953, 502] width 20 height 20
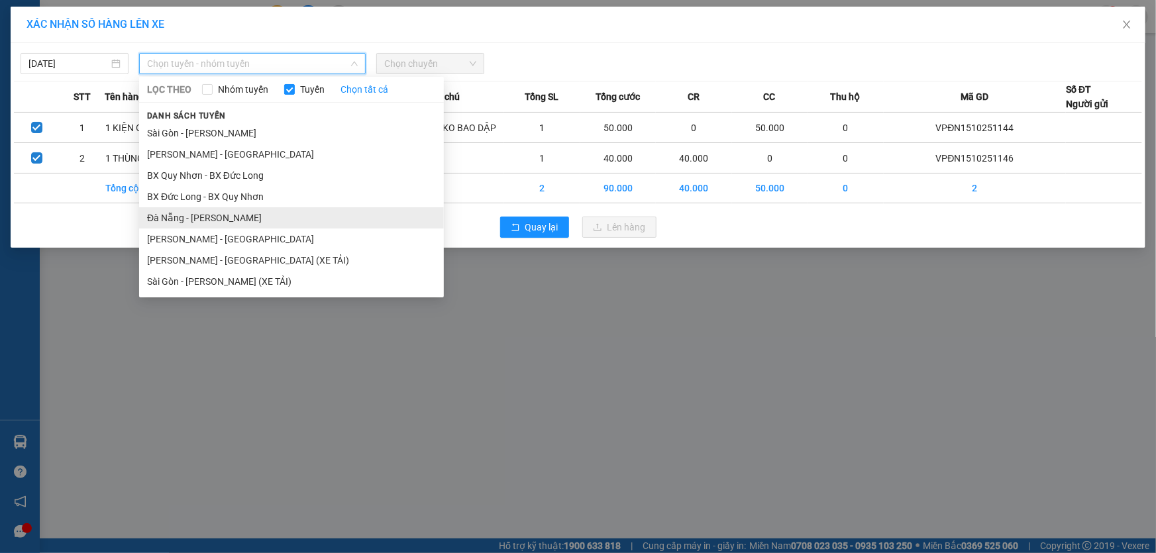
click at [212, 212] on li "Đà Nẵng - [PERSON_NAME]" at bounding box center [291, 217] width 305 height 21
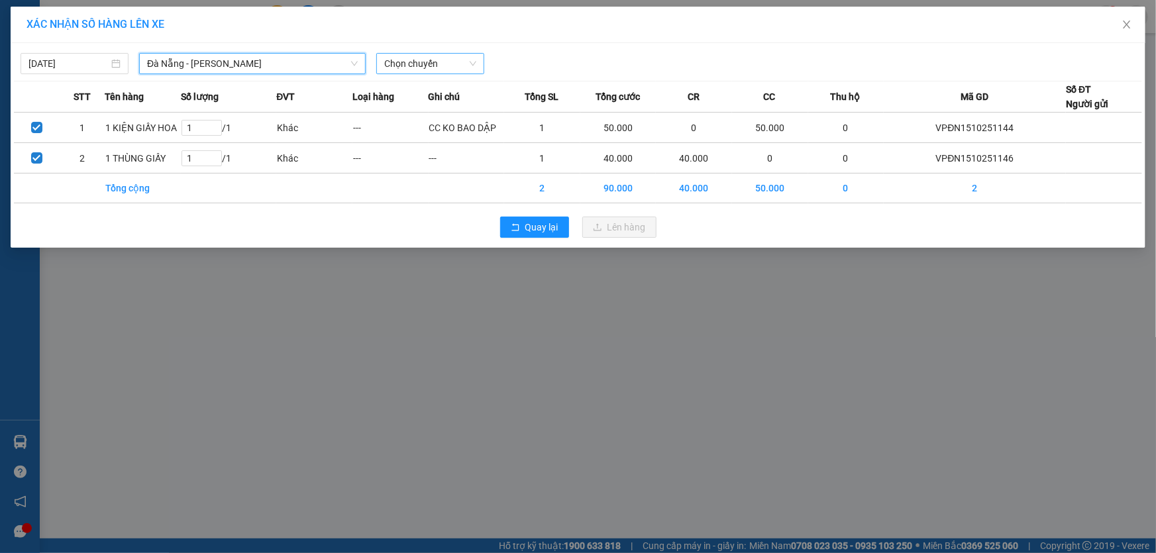
click at [442, 69] on span "Chọn chuyến" at bounding box center [430, 64] width 92 height 20
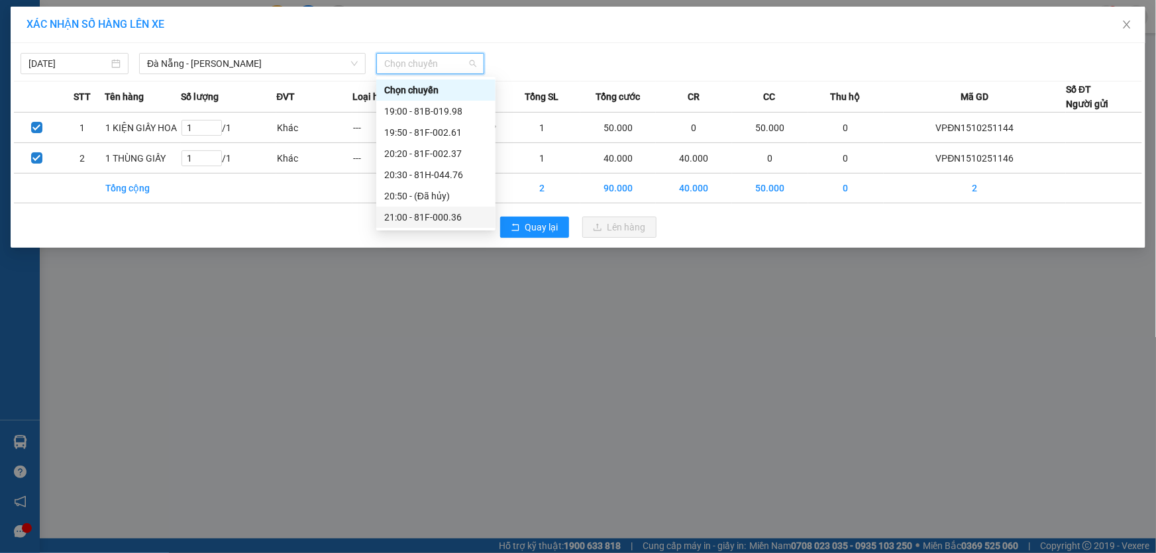
click at [454, 215] on div "21:00 - 81F-000.36" at bounding box center [435, 217] width 103 height 15
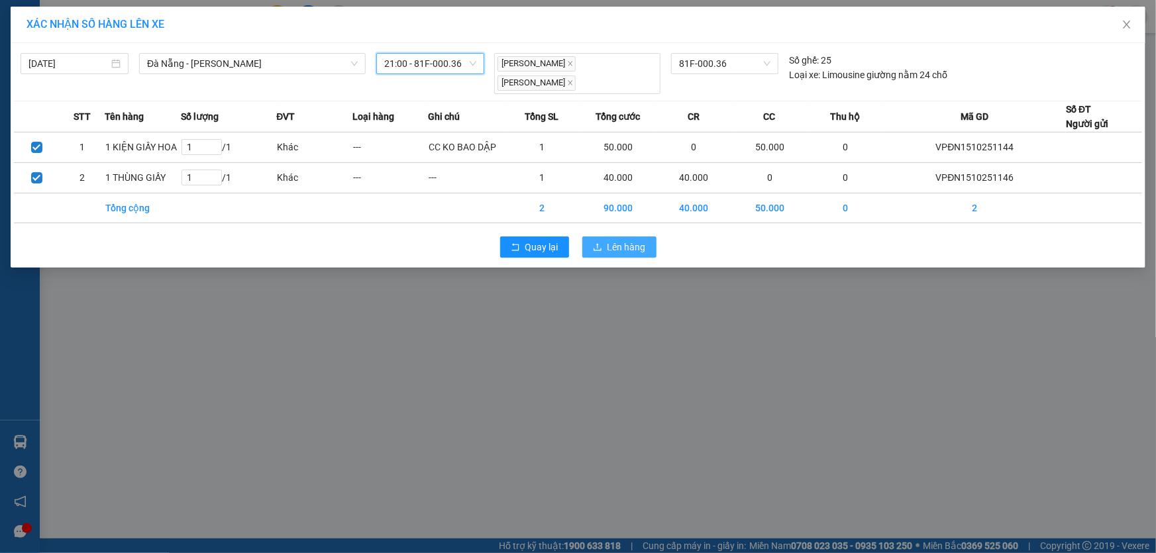
click at [623, 248] on span "Lên hàng" at bounding box center [626, 247] width 38 height 15
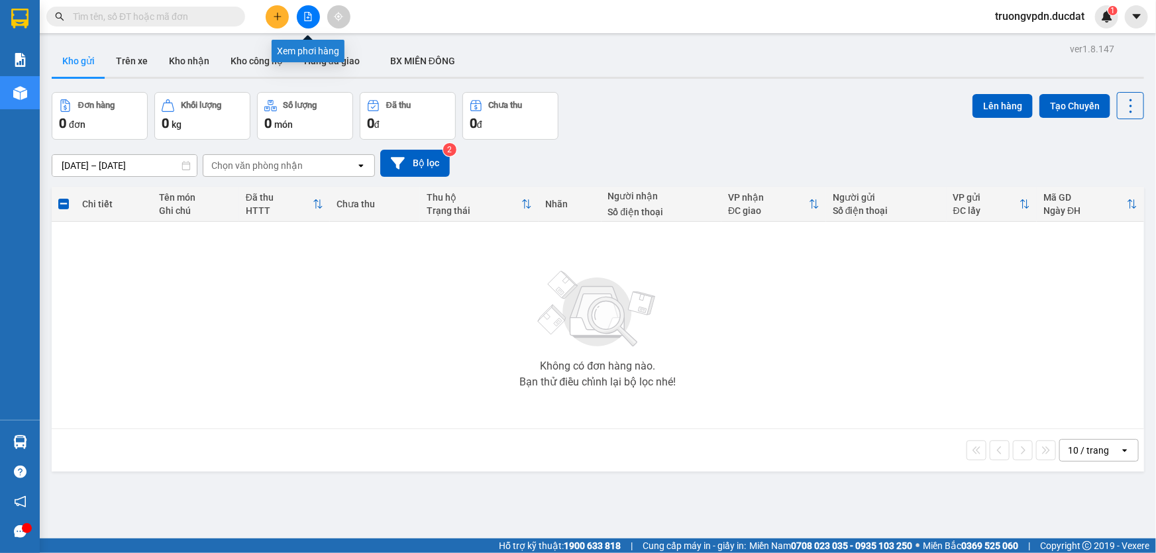
click at [315, 15] on button at bounding box center [308, 16] width 23 height 23
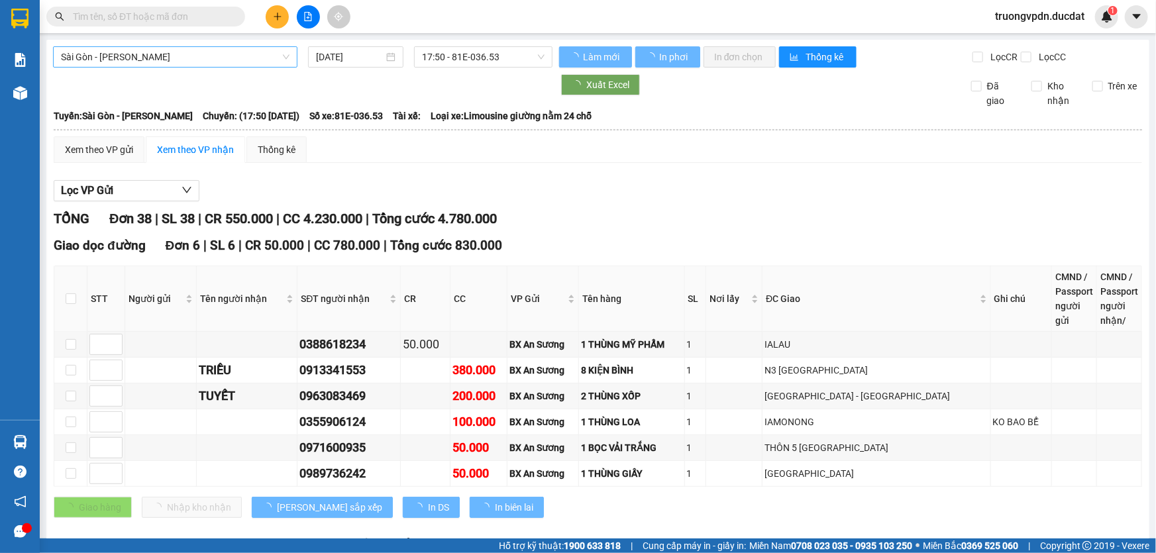
click at [179, 58] on span "Sài Gòn - [PERSON_NAME]" at bounding box center [175, 57] width 228 height 20
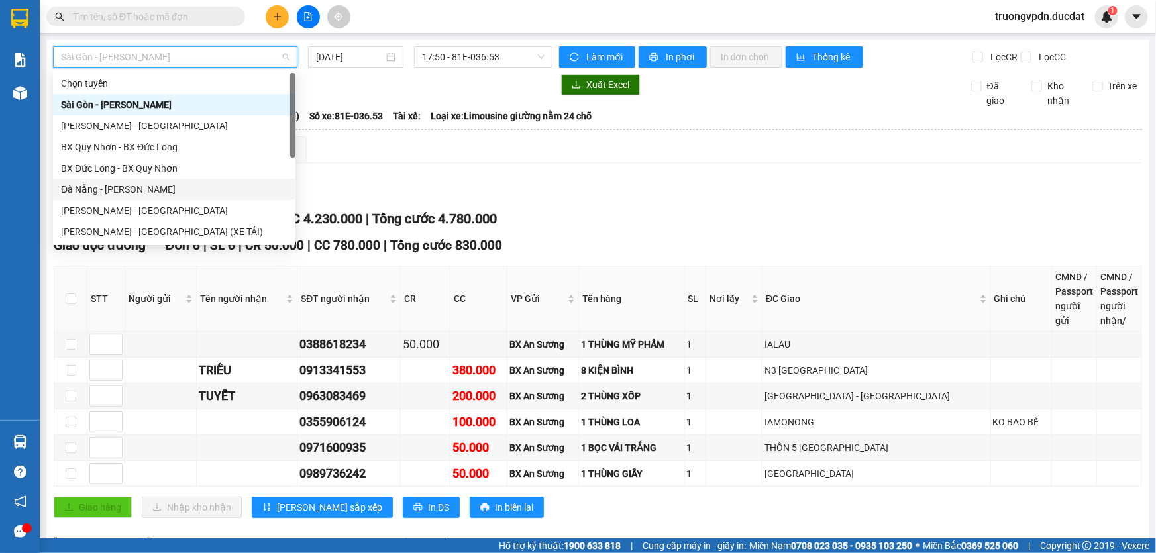
click at [106, 189] on div "Đà Nẵng - [PERSON_NAME]" at bounding box center [174, 189] width 227 height 15
type input "[DATE]"
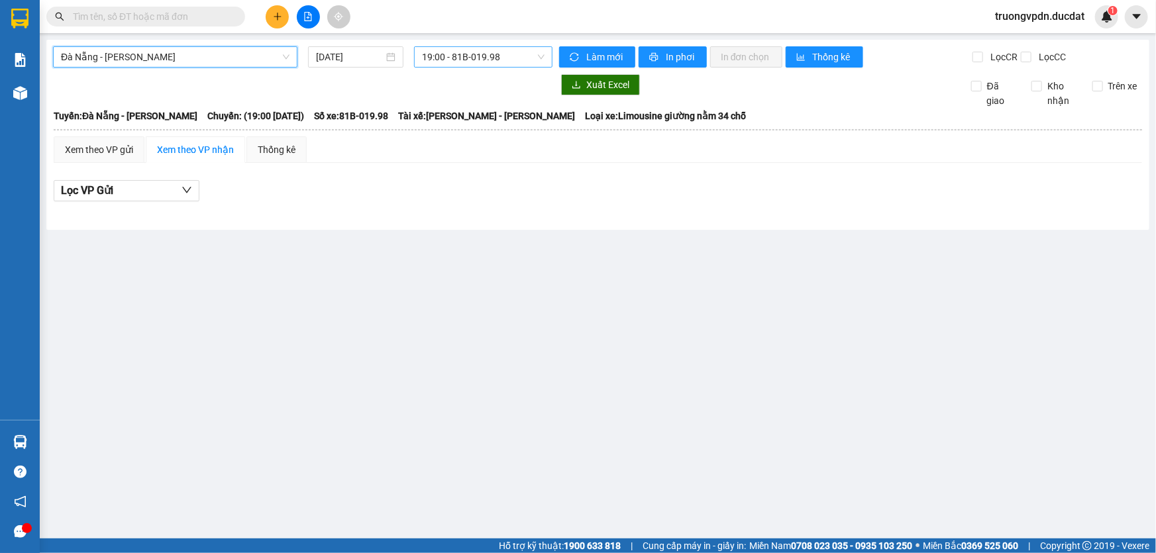
click at [466, 64] on span "19:00 - 81B-019.98" at bounding box center [483, 57] width 123 height 20
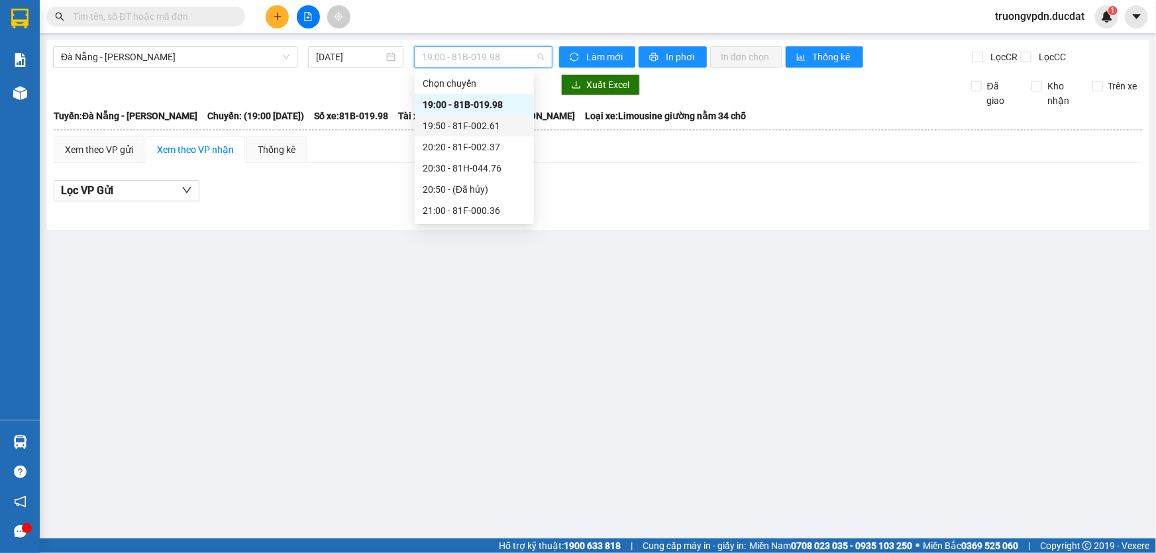
click at [505, 128] on div "19:50 - 81F-002.61" at bounding box center [474, 126] width 103 height 15
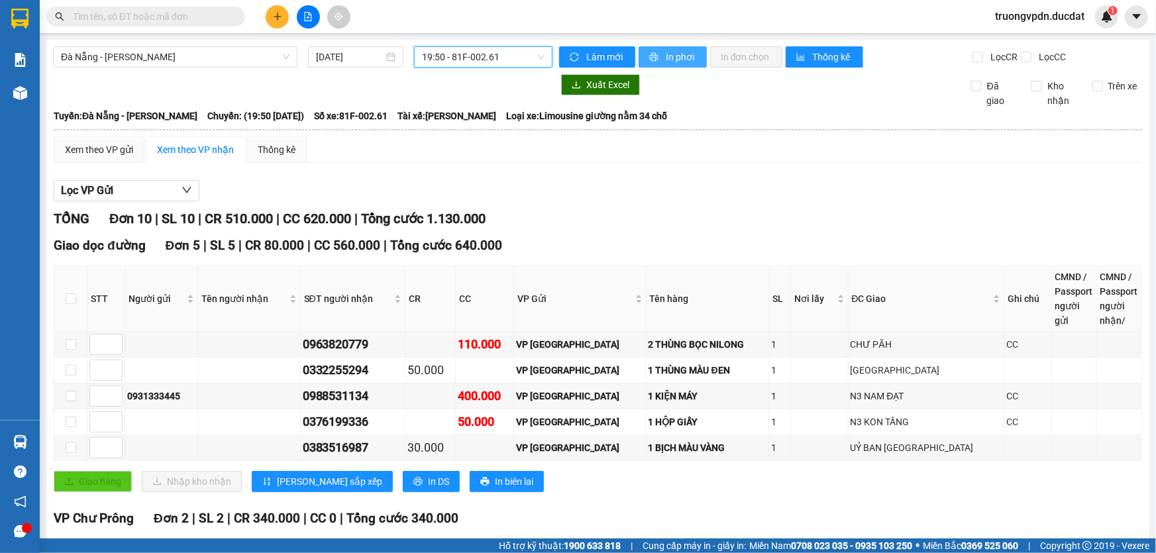
click at [675, 55] on span "In phơi" at bounding box center [681, 57] width 30 height 15
